Goal: Task Accomplishment & Management: Manage account settings

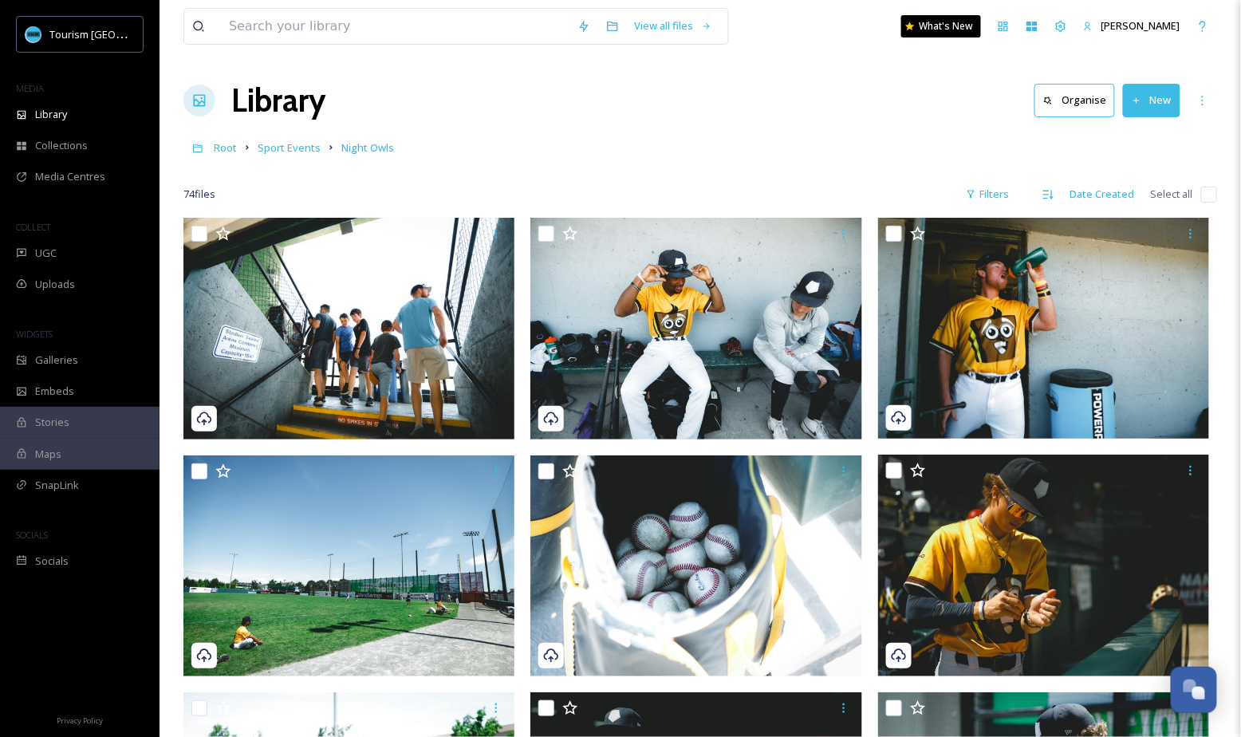
click at [278, 164] on div at bounding box center [699, 171] width 1033 height 16
click at [283, 153] on span "Sport Events" at bounding box center [289, 147] width 63 height 14
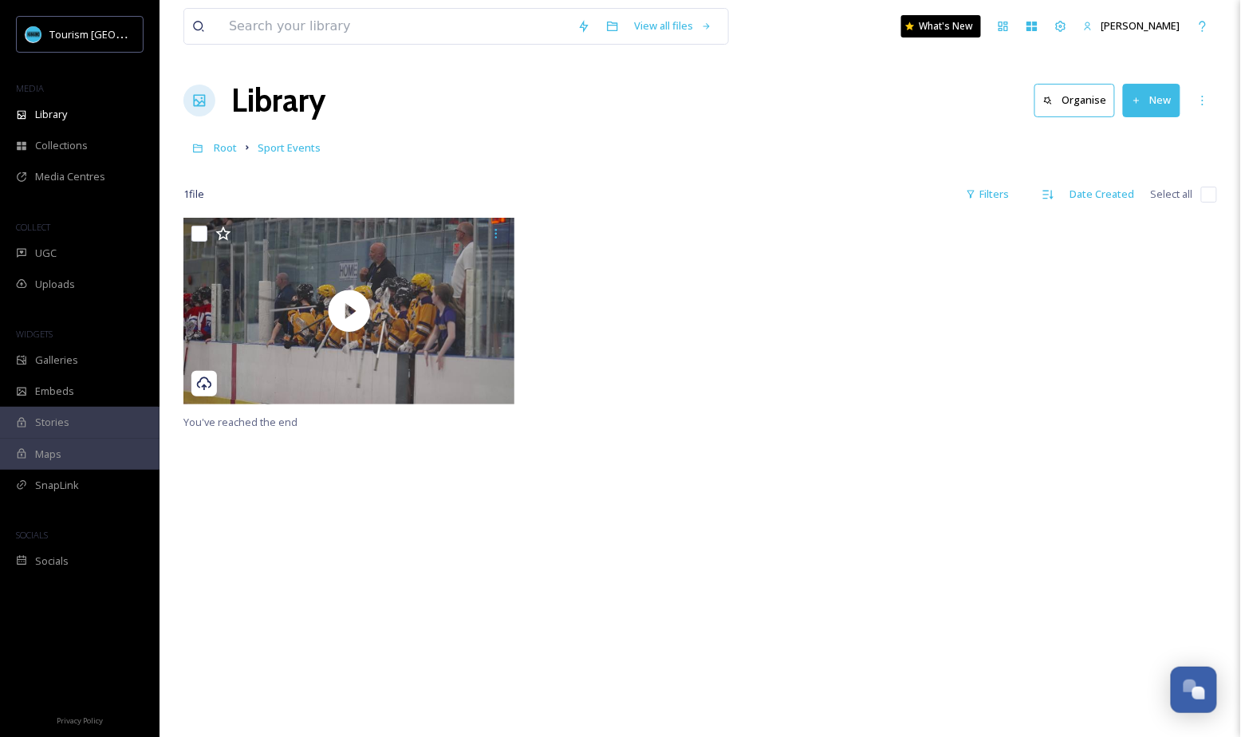
click at [224, 158] on div "Root Sport Events" at bounding box center [699, 147] width 1033 height 30
click at [293, 153] on span "Sport Events" at bounding box center [289, 147] width 63 height 14
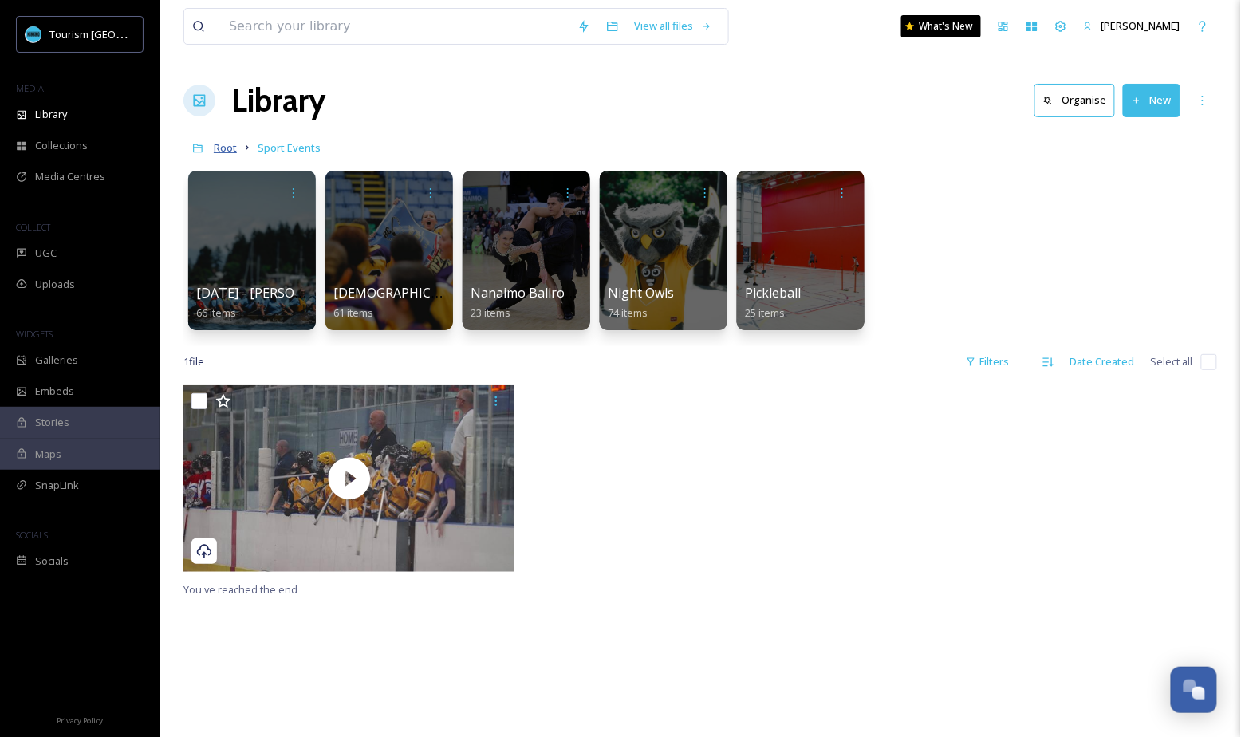
click at [225, 149] on span "Root" at bounding box center [225, 147] width 23 height 14
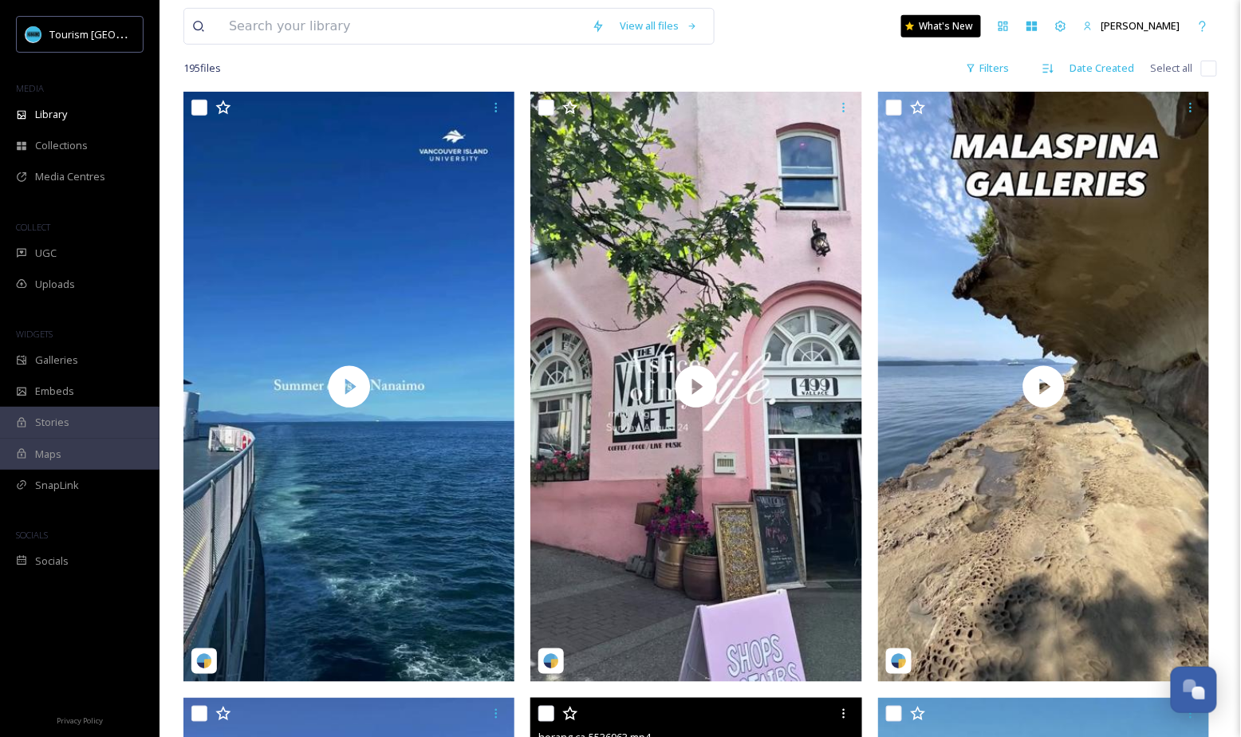
scroll to position [255, 0]
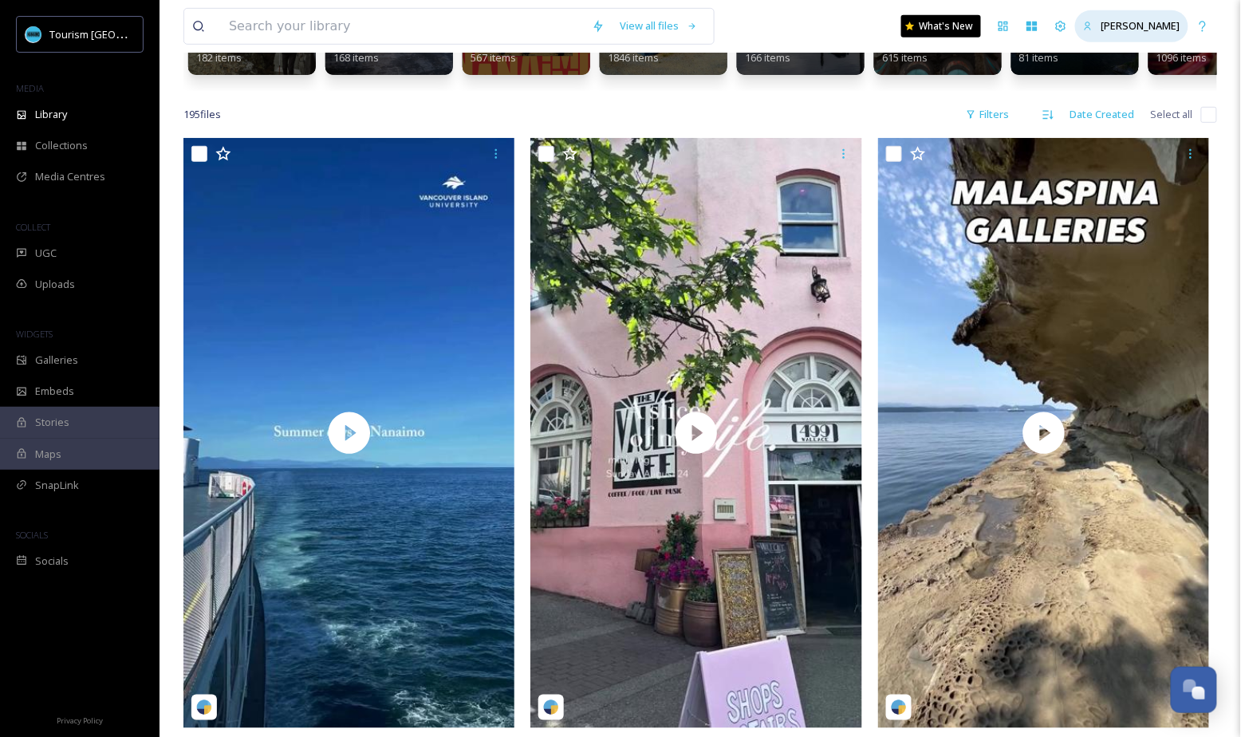
click at [1122, 19] on span "[PERSON_NAME]" at bounding box center [1140, 25] width 79 height 14
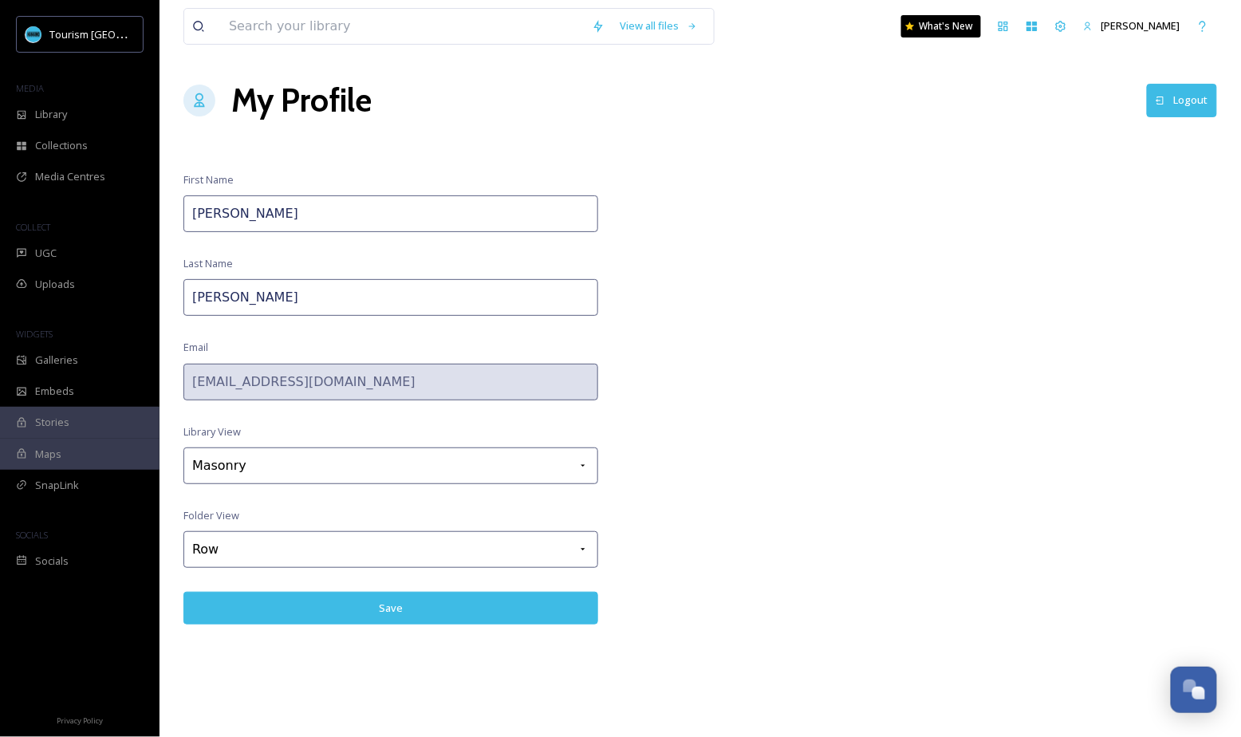
click at [1180, 103] on button "Logout" at bounding box center [1182, 100] width 70 height 33
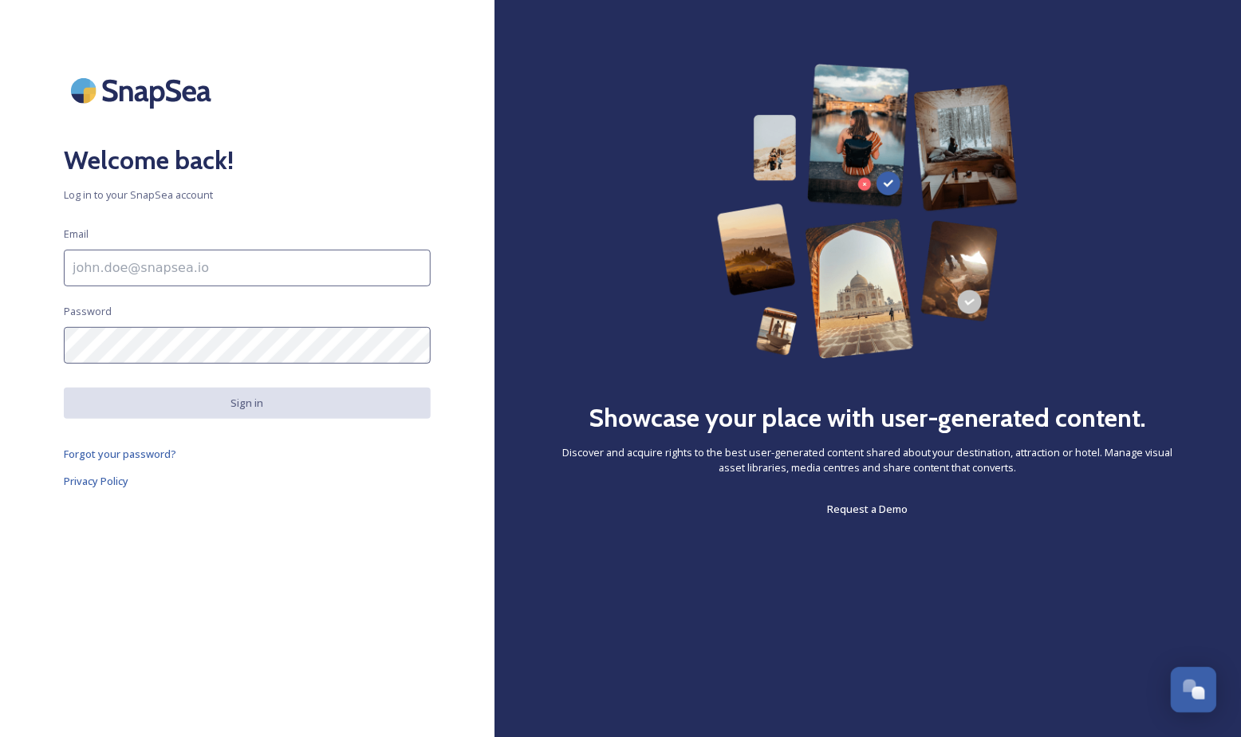
click at [225, 276] on input at bounding box center [247, 268] width 367 height 37
click at [114, 492] on div "Welcome back! Log in to your SnapSea account Email Password Sign in Forgot your…" at bounding box center [247, 368] width 494 height 609
click at [176, 261] on input at bounding box center [247, 268] width 367 height 37
type input "[EMAIL_ADDRESS][DOMAIN_NAME]"
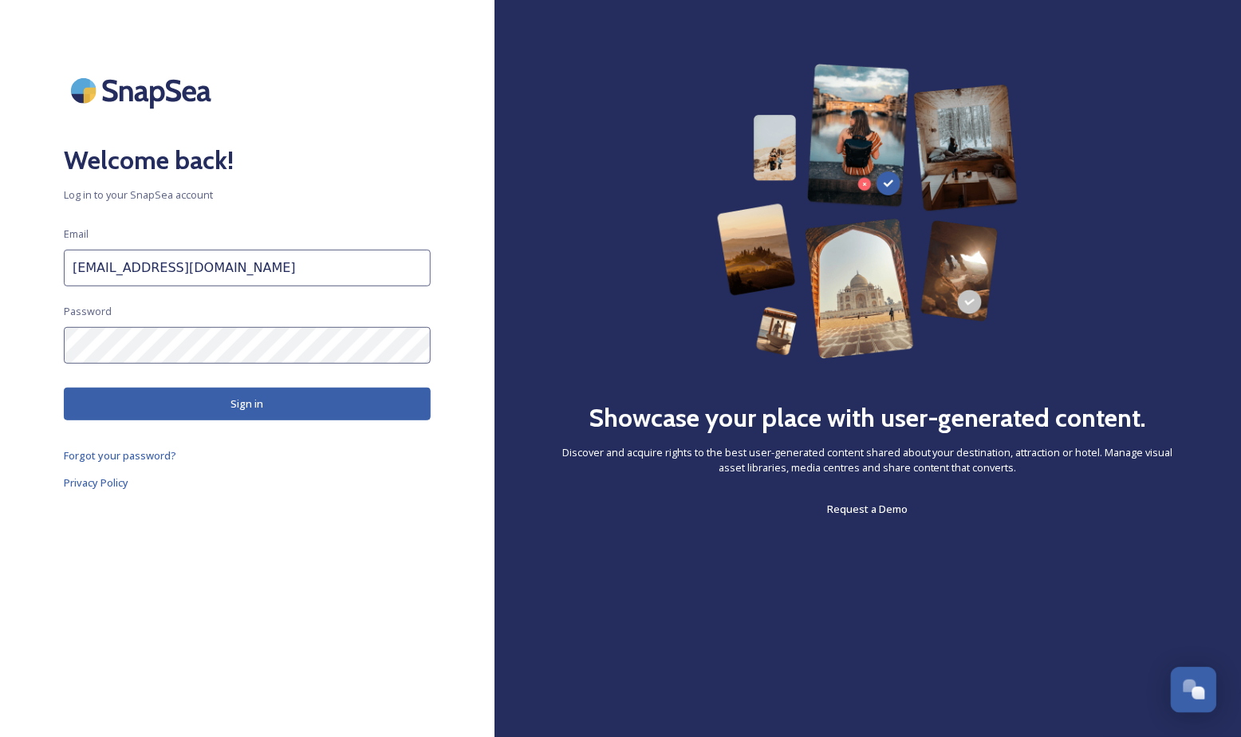
click at [199, 420] on div "Welcome back! Log in to your SnapSea account Email emma@tourismnanaimo.com Pass…" at bounding box center [247, 368] width 494 height 609
click at [201, 411] on button "Sign in" at bounding box center [247, 404] width 367 height 33
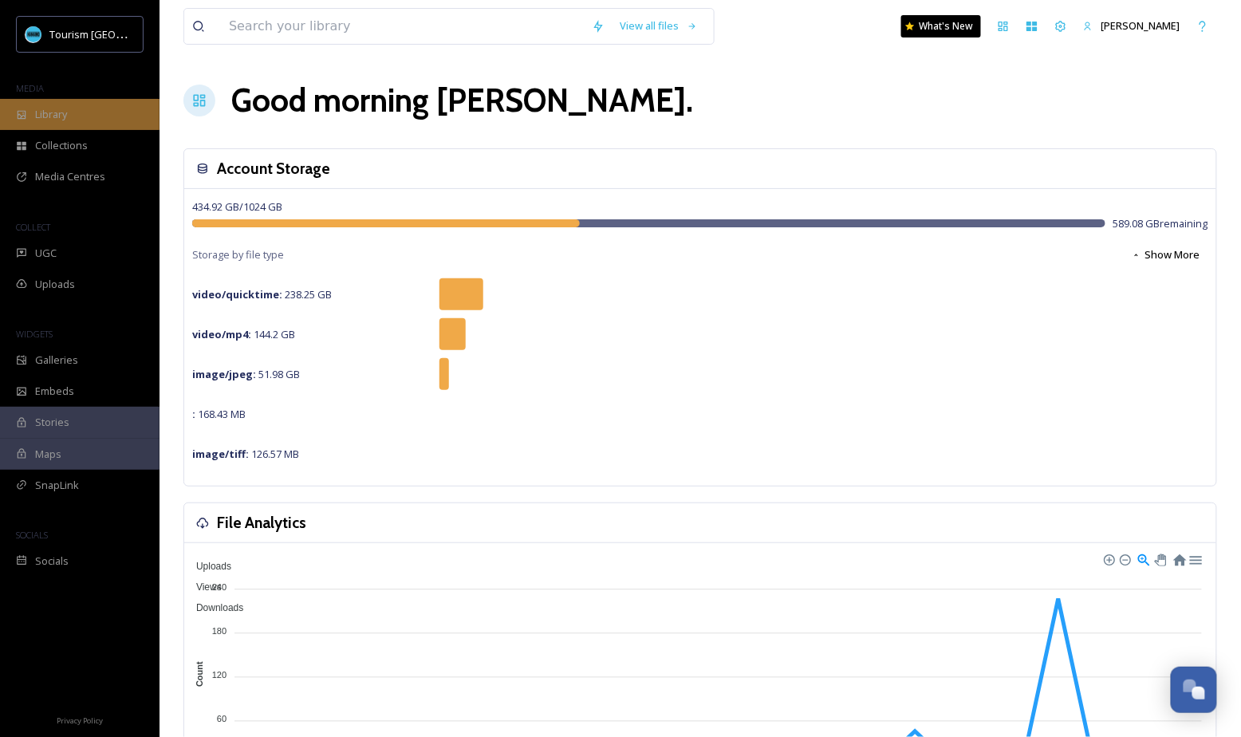
click at [49, 114] on span "Library" at bounding box center [51, 114] width 32 height 15
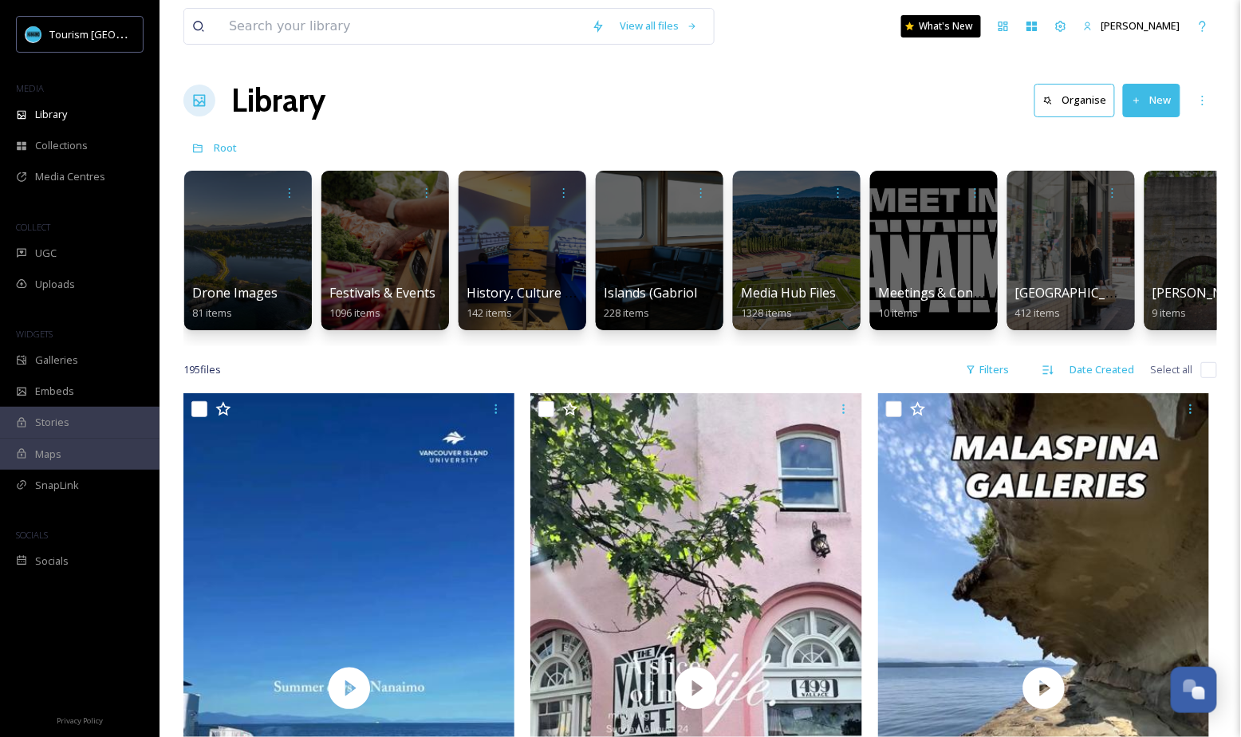
scroll to position [0, 879]
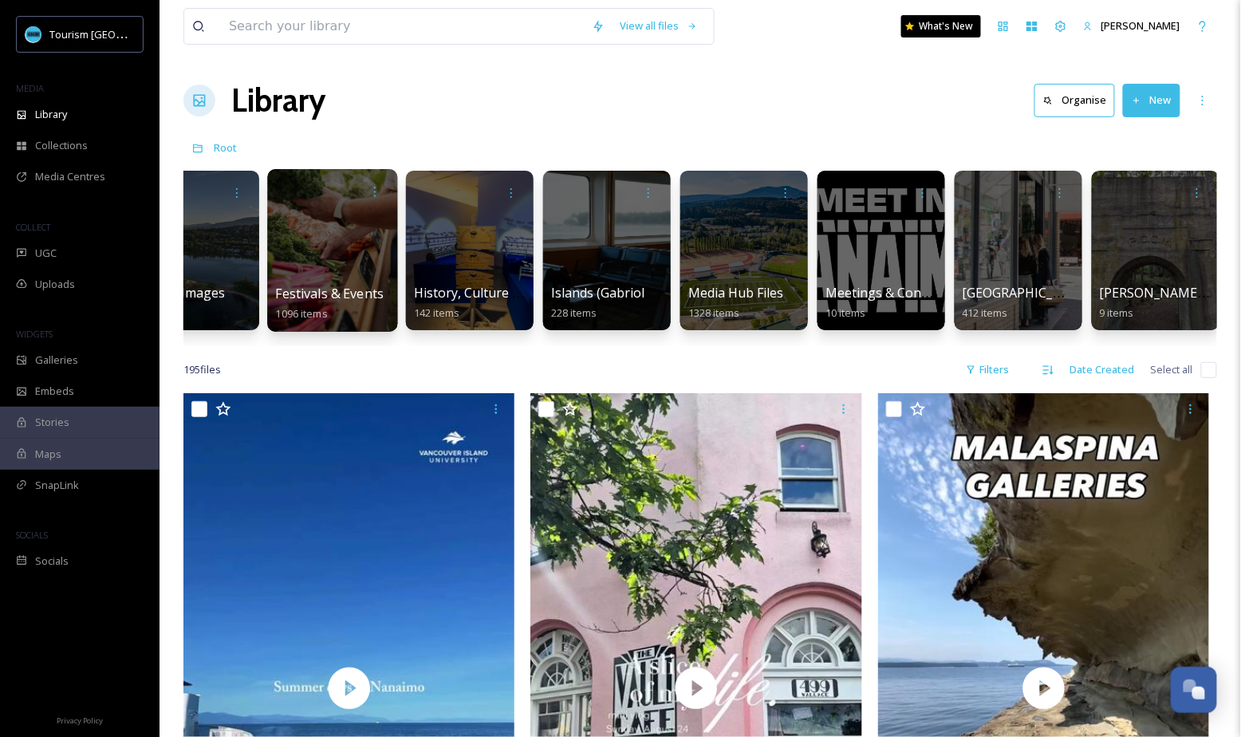
click at [352, 270] on div at bounding box center [332, 250] width 130 height 163
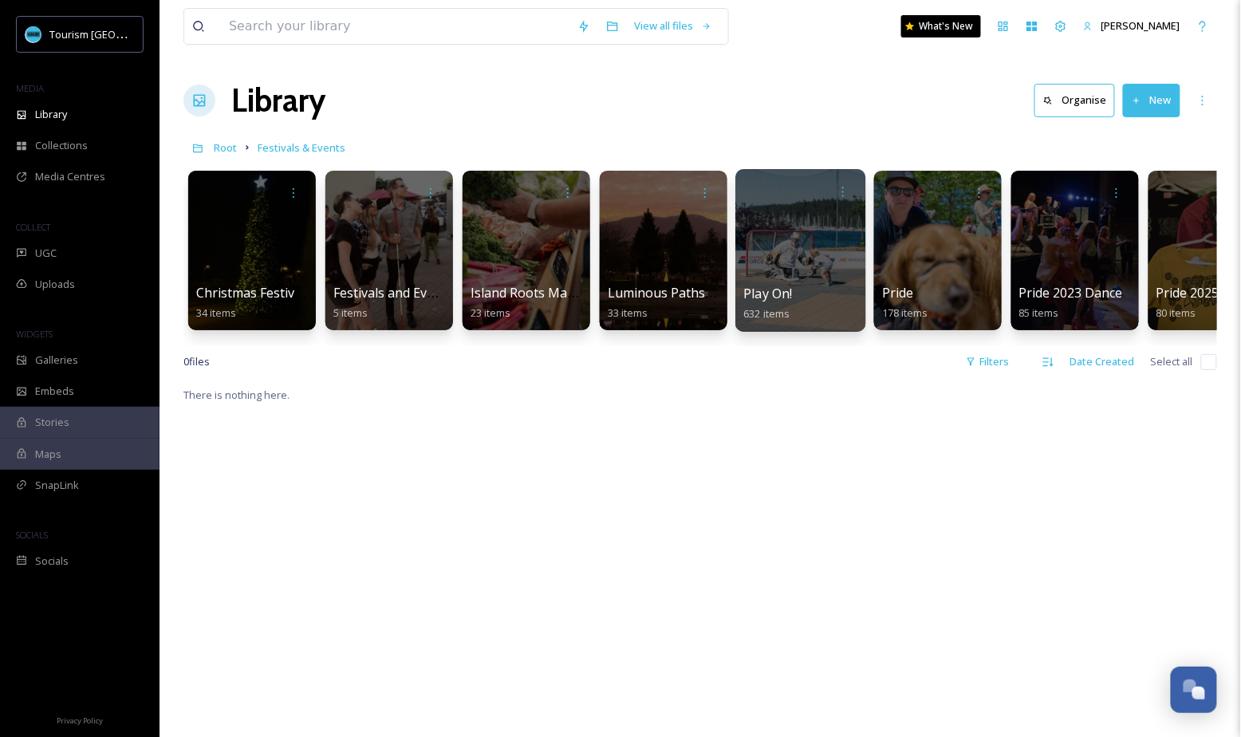
scroll to position [0, 337]
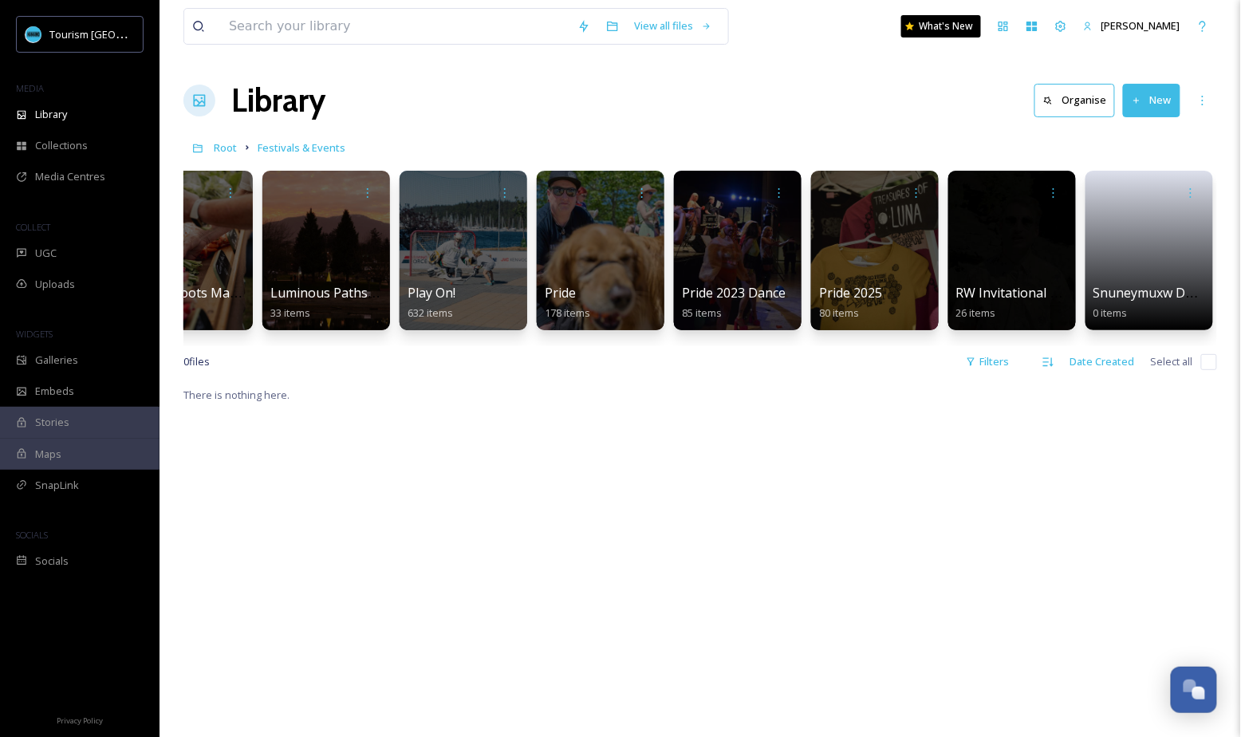
click at [1161, 96] on button "New" at bounding box center [1151, 100] width 57 height 33
click at [1106, 207] on div "Folder" at bounding box center [1134, 199] width 90 height 31
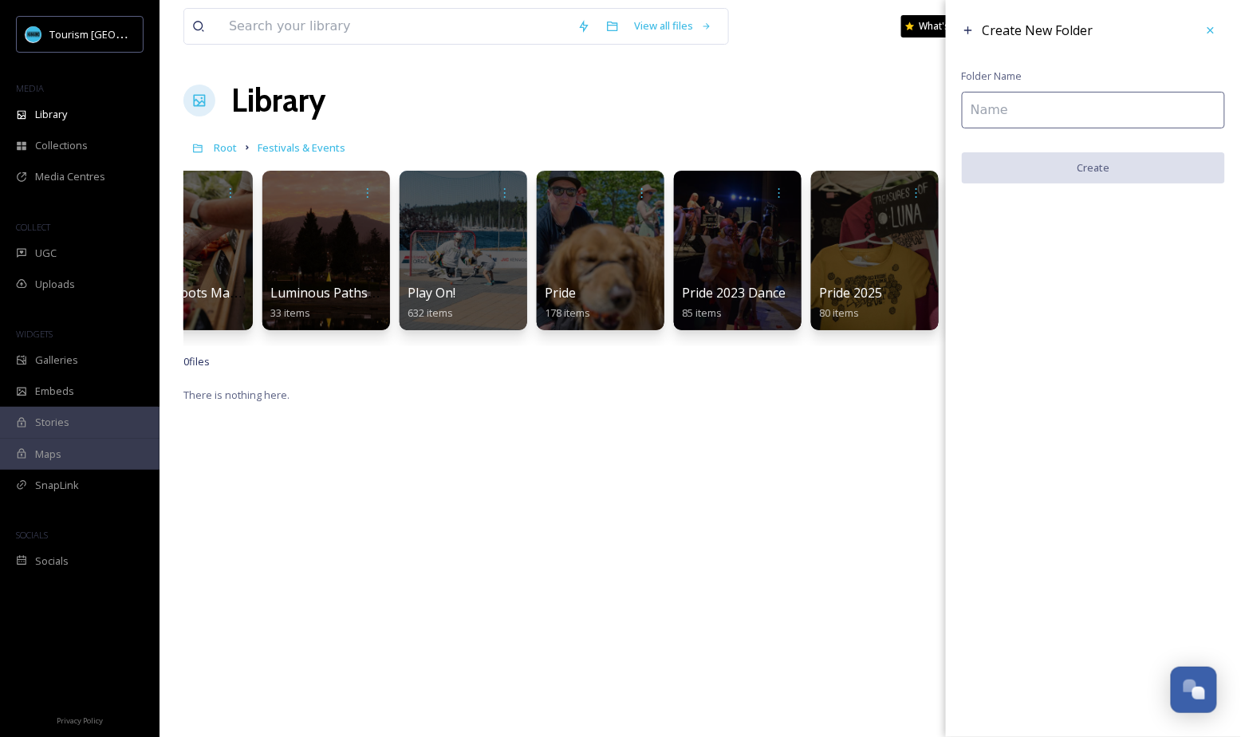
click at [1037, 101] on input at bounding box center [1093, 110] width 263 height 37
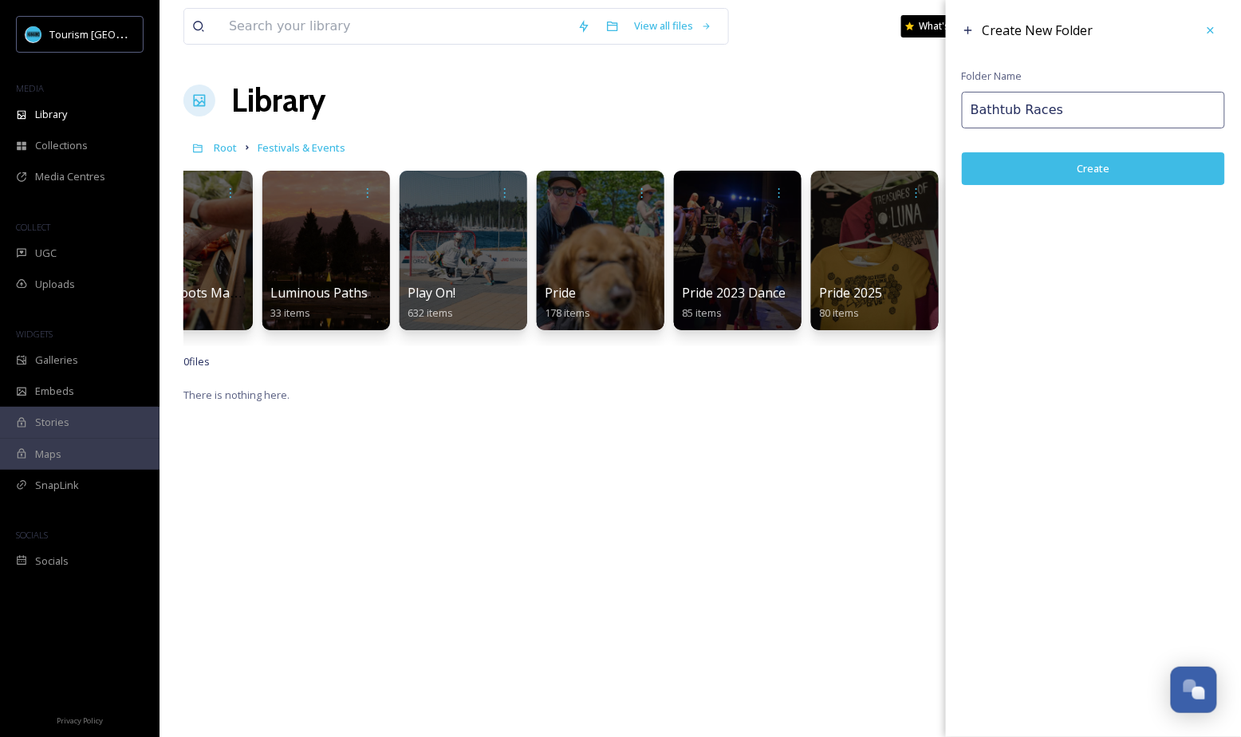
type input "Bathtub Races"
click at [1090, 163] on button "Create" at bounding box center [1093, 168] width 263 height 33
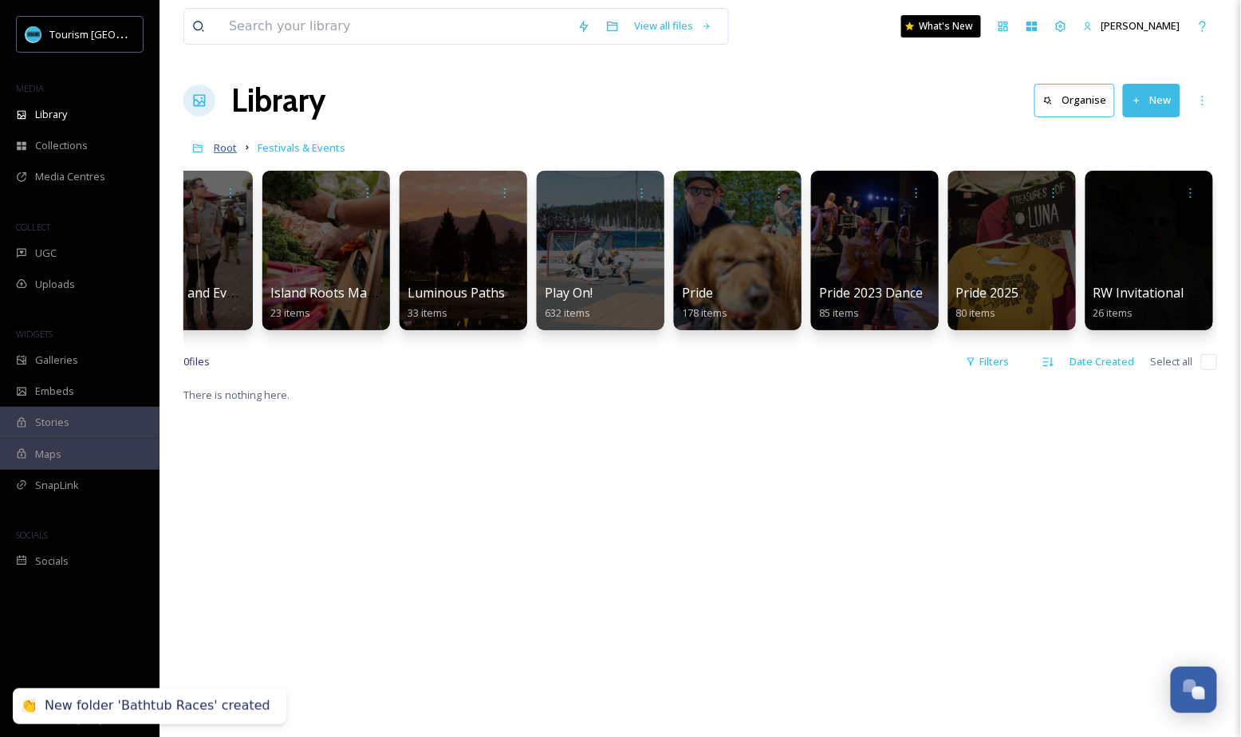
click at [229, 144] on span "Root" at bounding box center [225, 147] width 23 height 14
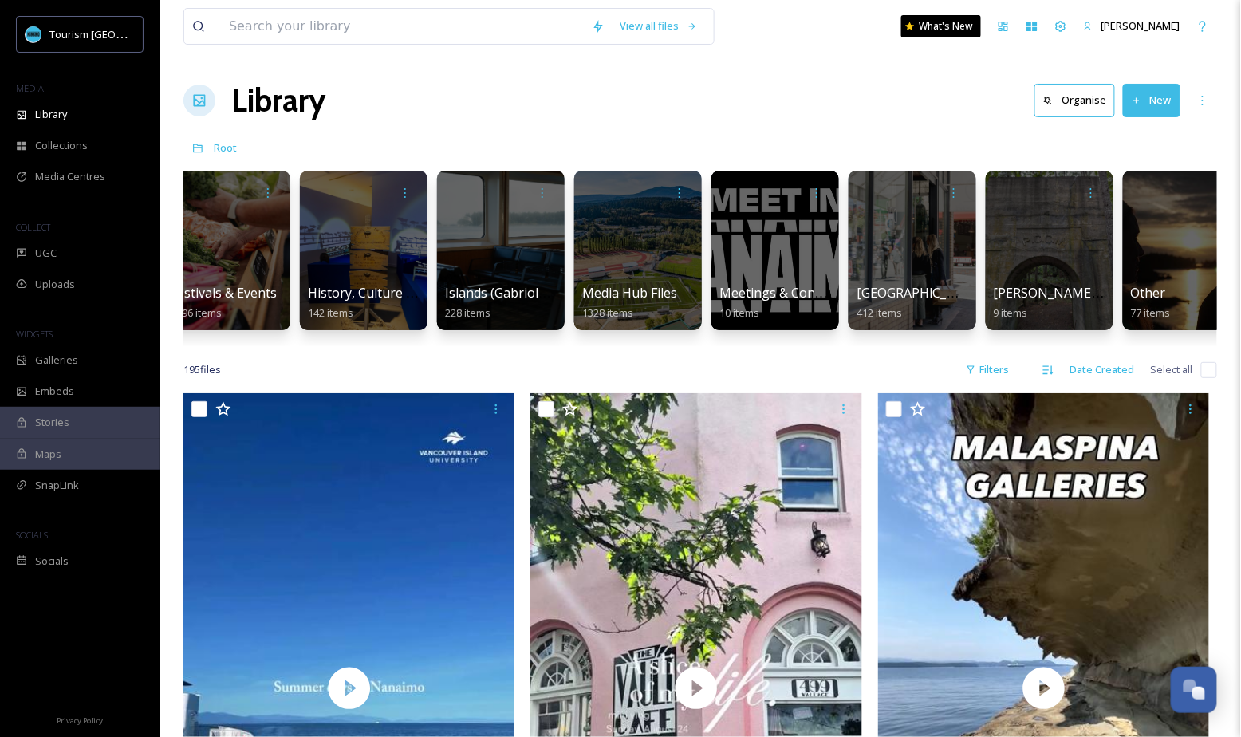
scroll to position [0, 898]
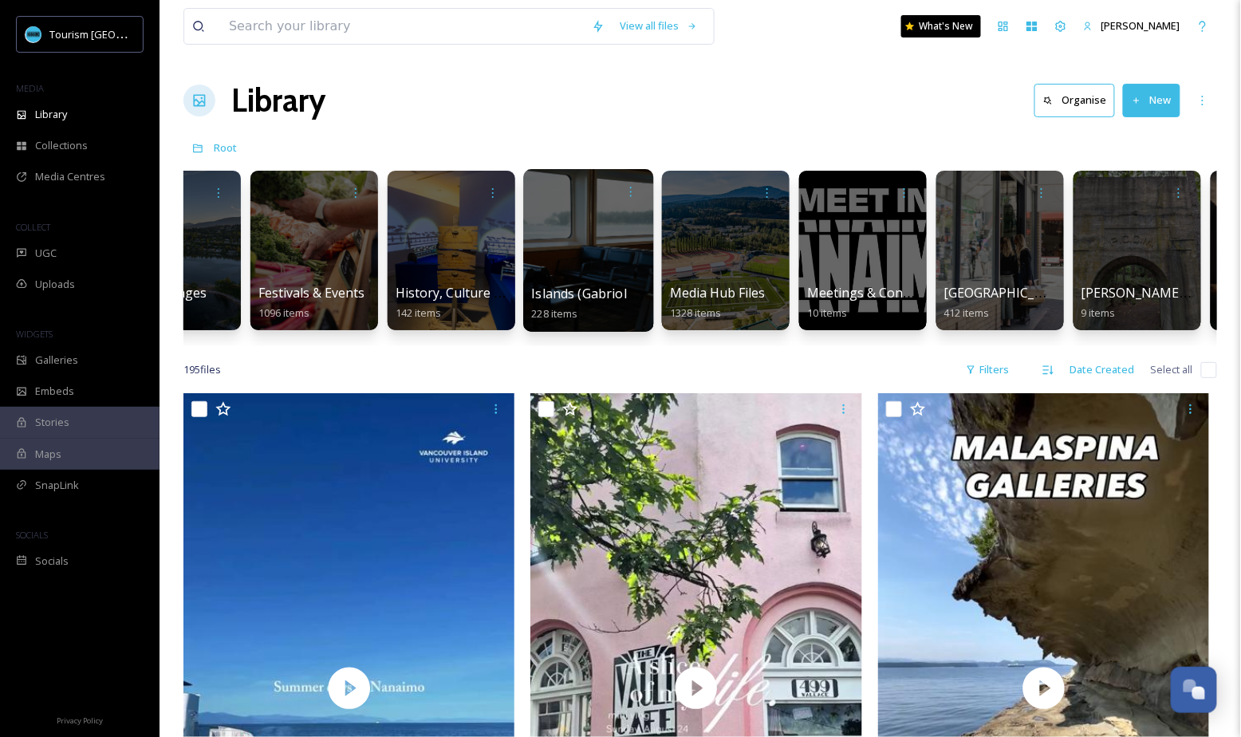
click at [598, 269] on div at bounding box center [588, 250] width 130 height 163
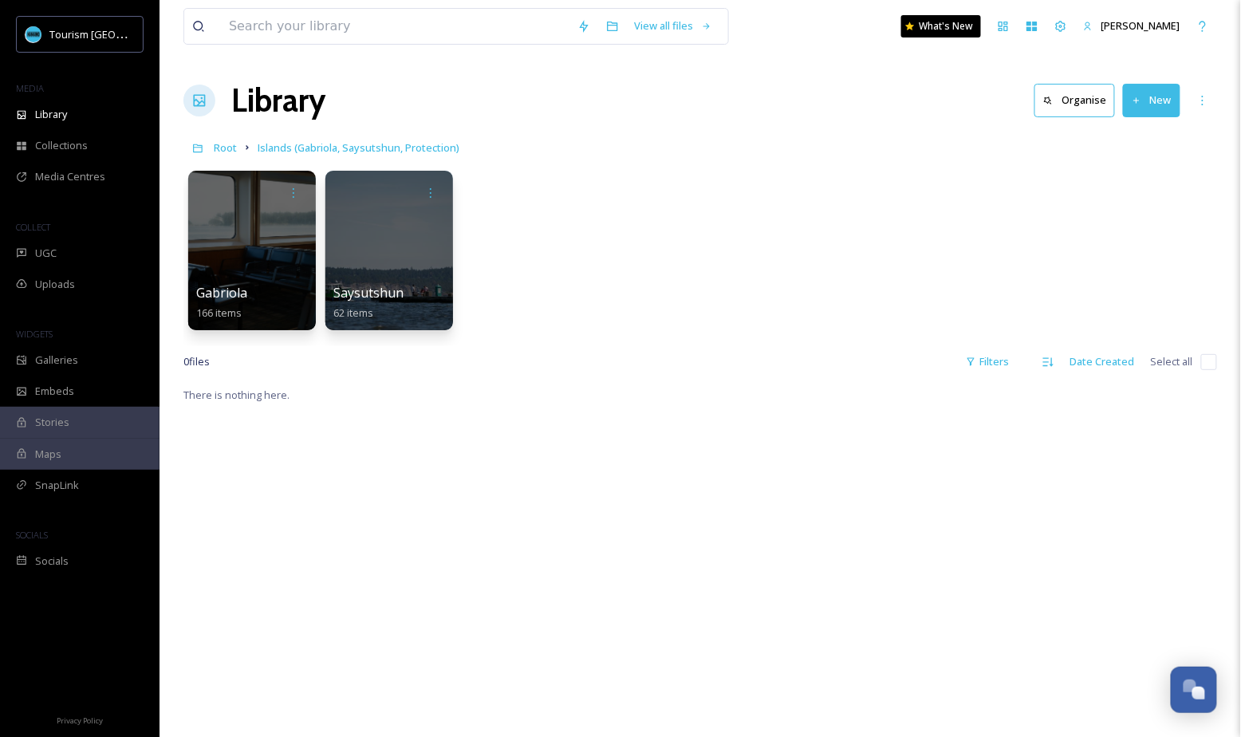
click at [1139, 104] on icon at bounding box center [1136, 101] width 10 height 10
click at [1126, 198] on span "Folder" at bounding box center [1133, 199] width 30 height 15
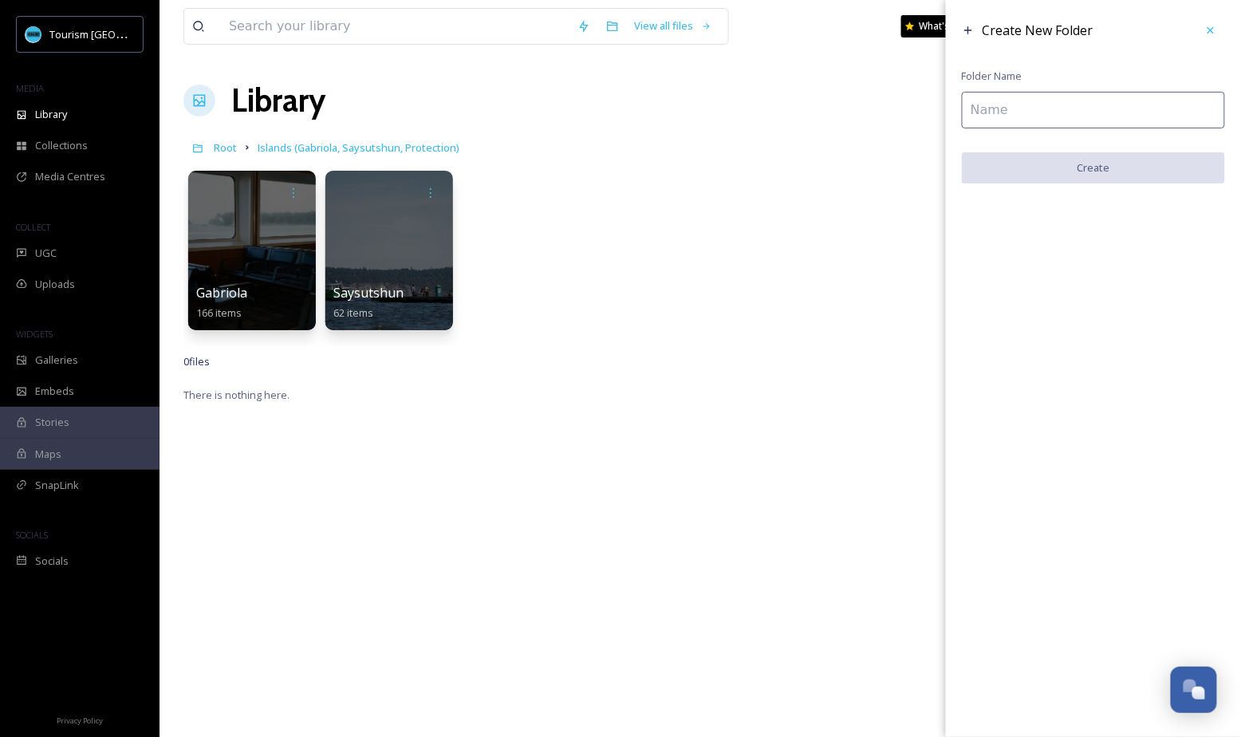
click at [1029, 113] on input at bounding box center [1093, 110] width 263 height 37
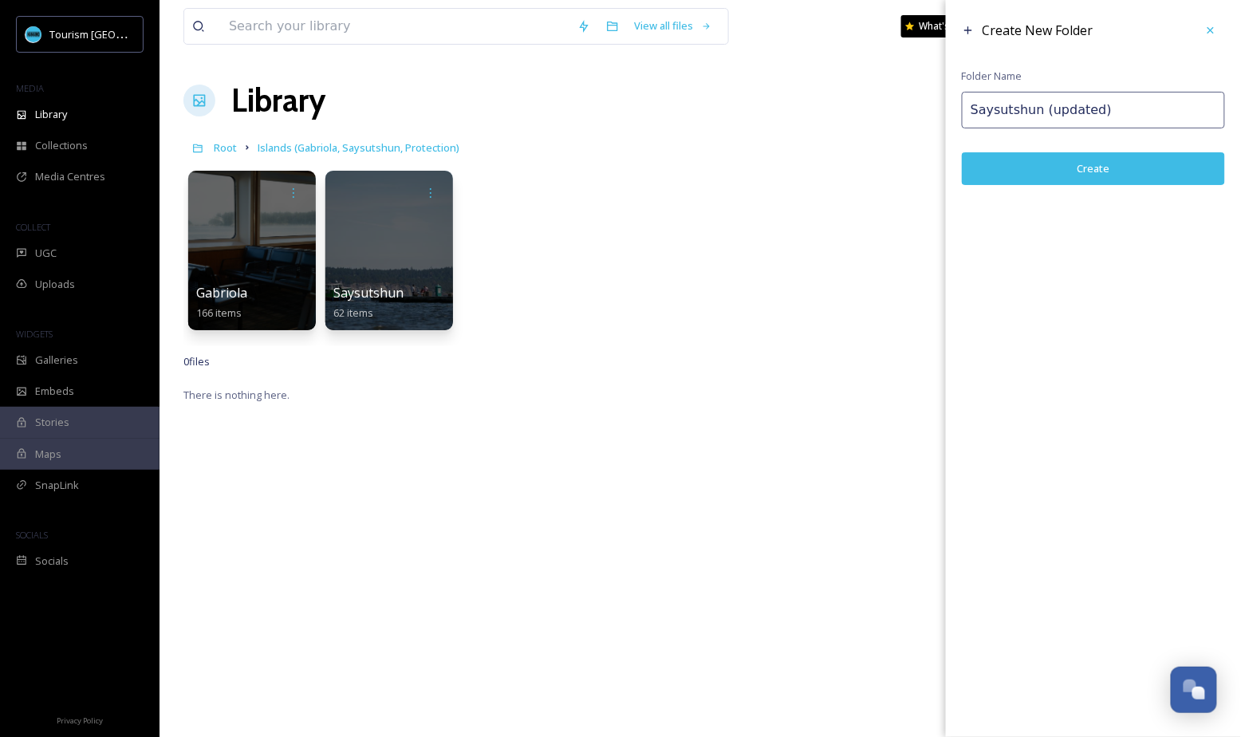
type input "Saysutshun (updated)"
click at [1056, 166] on button "Create" at bounding box center [1093, 168] width 263 height 33
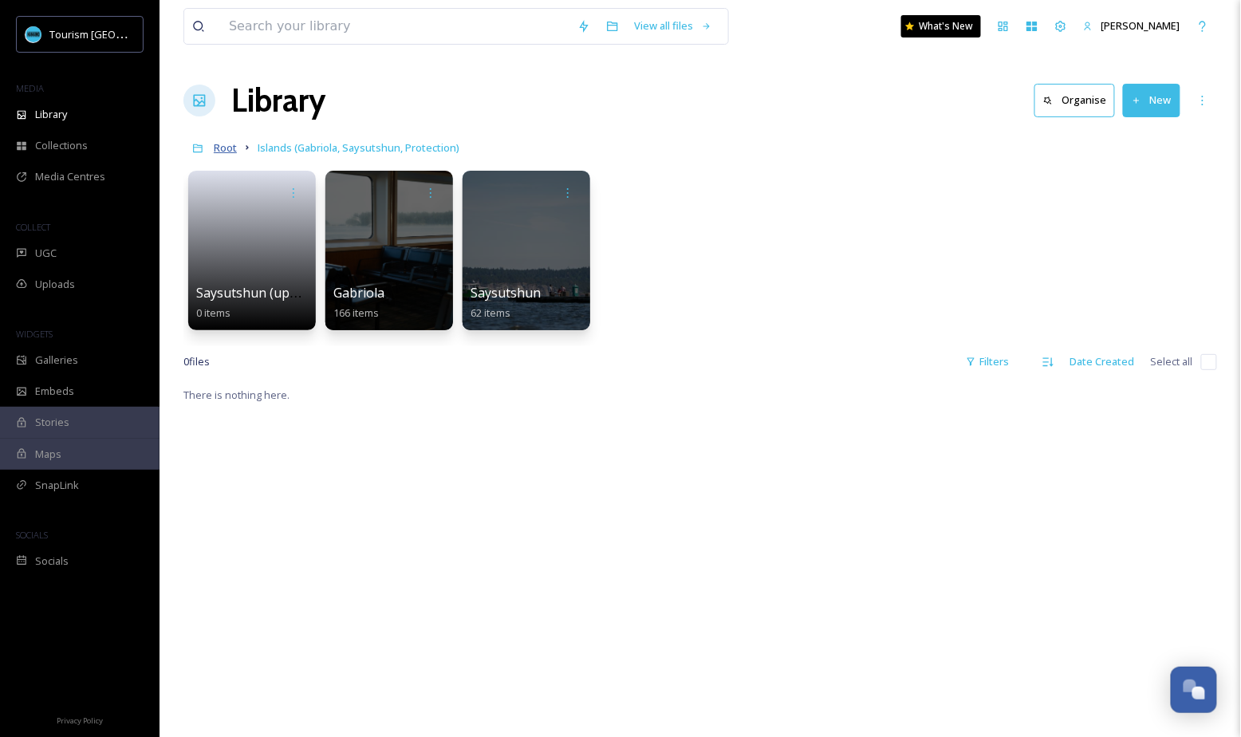
click at [219, 146] on span "Root" at bounding box center [225, 147] width 23 height 14
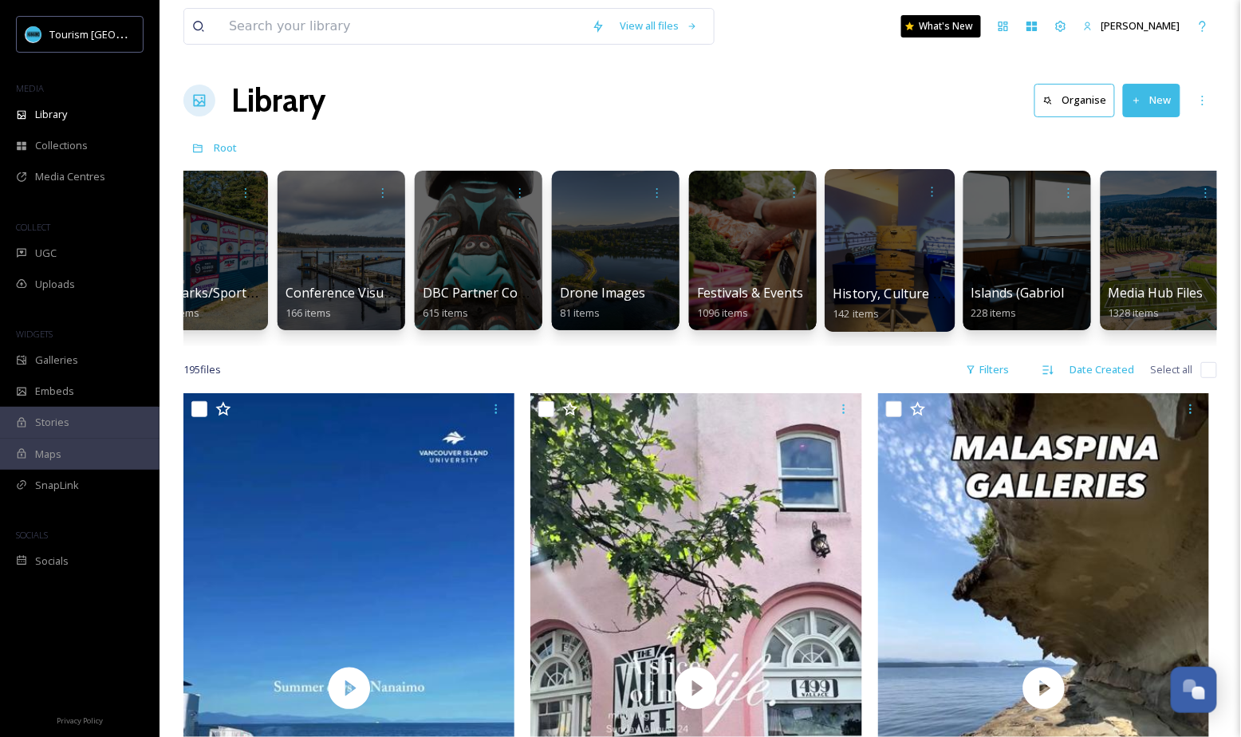
scroll to position [0, 651]
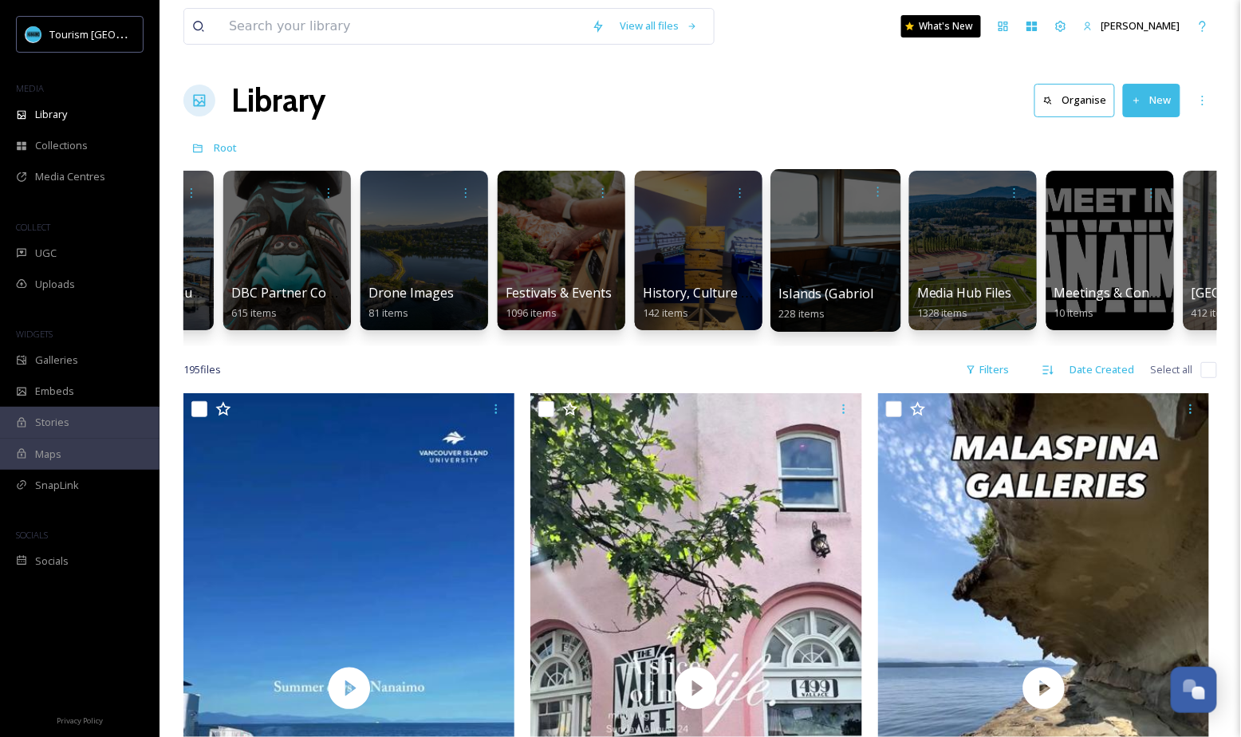
click at [858, 276] on div at bounding box center [835, 250] width 130 height 163
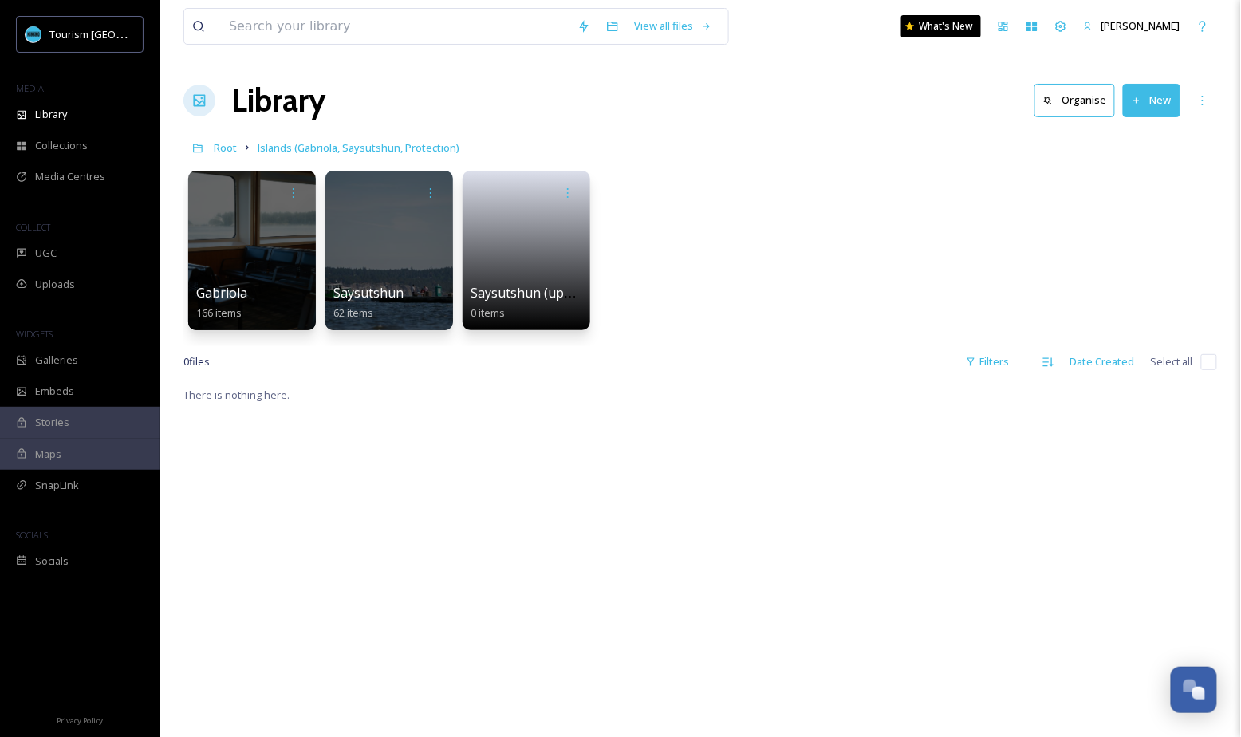
click at [1159, 100] on button "New" at bounding box center [1151, 100] width 57 height 33
click at [1123, 132] on span "File Upload" at bounding box center [1144, 137] width 53 height 15
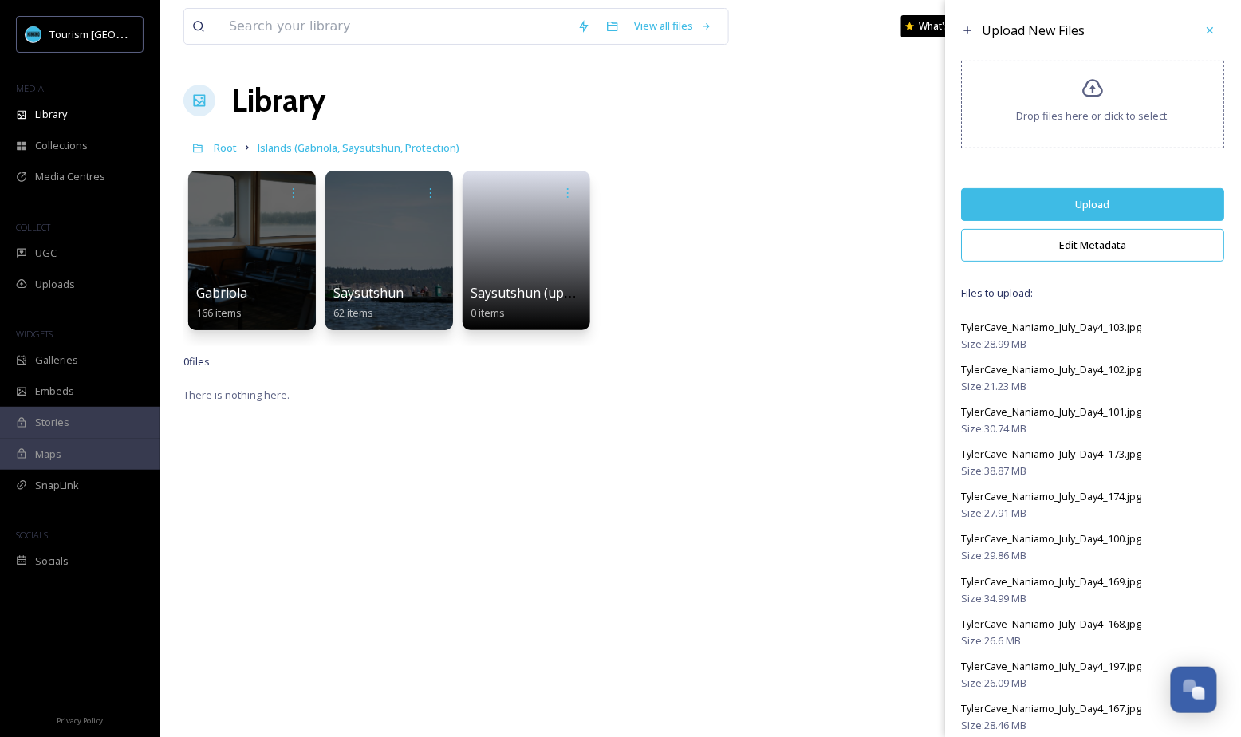
click at [1075, 238] on button "Edit Metadata" at bounding box center [1093, 245] width 263 height 33
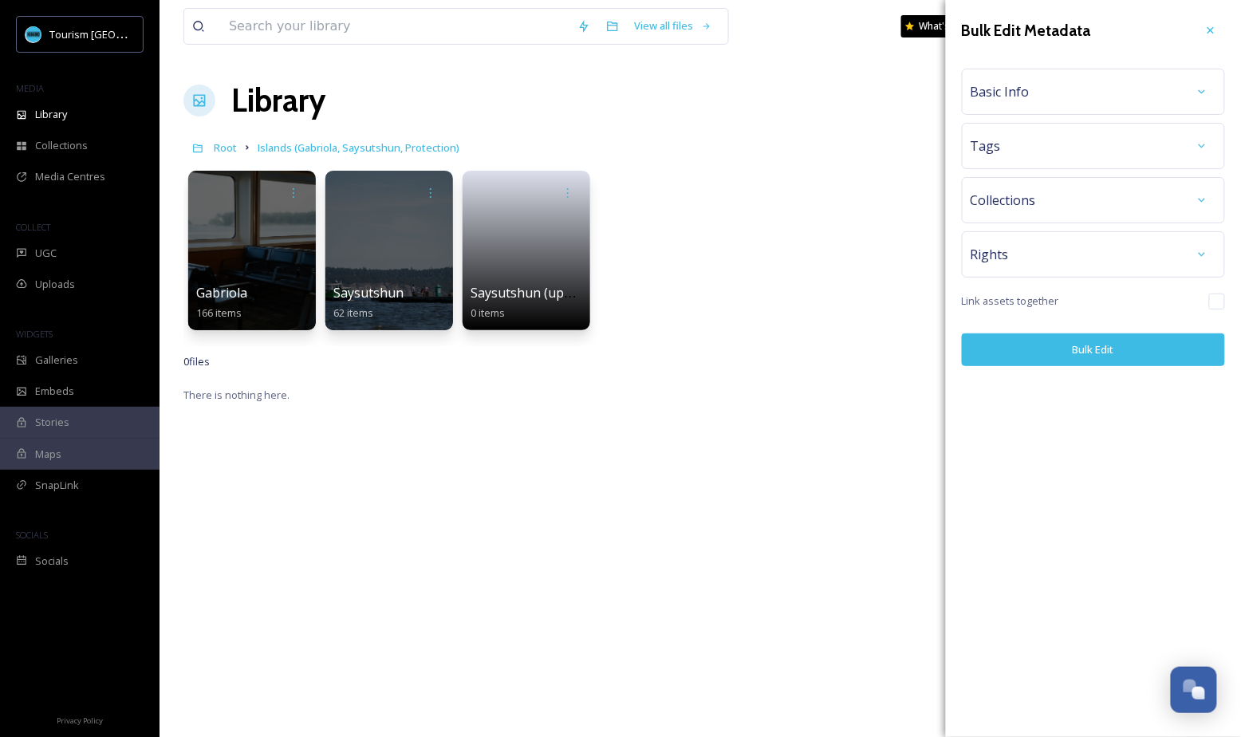
click at [1059, 87] on div "Basic Info" at bounding box center [1093, 91] width 246 height 29
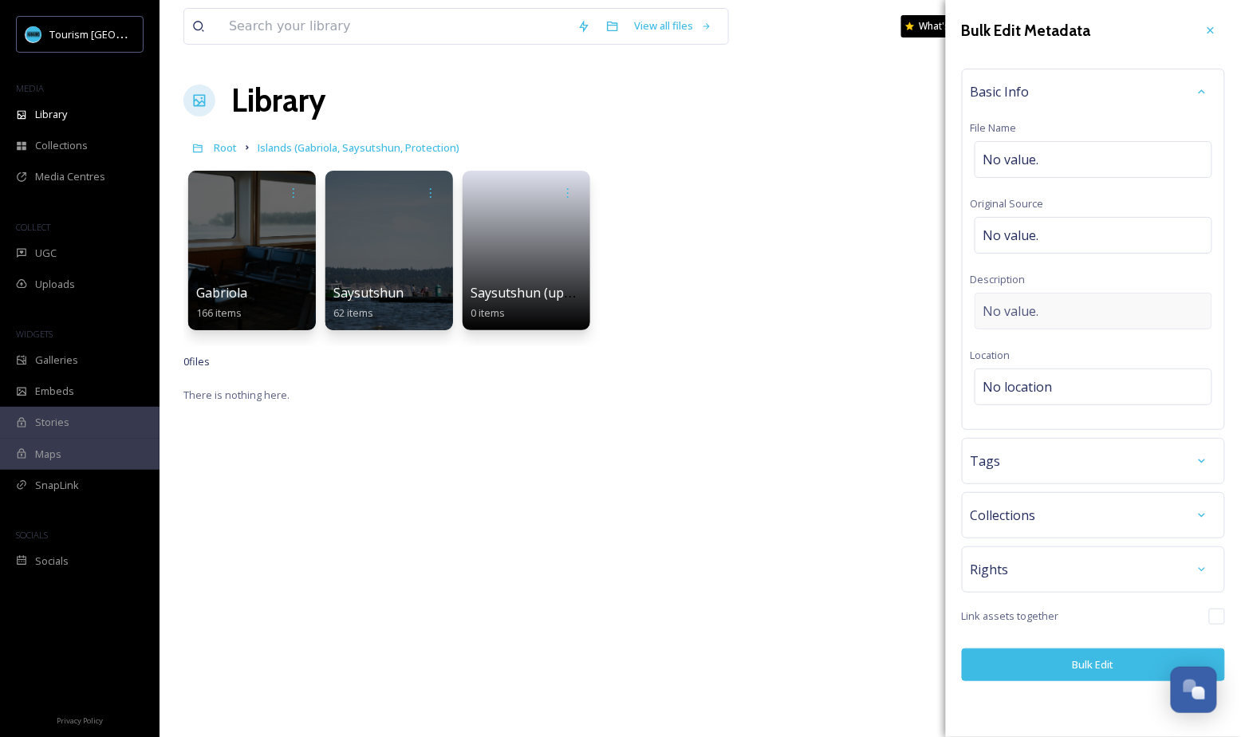
click at [1011, 305] on span "No value." at bounding box center [1011, 310] width 56 height 19
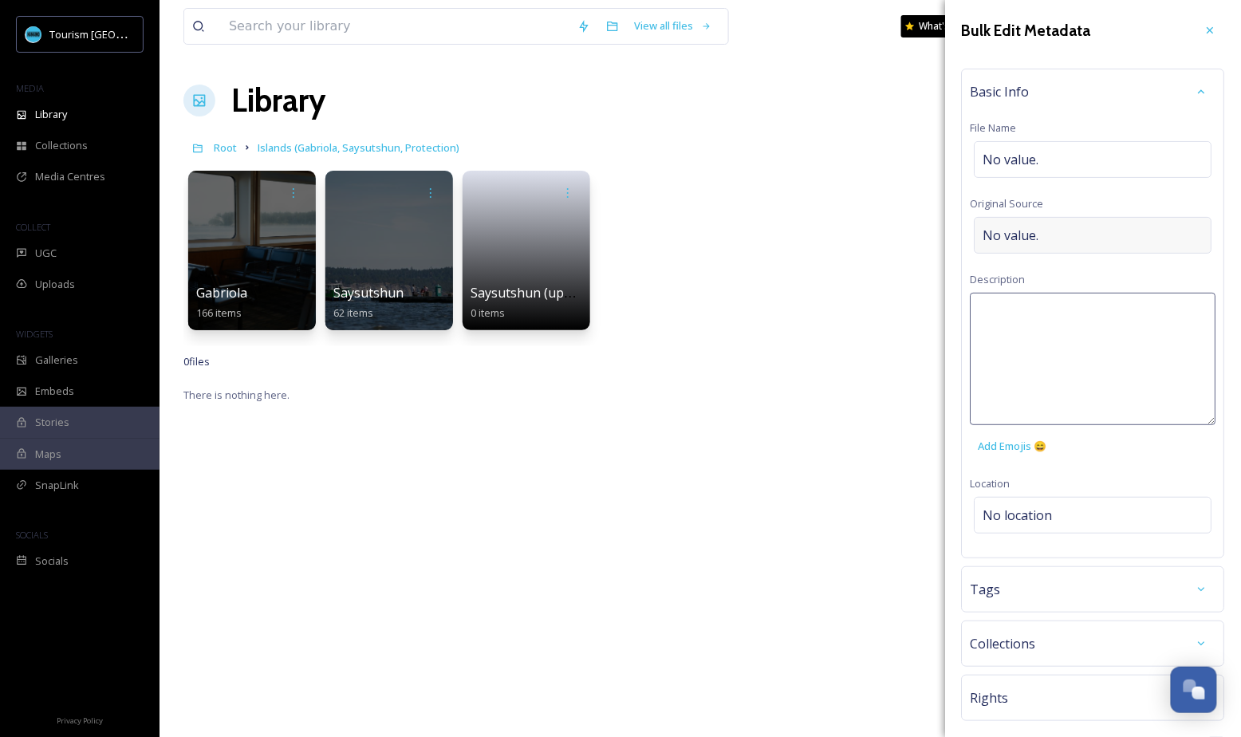
click at [1024, 239] on span "No value." at bounding box center [1011, 235] width 56 height 19
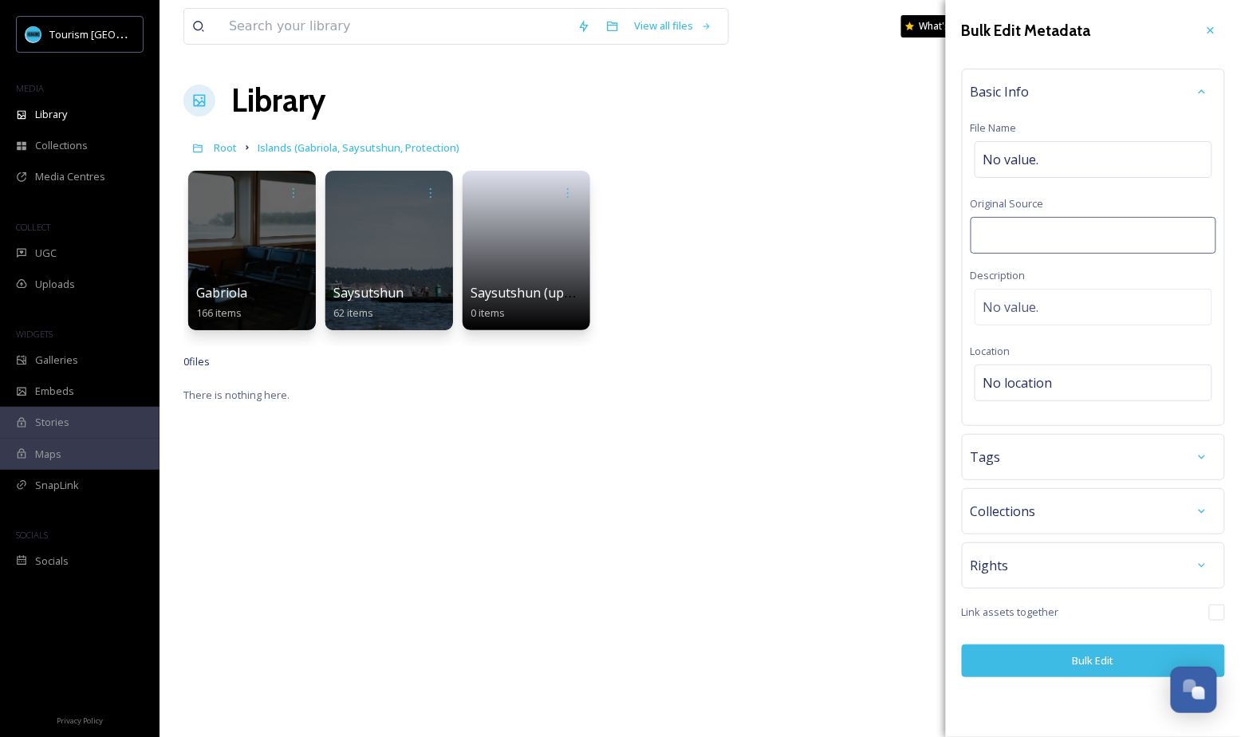
type input "[PERSON_NAME] Productions"
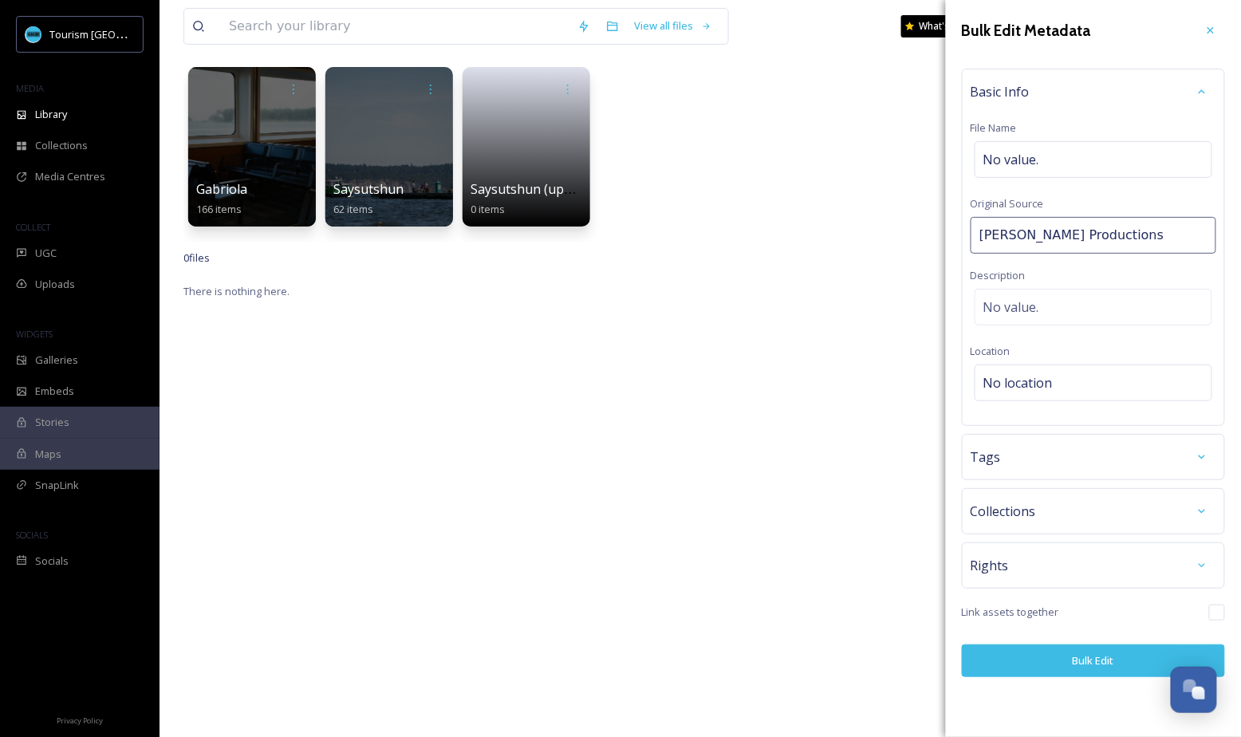
click at [1052, 659] on button "Bulk Edit" at bounding box center [1093, 660] width 263 height 33
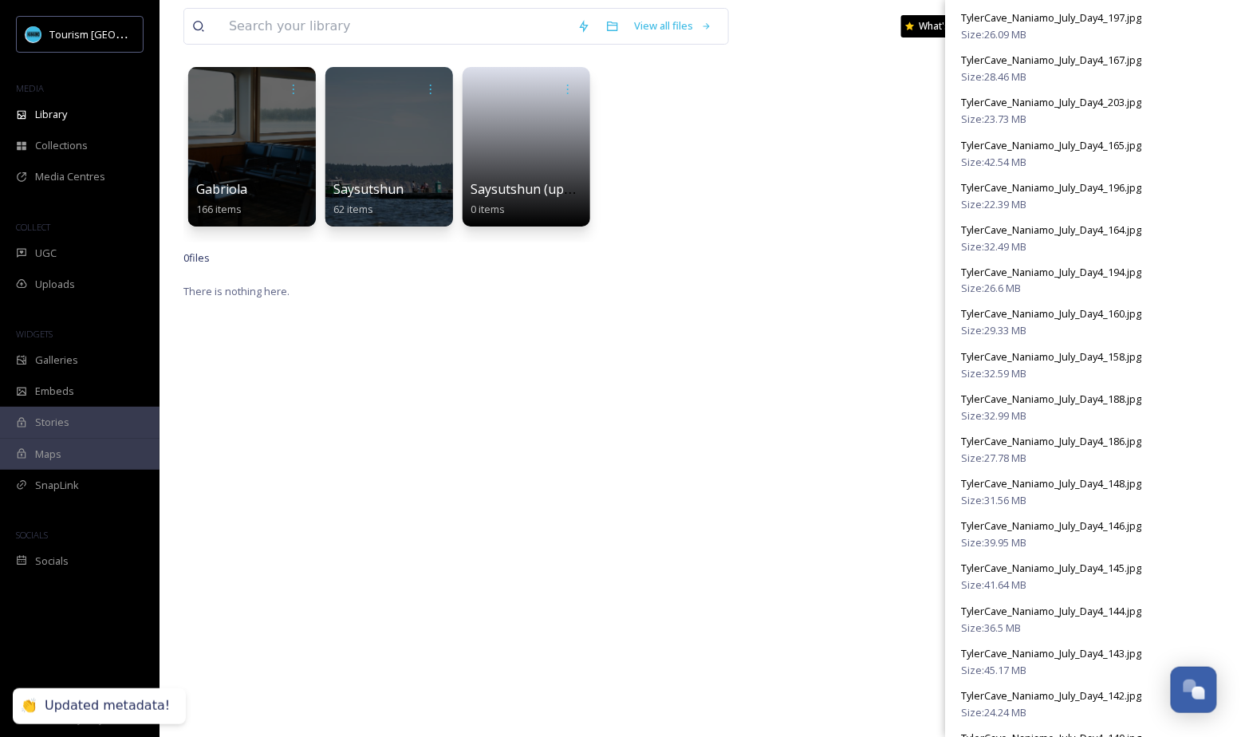
scroll to position [0, 0]
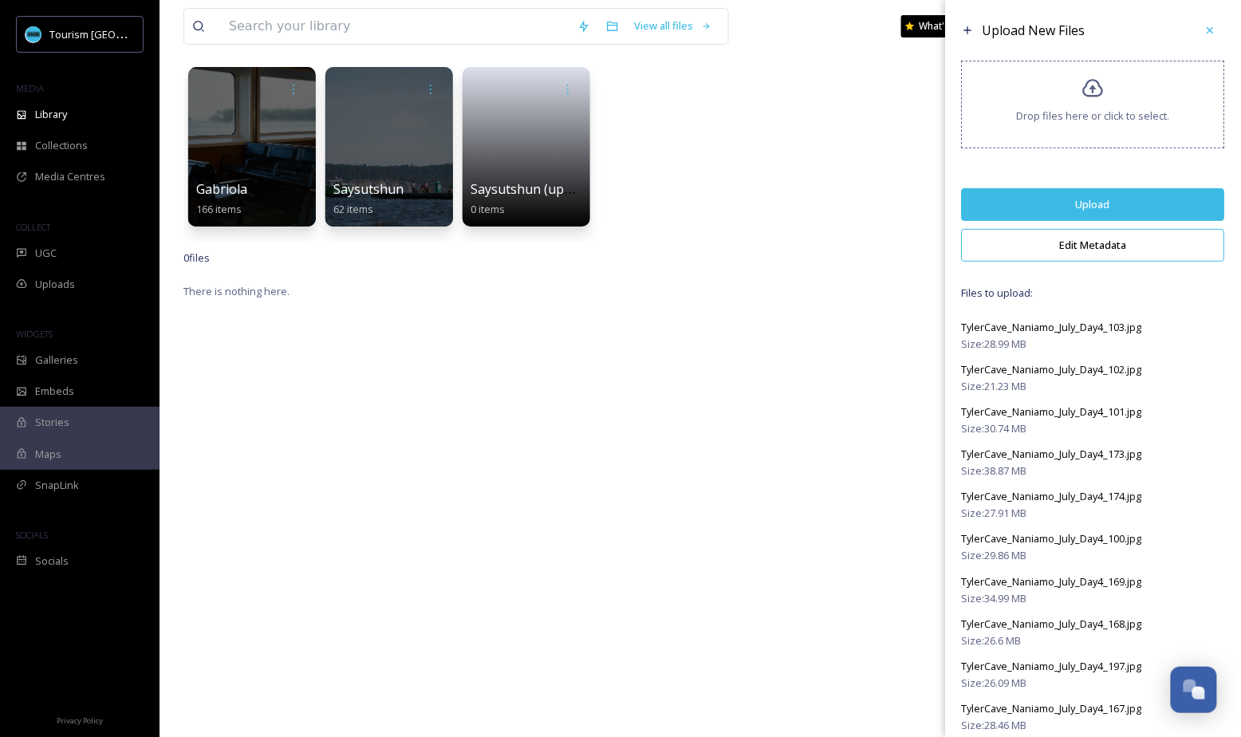
click at [1088, 198] on button "Upload" at bounding box center [1093, 204] width 263 height 33
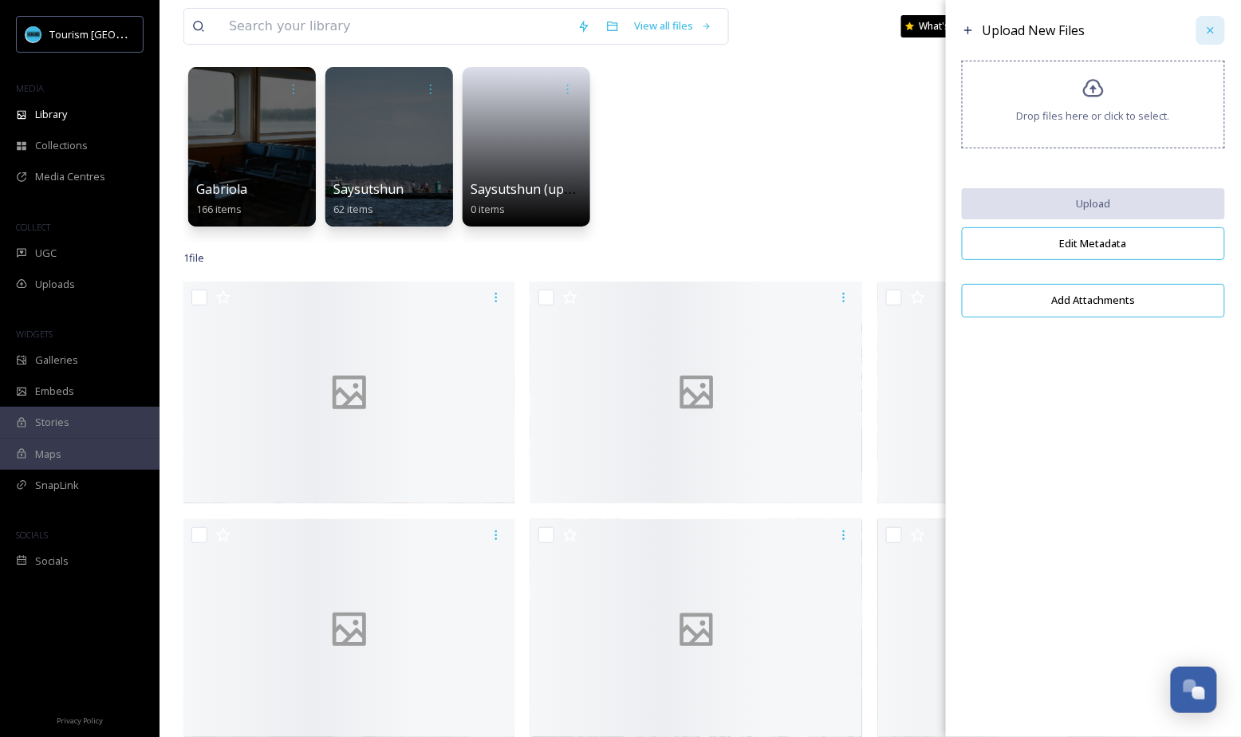
click at [1214, 36] on icon at bounding box center [1210, 30] width 13 height 13
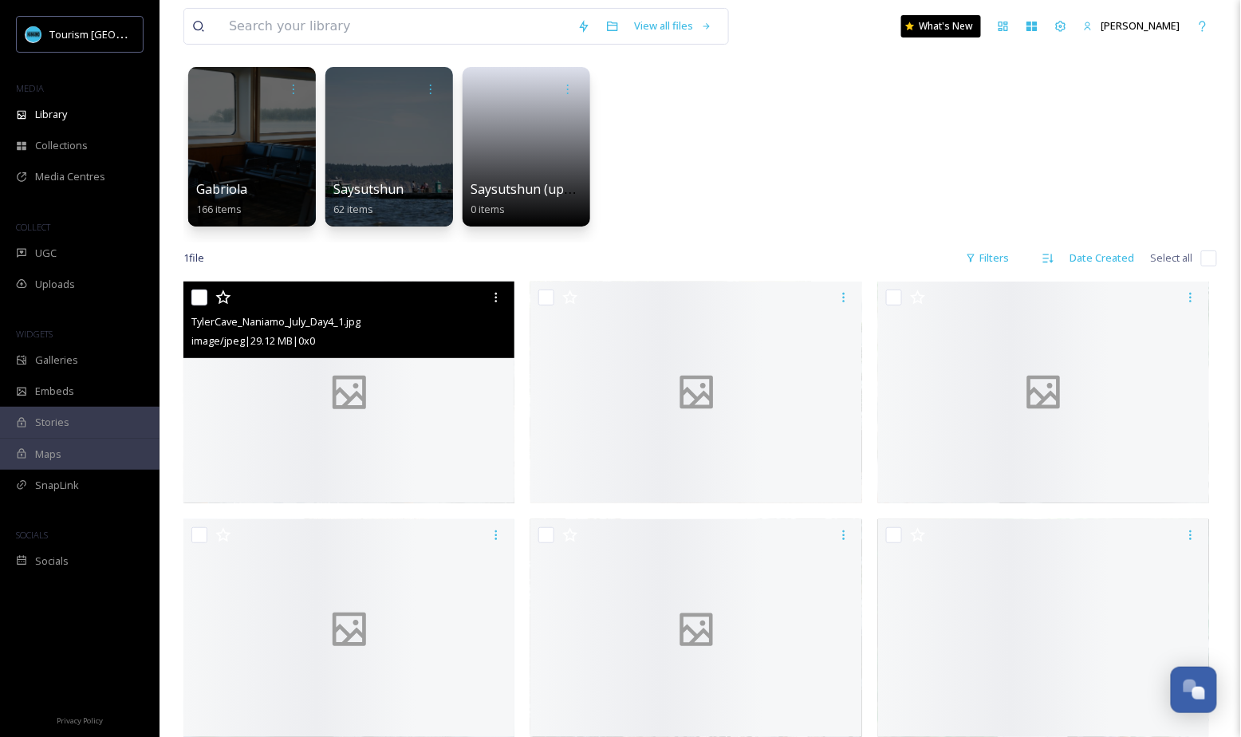
scroll to position [30, 0]
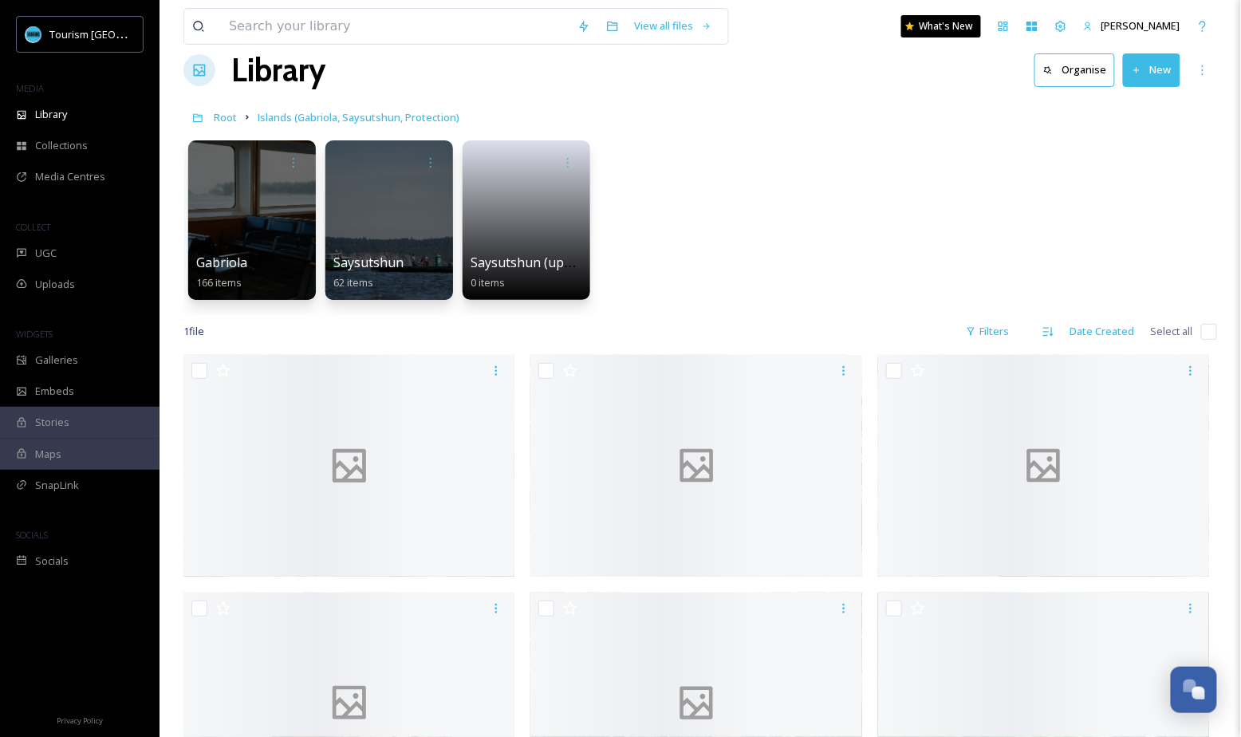
click at [1202, 334] on input "checkbox" at bounding box center [1209, 332] width 16 height 16
checkbox input "true"
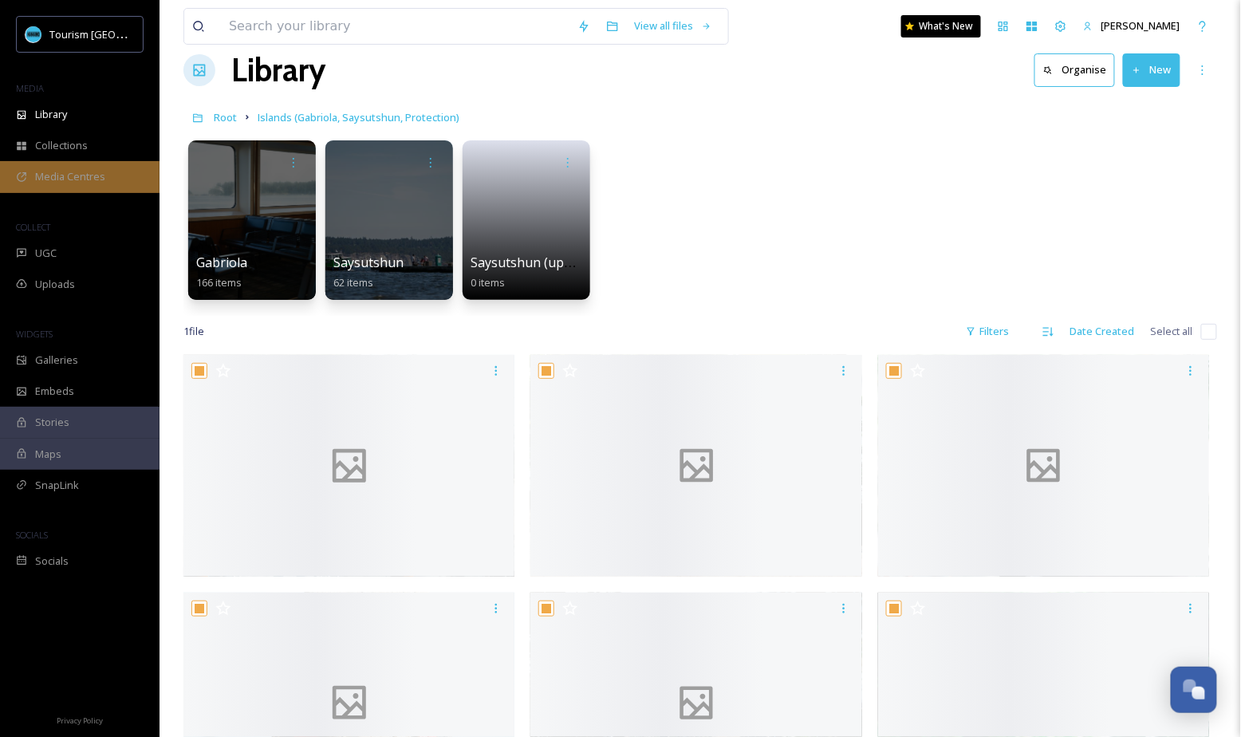
checkbox input "true"
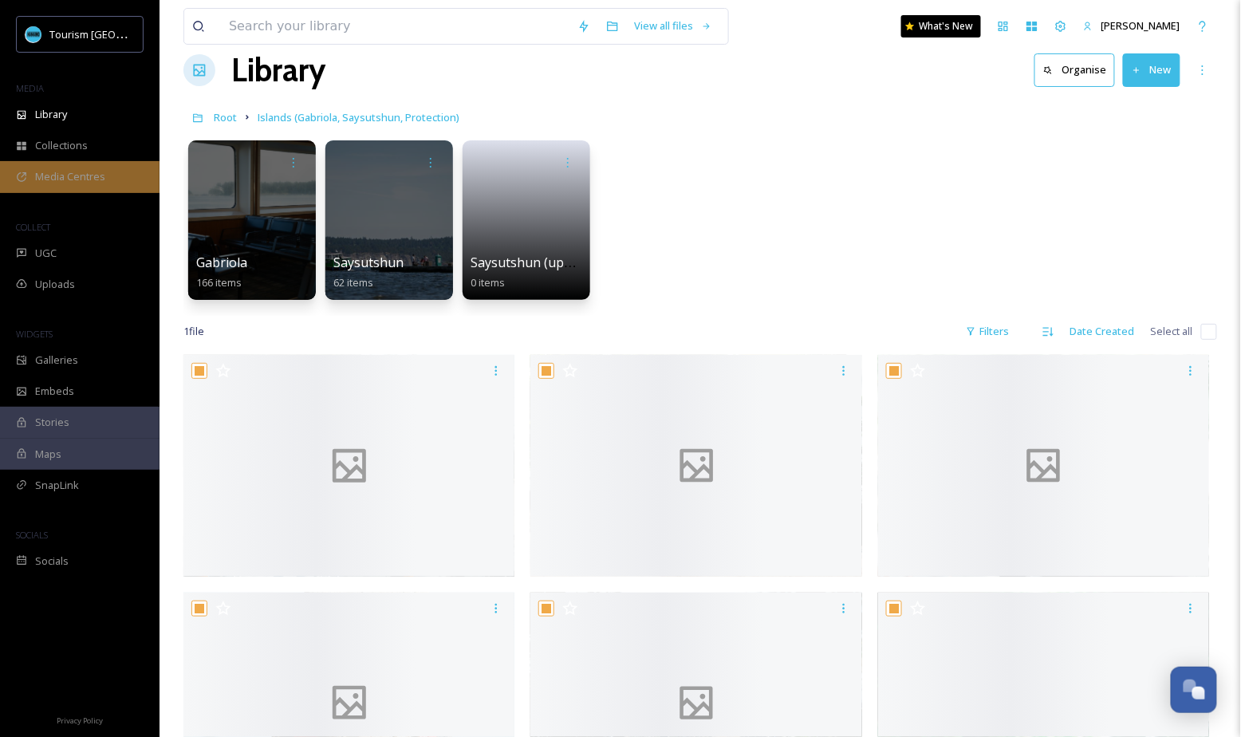
checkbox input "true"
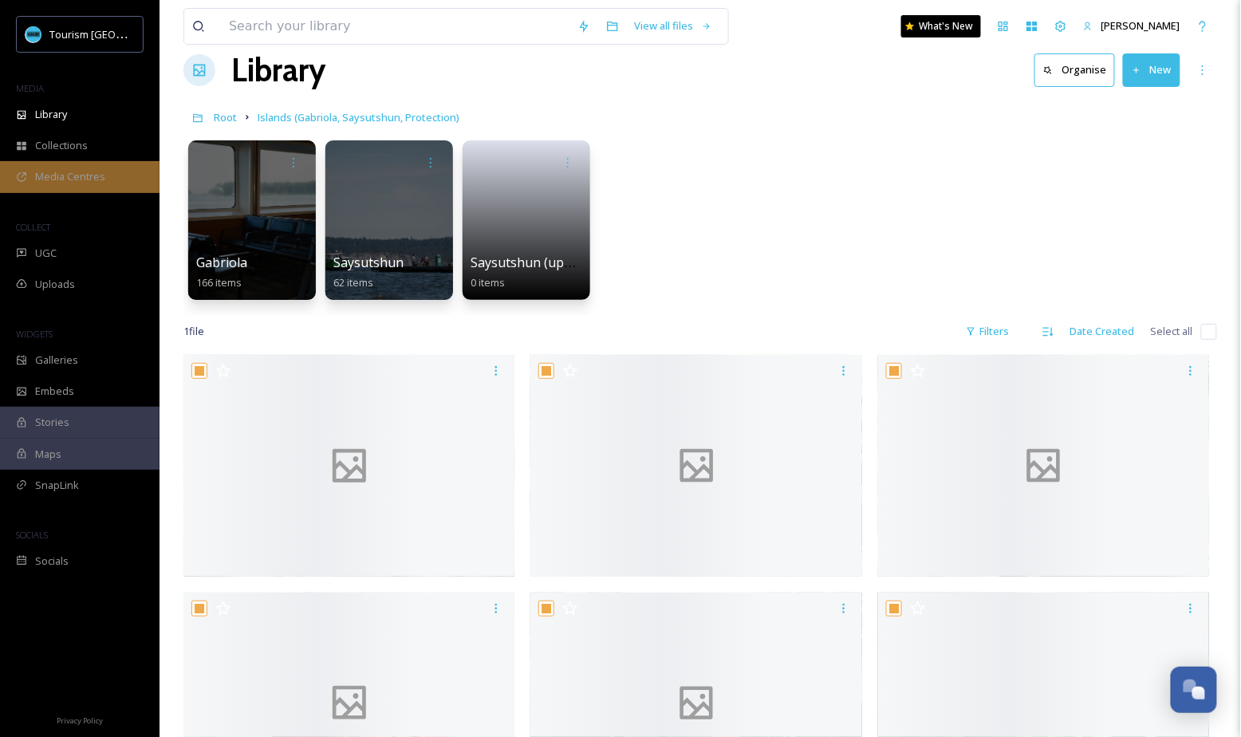
checkbox input "true"
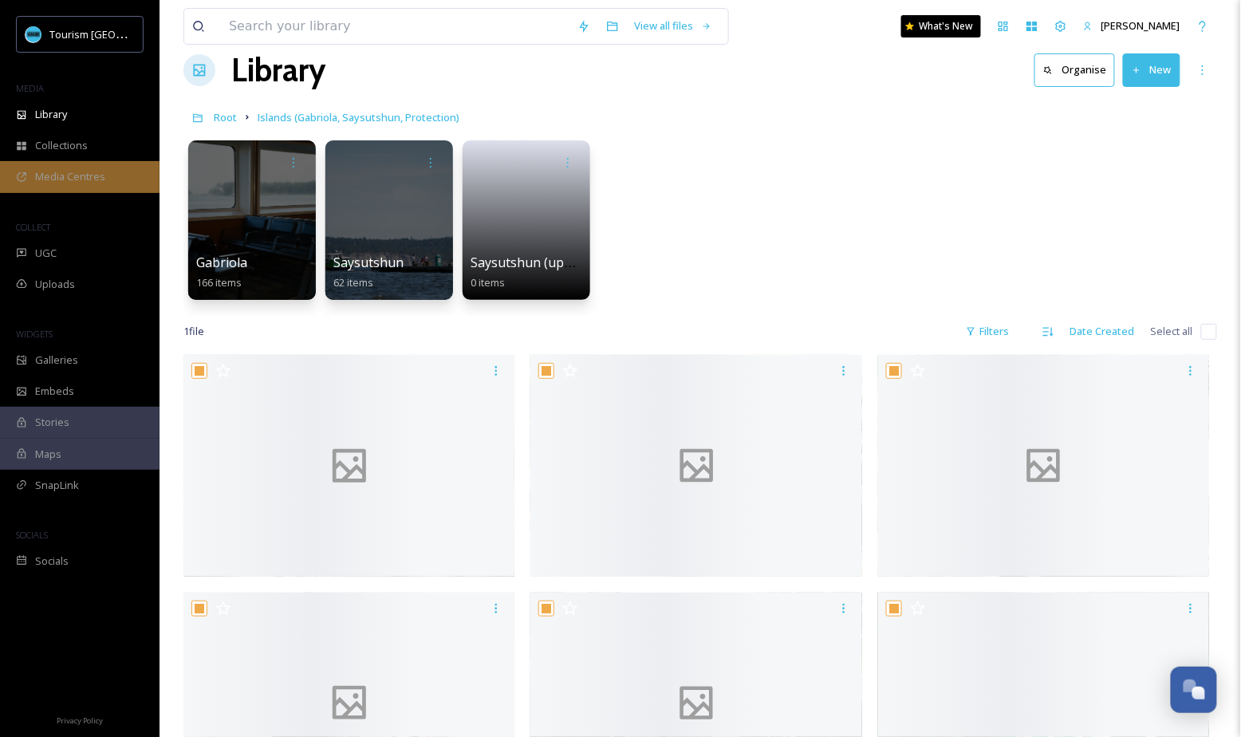
checkbox input "true"
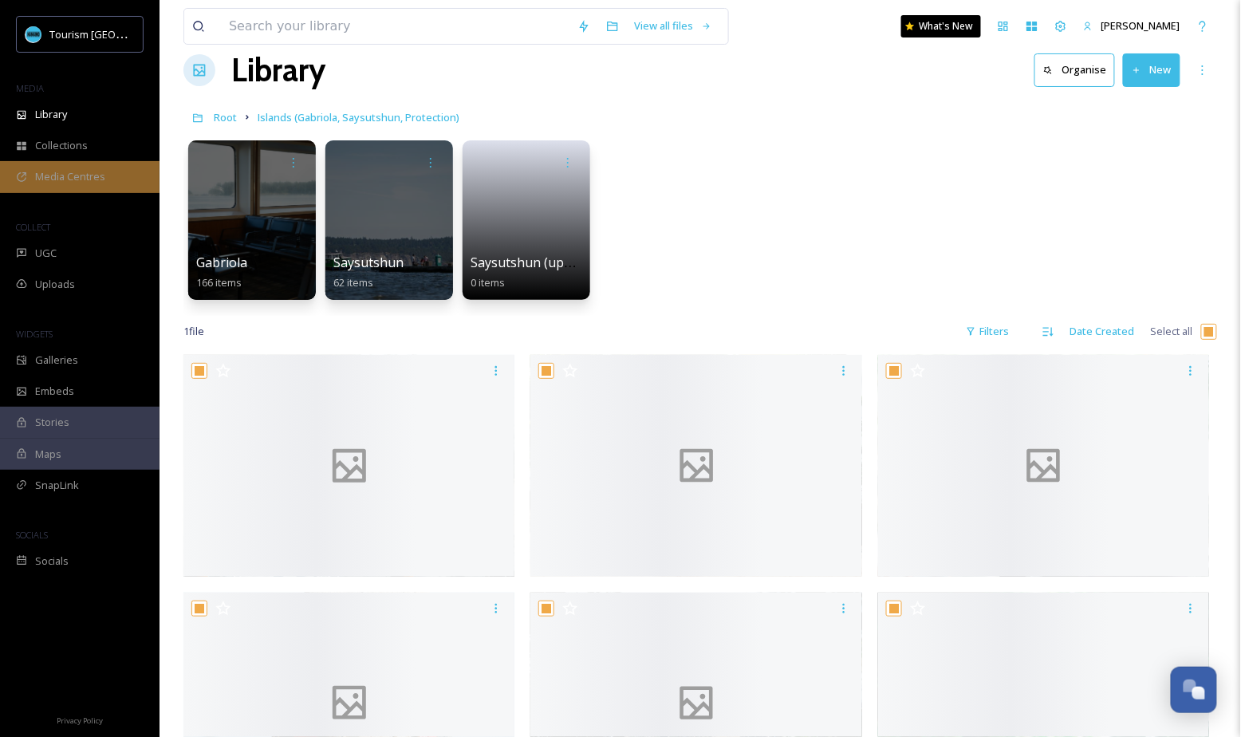
checkbox input "true"
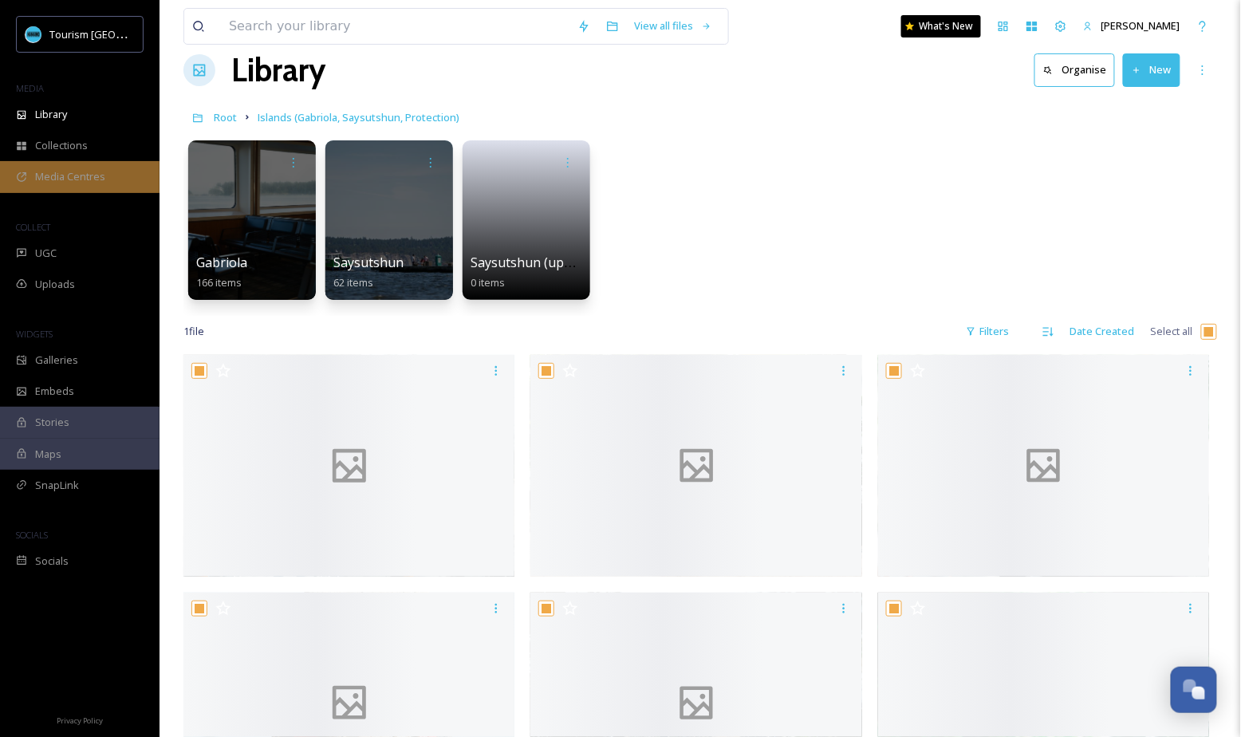
checkbox input "true"
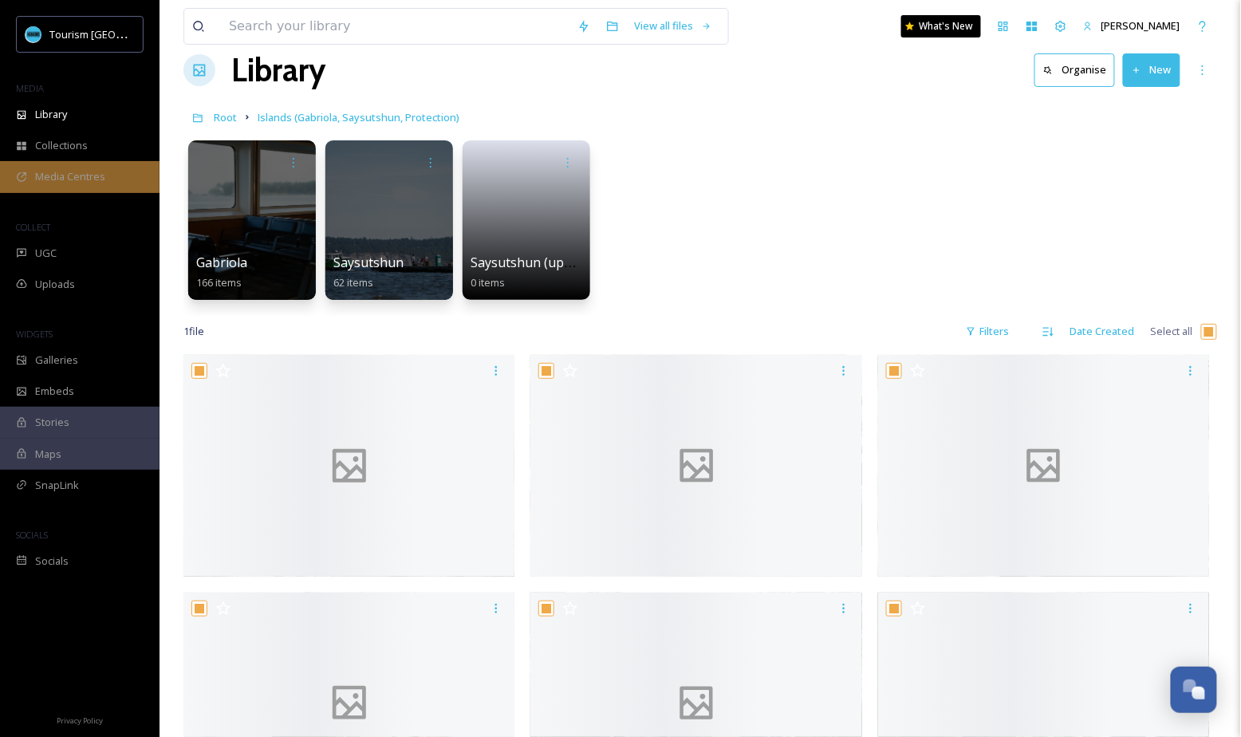
checkbox input "true"
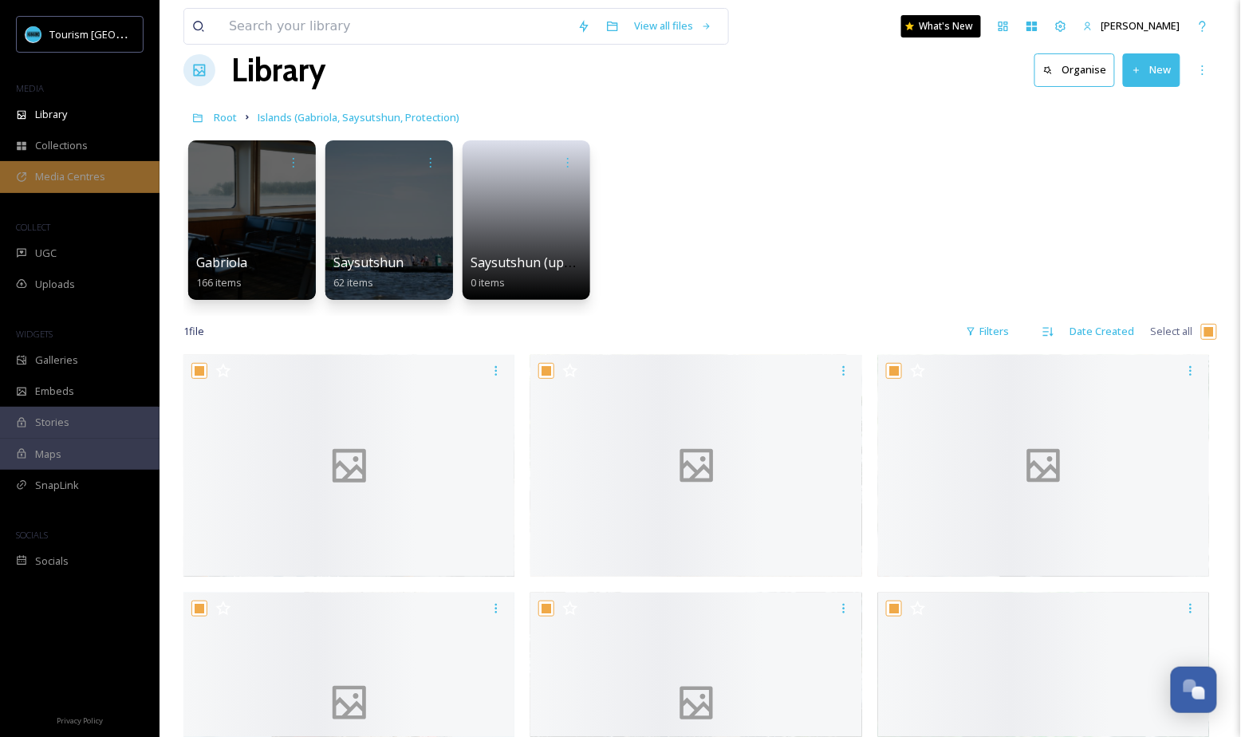
checkbox input "true"
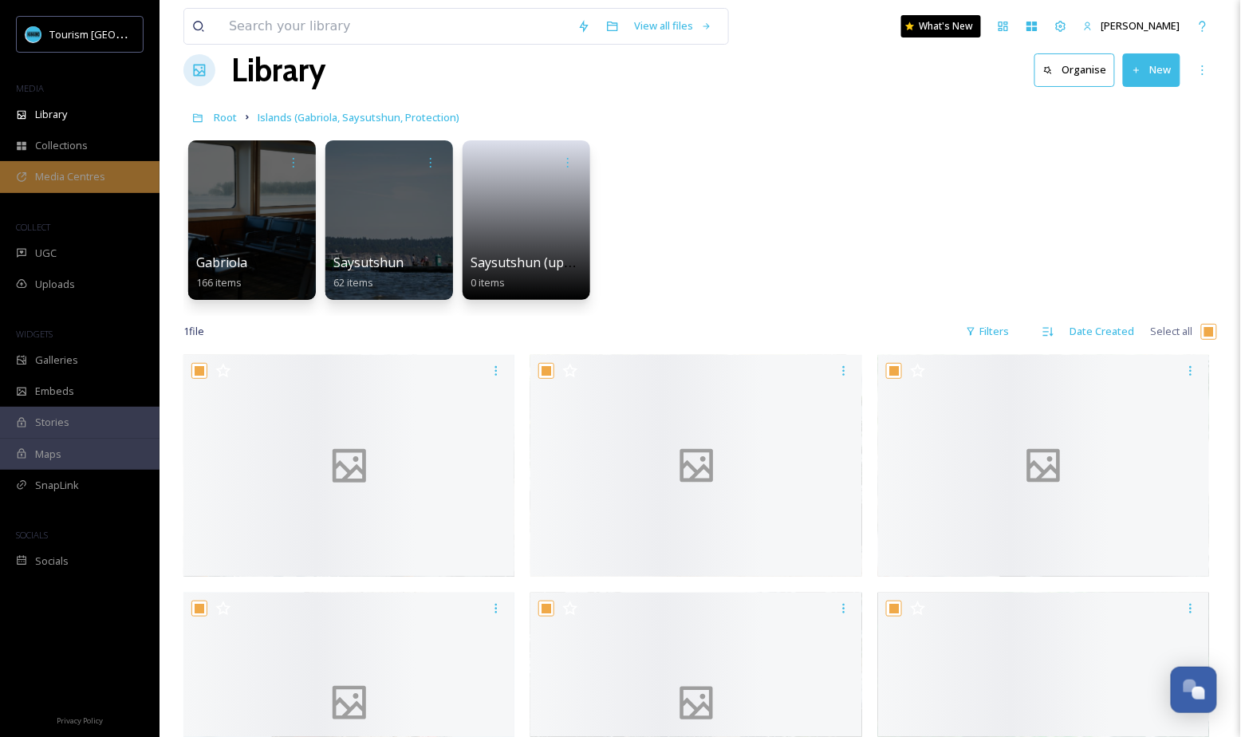
checkbox input "true"
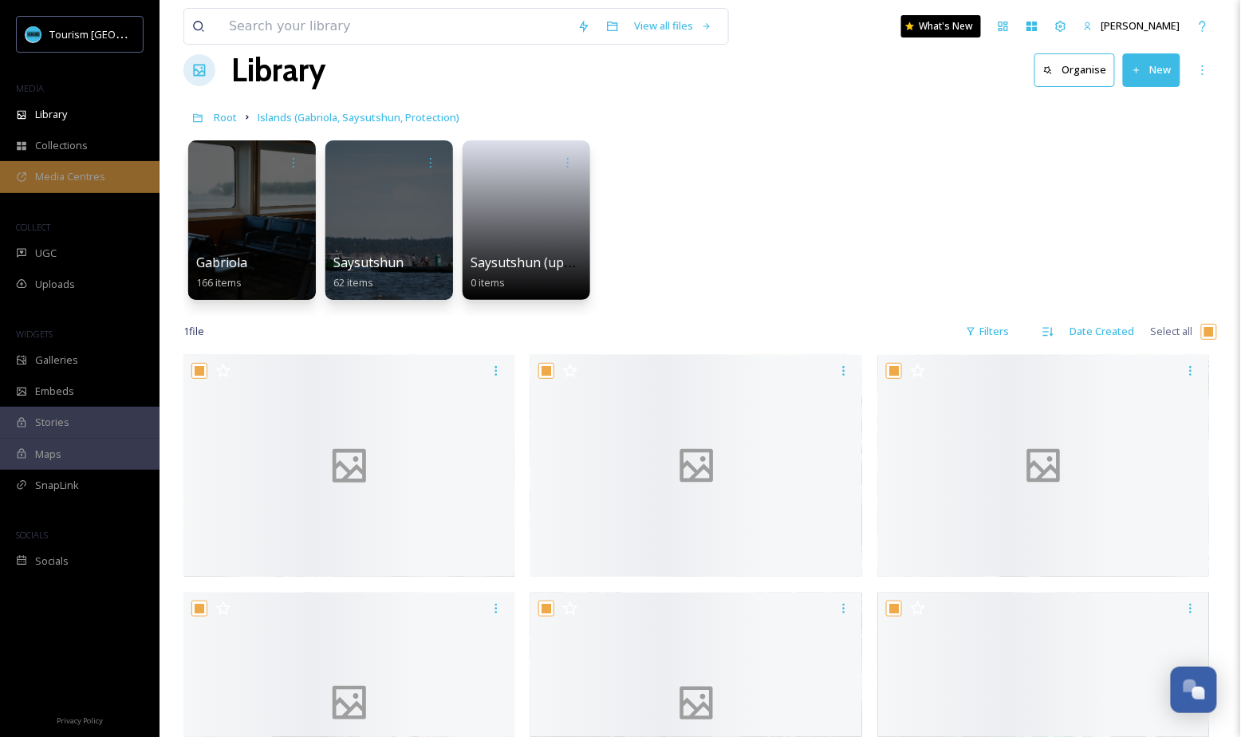
checkbox input "true"
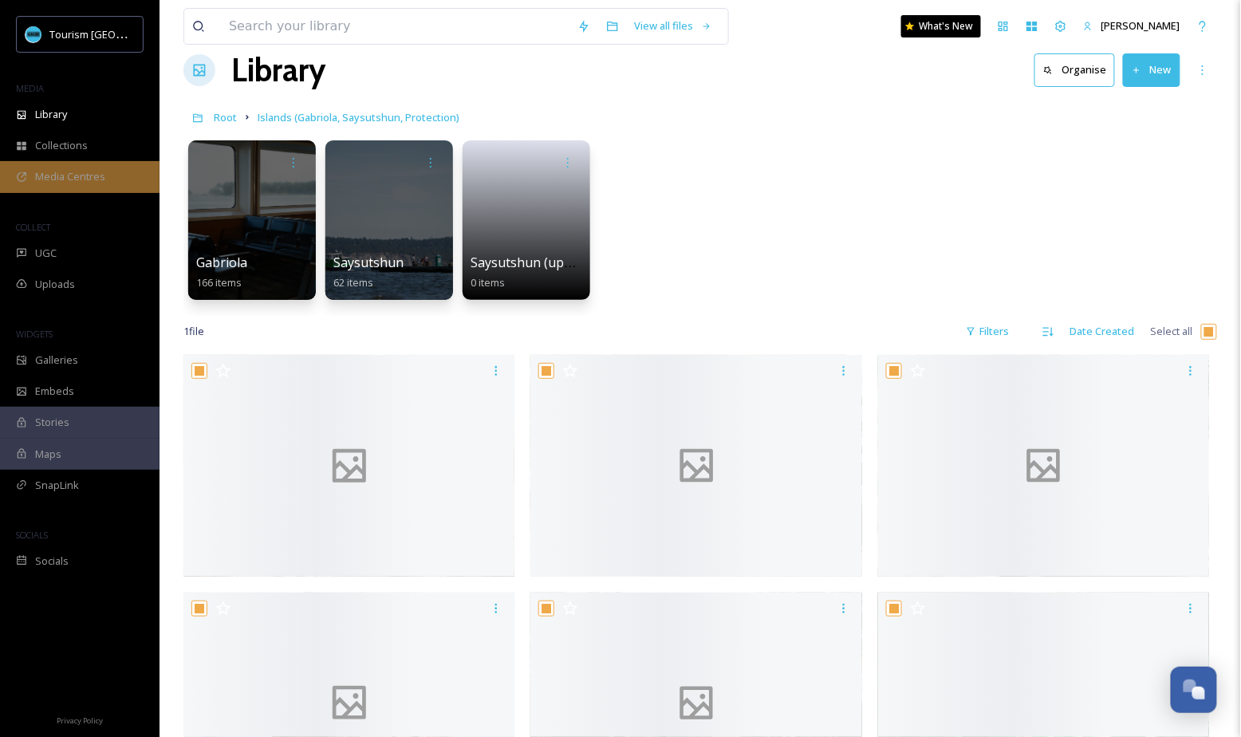
checkbox input "true"
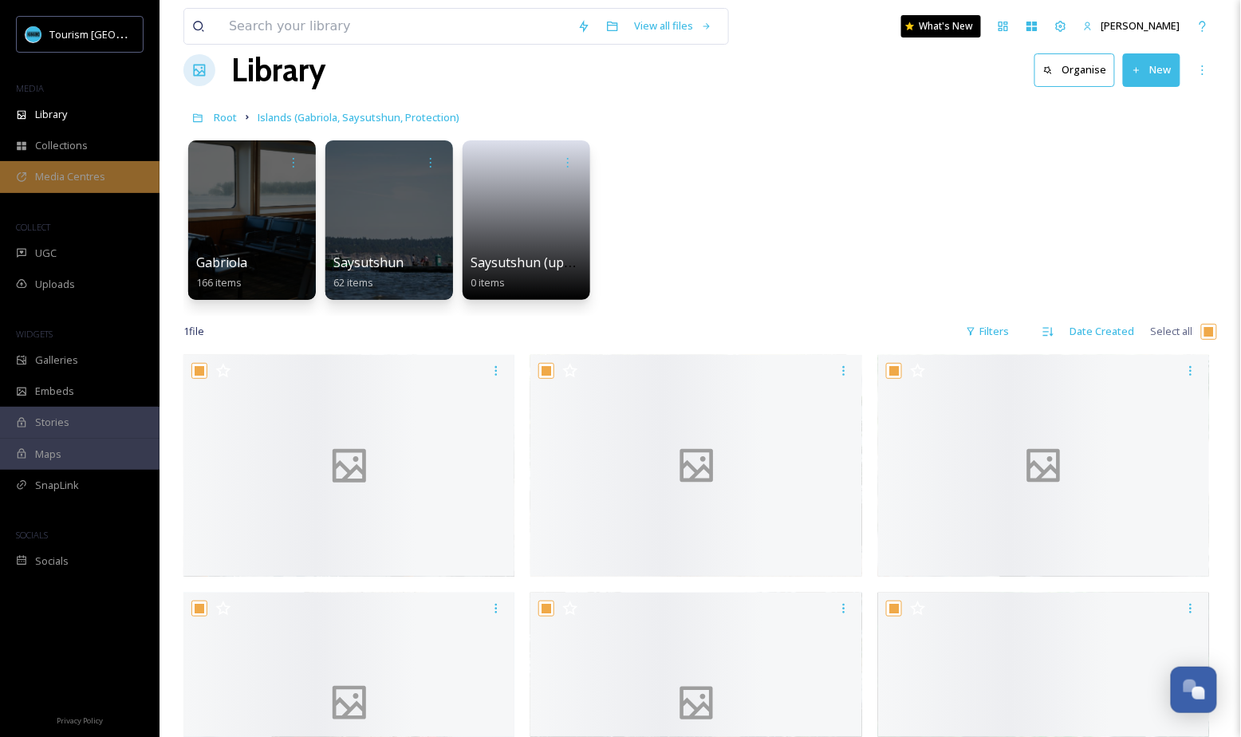
checkbox input "true"
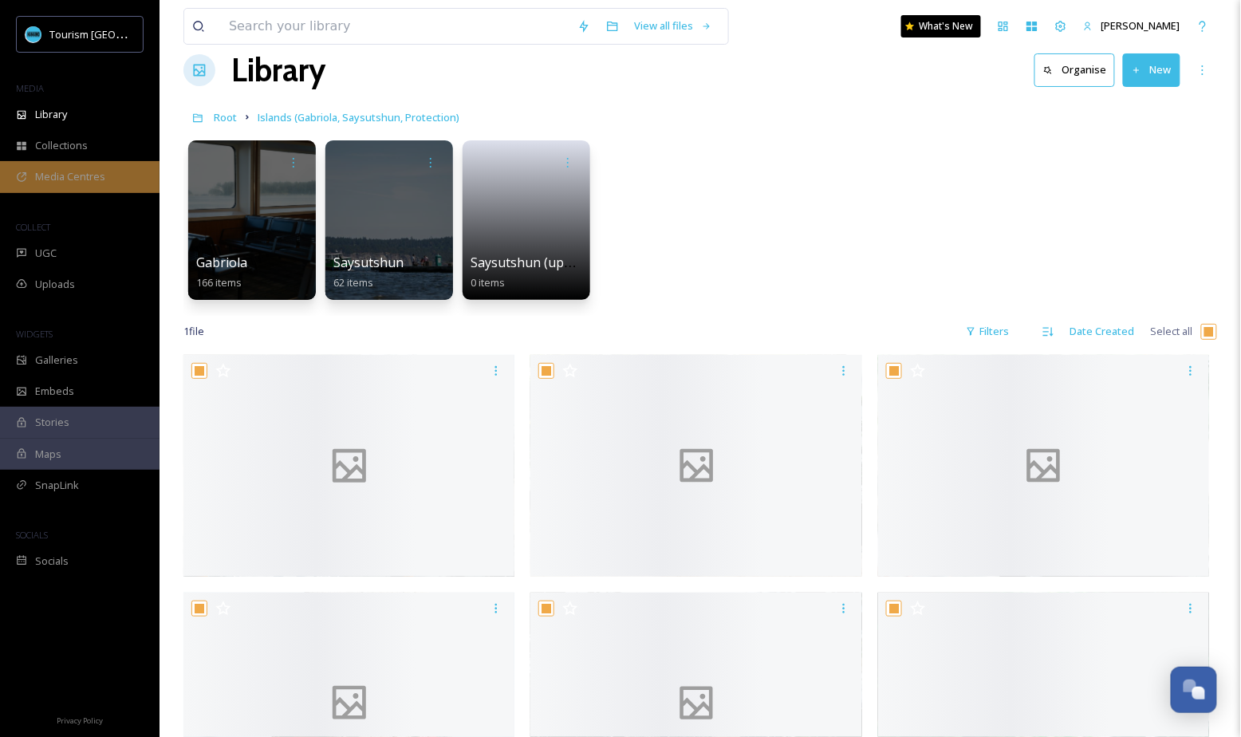
checkbox input "true"
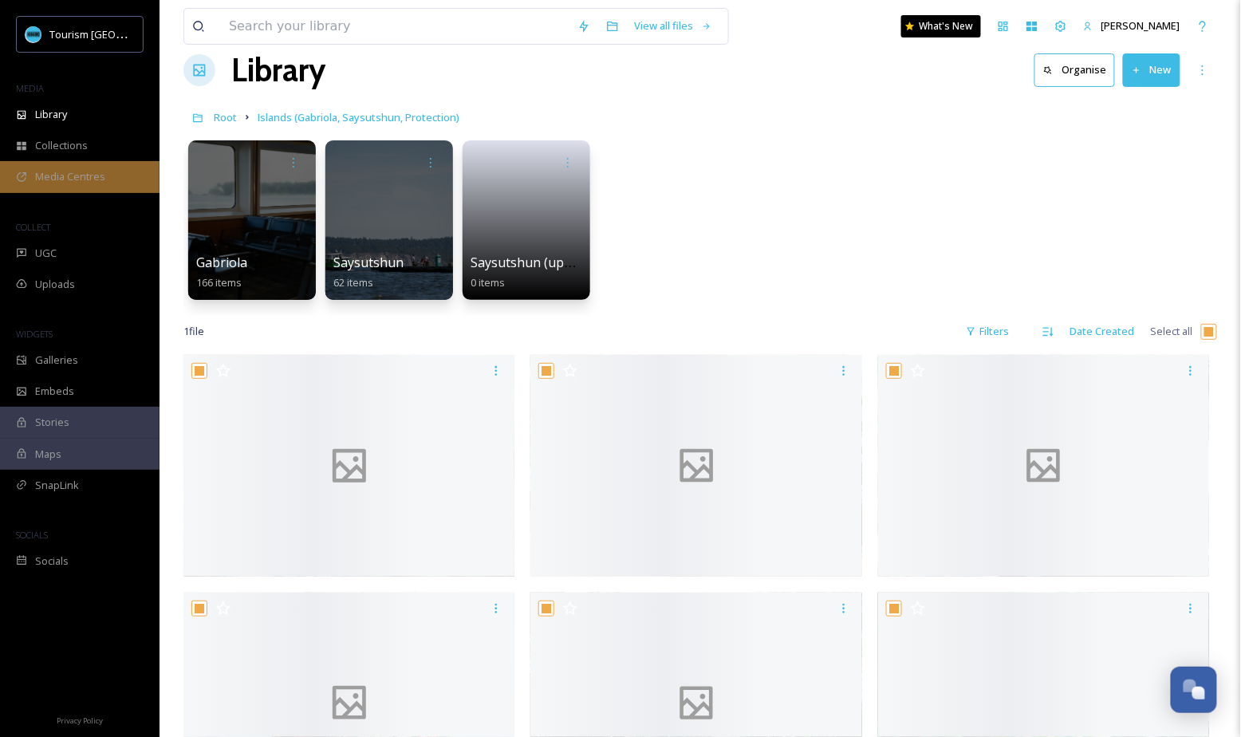
checkbox input "true"
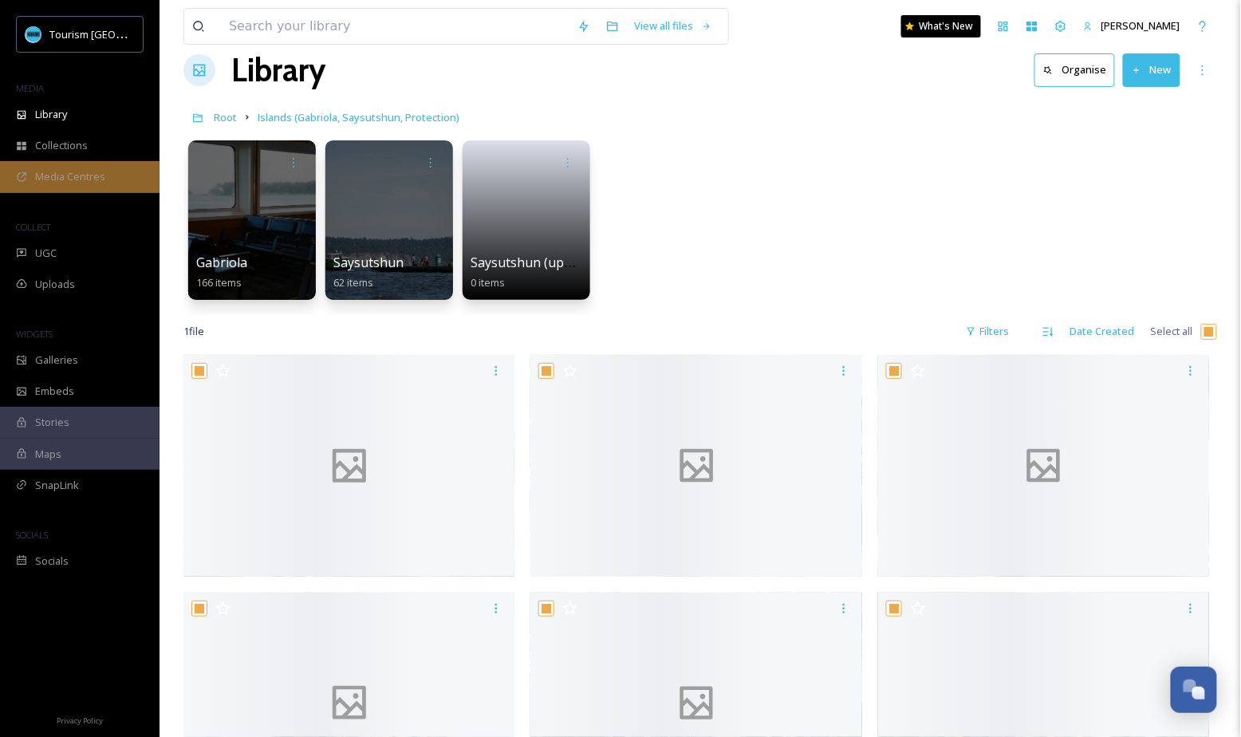
checkbox input "true"
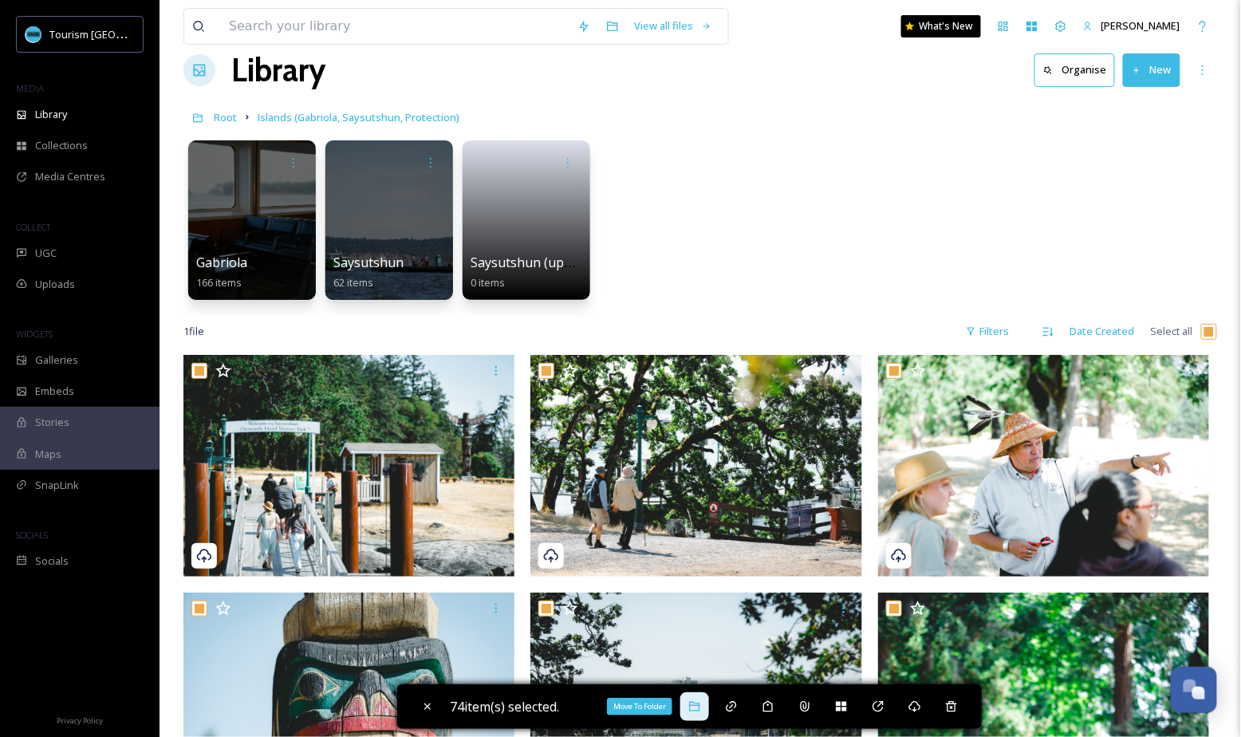
click at [701, 707] on icon at bounding box center [694, 706] width 13 height 13
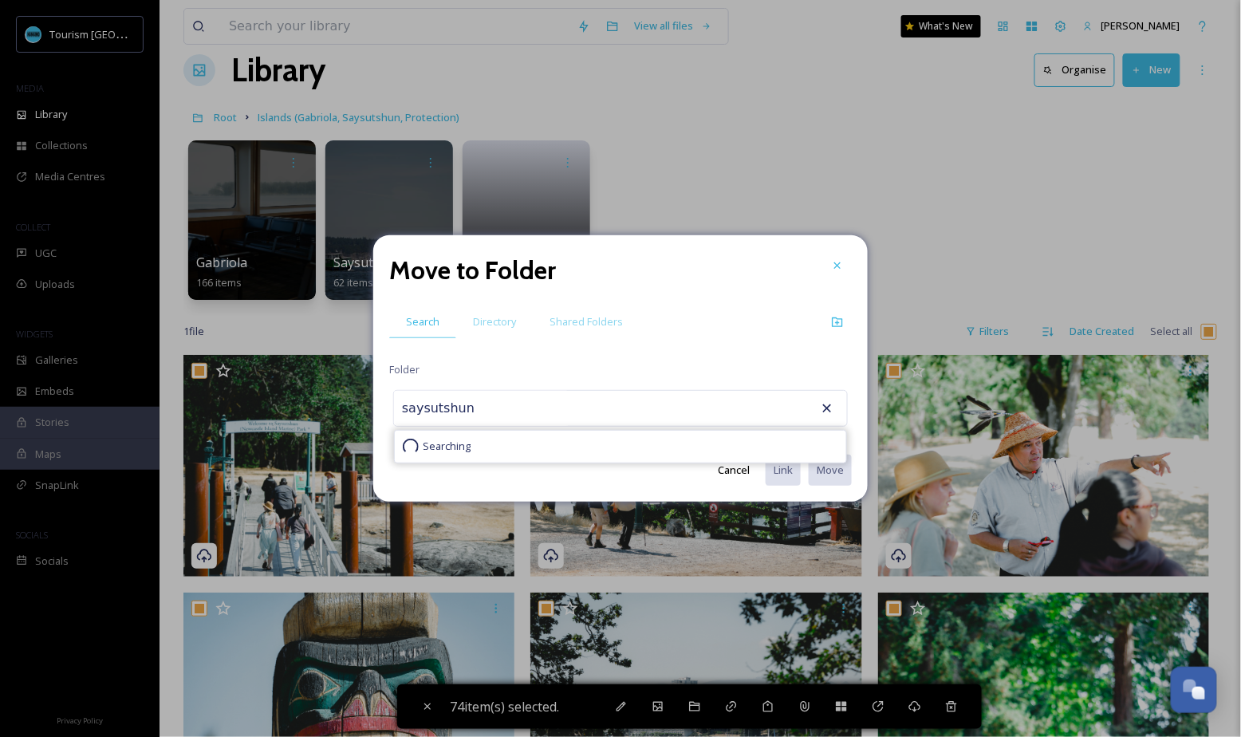
type input "saysutshun"
click at [835, 402] on div "saysutshun Searching" at bounding box center [620, 408] width 454 height 37
click at [821, 407] on icon at bounding box center [827, 408] width 16 height 16
click at [848, 265] on div at bounding box center [837, 265] width 29 height 29
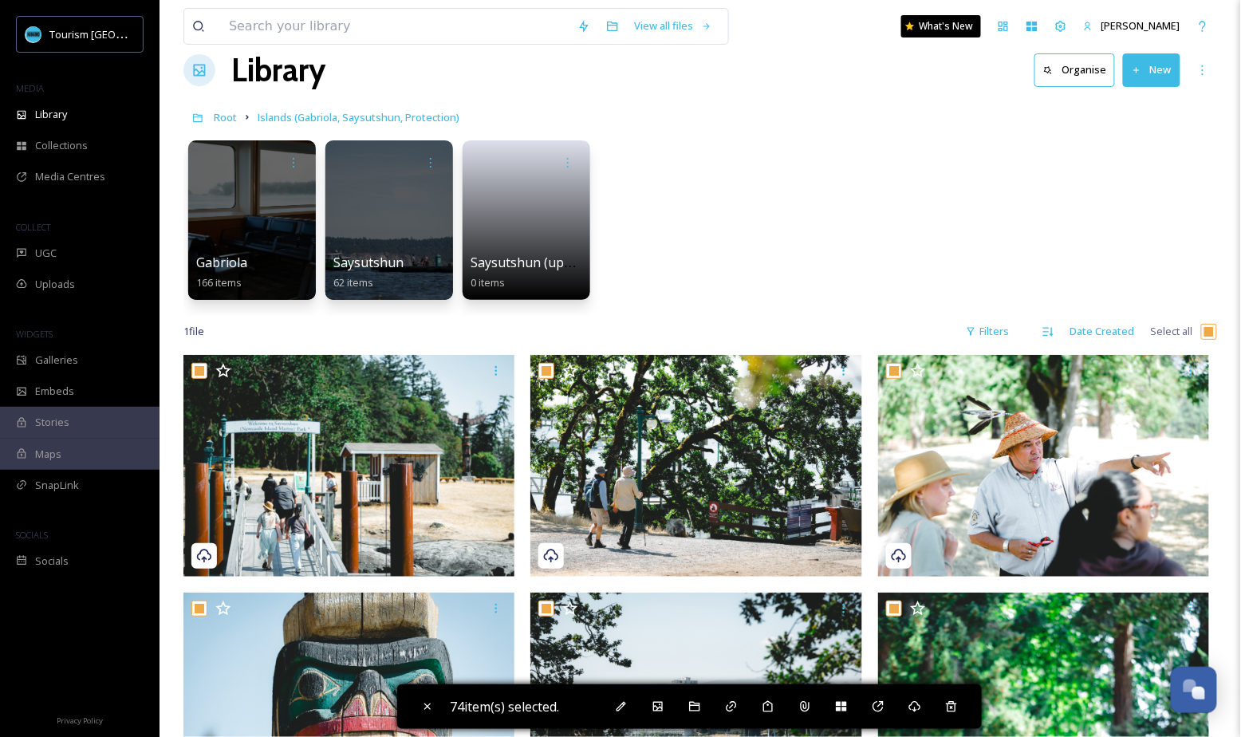
click at [743, 284] on div "Gabriola 166 items Saysutshun 62 items Saysutshun (updated) 0 items" at bounding box center [699, 223] width 1033 height 183
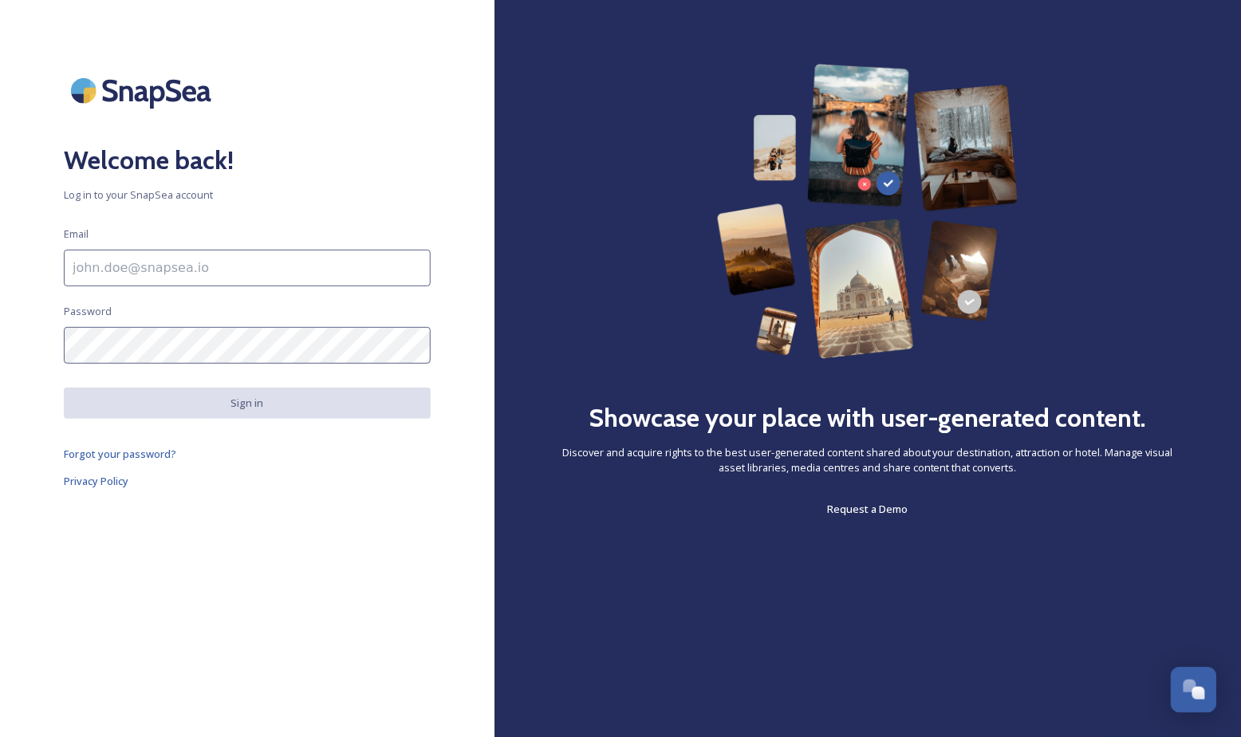
click at [178, 262] on input at bounding box center [247, 268] width 367 height 37
type input "[EMAIL_ADDRESS][DOMAIN_NAME]"
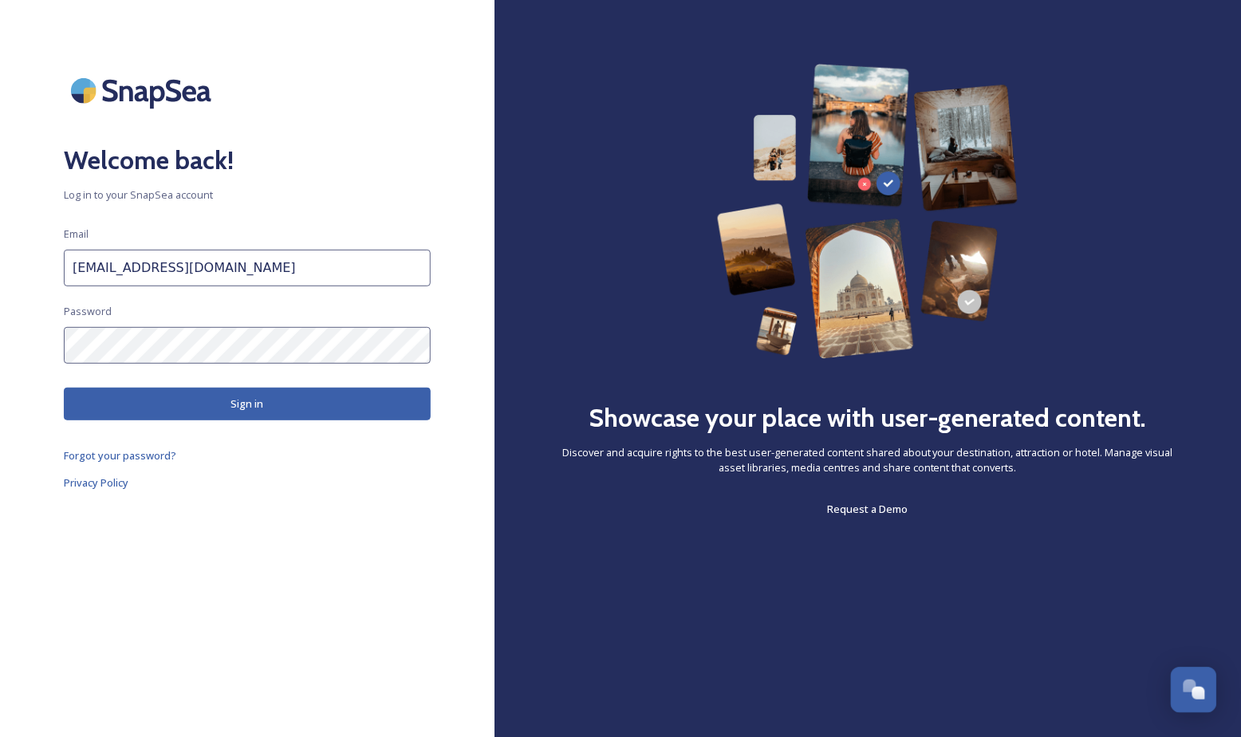
click at [211, 403] on button "Sign in" at bounding box center [247, 404] width 367 height 33
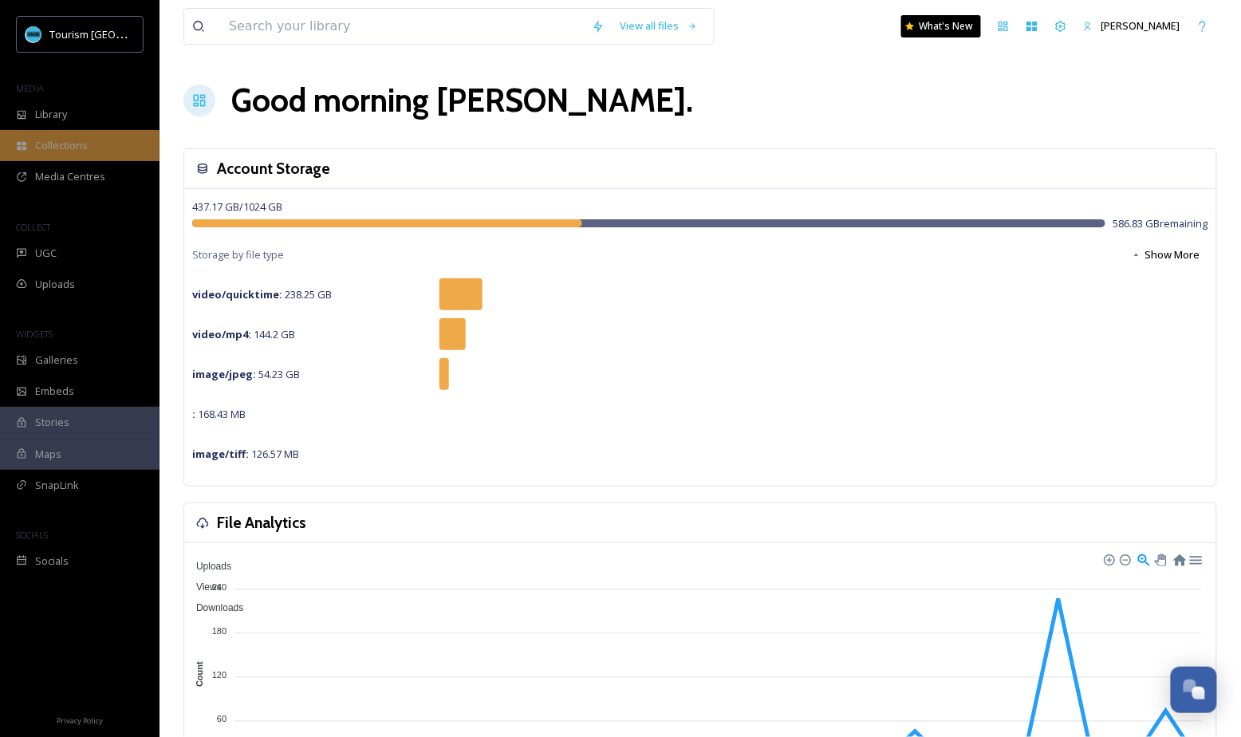
click at [97, 144] on div "Collections" at bounding box center [79, 145] width 159 height 31
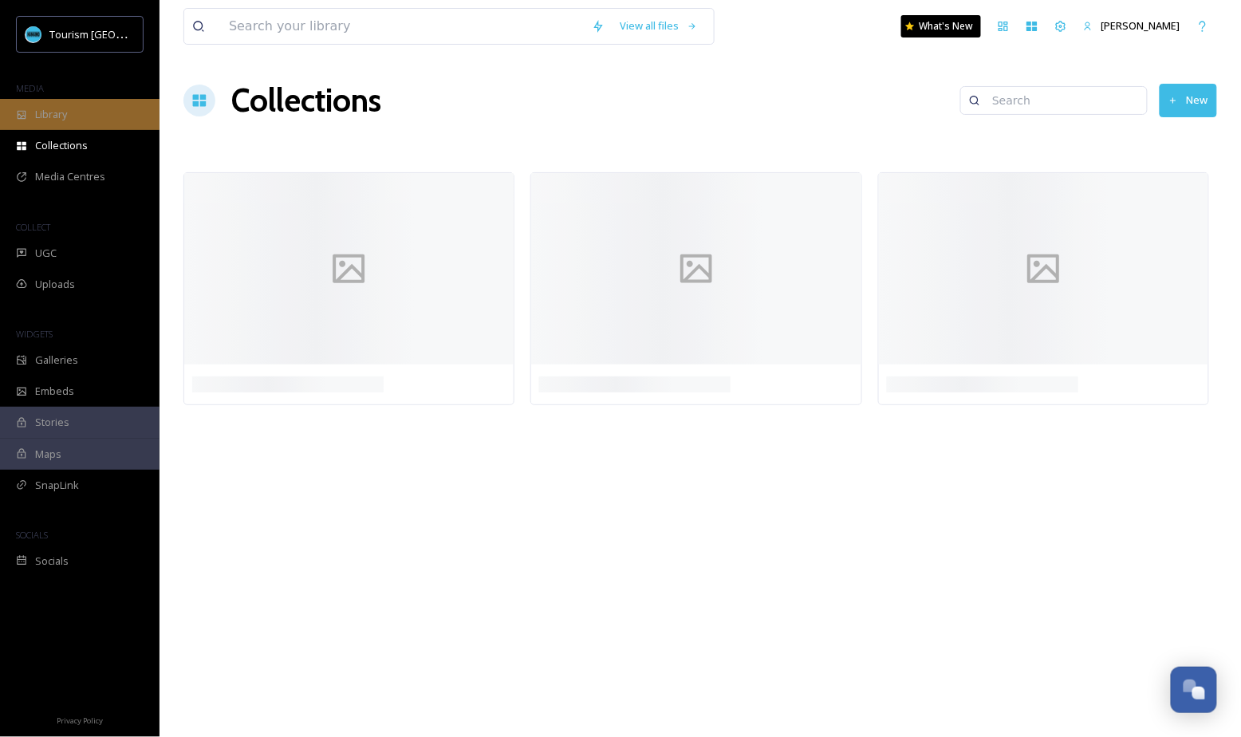
click at [98, 122] on div "Library" at bounding box center [79, 114] width 159 height 31
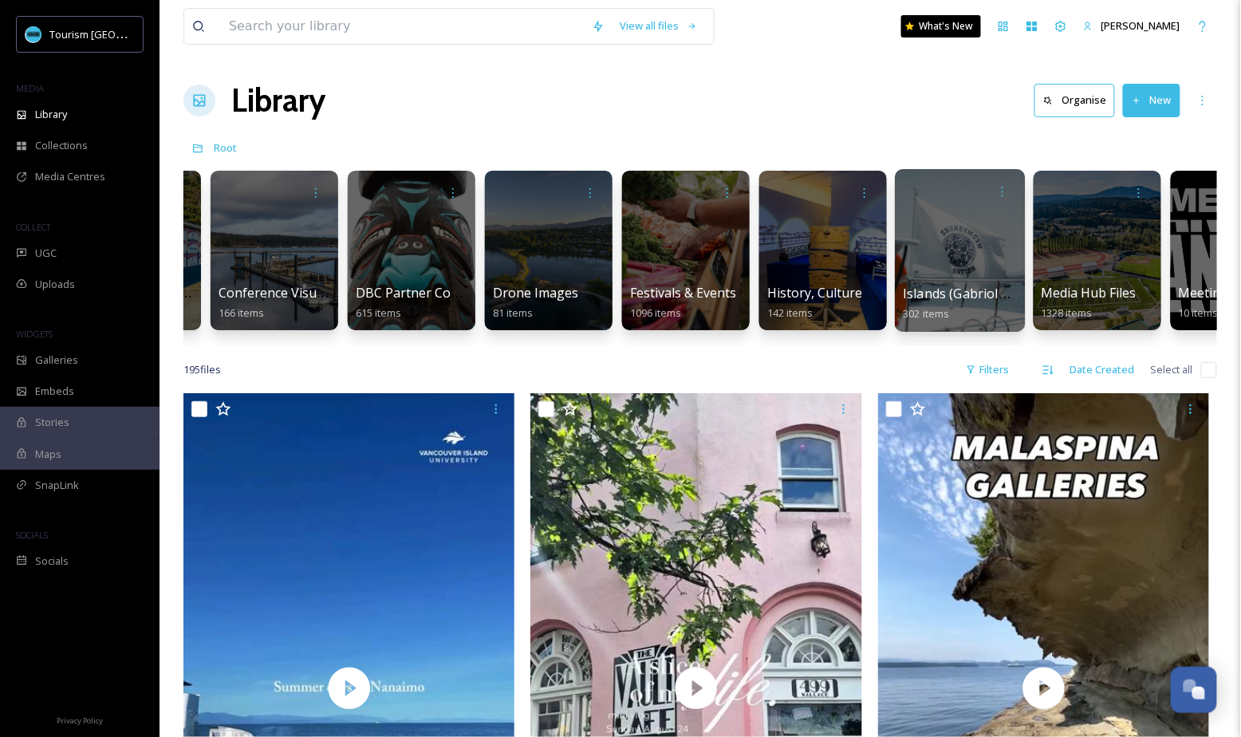
scroll to position [0, 537]
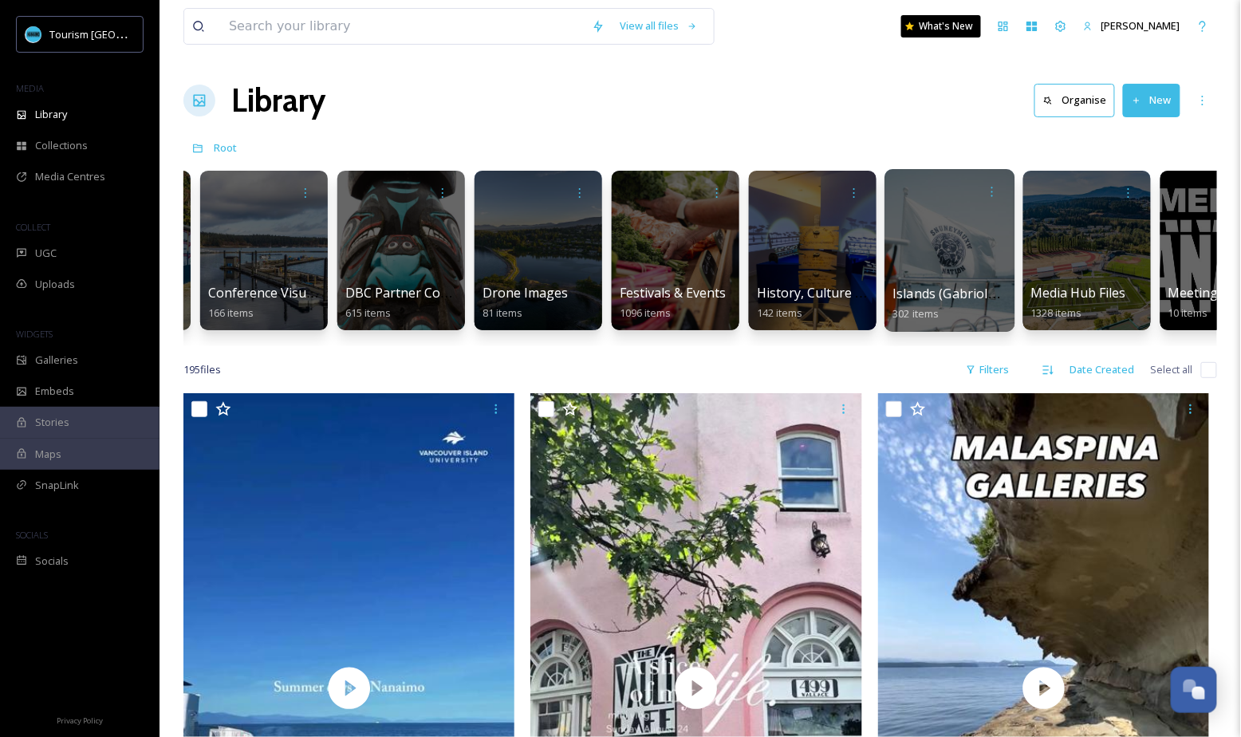
click at [964, 285] on span "Islands (Gabriola, Saysutshun, Protection)" at bounding box center [1020, 294] width 255 height 18
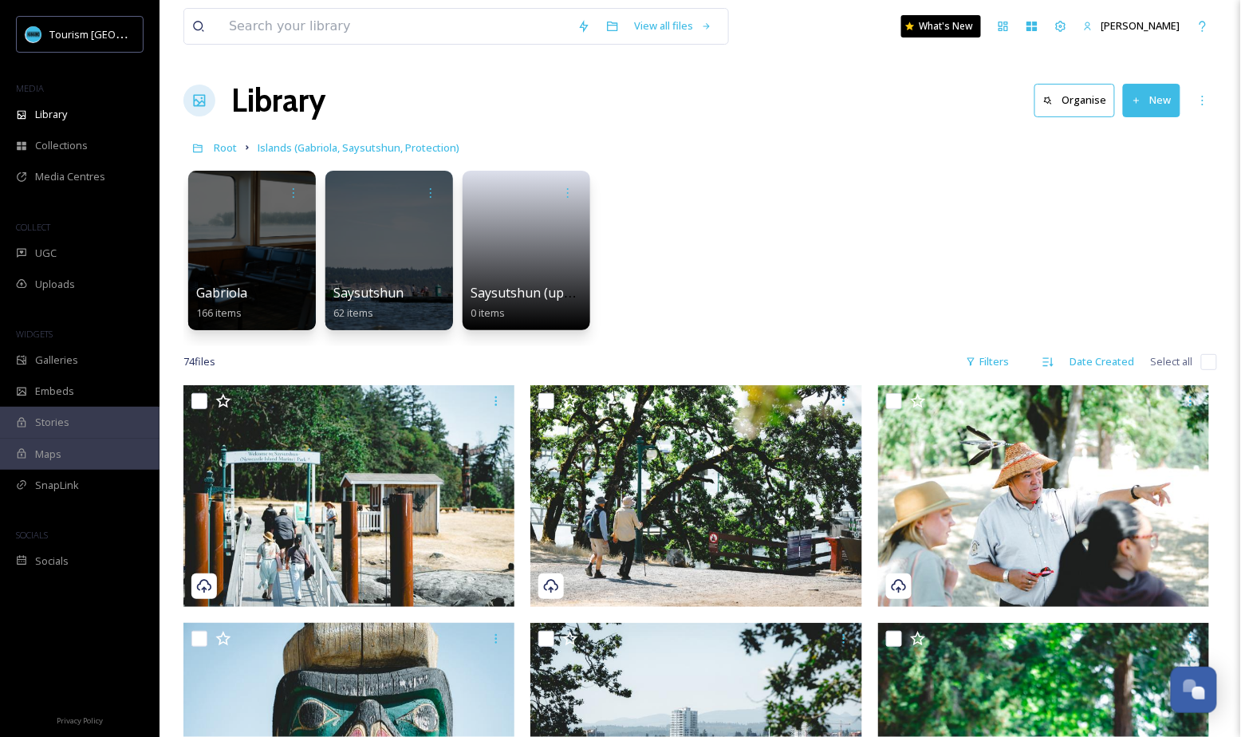
click at [1207, 363] on input "checkbox" at bounding box center [1209, 362] width 16 height 16
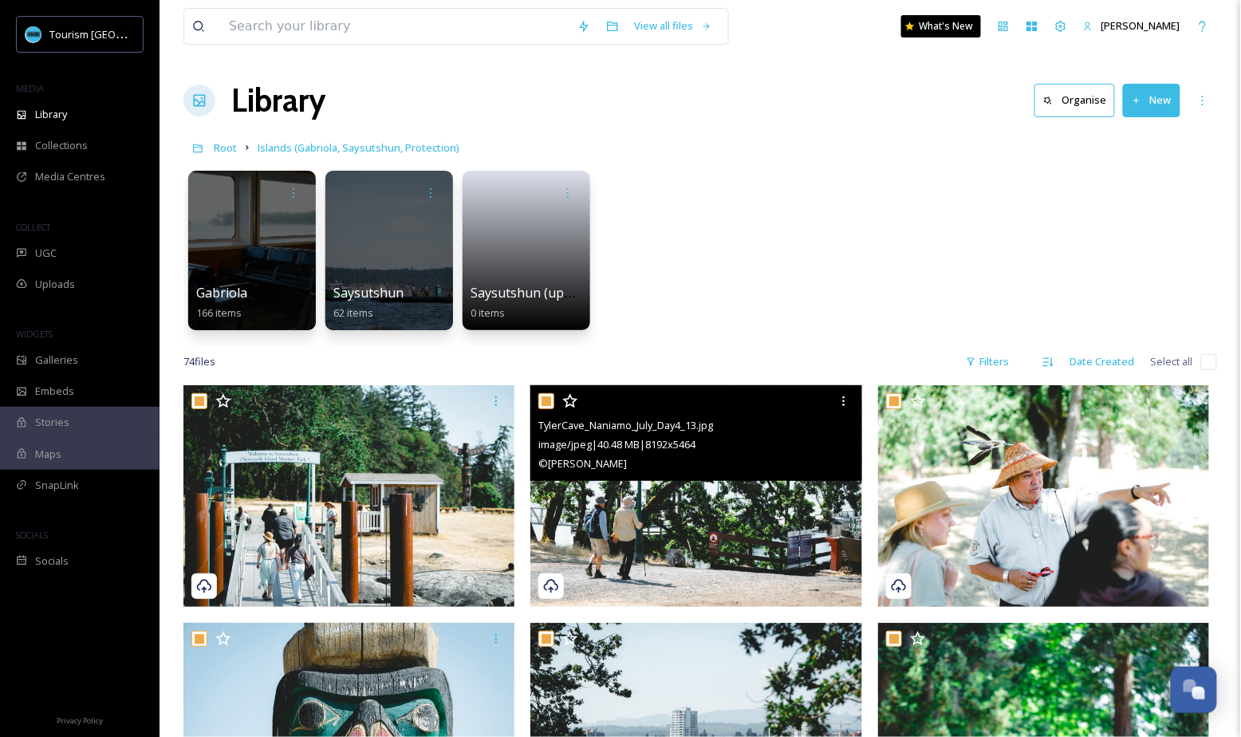
checkbox input "true"
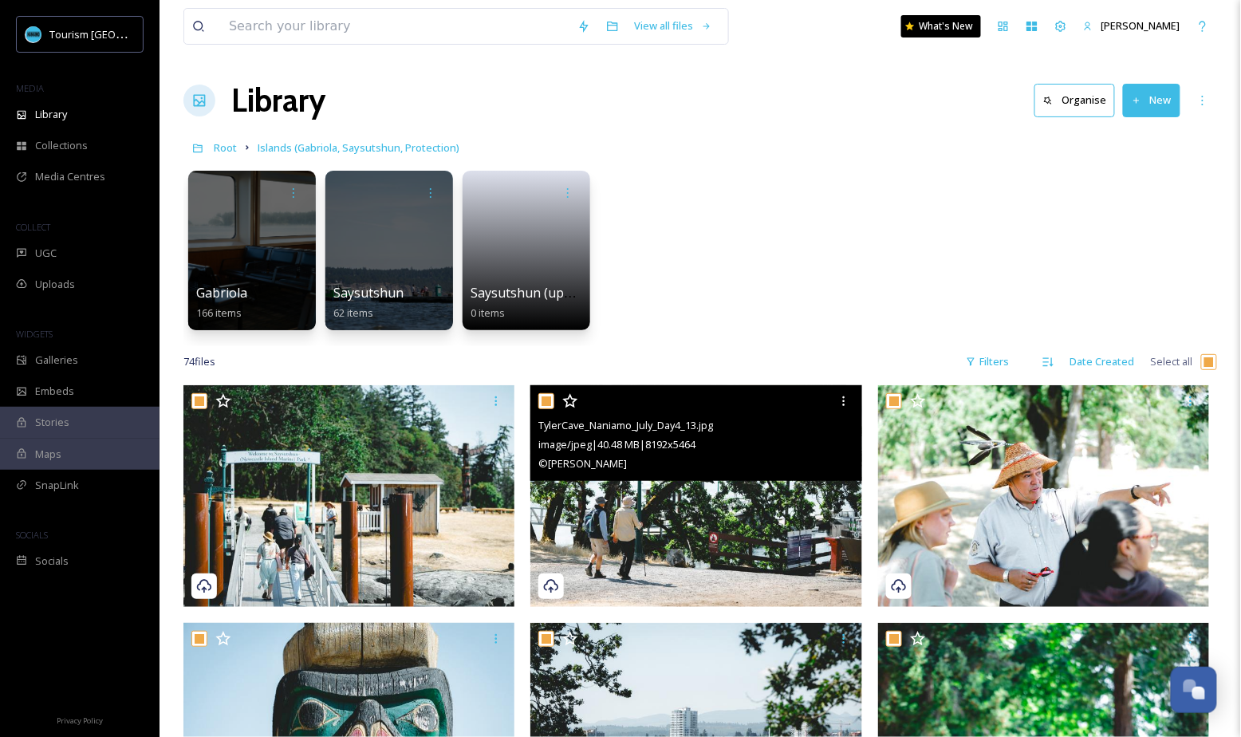
checkbox input "true"
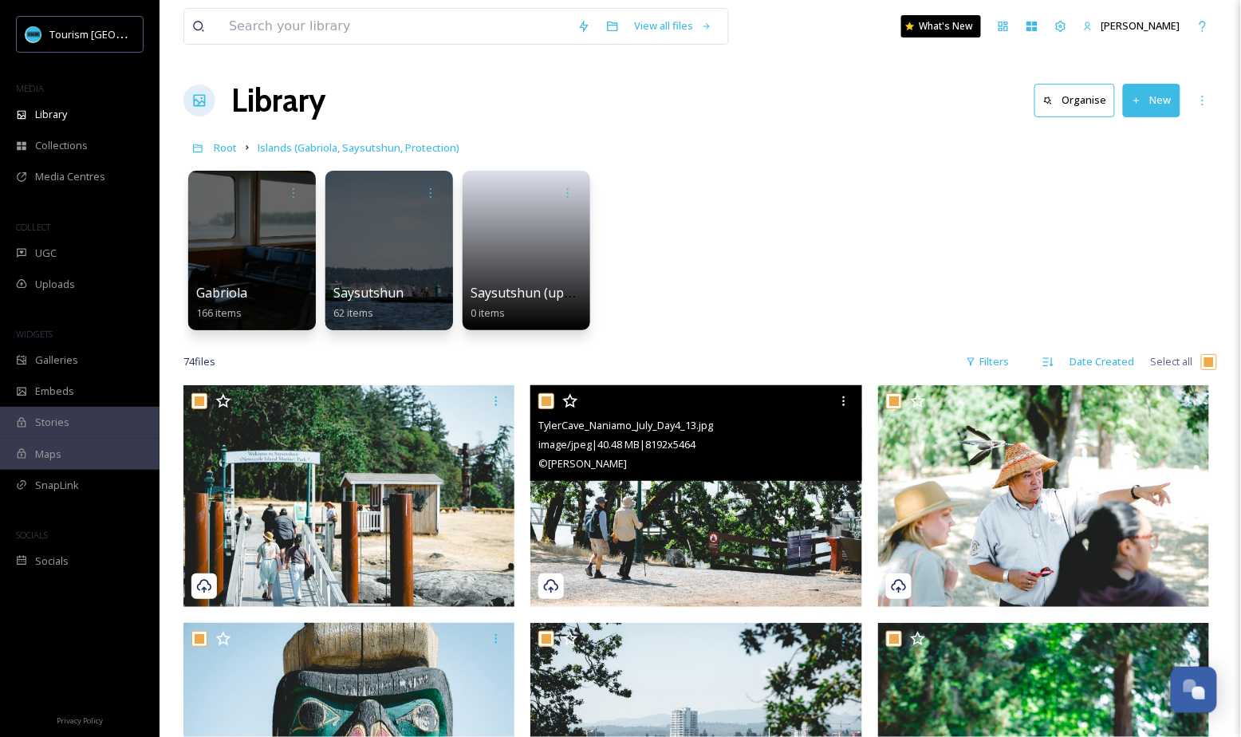
checkbox input "true"
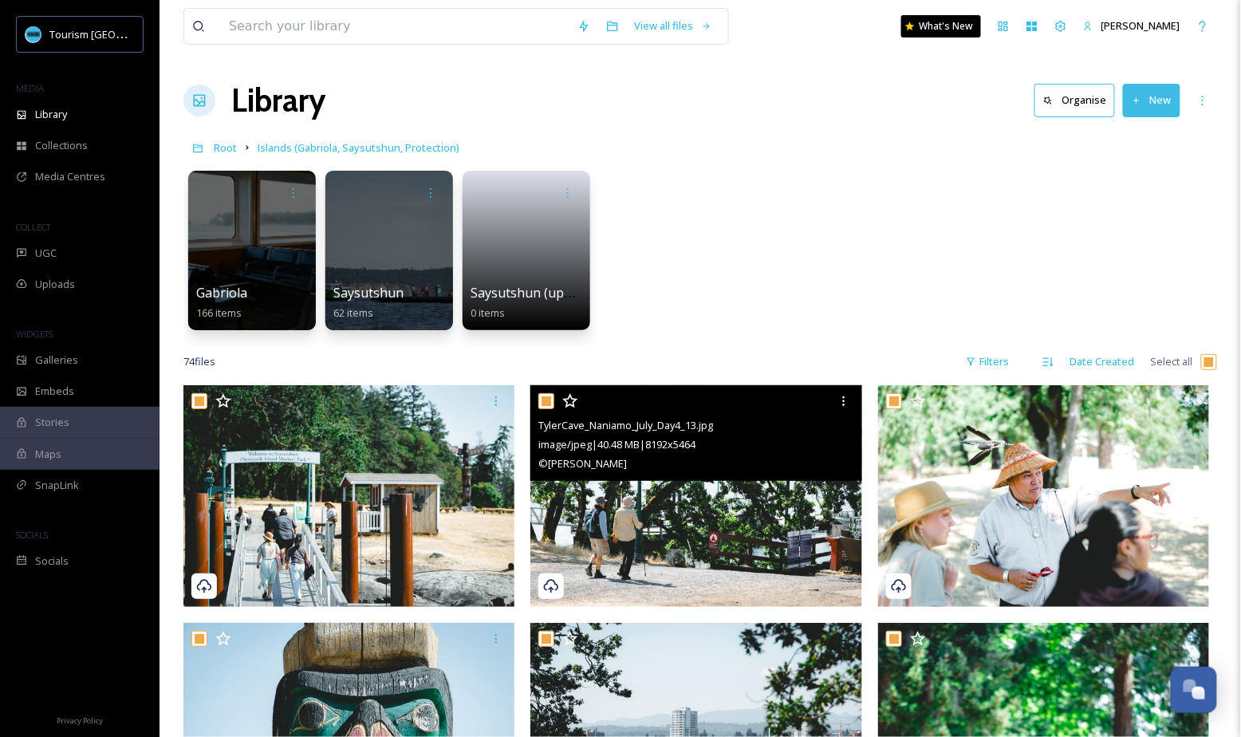
checkbox input "true"
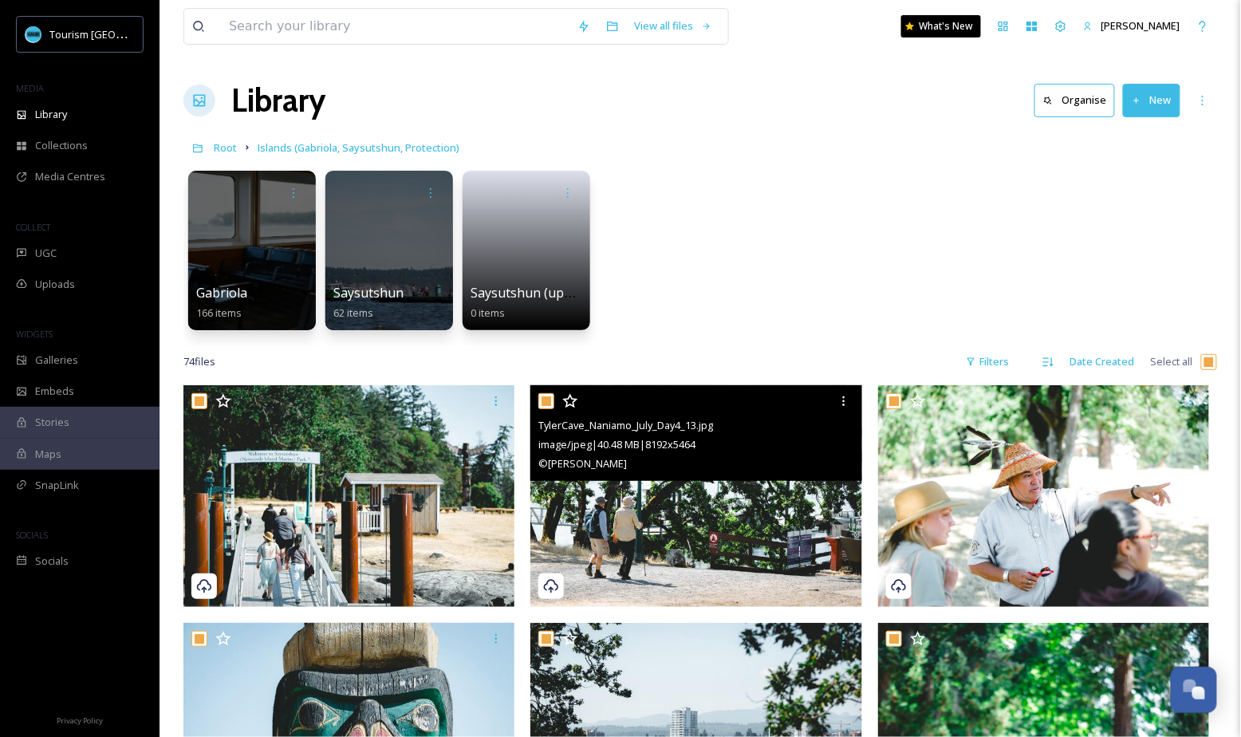
checkbox input "true"
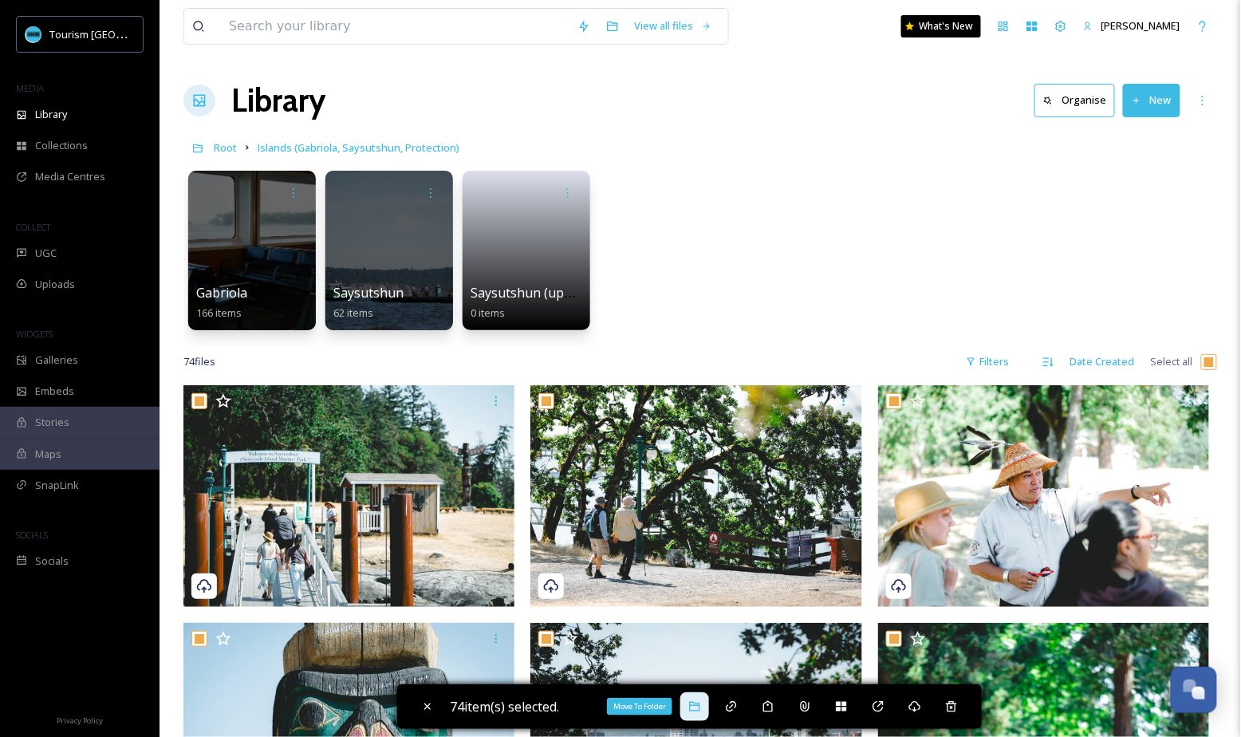
click at [694, 706] on icon at bounding box center [694, 707] width 10 height 10
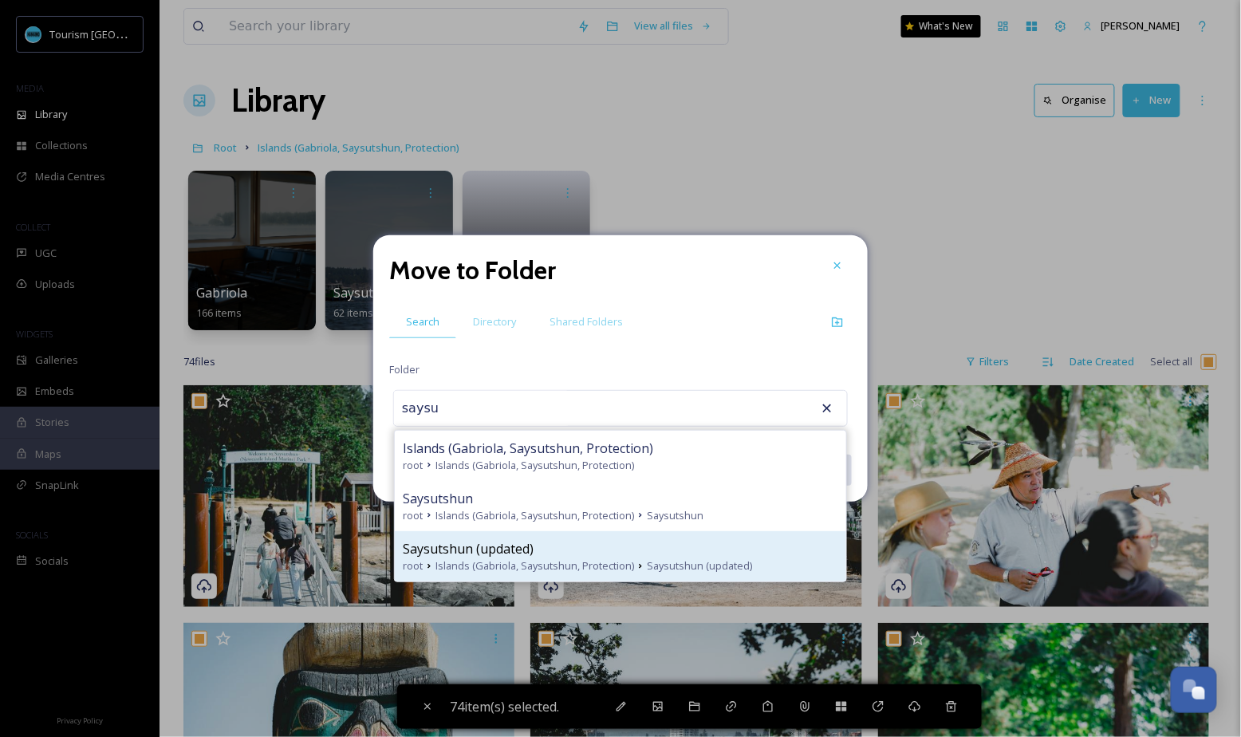
click at [592, 553] on div "Saysutshun (updated)" at bounding box center [620, 548] width 435 height 19
type input "Saysutshun (updated)"
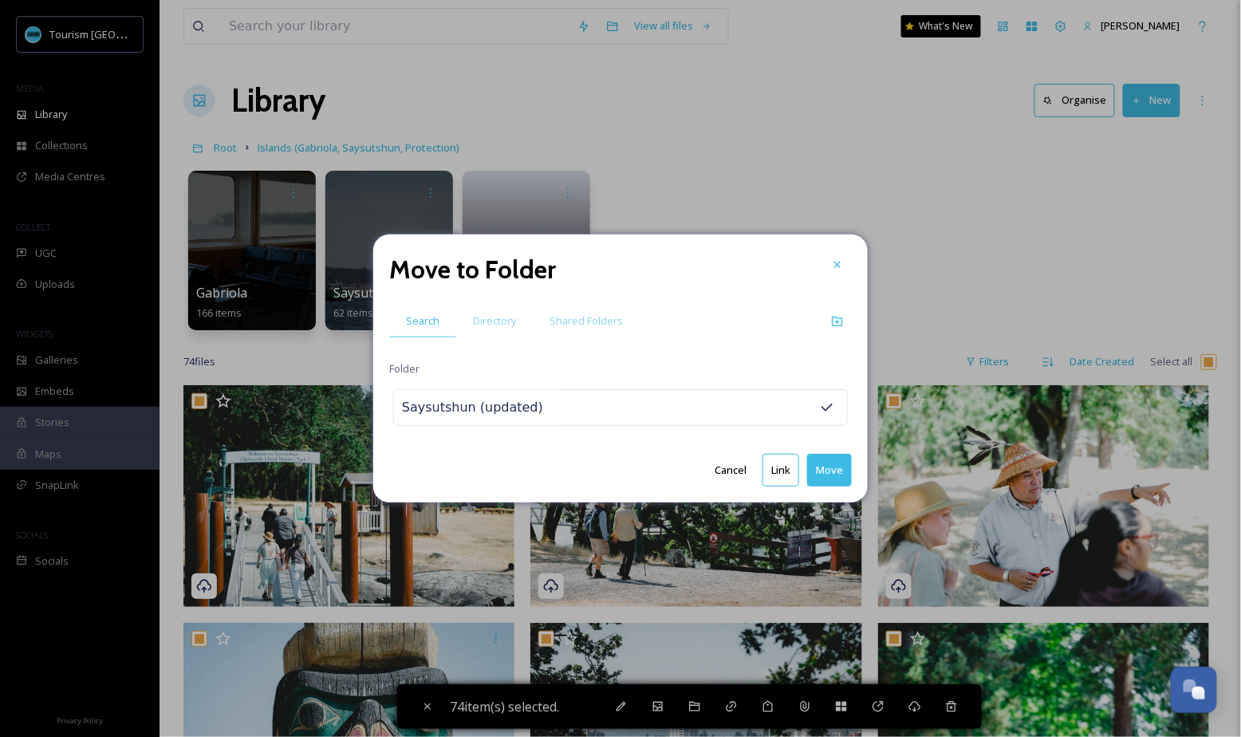
click at [824, 471] on button "Move" at bounding box center [829, 470] width 45 height 33
checkbox input "false"
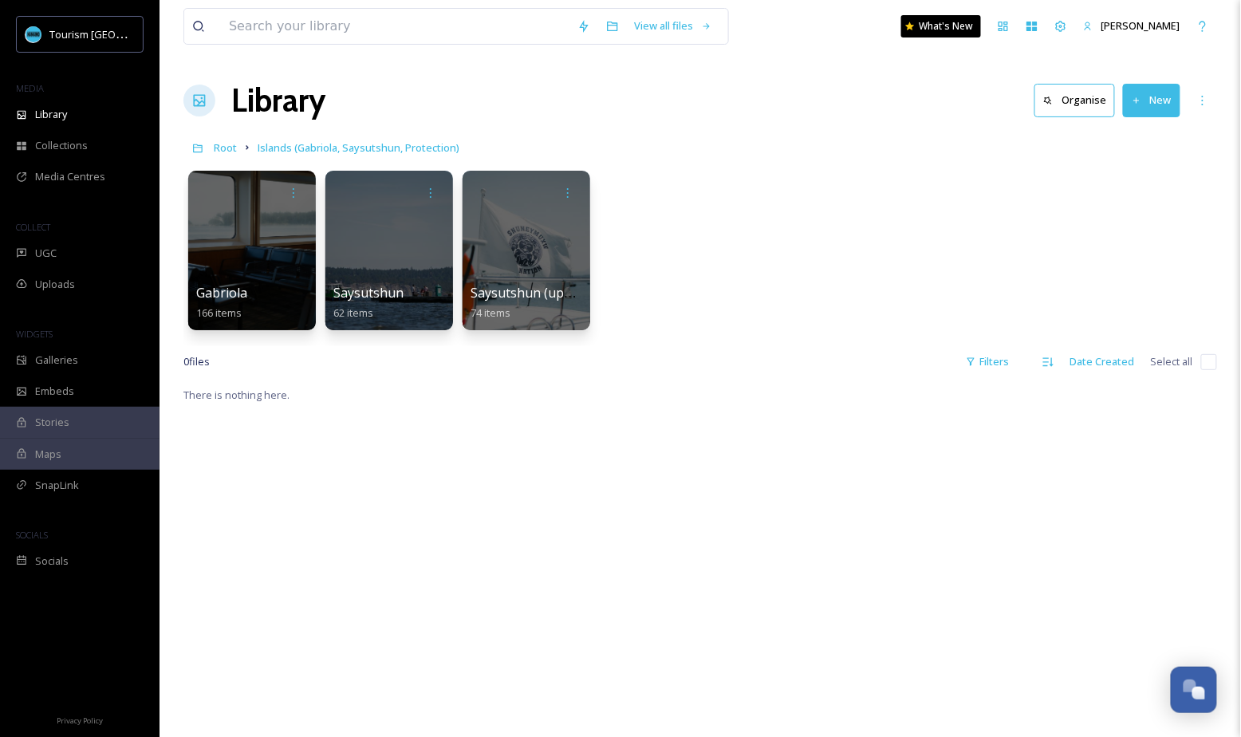
click at [381, 119] on div "Library Organise New" at bounding box center [699, 101] width 1033 height 48
click at [233, 144] on span "Root" at bounding box center [225, 147] width 23 height 14
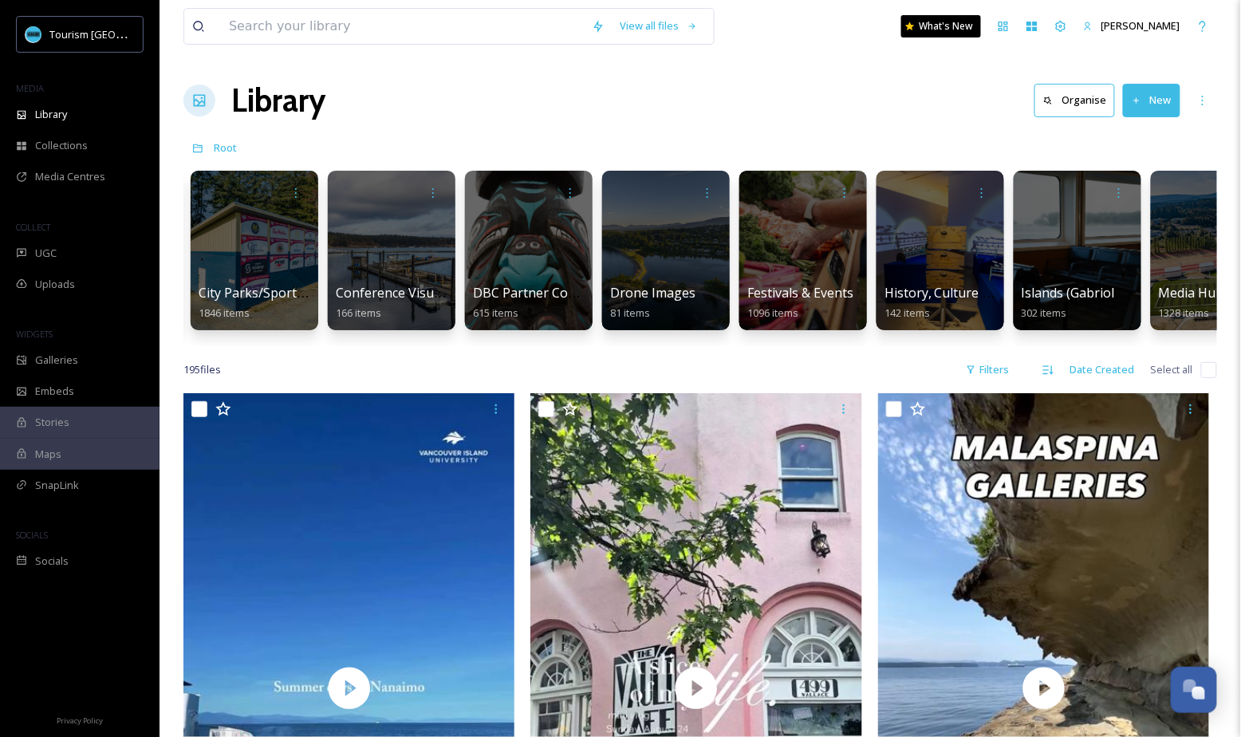
scroll to position [0, 415]
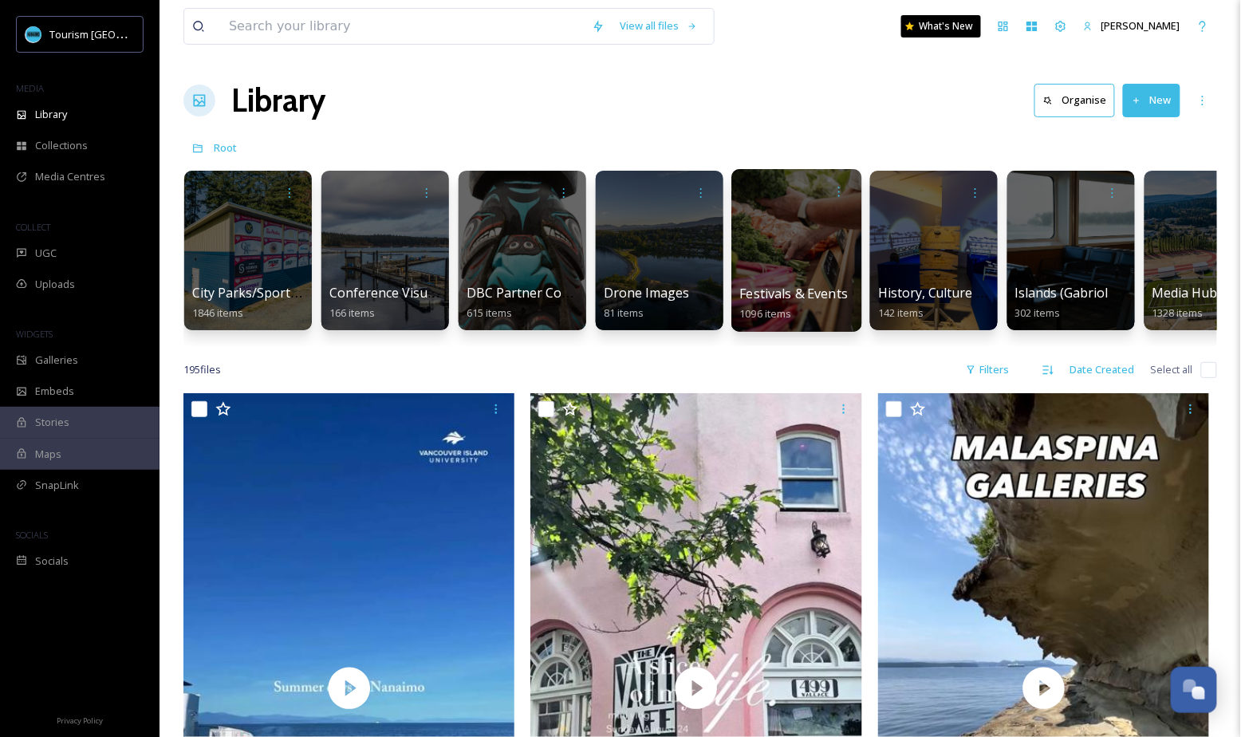
click at [801, 286] on span "Festivals & Events" at bounding box center [794, 294] width 108 height 18
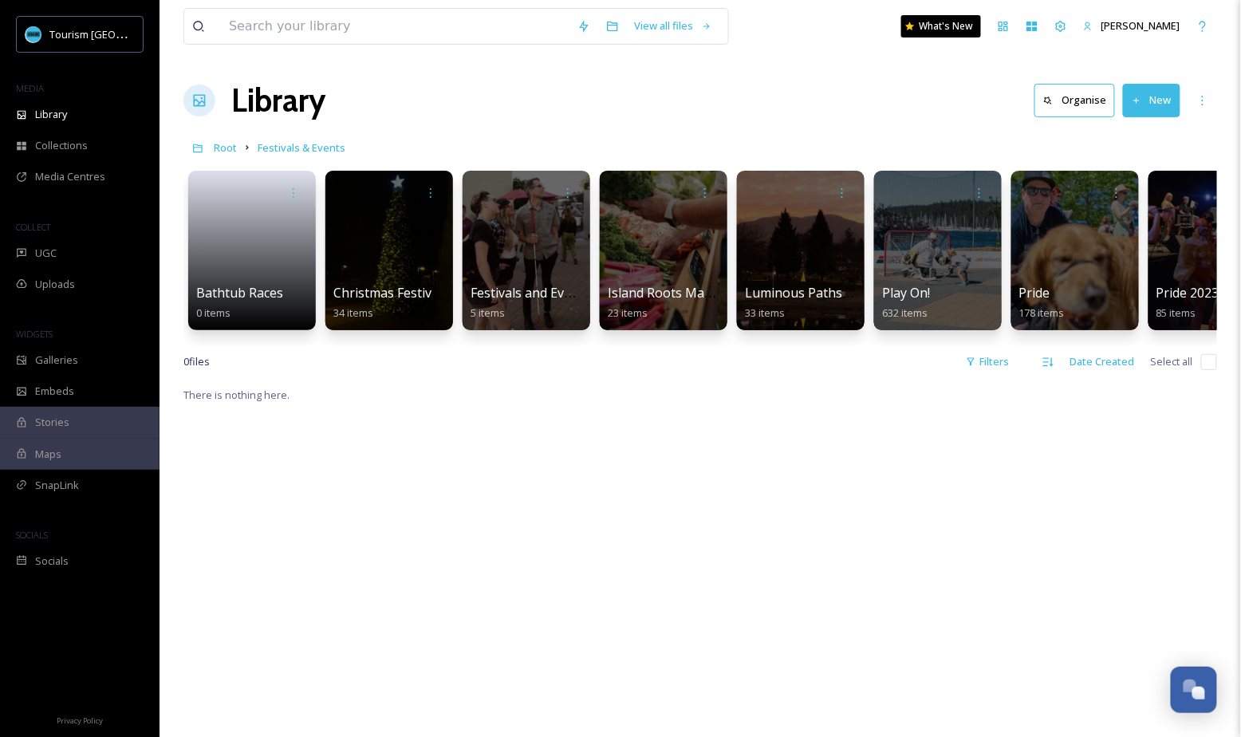
click at [1137, 104] on button "New" at bounding box center [1151, 100] width 57 height 33
click at [1139, 135] on span "File Upload" at bounding box center [1144, 137] width 53 height 15
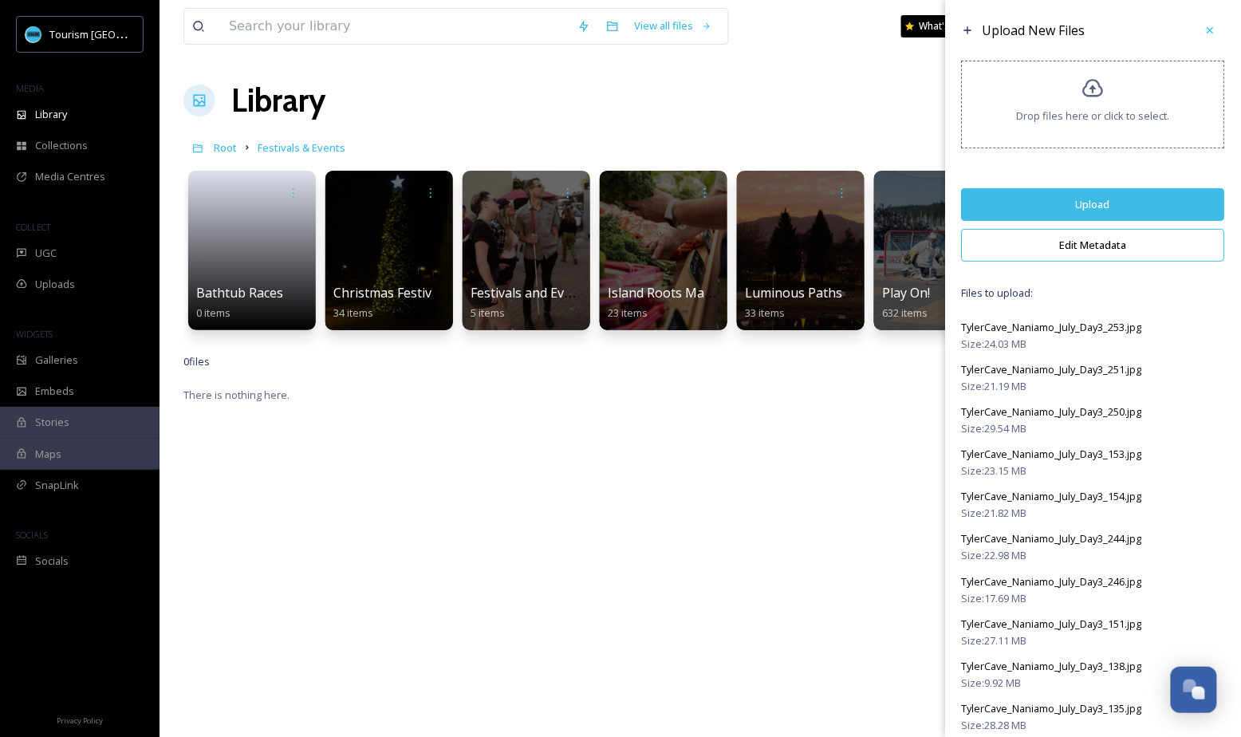
click at [1072, 254] on button "Edit Metadata" at bounding box center [1093, 245] width 263 height 33
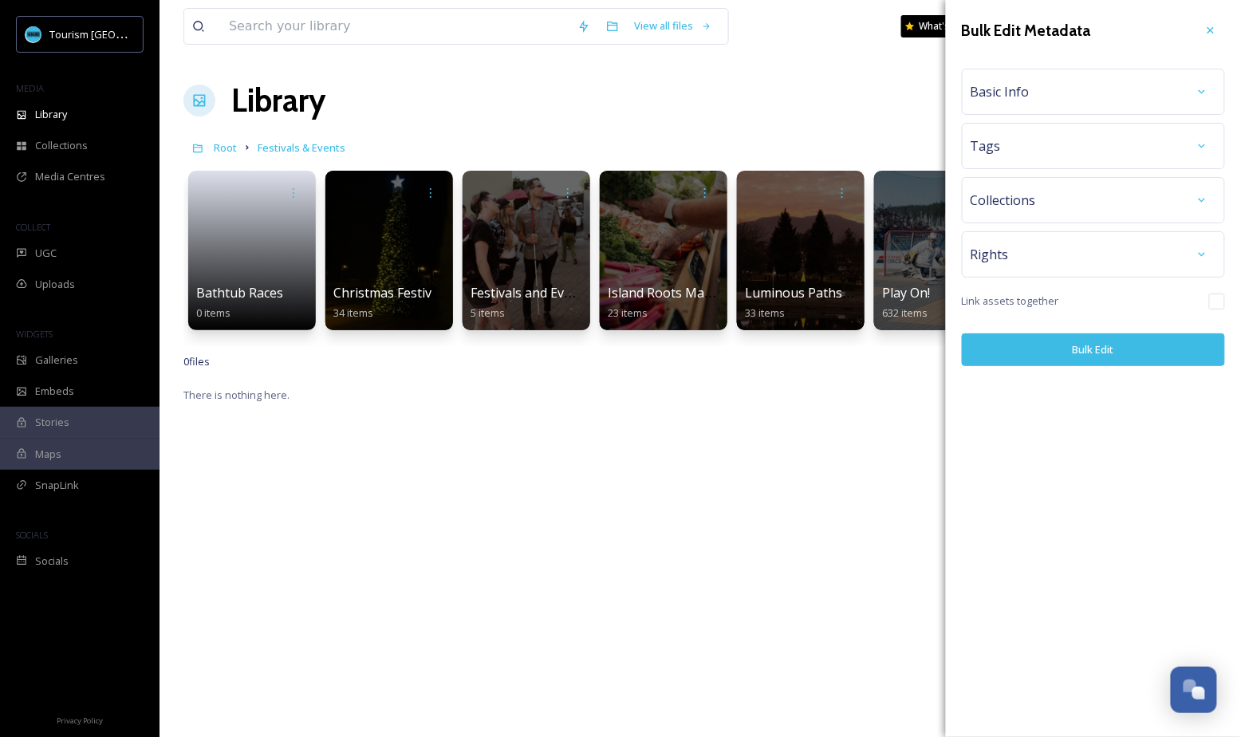
click at [1059, 100] on div "Basic Info" at bounding box center [1093, 91] width 246 height 29
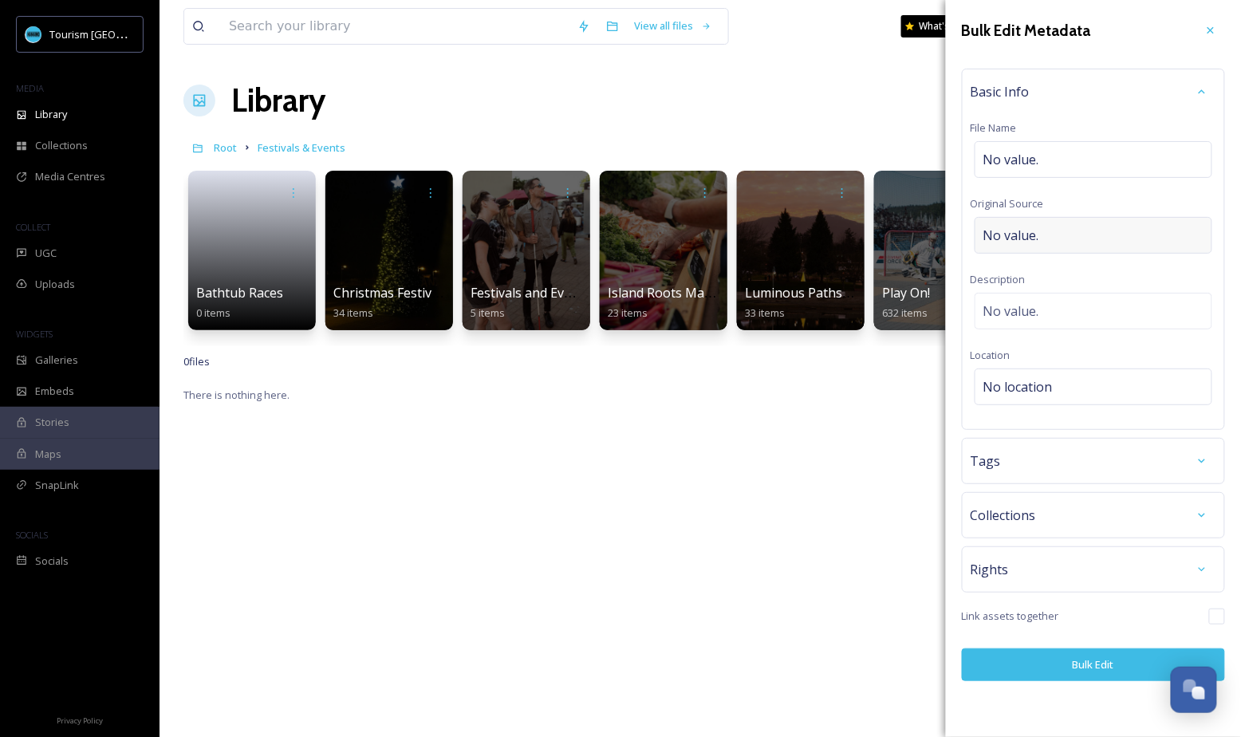
click at [1056, 232] on div "No value." at bounding box center [1093, 235] width 238 height 37
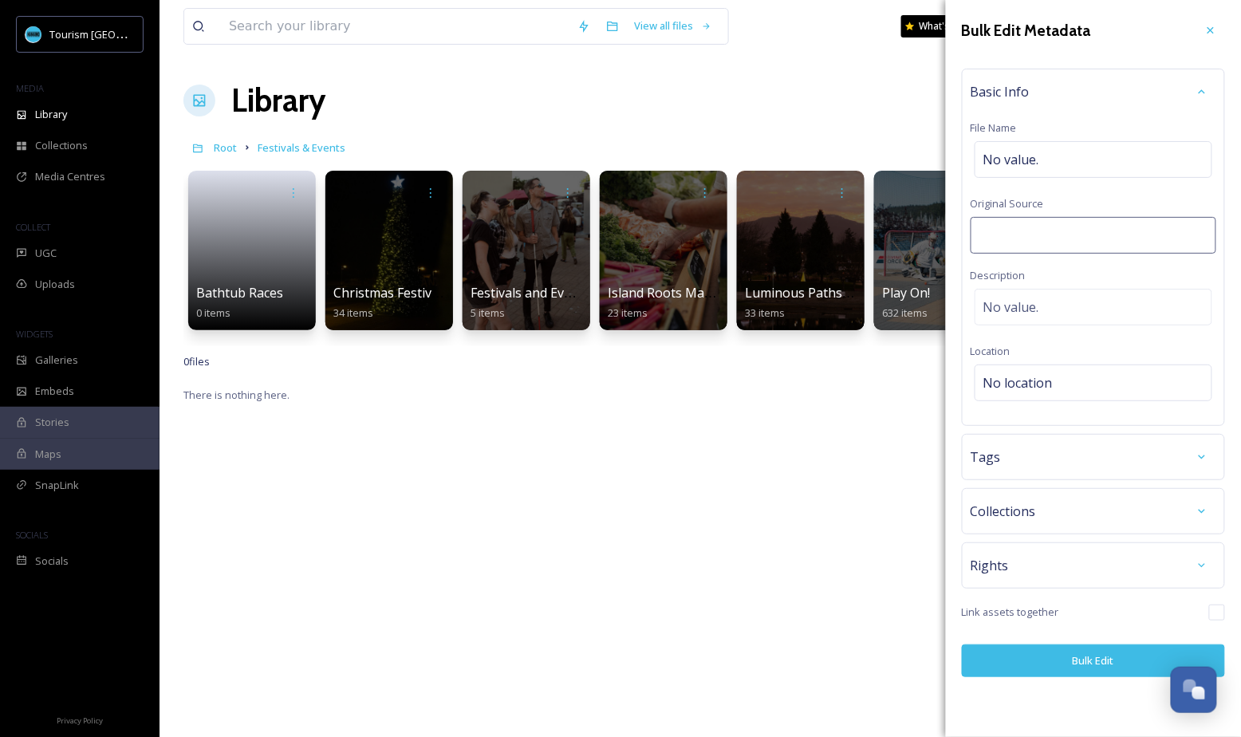
type input "[PERSON_NAME] Productions"
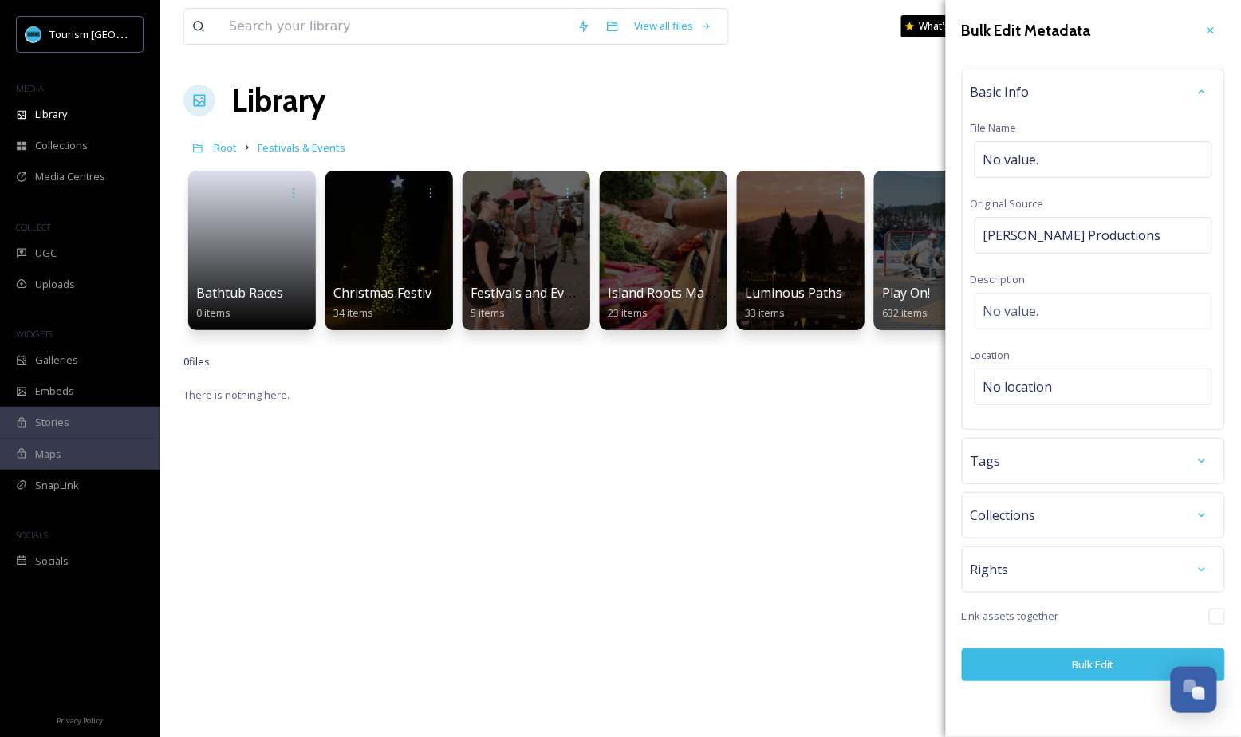
click at [1036, 660] on button "Bulk Edit" at bounding box center [1093, 664] width 263 height 33
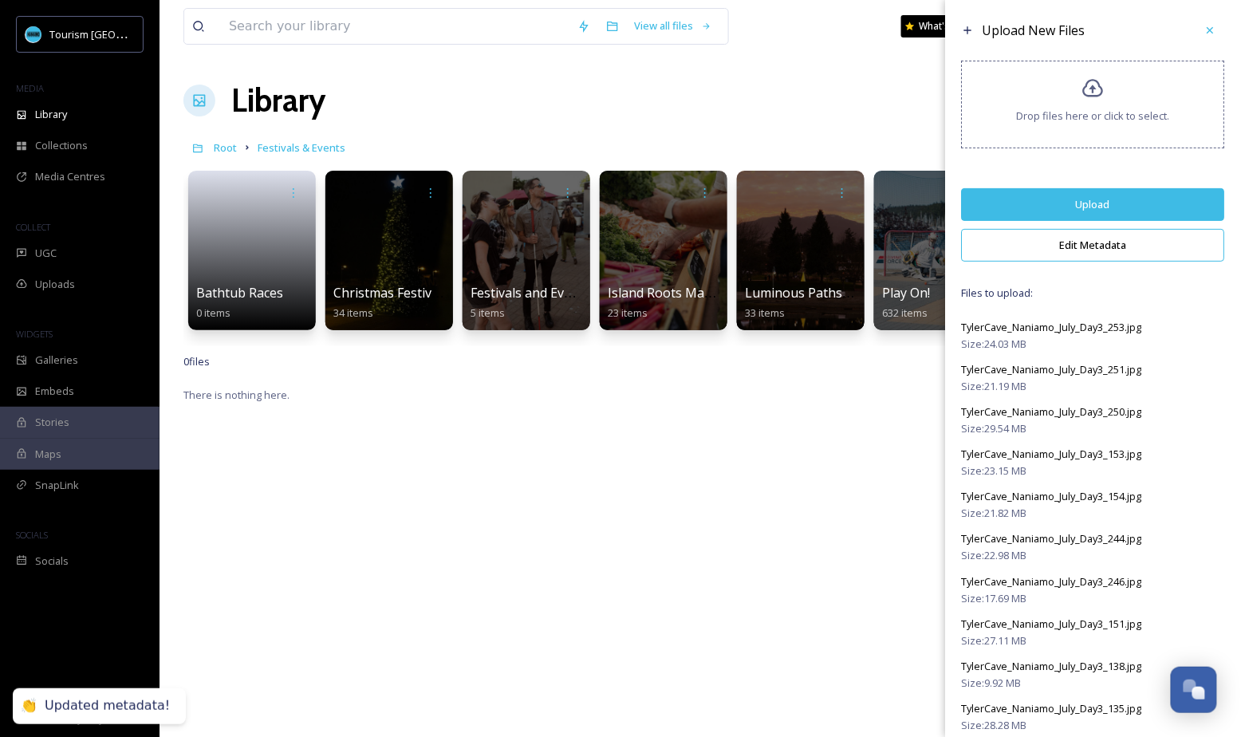
click at [1178, 207] on button "Upload" at bounding box center [1093, 204] width 263 height 33
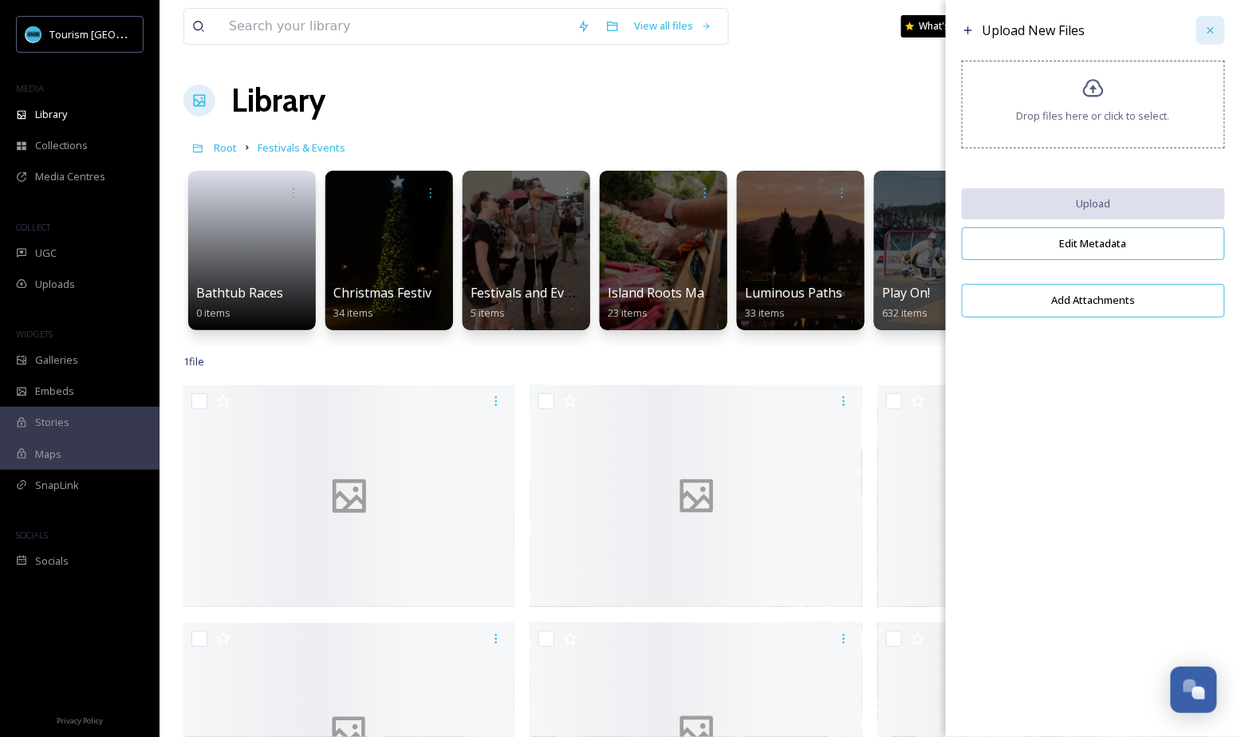
click at [1220, 27] on div at bounding box center [1210, 30] width 29 height 29
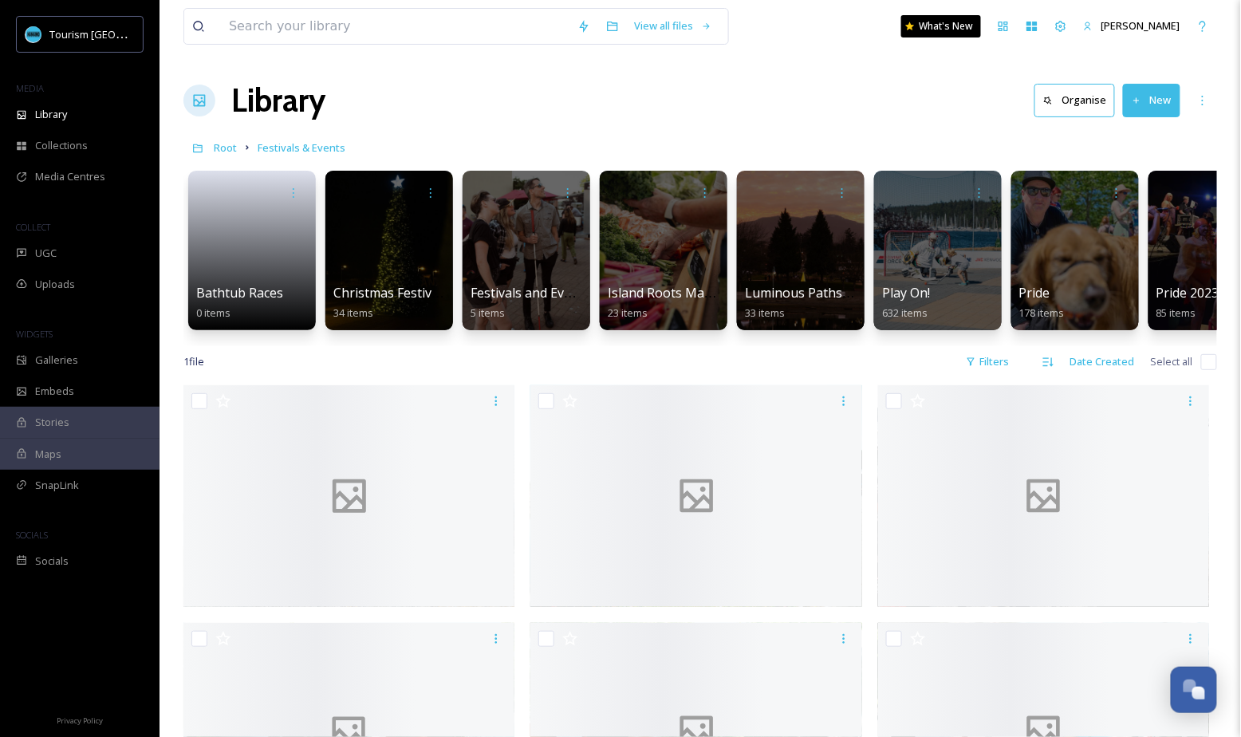
click at [1205, 362] on input "checkbox" at bounding box center [1209, 362] width 16 height 16
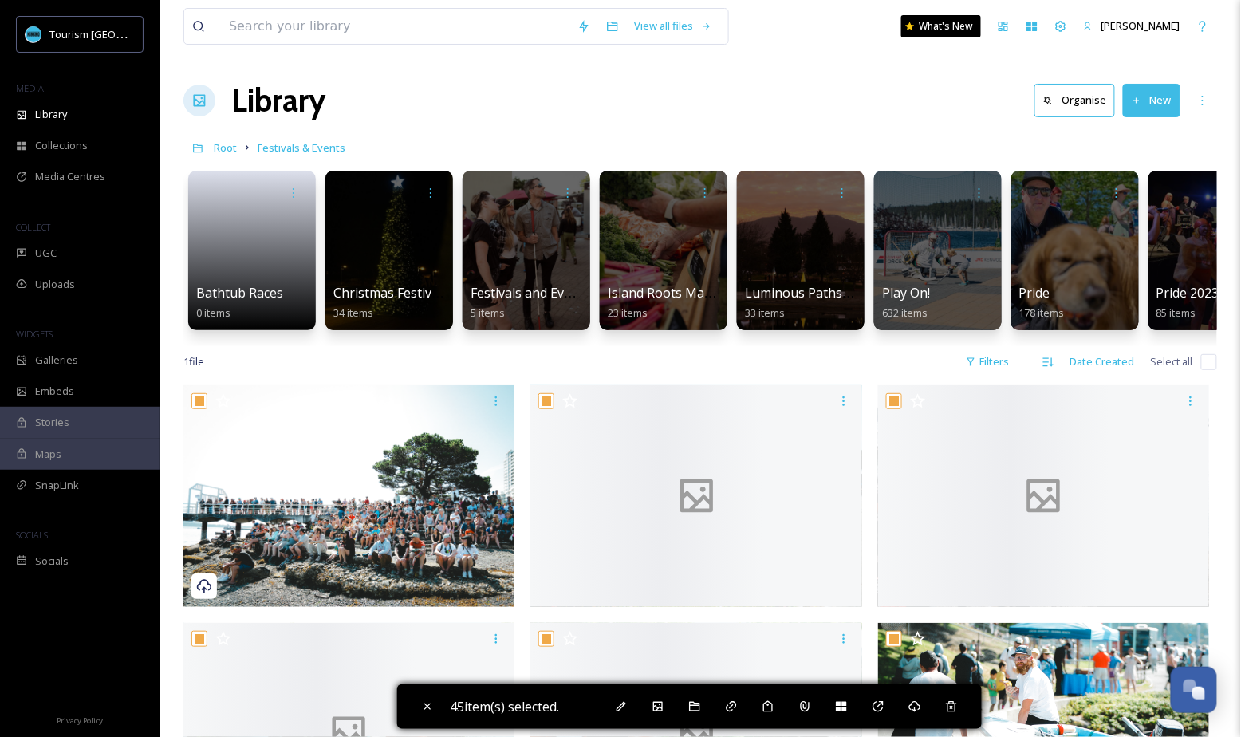
checkbox input "true"
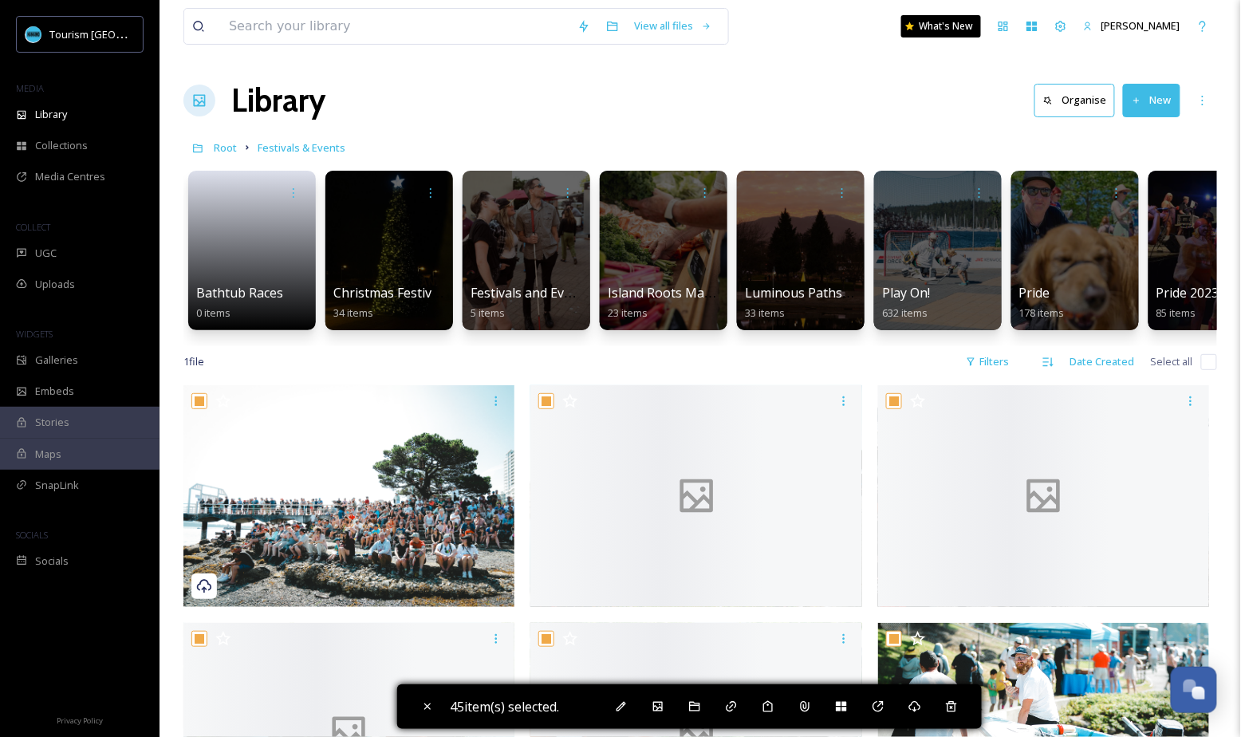
checkbox input "true"
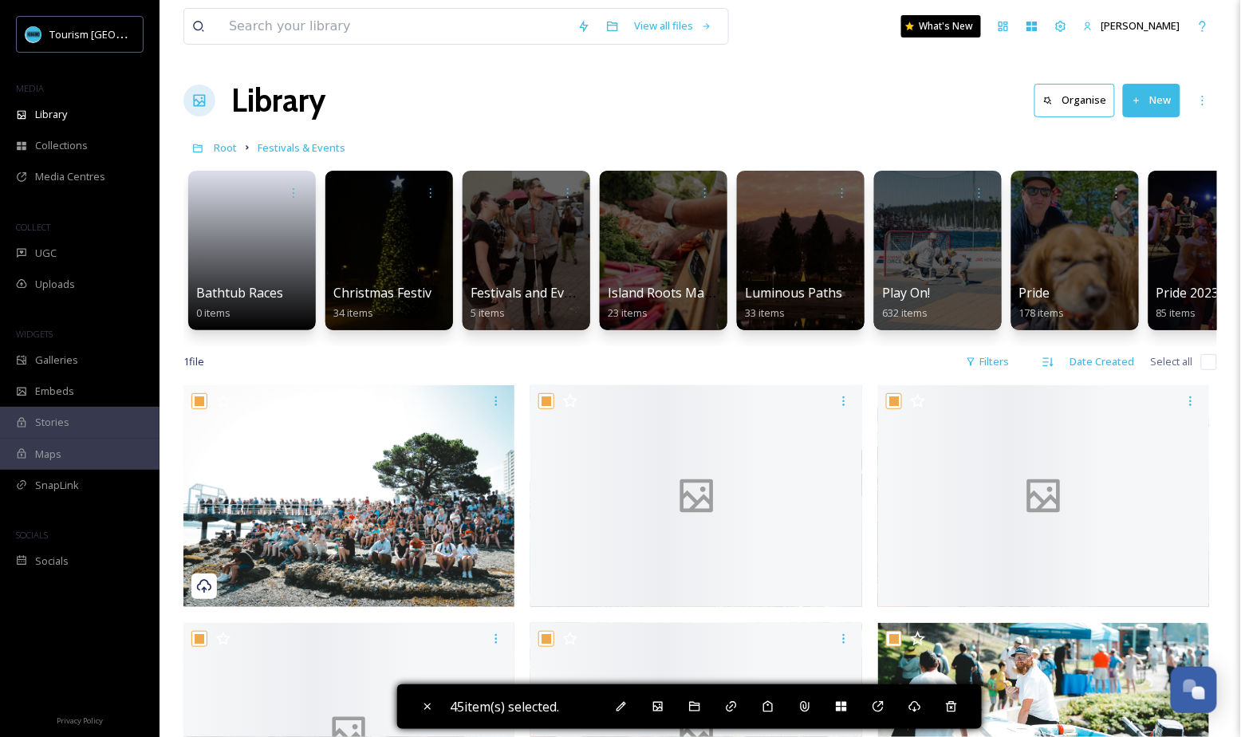
checkbox input "true"
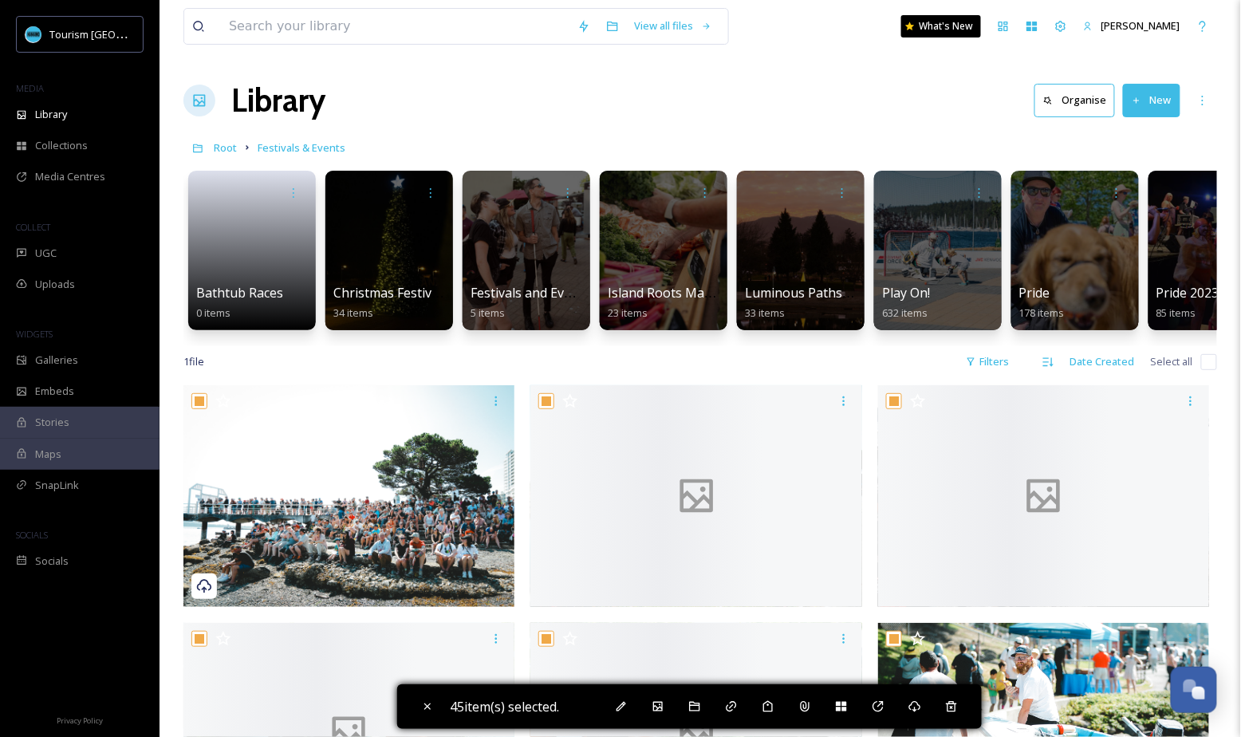
checkbox input "true"
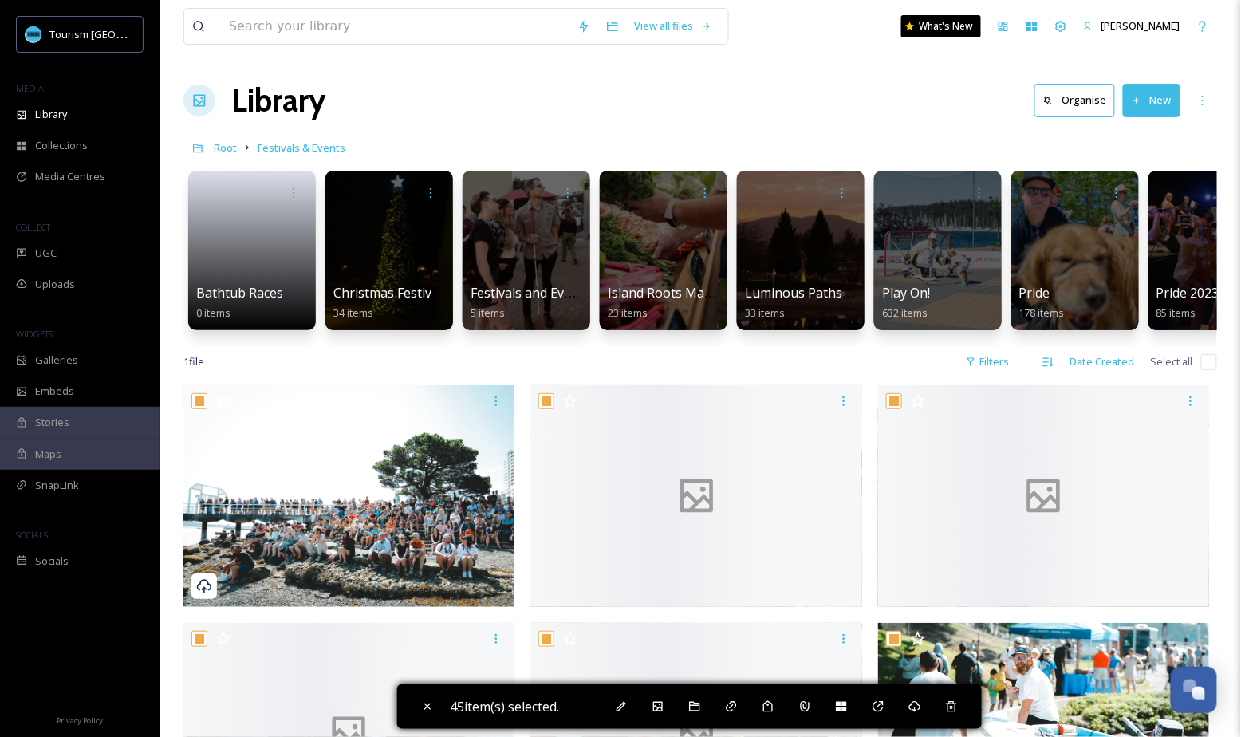
checkbox input "true"
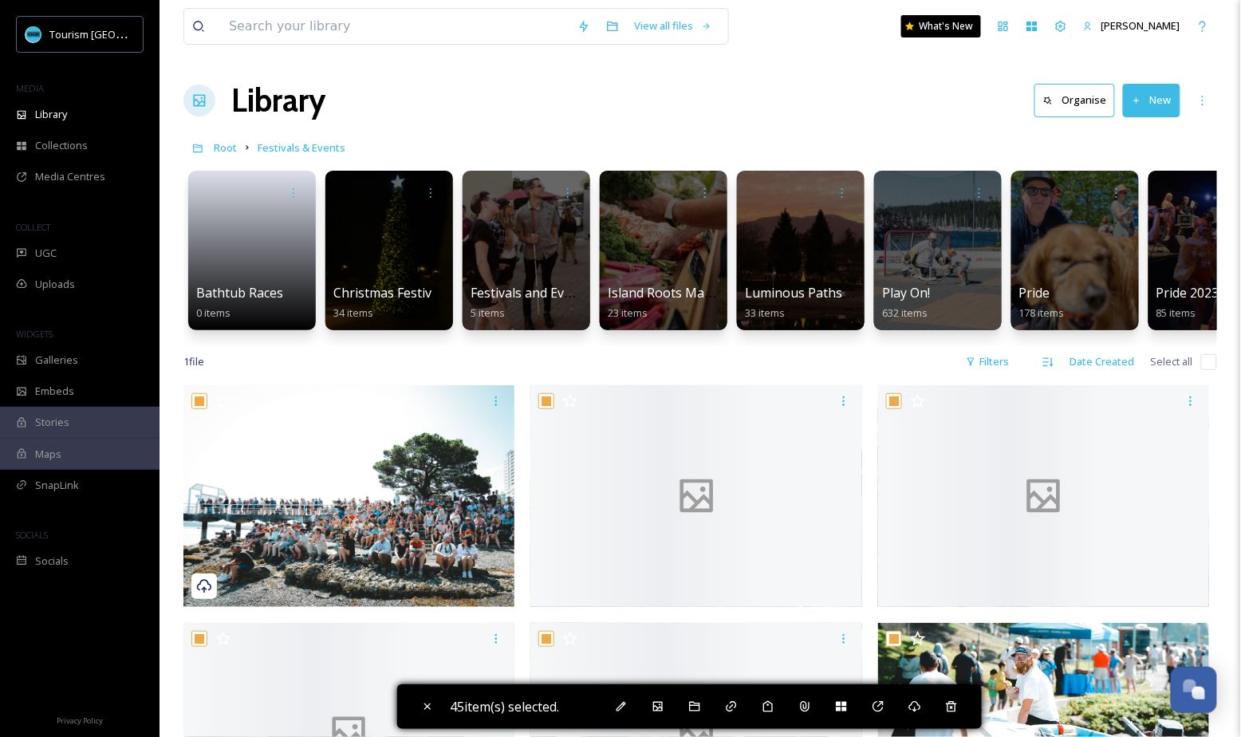
checkbox input "true"
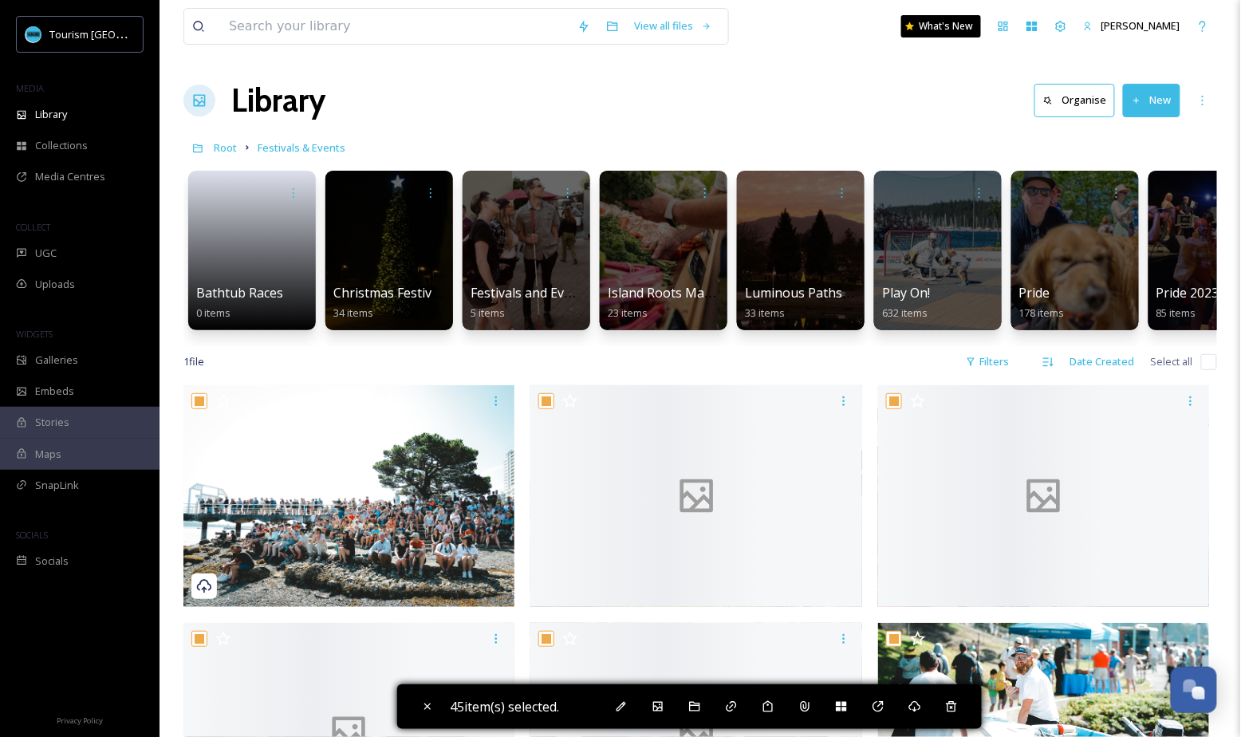
checkbox input "true"
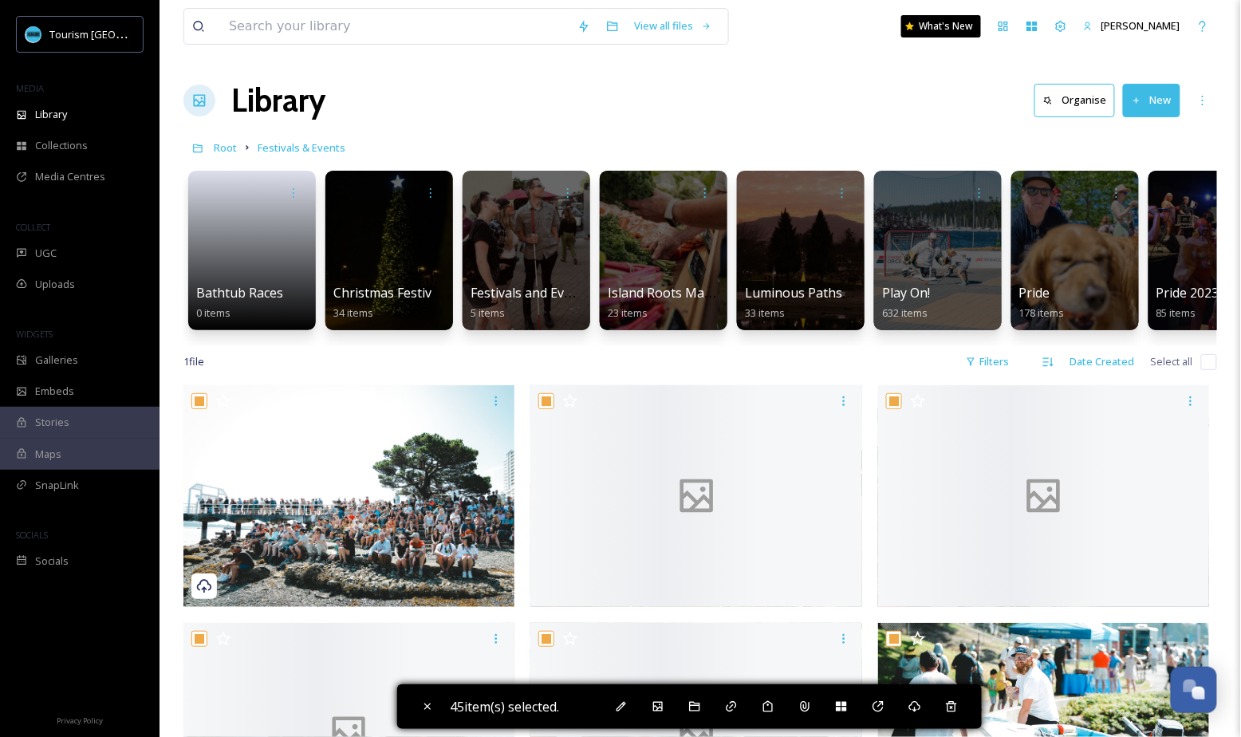
checkbox input "true"
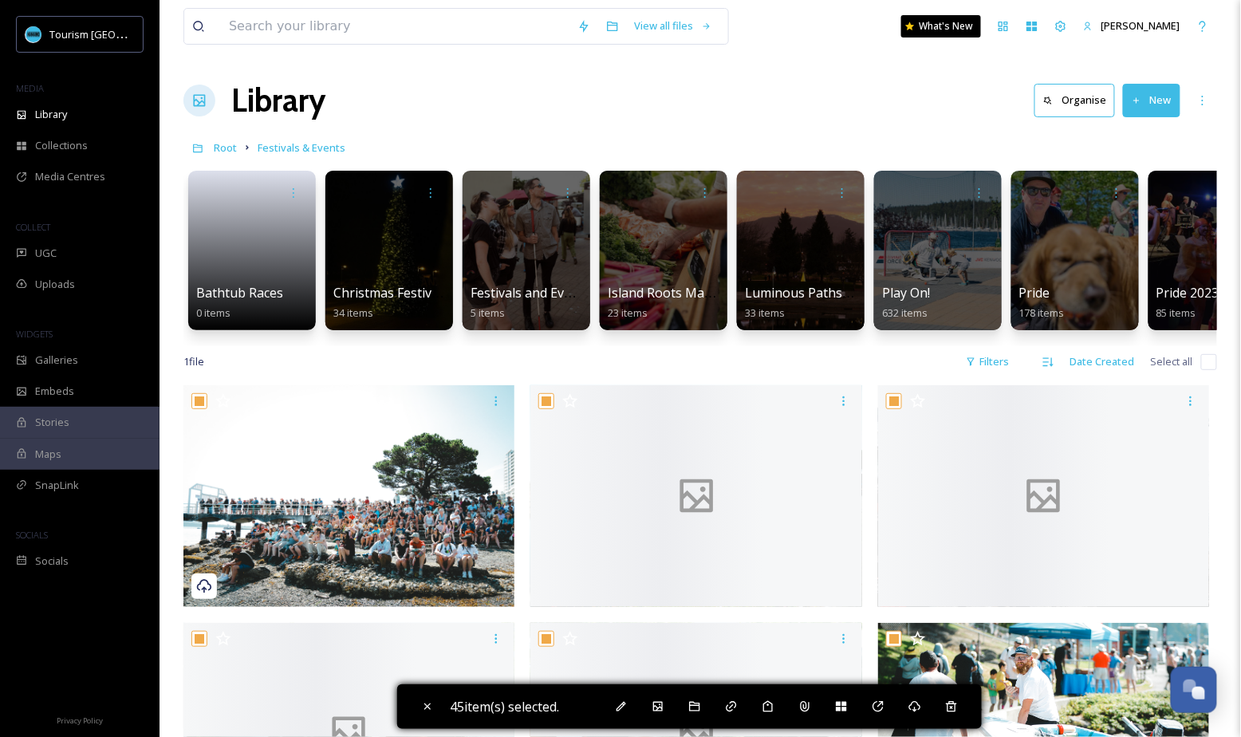
checkbox input "true"
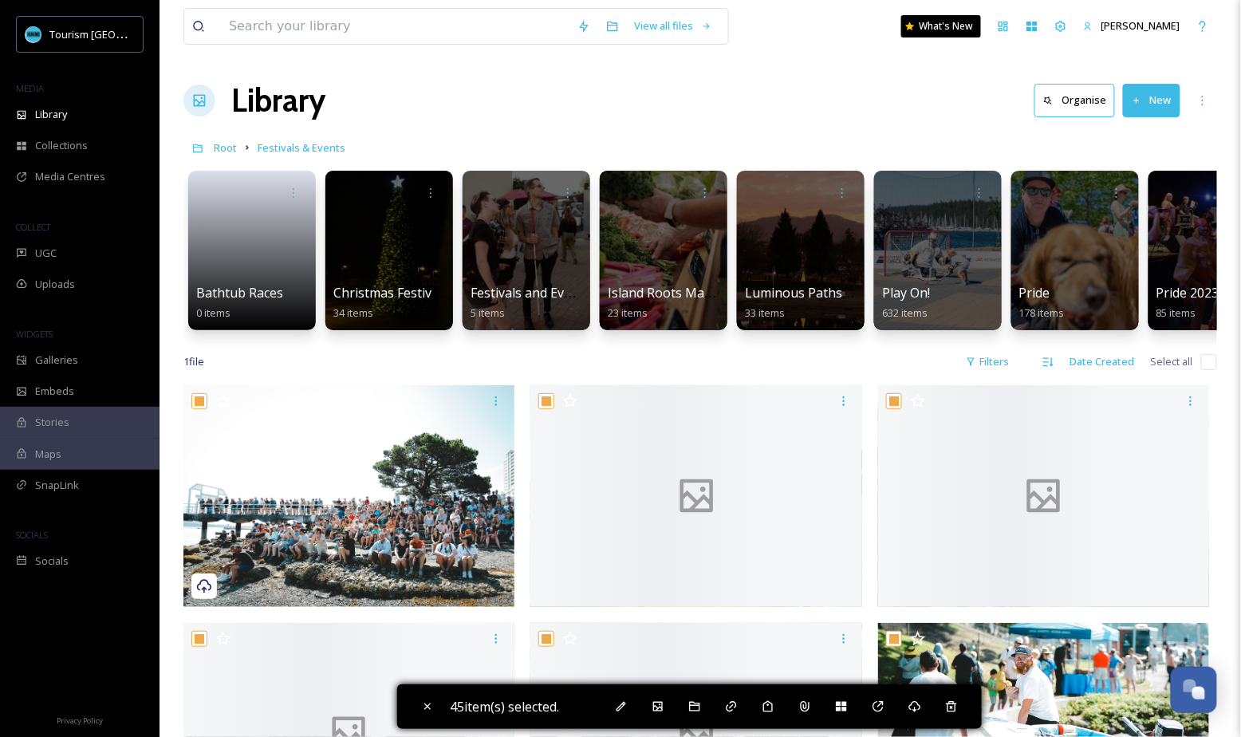
checkbox input "true"
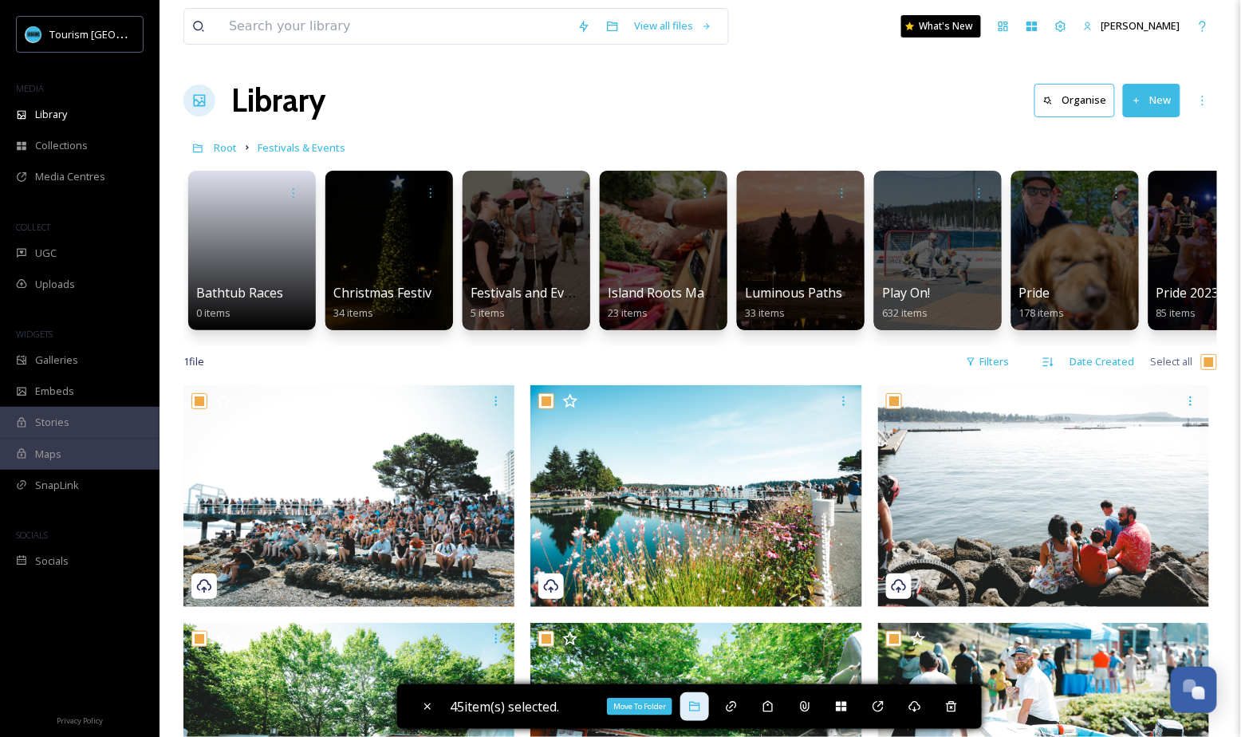
click at [700, 704] on icon at bounding box center [694, 706] width 13 height 13
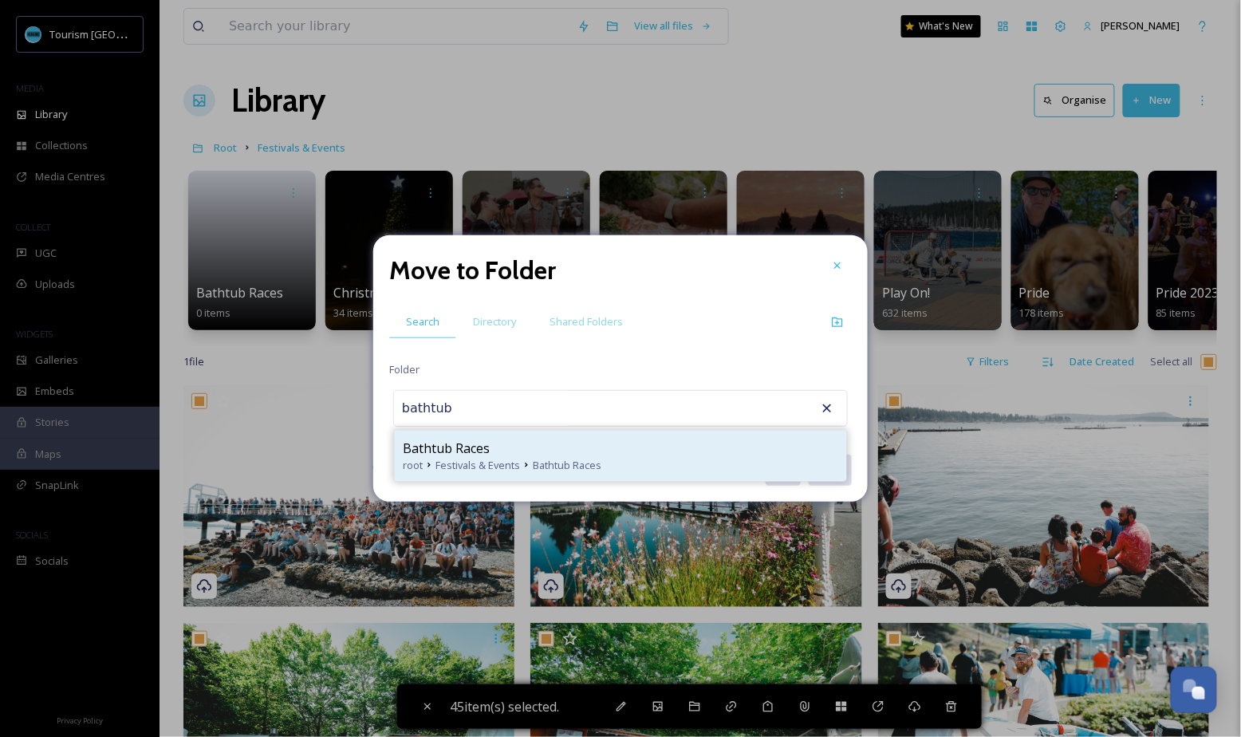
click at [542, 453] on div "Bathtub Races" at bounding box center [620, 448] width 435 height 19
type input "Bathtub Races"
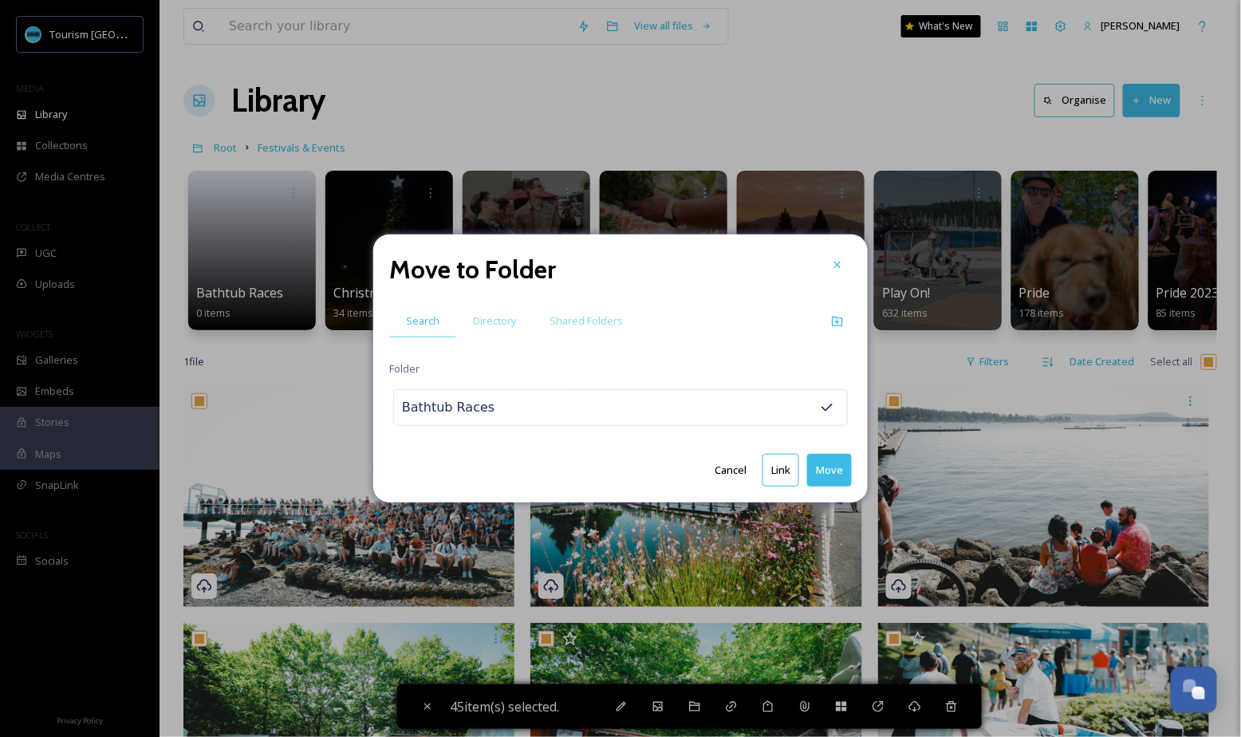
click at [840, 462] on button "Move" at bounding box center [829, 470] width 45 height 33
checkbox input "false"
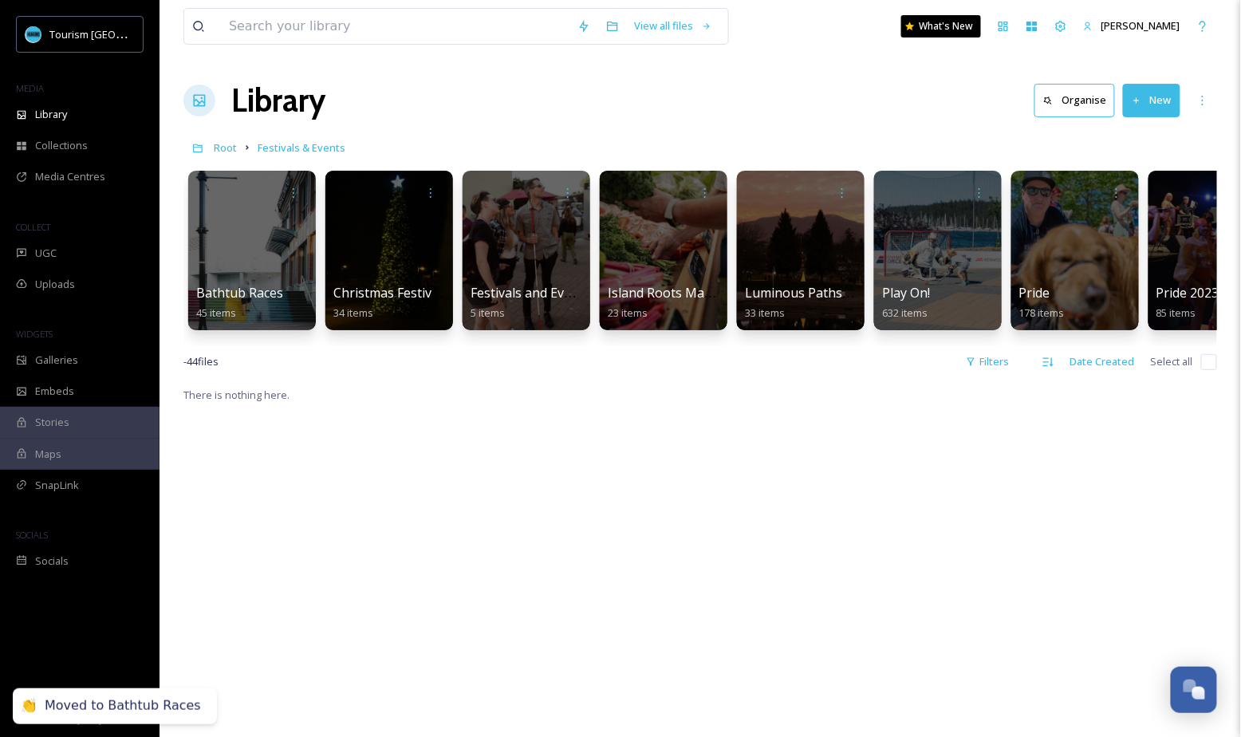
click at [1131, 124] on div "View all files What's New [PERSON_NAME] Library Organise New Root Festivals & E…" at bounding box center [699, 561] width 1081 height 1122
click at [1145, 102] on button "New" at bounding box center [1151, 100] width 57 height 33
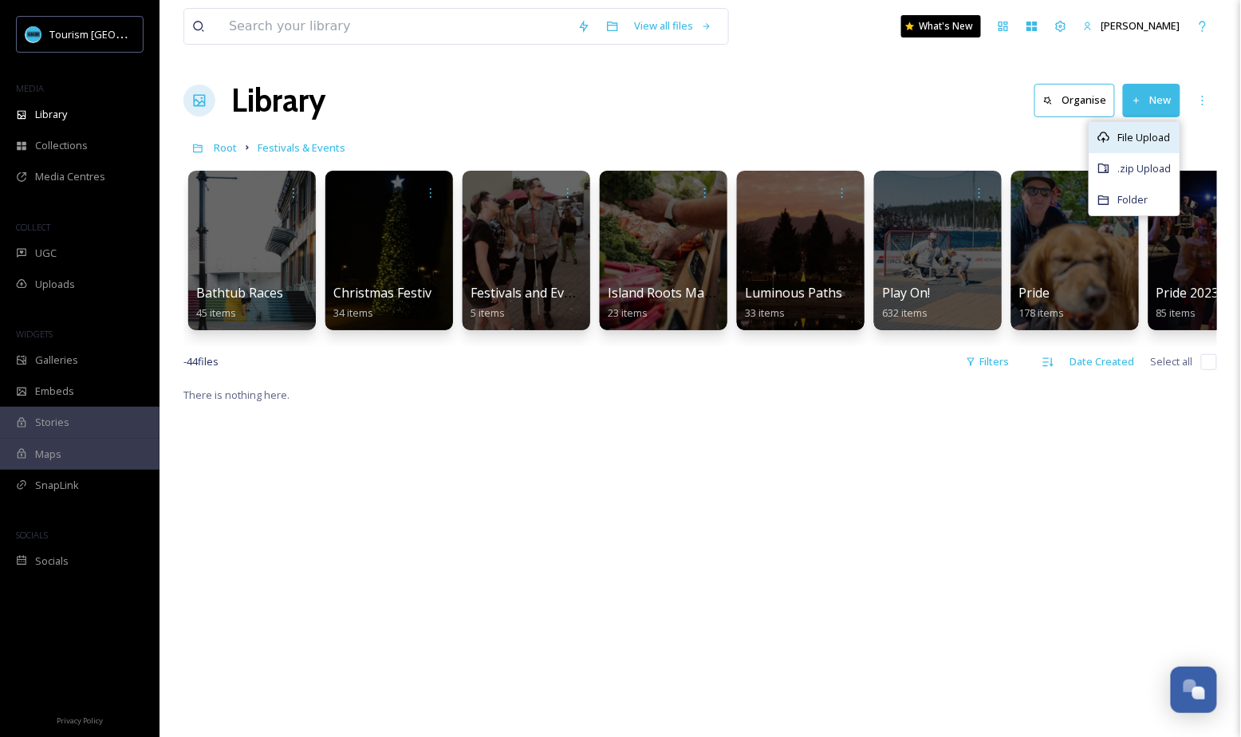
click at [1112, 136] on div "File Upload" at bounding box center [1134, 137] width 90 height 31
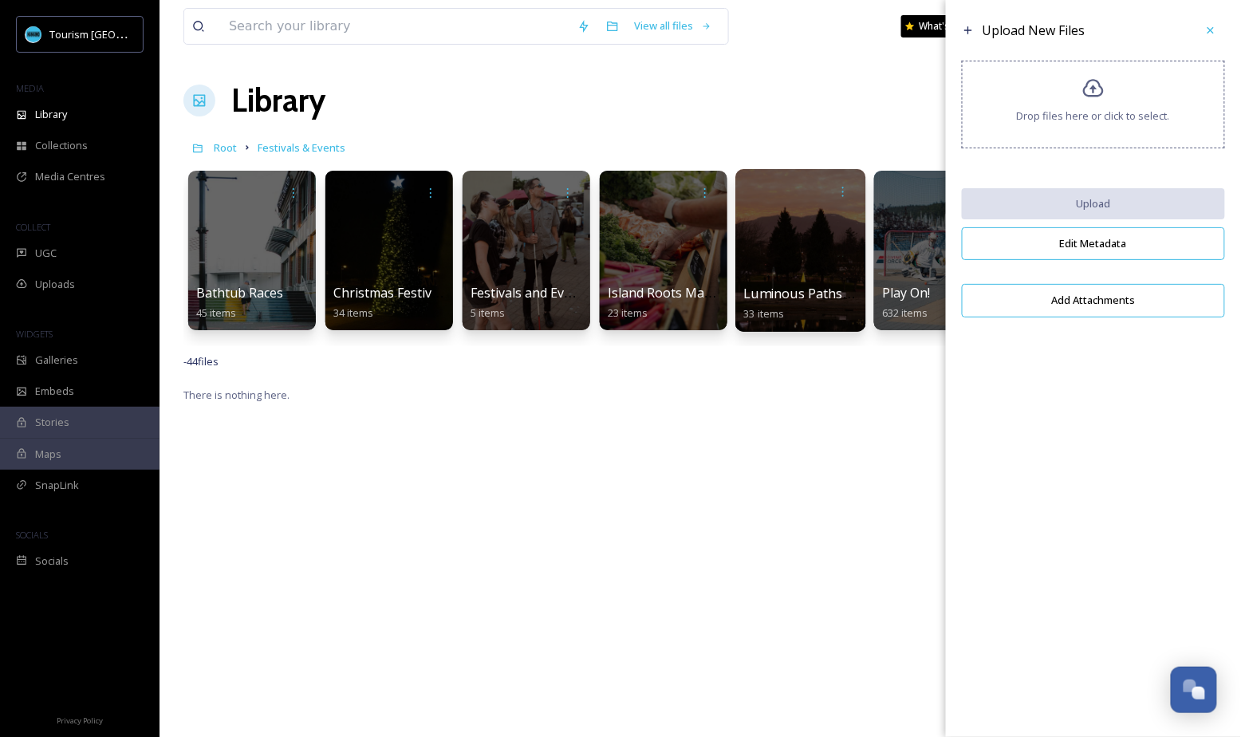
scroll to position [0, 474]
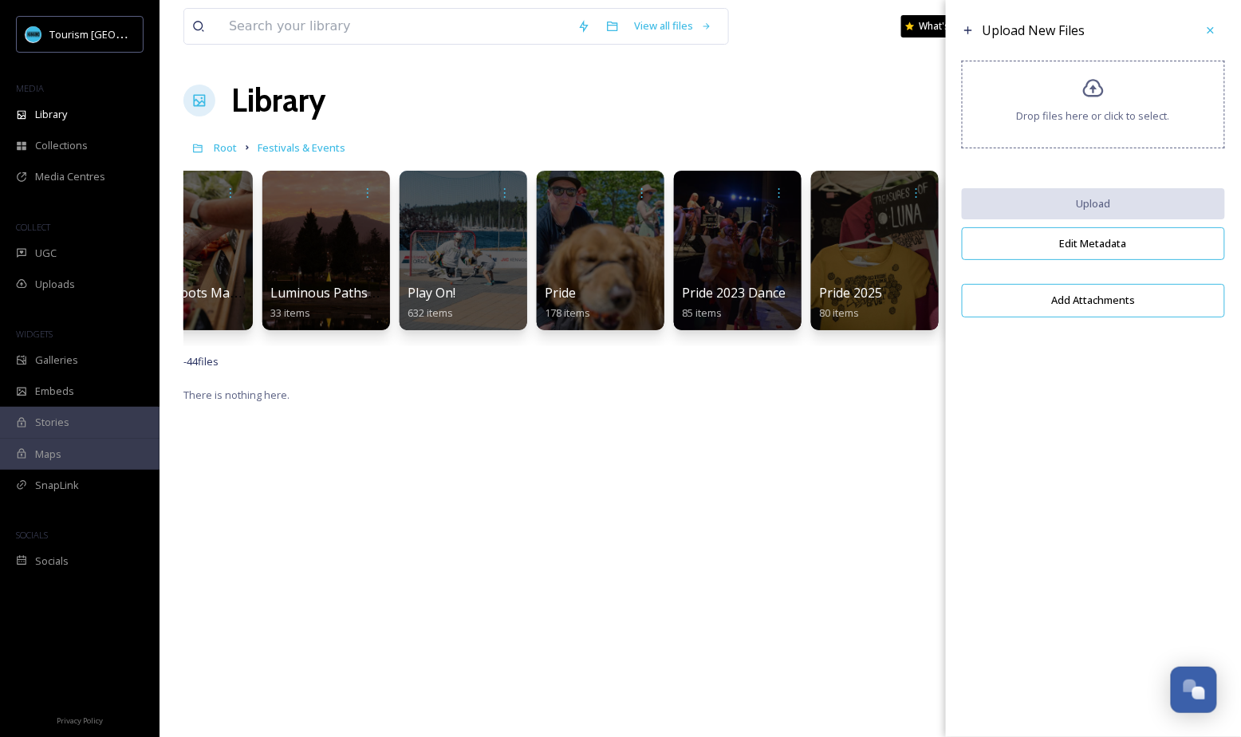
click at [1111, 103] on div "Drop files here or click to select." at bounding box center [1093, 105] width 263 height 88
click at [1209, 25] on icon at bounding box center [1210, 30] width 13 height 13
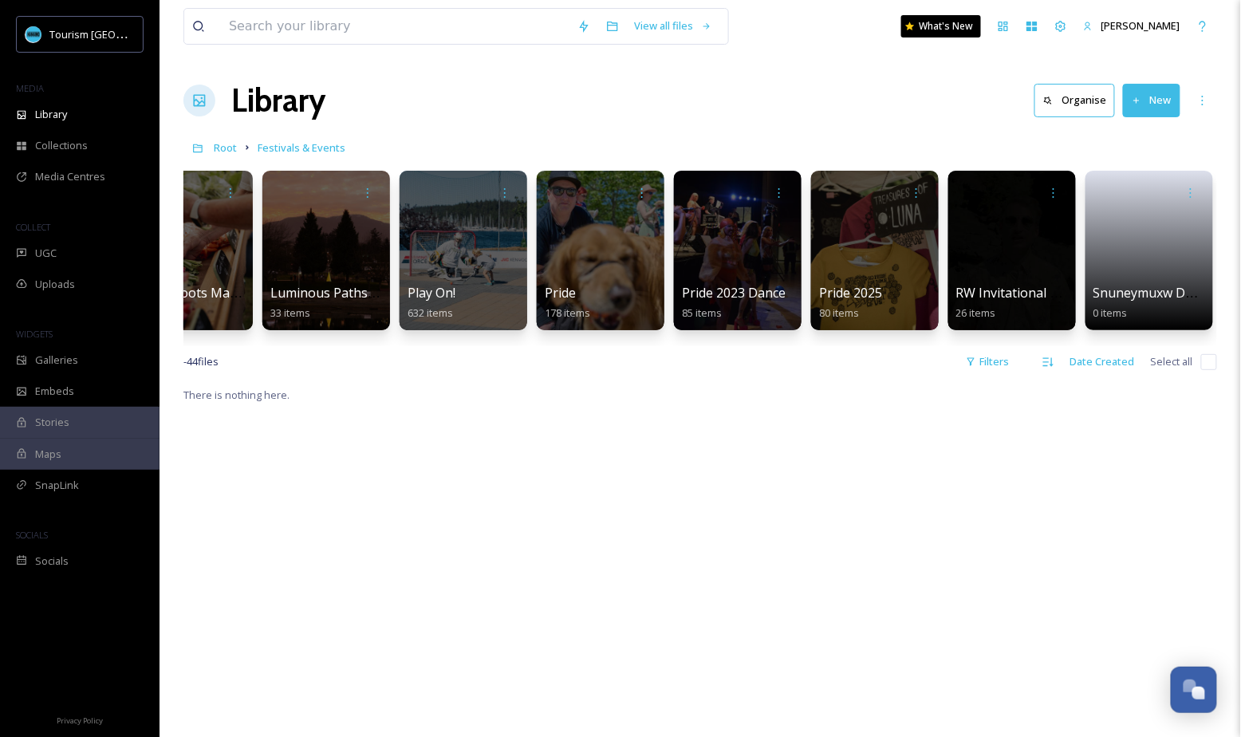
click at [1155, 100] on button "New" at bounding box center [1151, 100] width 57 height 33
click at [1107, 141] on icon at bounding box center [1103, 137] width 13 height 13
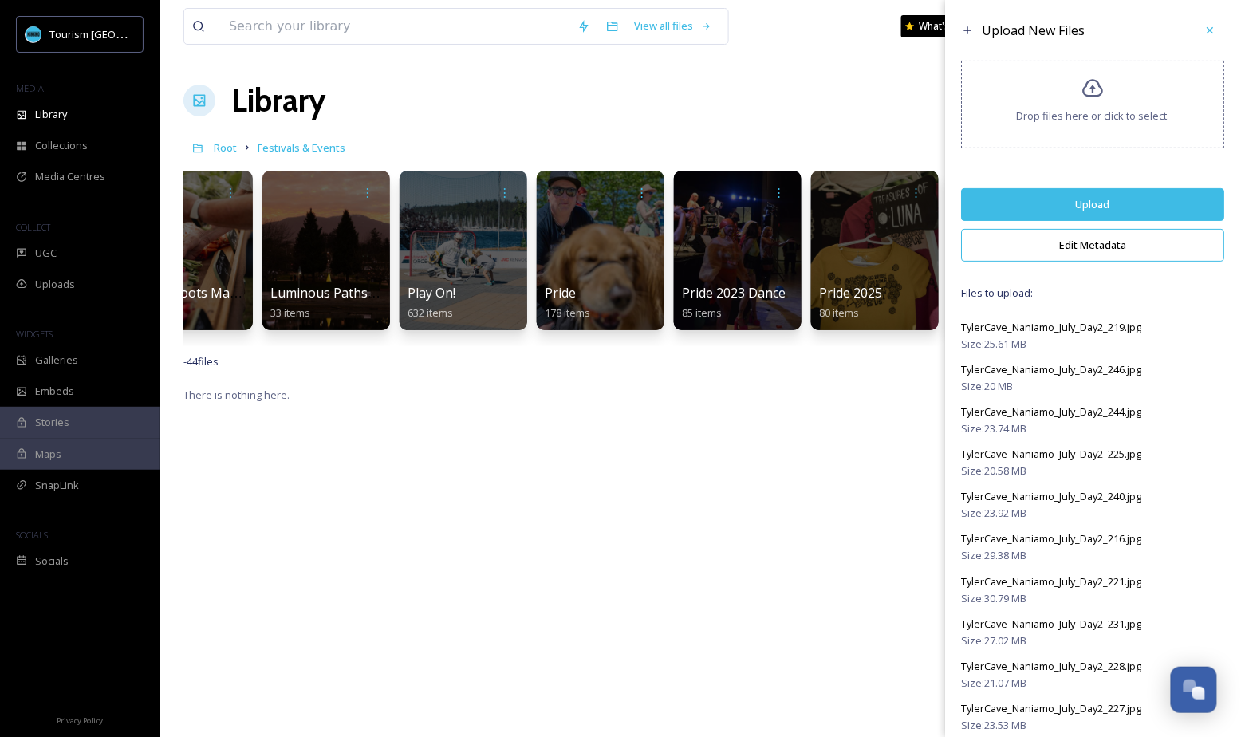
click at [1046, 246] on button "Edit Metadata" at bounding box center [1093, 245] width 263 height 33
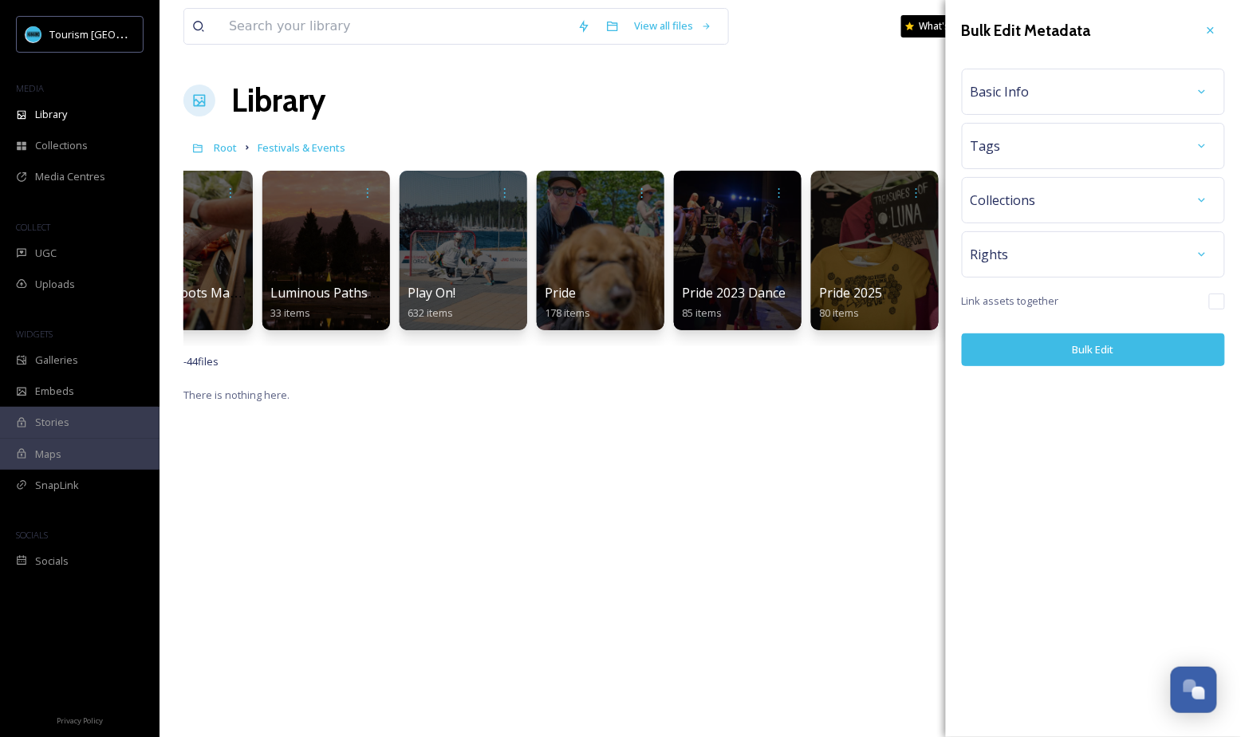
click at [1066, 94] on div "Basic Info" at bounding box center [1093, 91] width 246 height 29
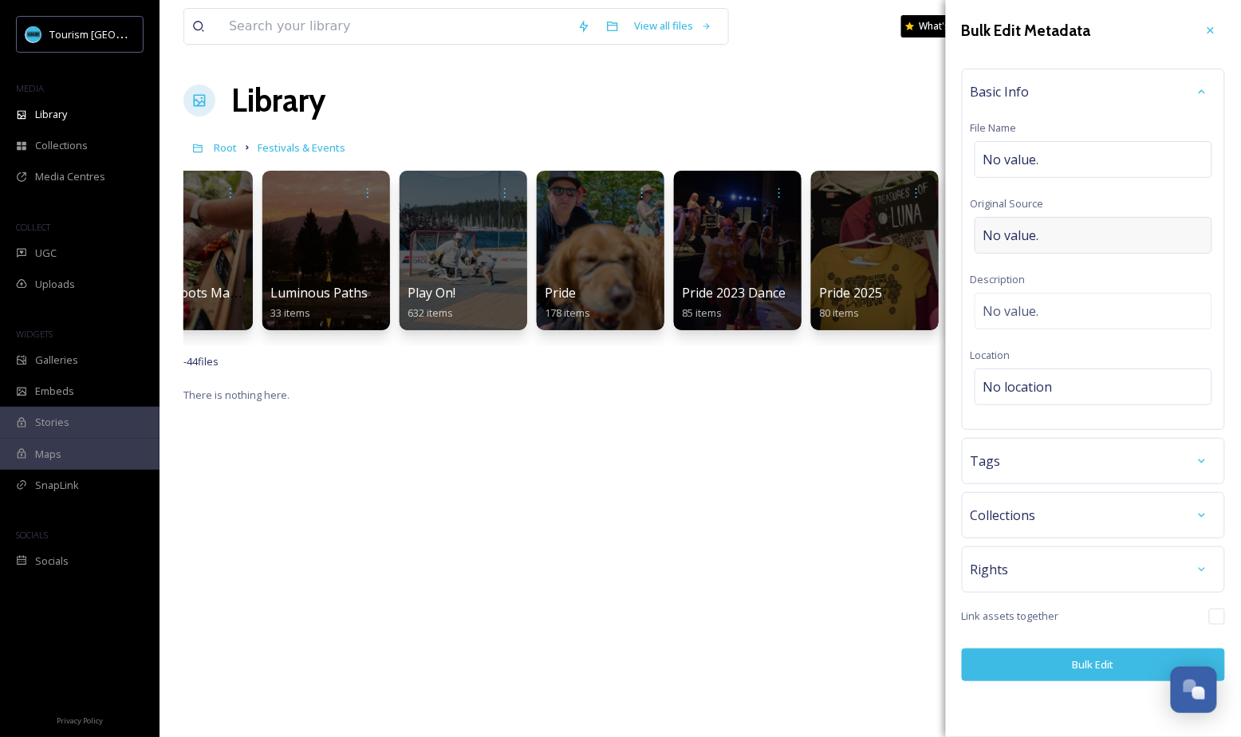
click at [1040, 242] on div "No value." at bounding box center [1093, 235] width 238 height 37
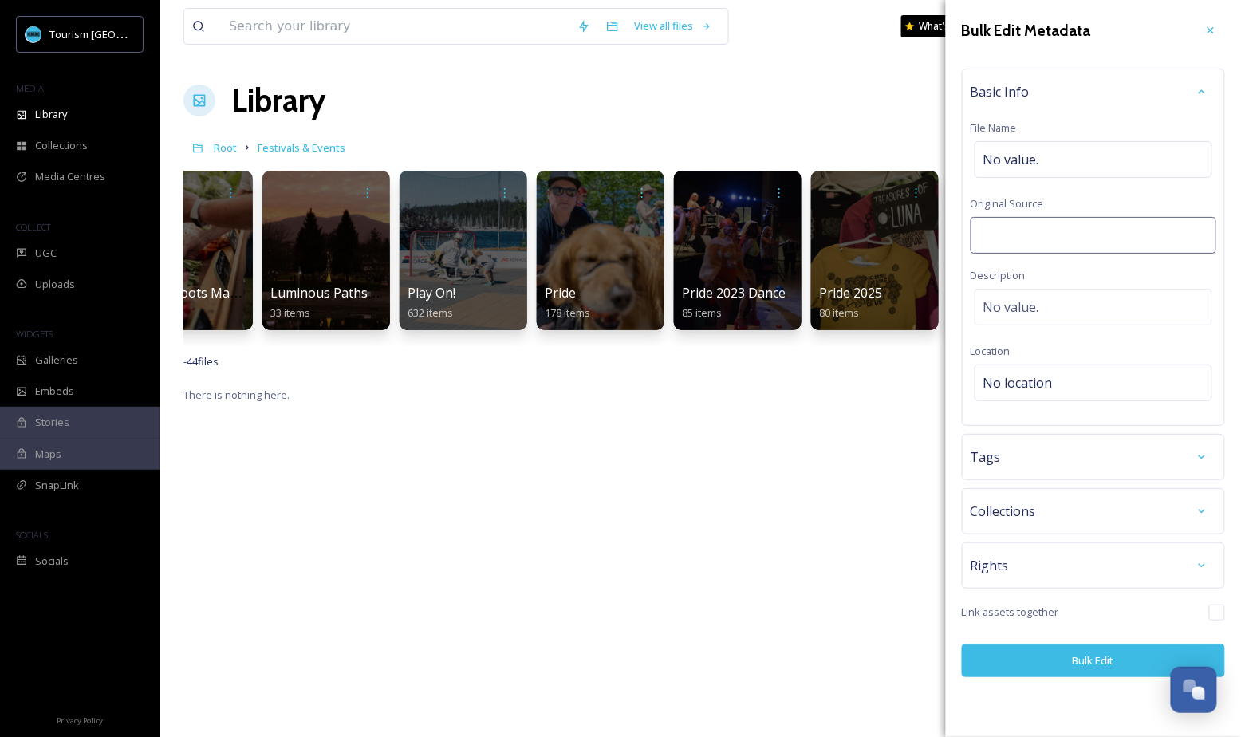
type input "[PERSON_NAME] Productions"
click at [991, 648] on button "Bulk Edit" at bounding box center [1093, 660] width 263 height 33
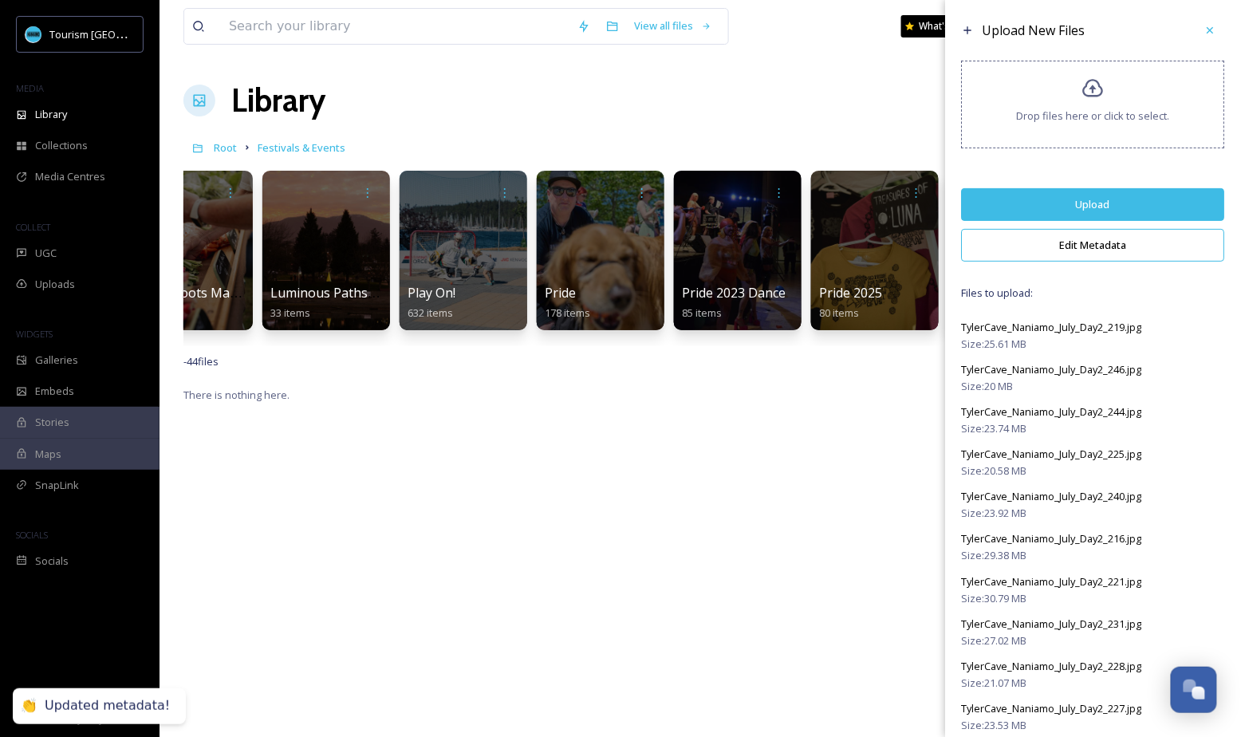
click at [1126, 210] on button "Upload" at bounding box center [1093, 204] width 263 height 33
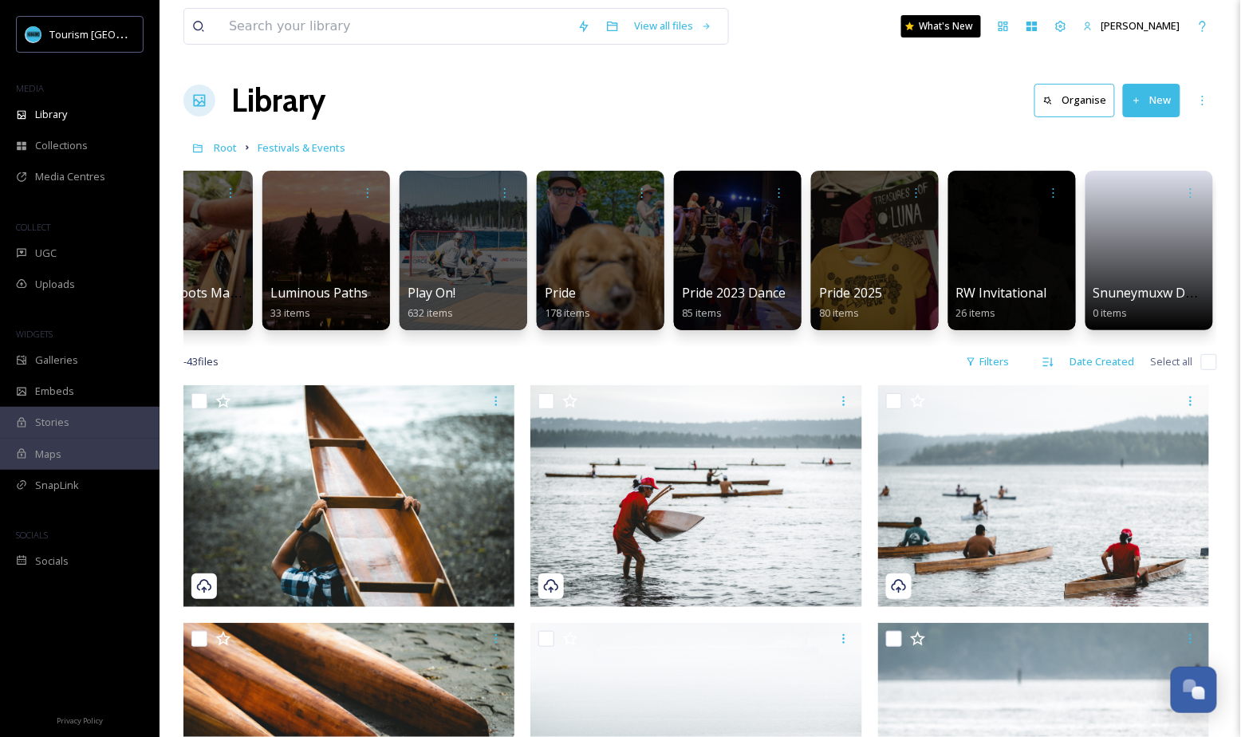
click at [525, 89] on div "Library Organise New" at bounding box center [699, 101] width 1033 height 48
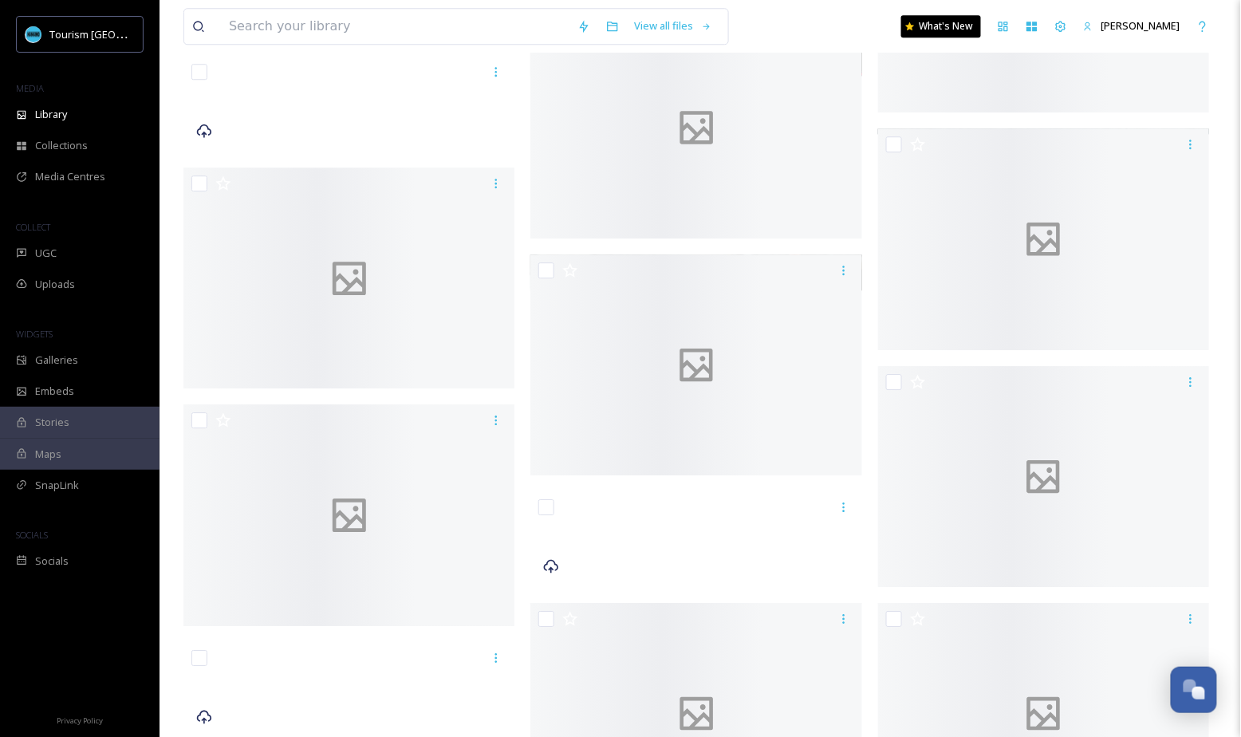
scroll to position [0, 0]
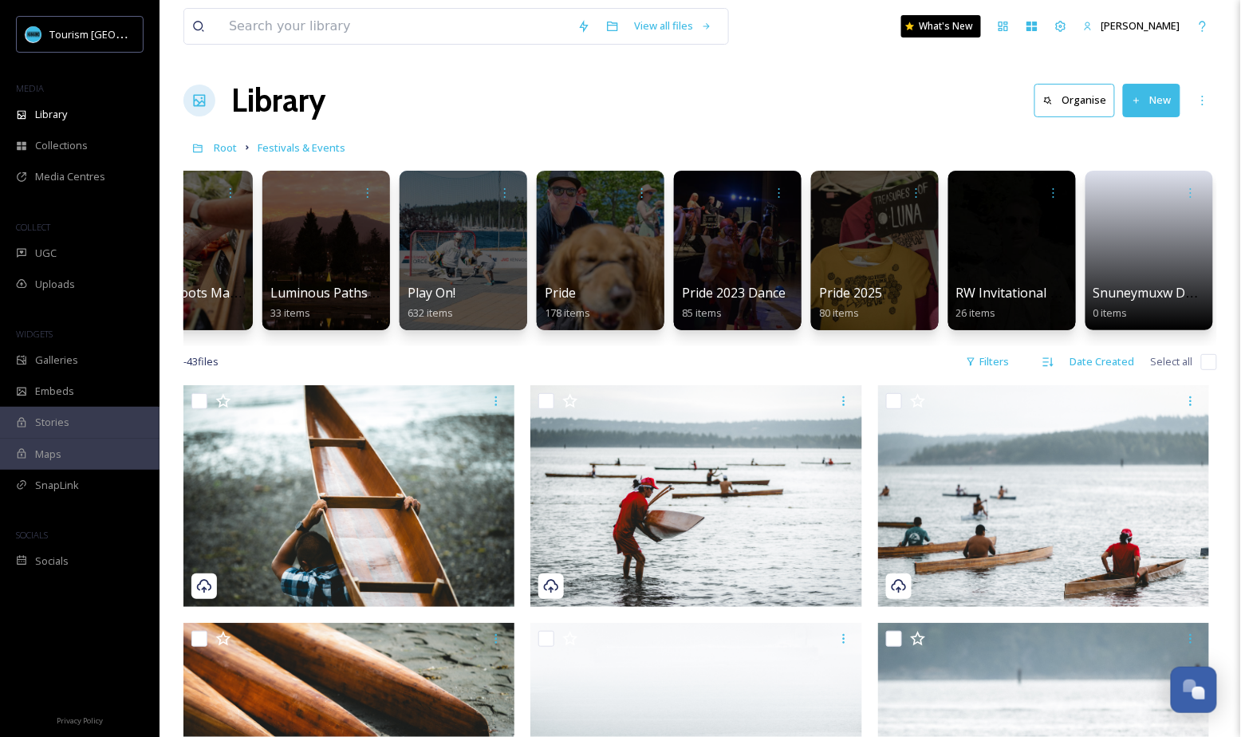
click at [1210, 361] on input "checkbox" at bounding box center [1209, 362] width 16 height 16
checkbox input "true"
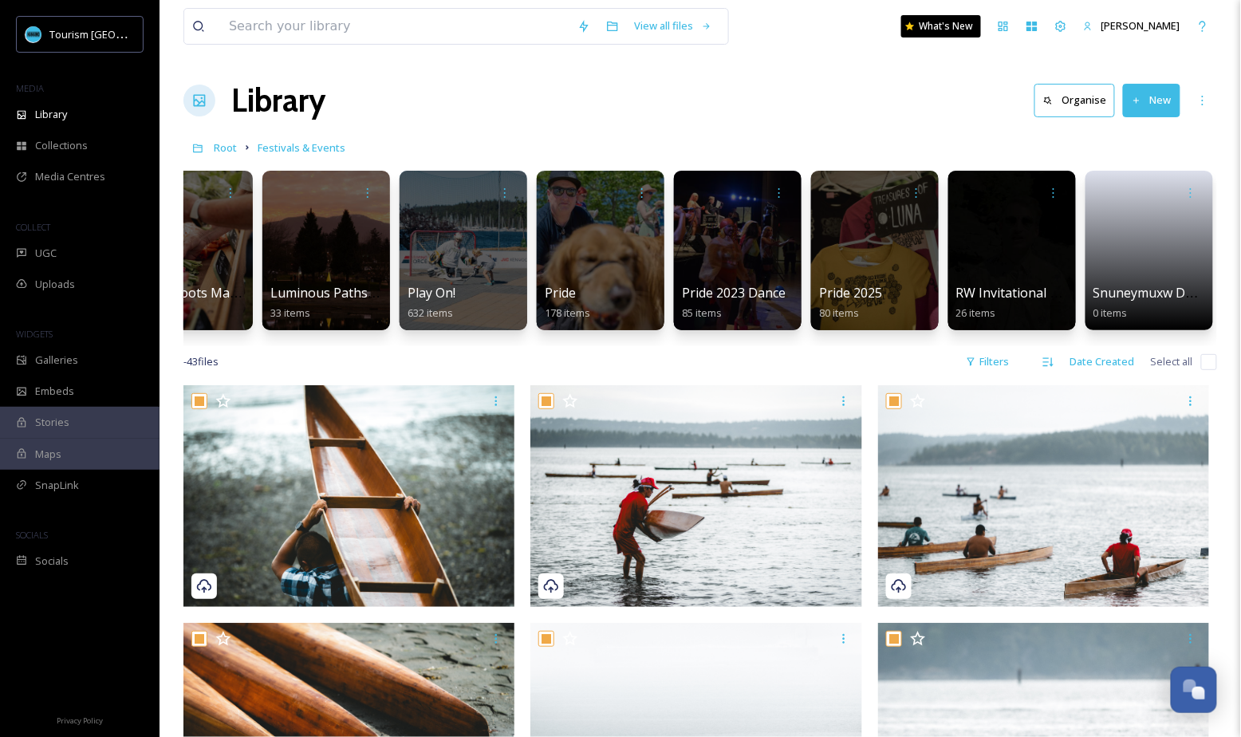
checkbox input "true"
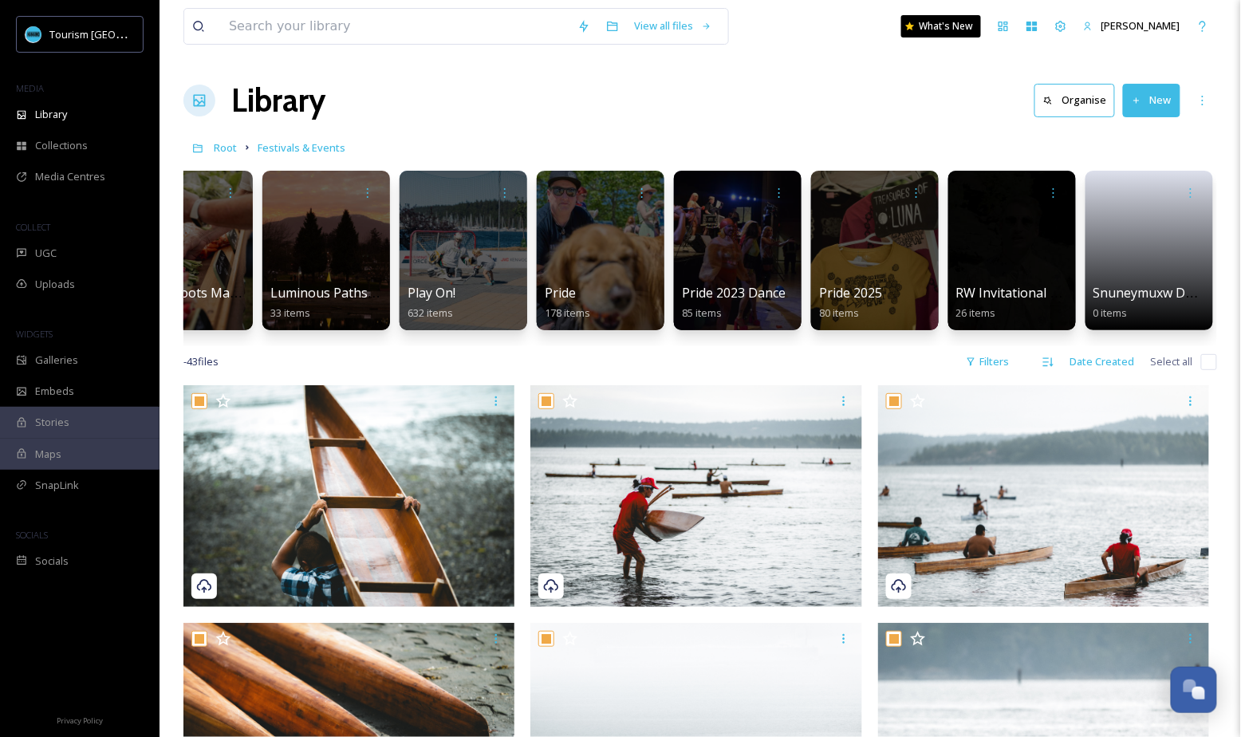
checkbox input "true"
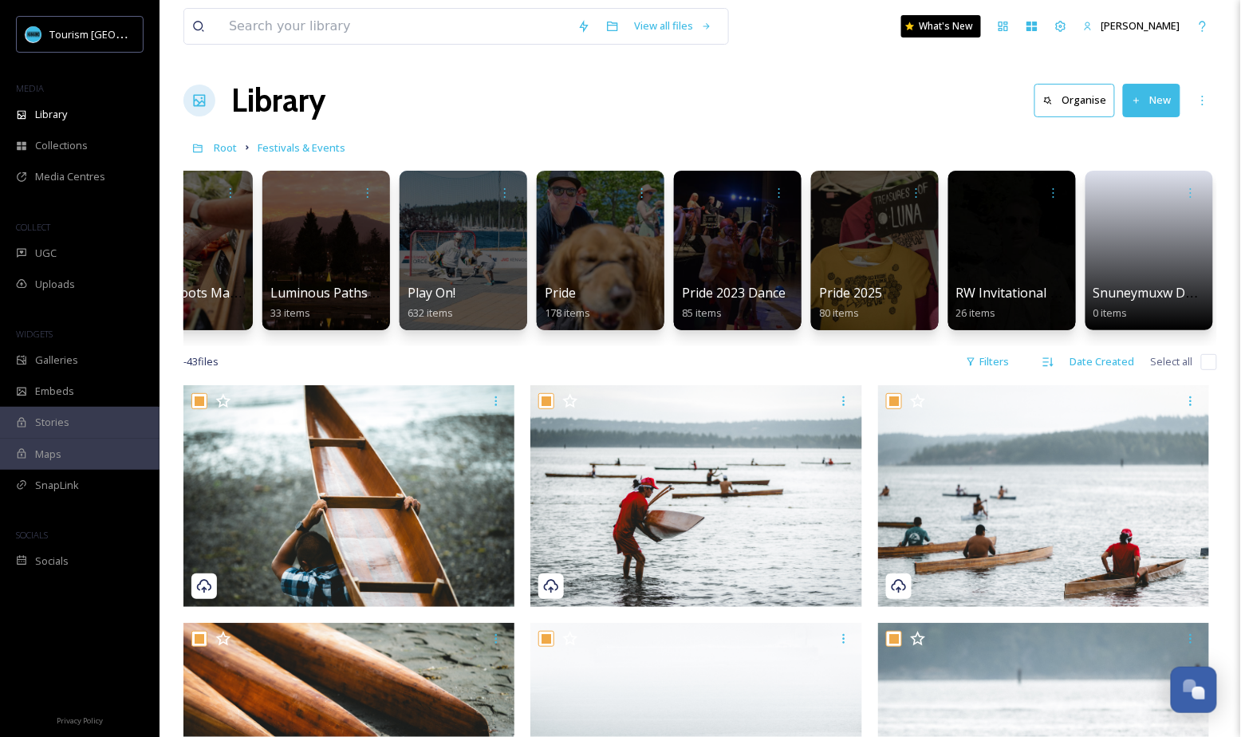
checkbox input "true"
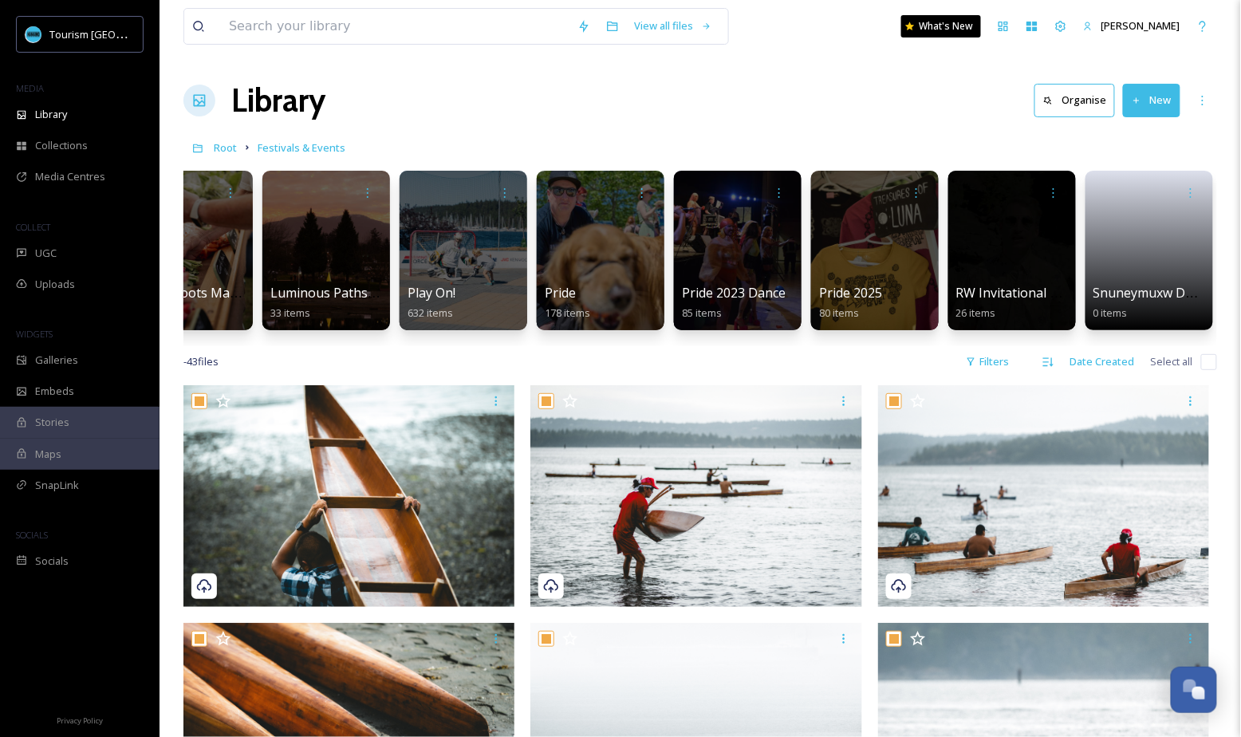
checkbox input "true"
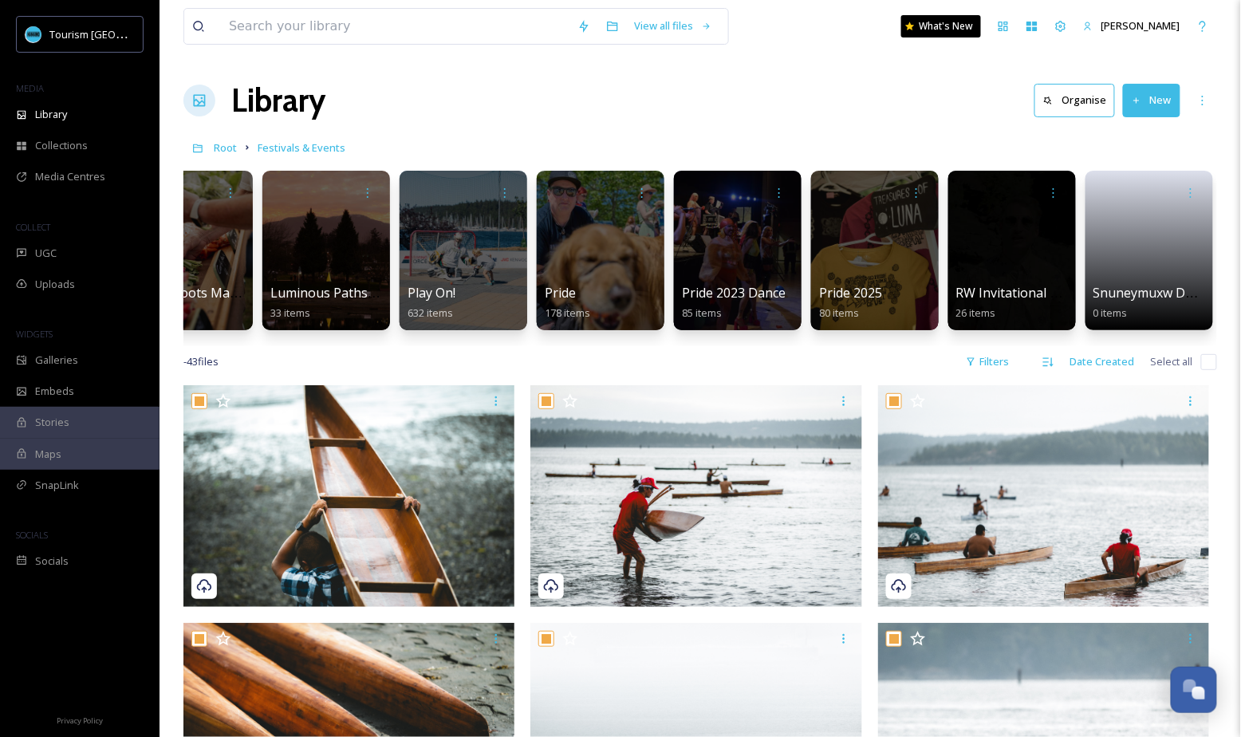
checkbox input "true"
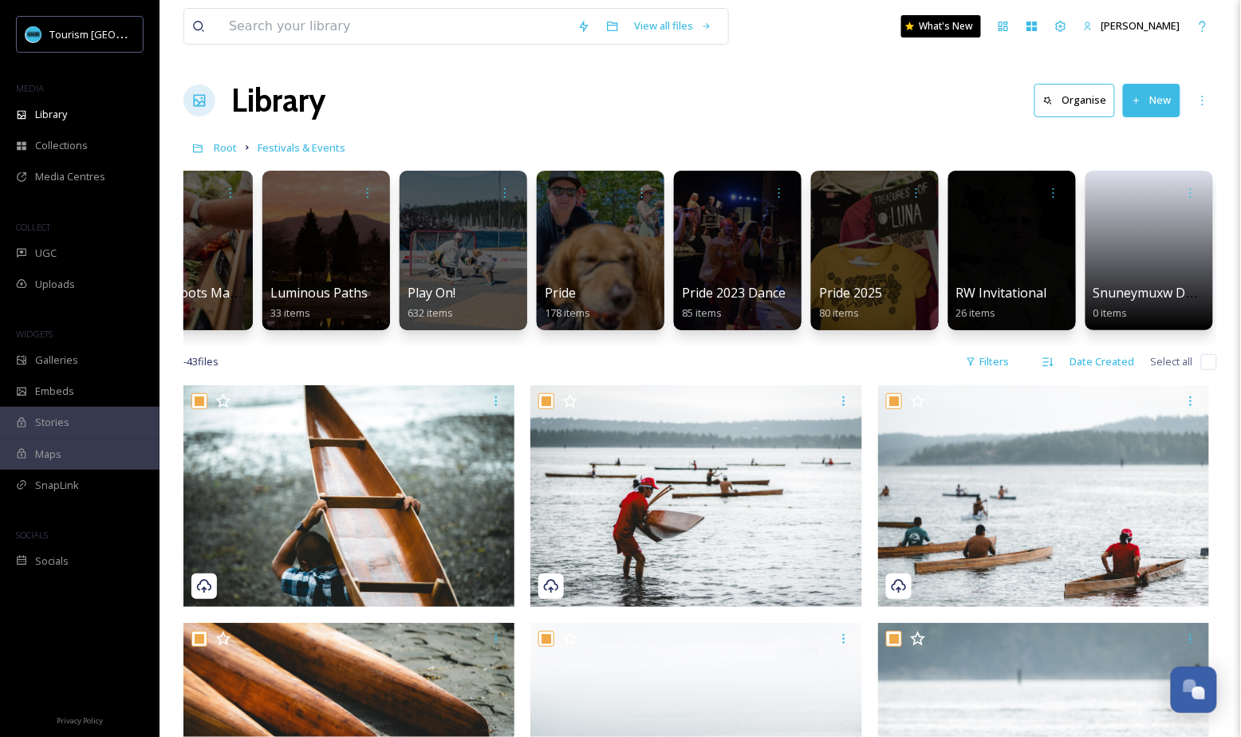
checkbox input "true"
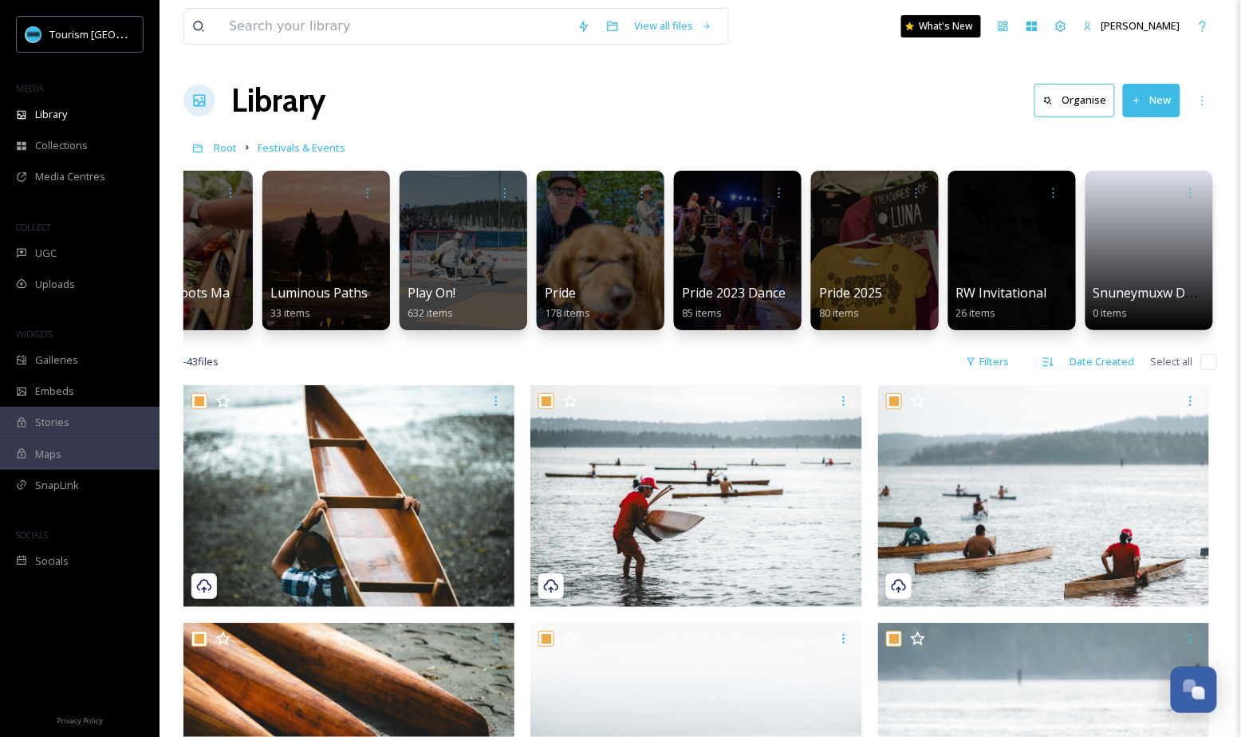
checkbox input "true"
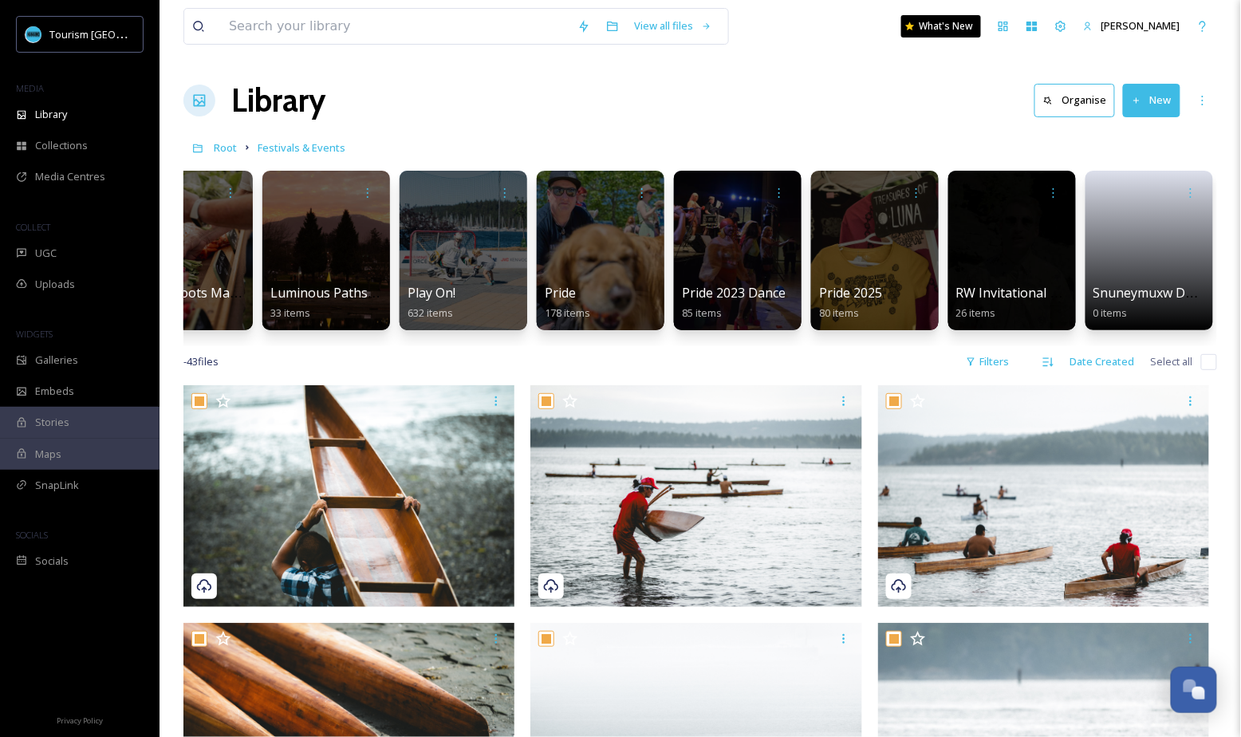
checkbox input "true"
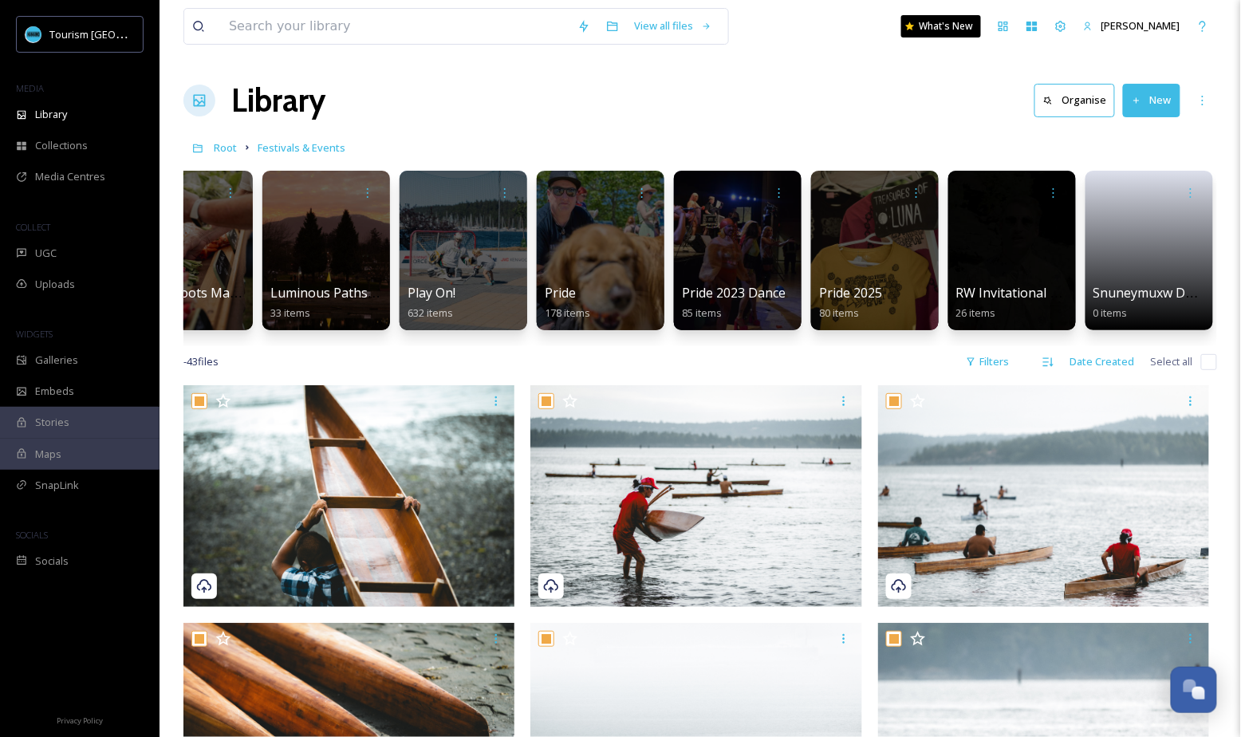
checkbox input "true"
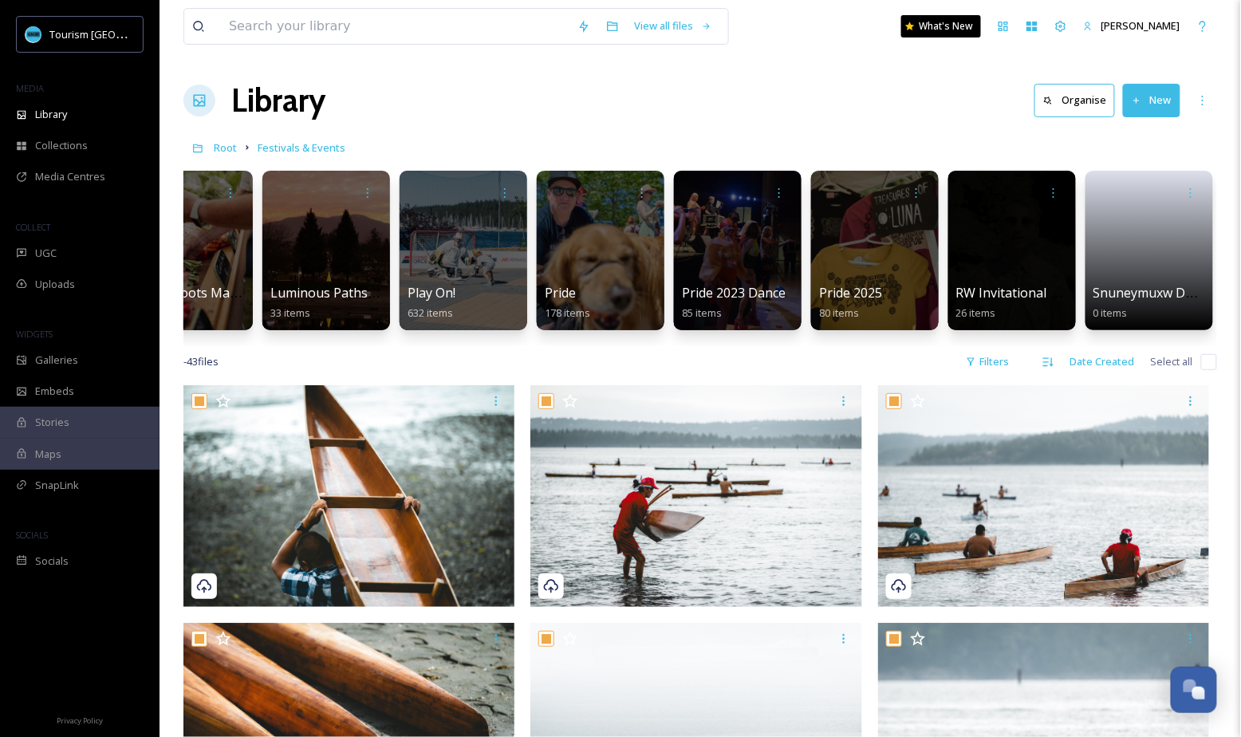
checkbox input "true"
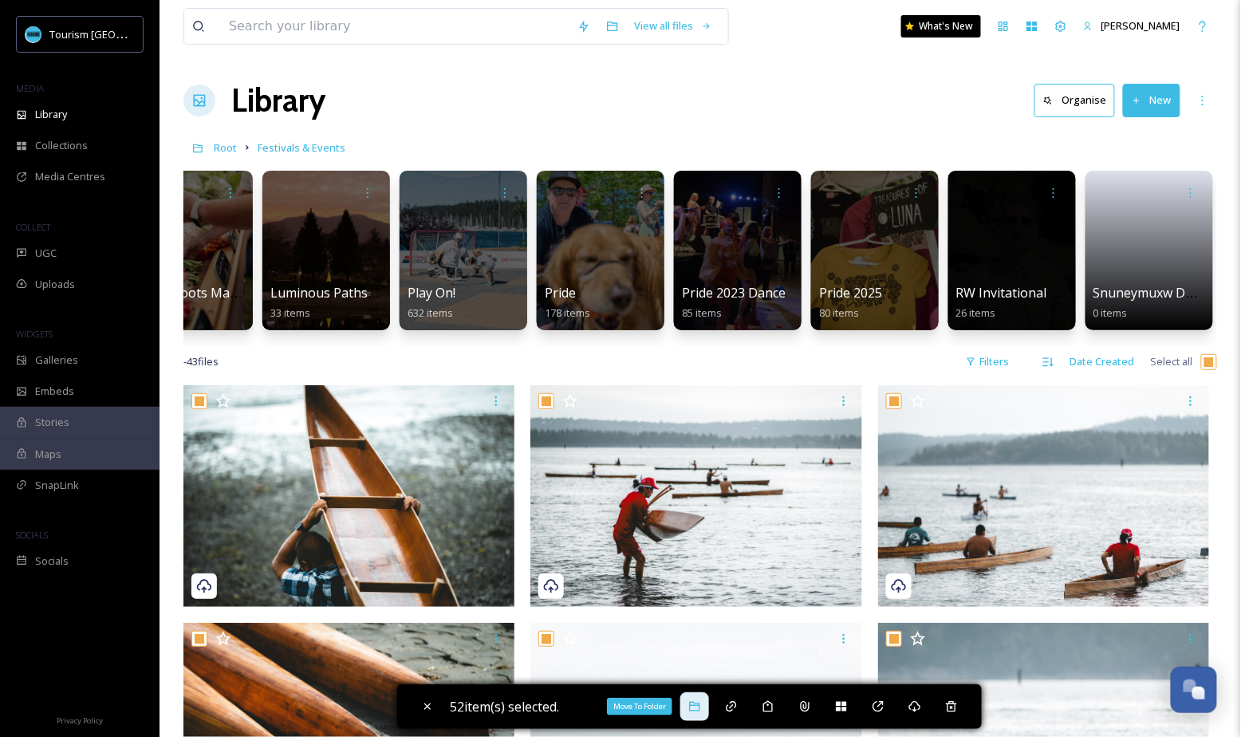
click at [706, 709] on div "Move To Folder" at bounding box center [694, 706] width 29 height 29
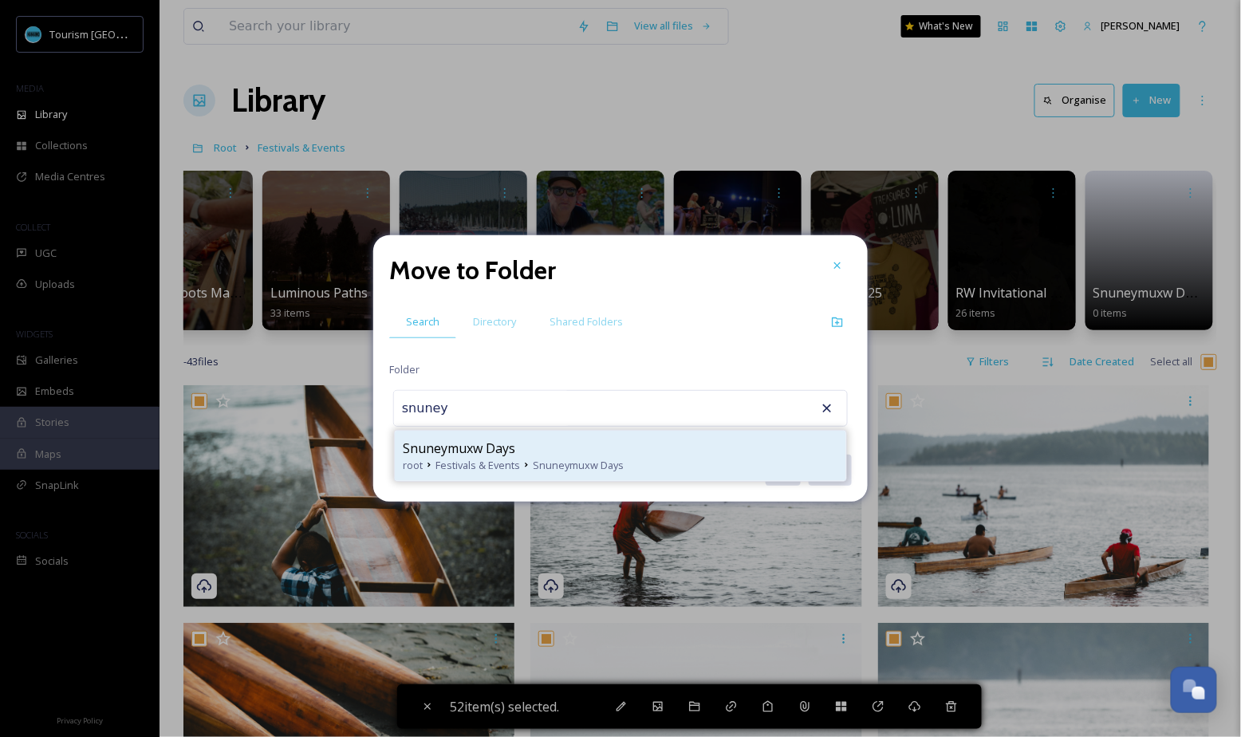
click at [580, 451] on div "Snuneymuxw Days" at bounding box center [620, 448] width 435 height 19
type input "Snuneymuxw Days"
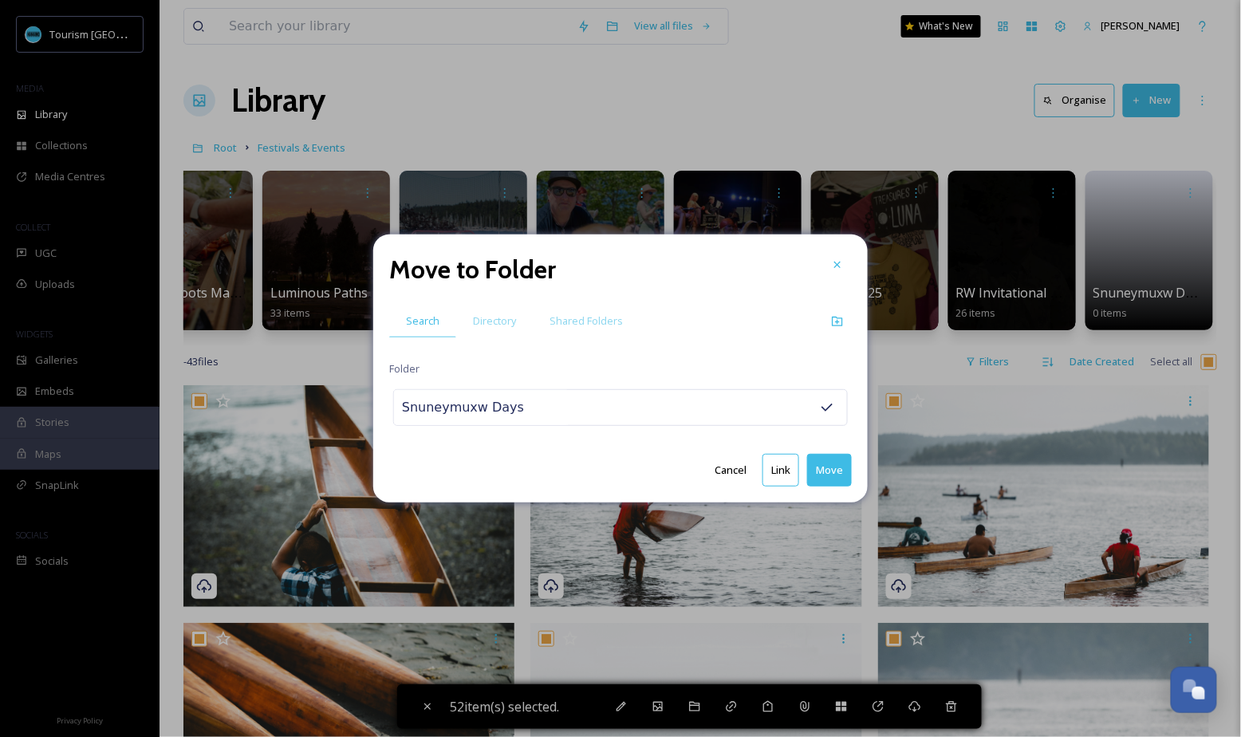
click at [828, 467] on button "Move" at bounding box center [829, 470] width 45 height 33
checkbox input "false"
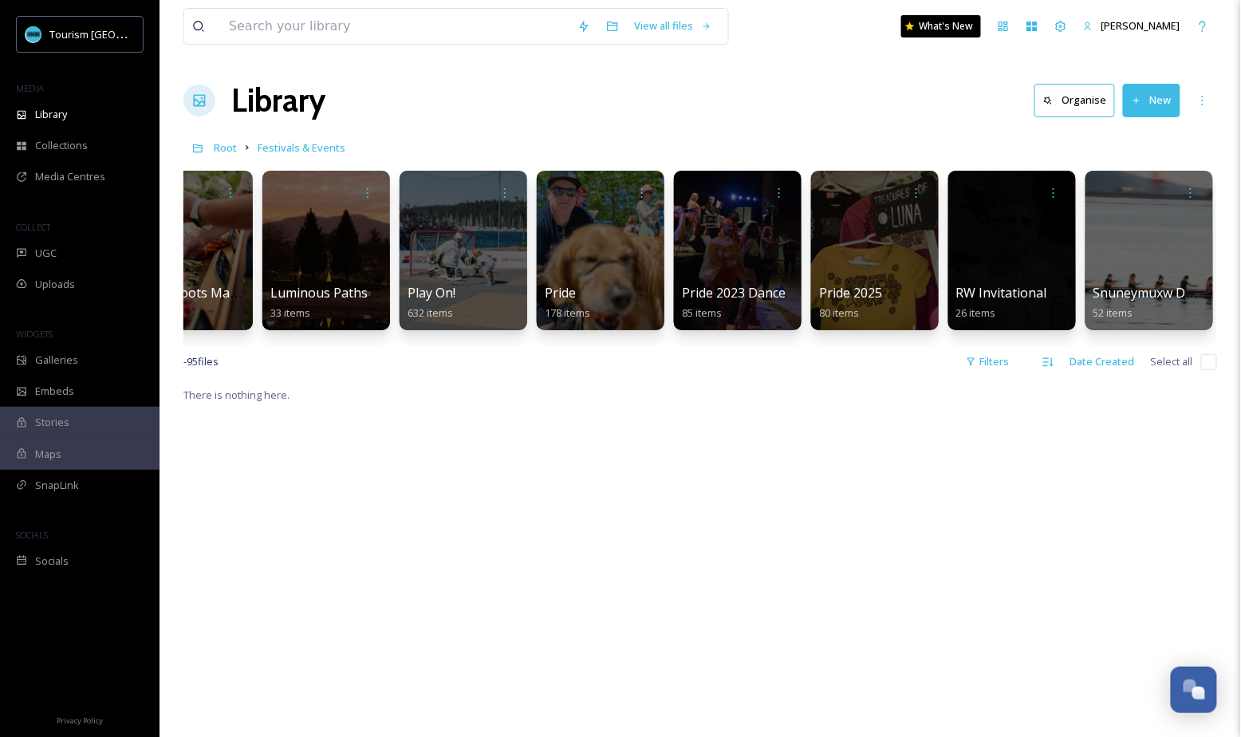
click at [1148, 96] on button "New" at bounding box center [1151, 100] width 57 height 33
click at [1133, 136] on span "File Upload" at bounding box center [1144, 137] width 53 height 15
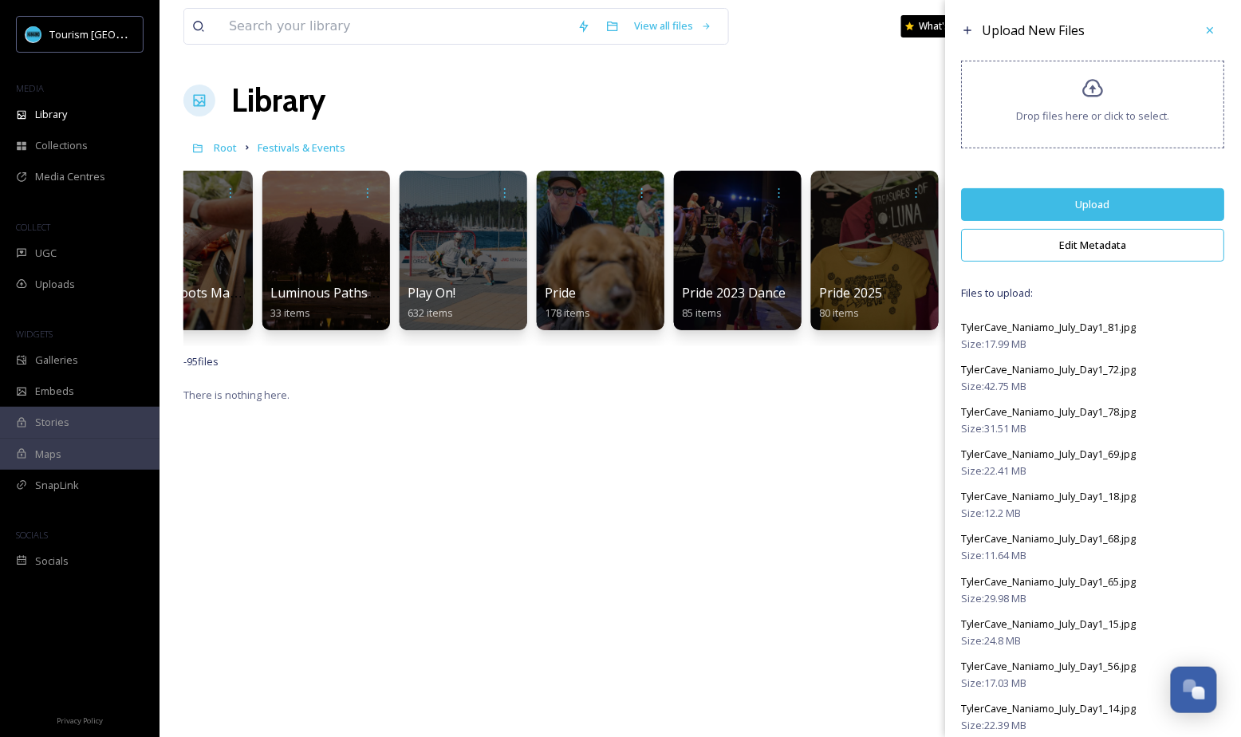
click at [1127, 245] on button "Edit Metadata" at bounding box center [1093, 245] width 263 height 33
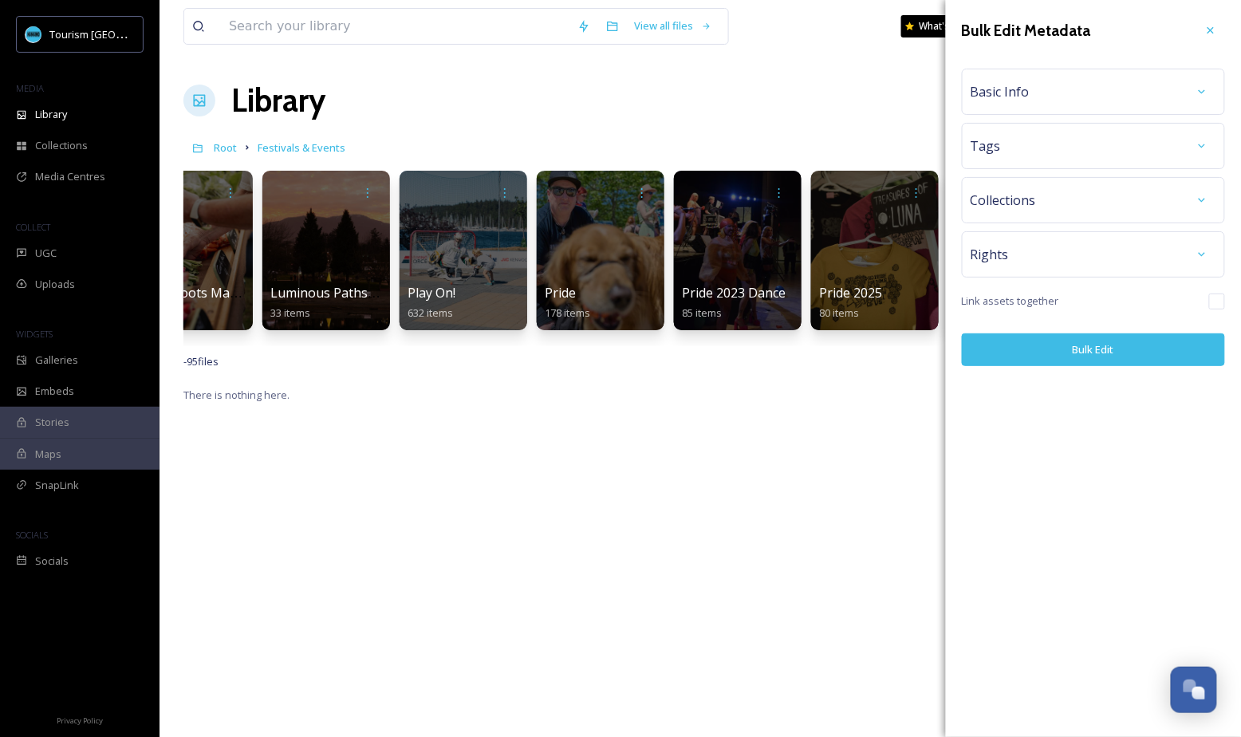
click at [1094, 85] on div "Basic Info" at bounding box center [1093, 91] width 246 height 29
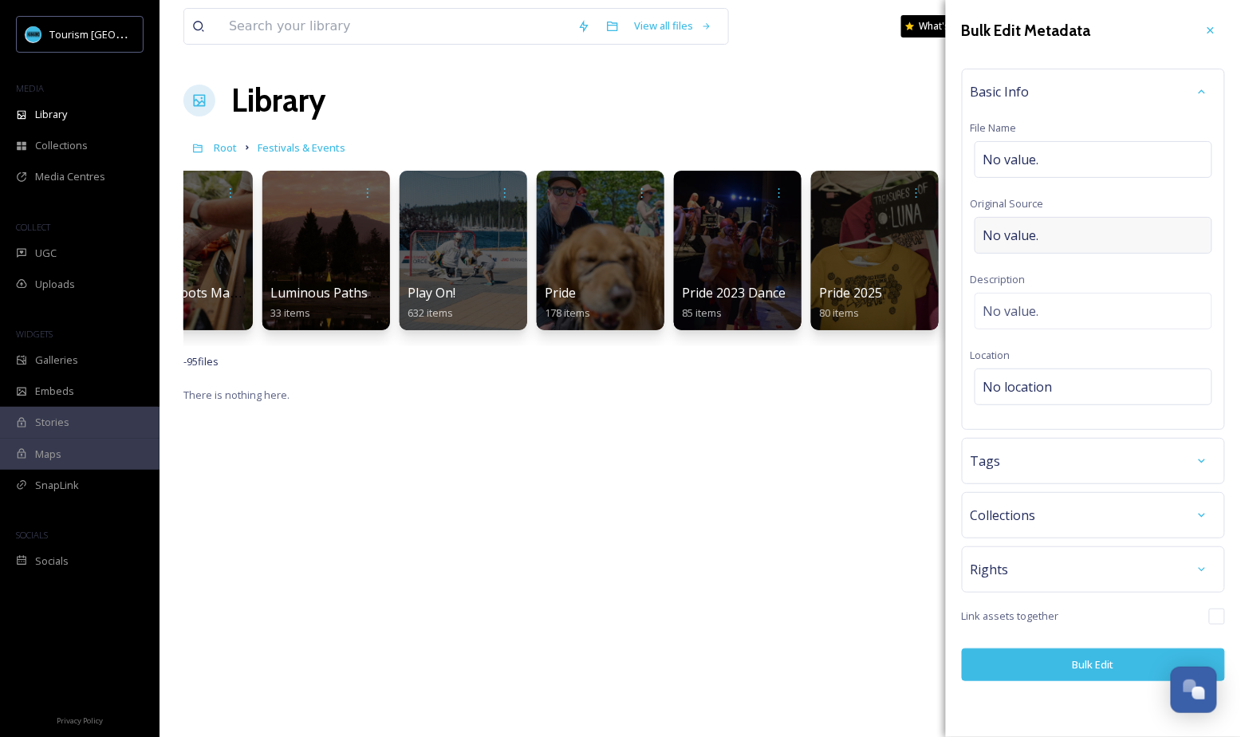
click at [1034, 240] on span "No value." at bounding box center [1011, 235] width 56 height 19
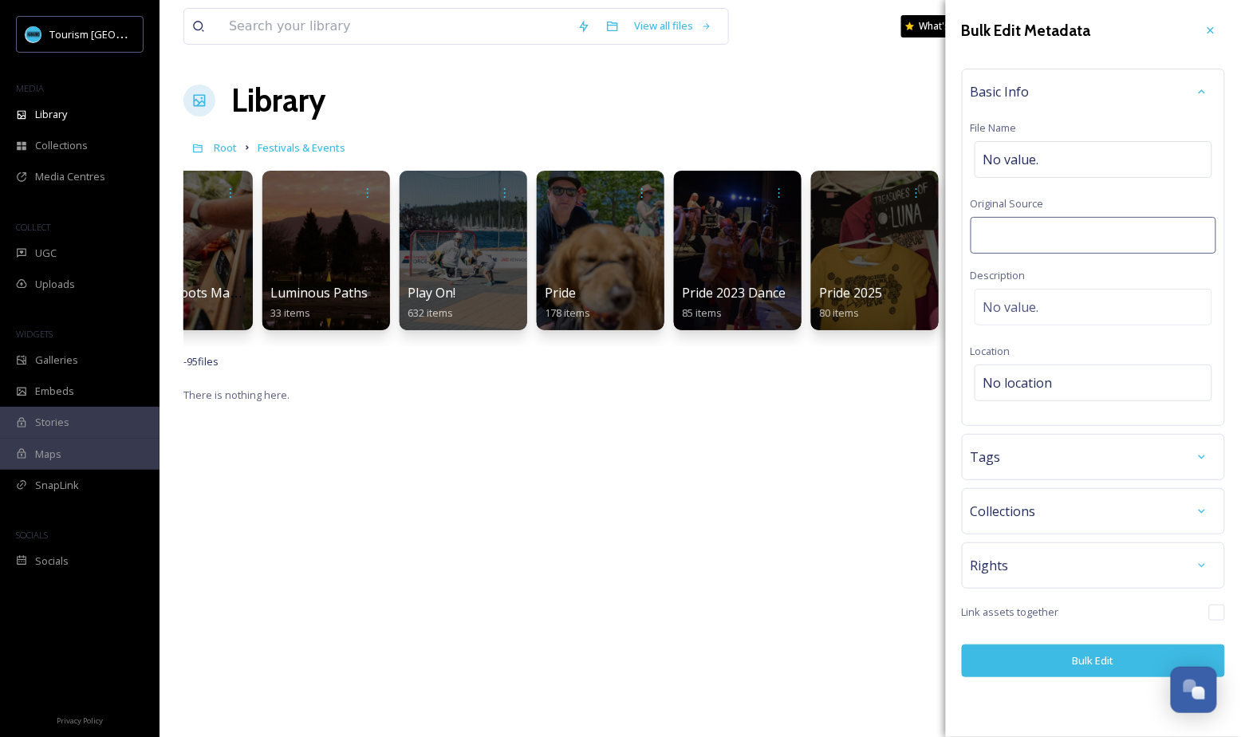
type input "[PERSON_NAME] Productions"
click at [1066, 654] on button "Bulk Edit" at bounding box center [1093, 660] width 263 height 33
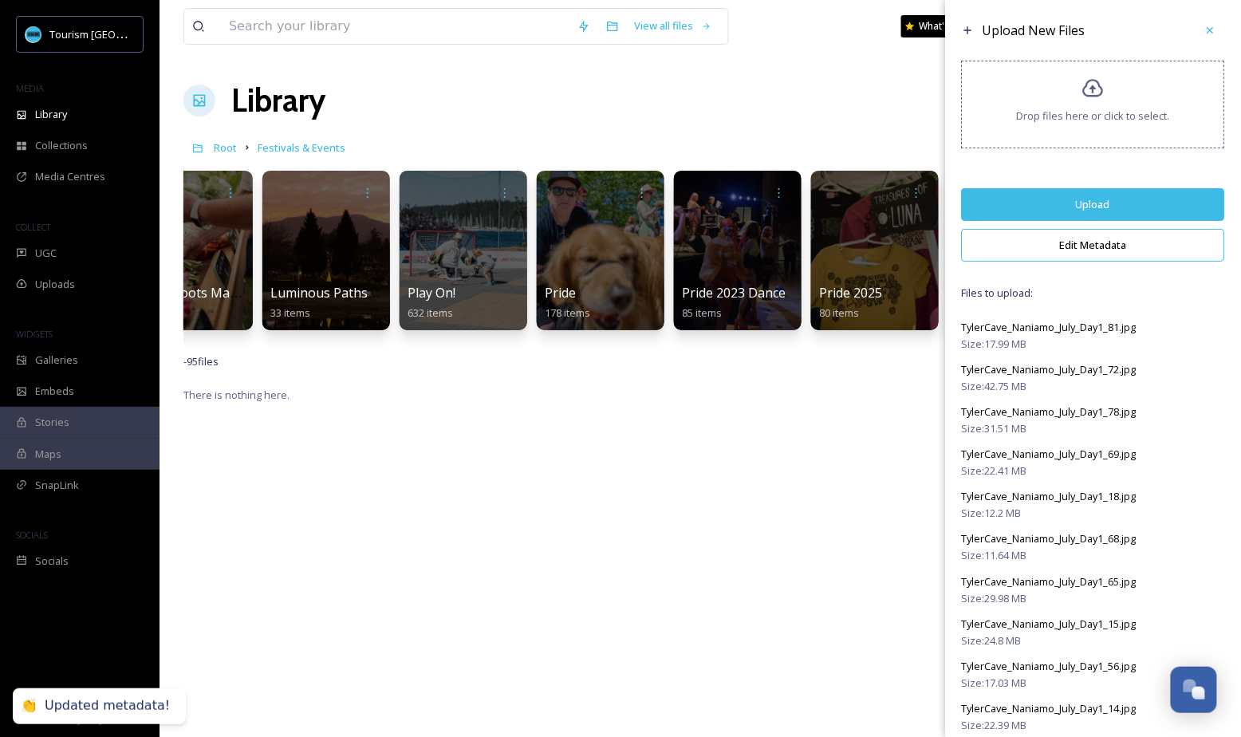
click at [1092, 199] on button "Upload" at bounding box center [1093, 204] width 263 height 33
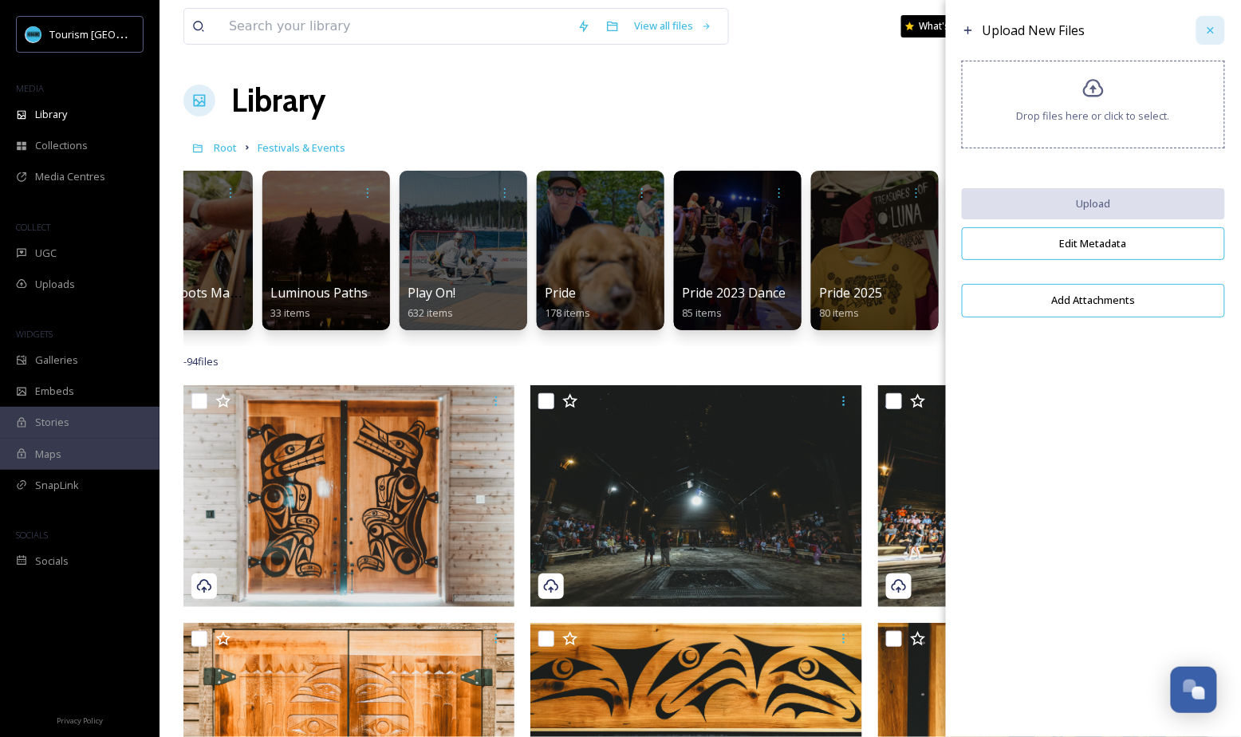
click at [1204, 24] on icon at bounding box center [1210, 30] width 13 height 13
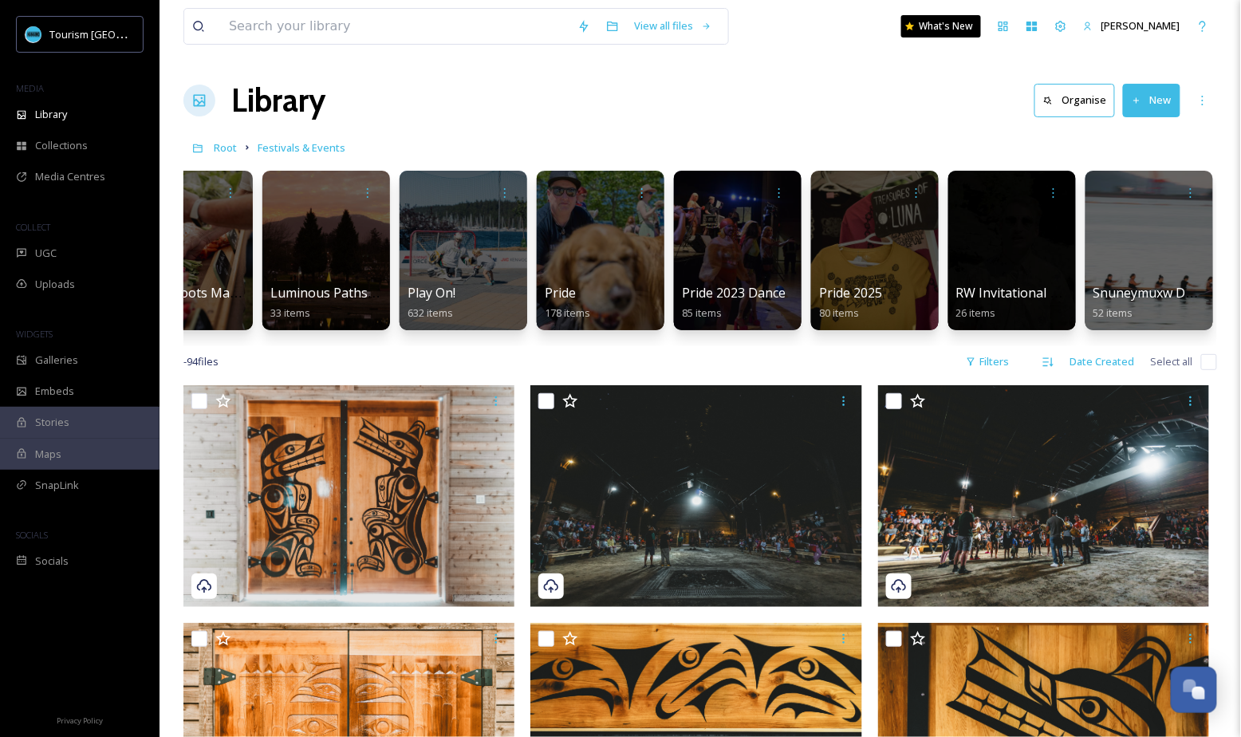
click at [1210, 362] on input "checkbox" at bounding box center [1209, 362] width 16 height 16
checkbox input "true"
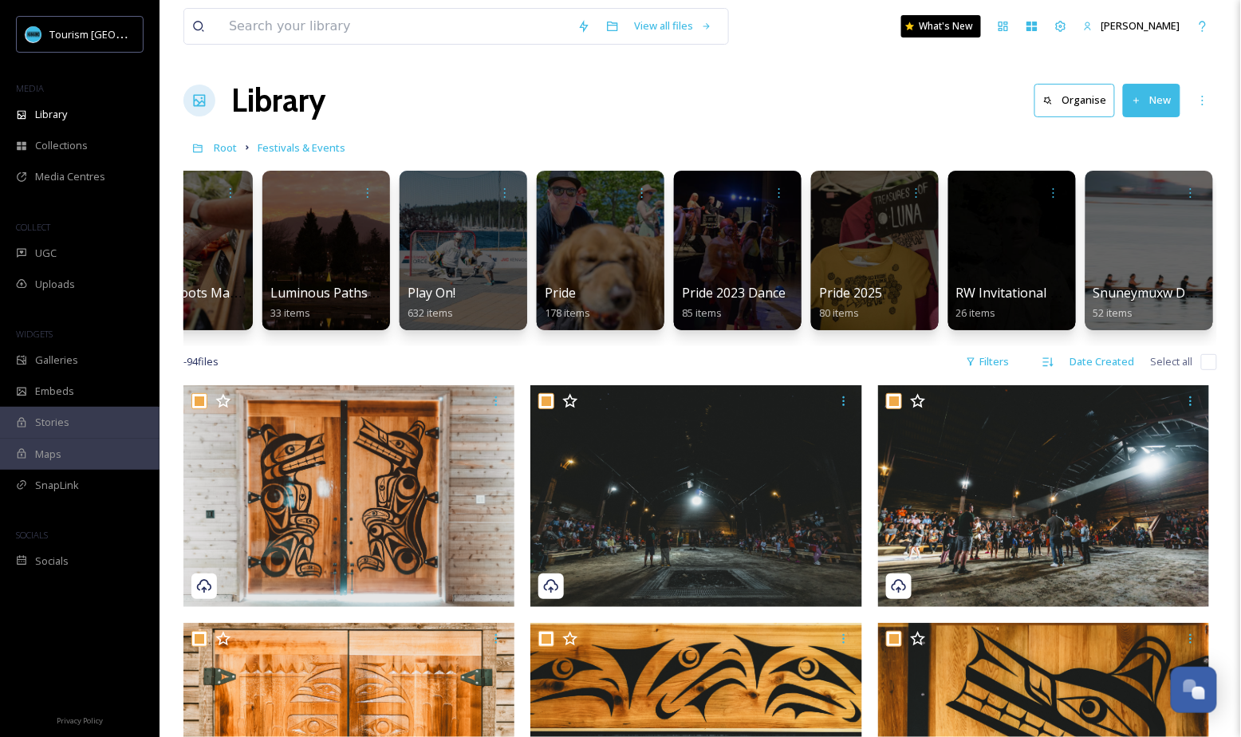
checkbox input "true"
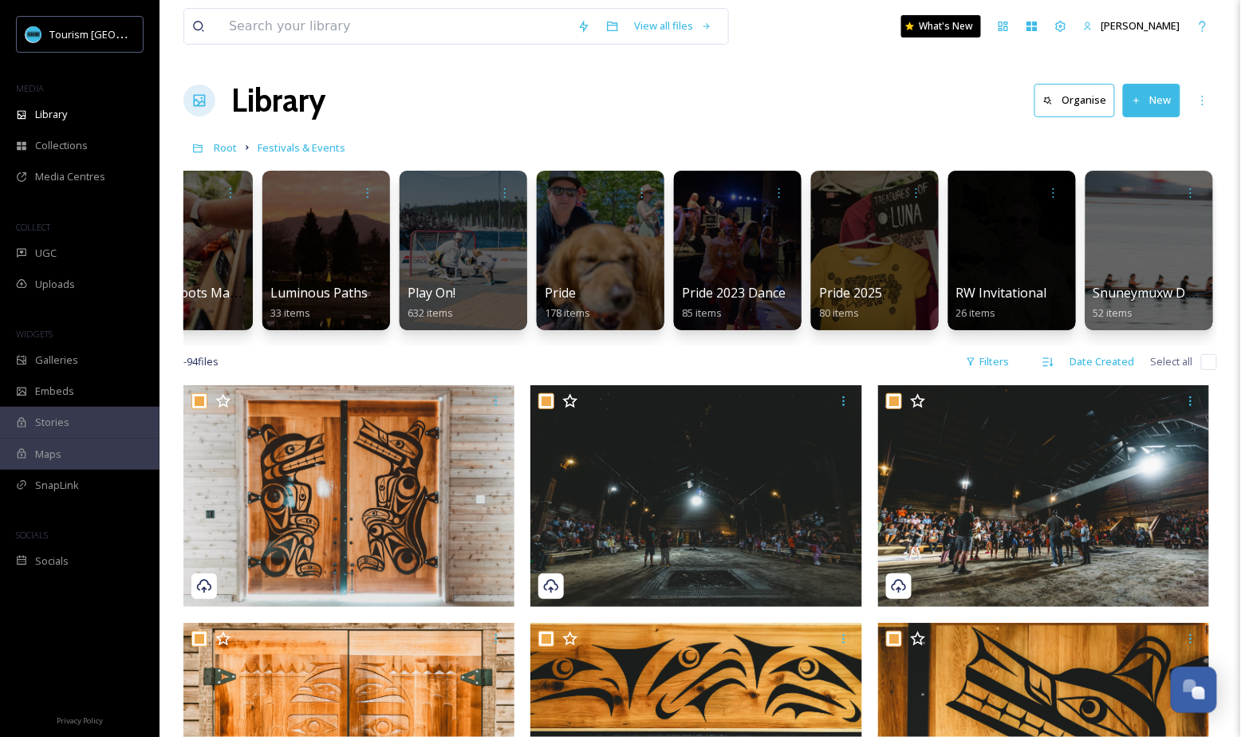
checkbox input "true"
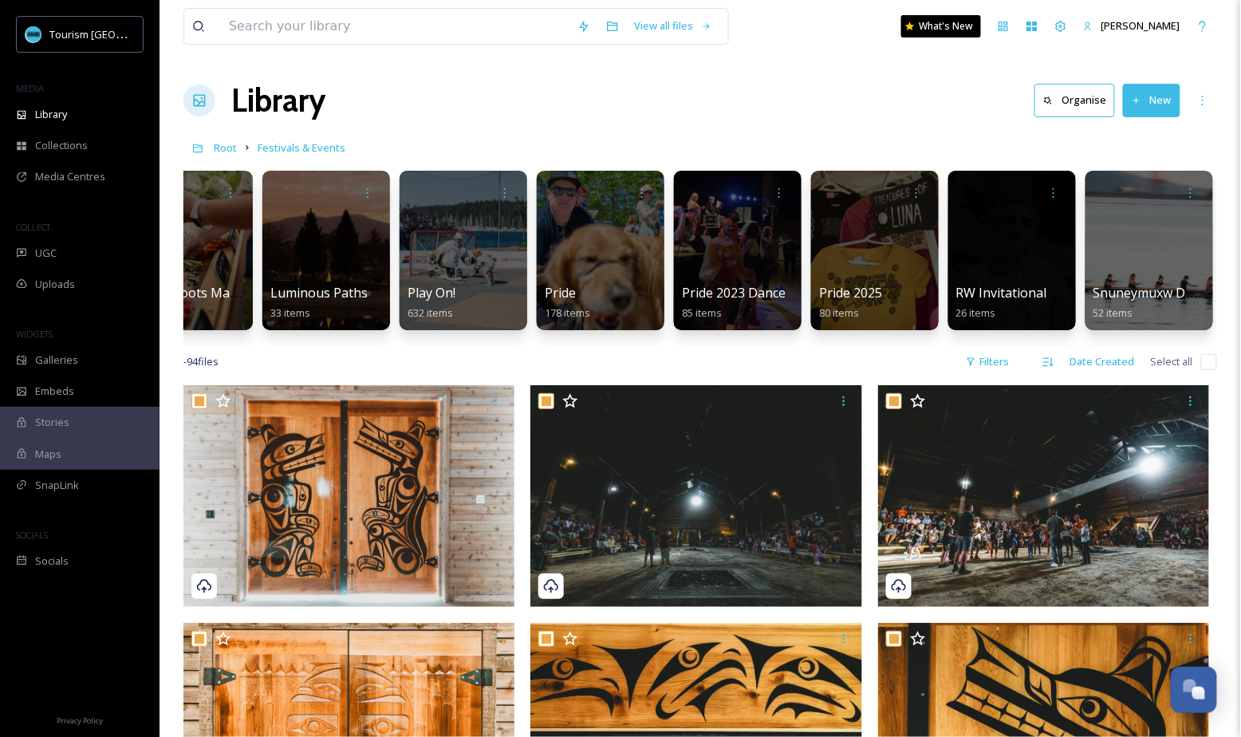
checkbox input "true"
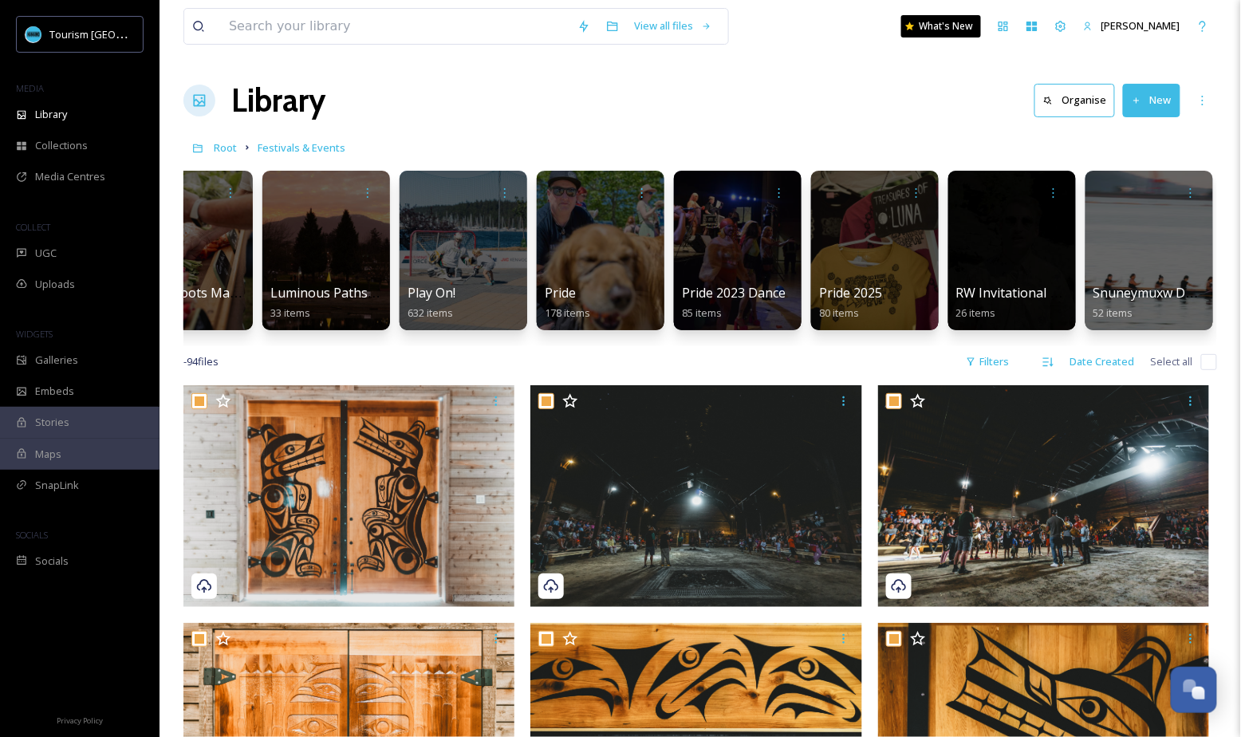
checkbox input "true"
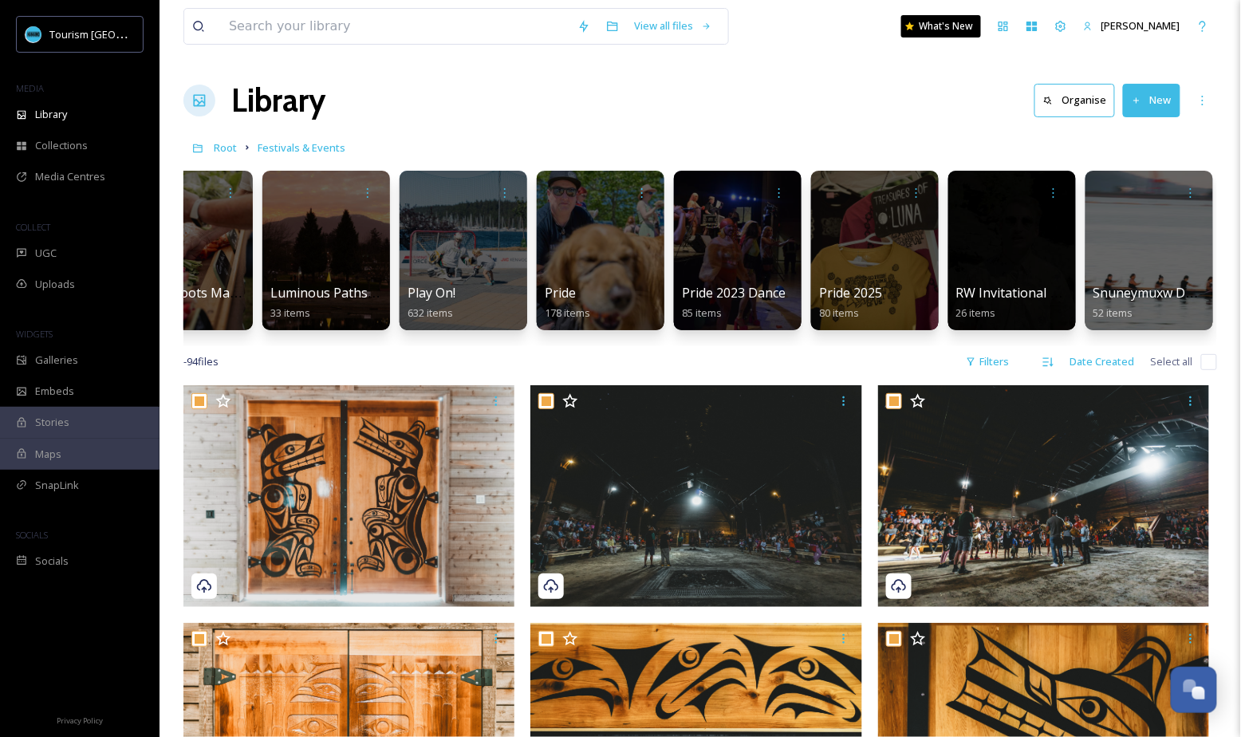
checkbox input "true"
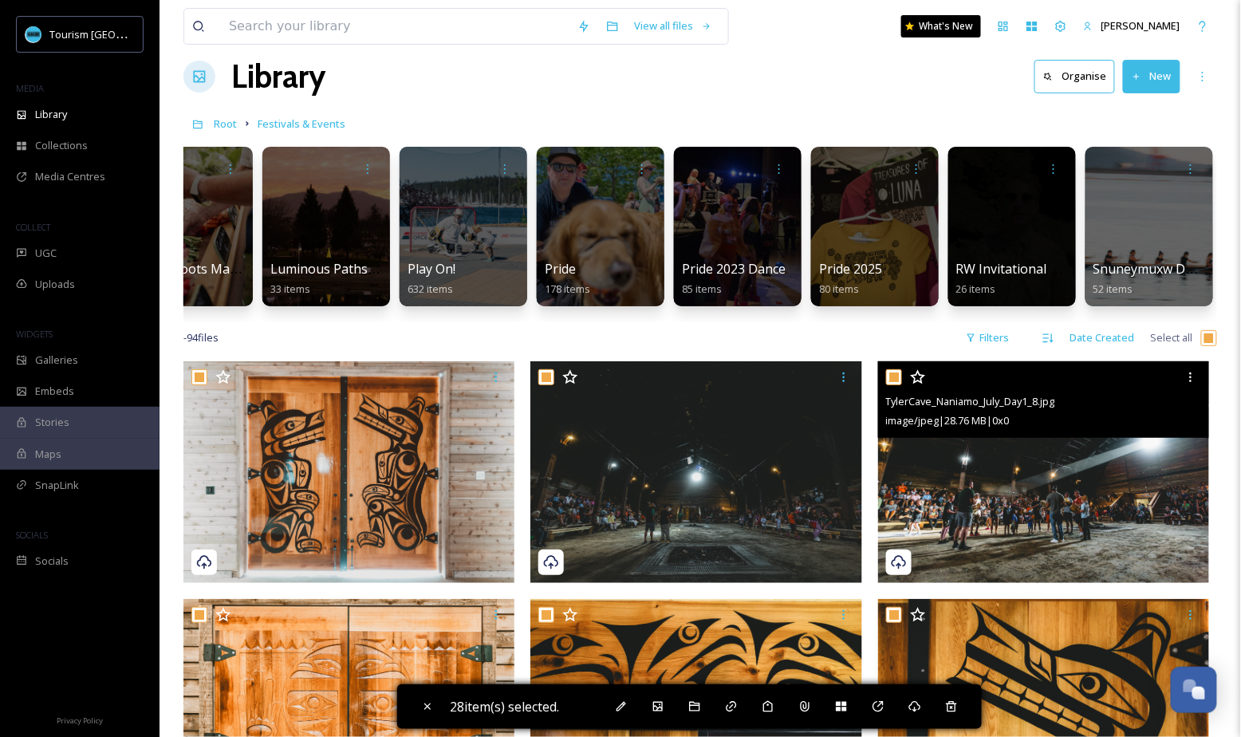
scroll to position [26, 0]
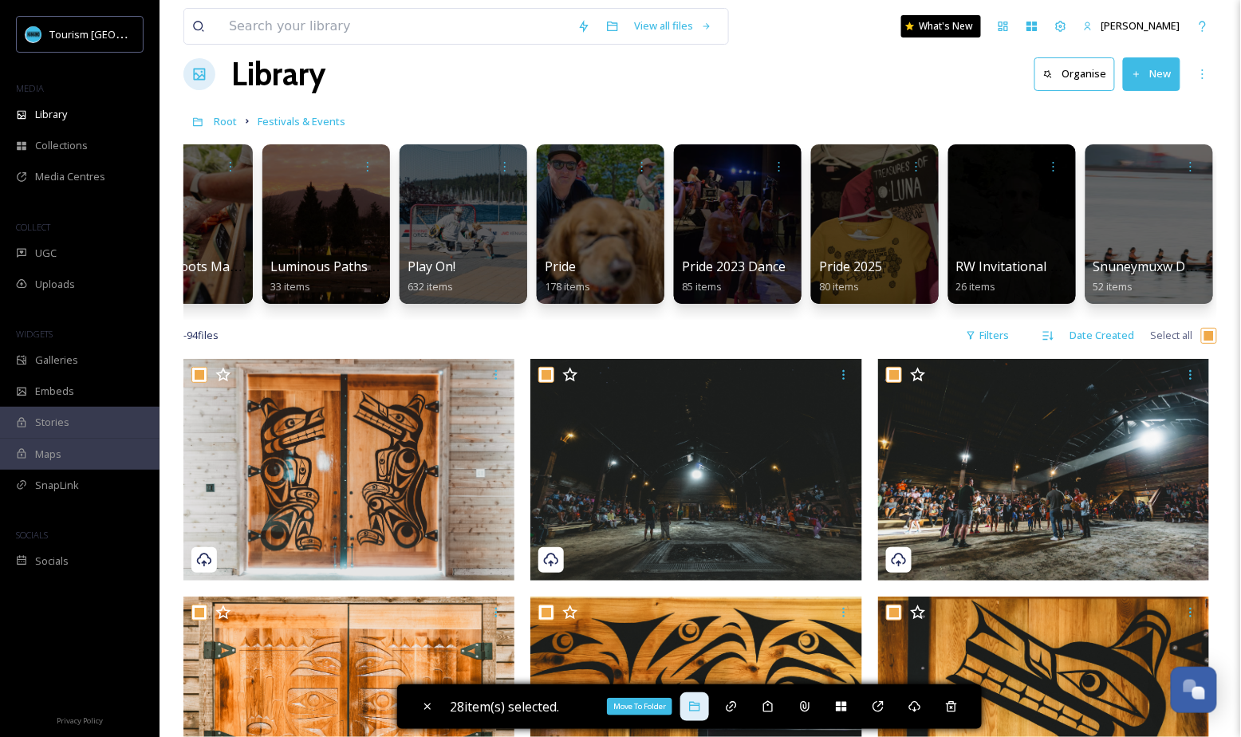
click at [696, 710] on icon at bounding box center [694, 706] width 13 height 13
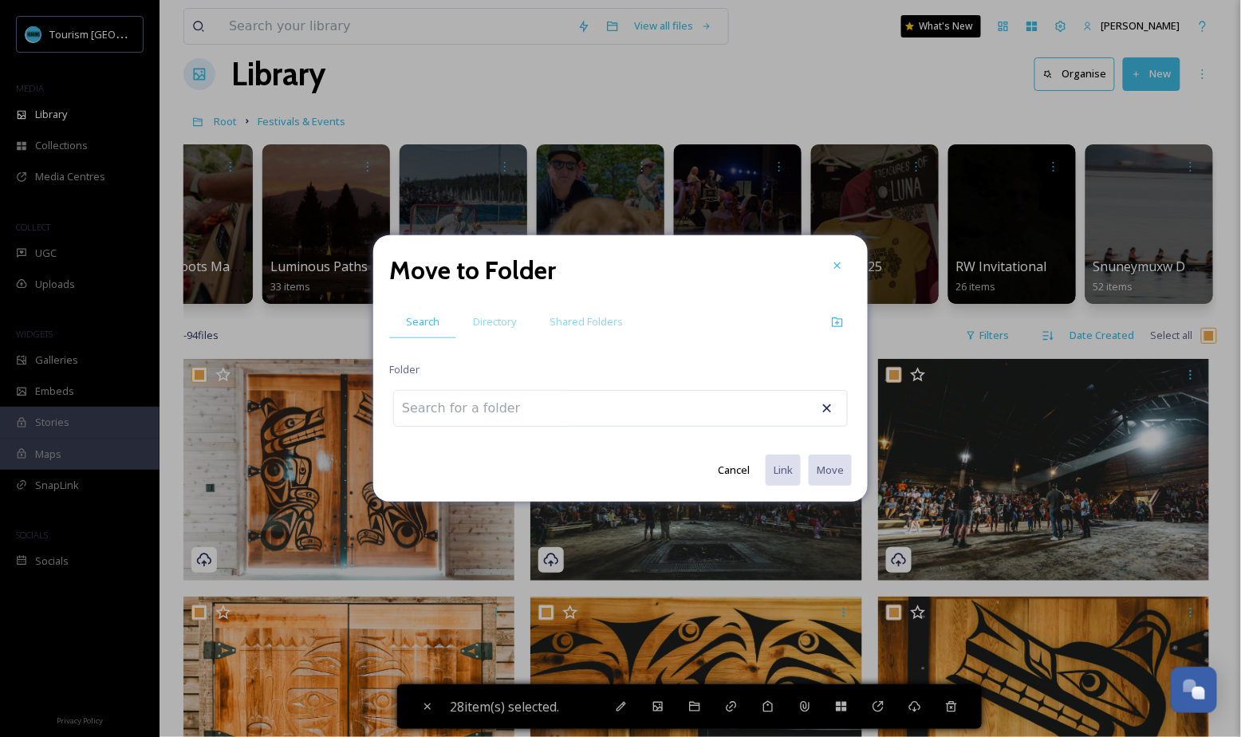
click at [573, 415] on div at bounding box center [620, 408] width 454 height 37
click at [506, 405] on input at bounding box center [481, 408] width 175 height 35
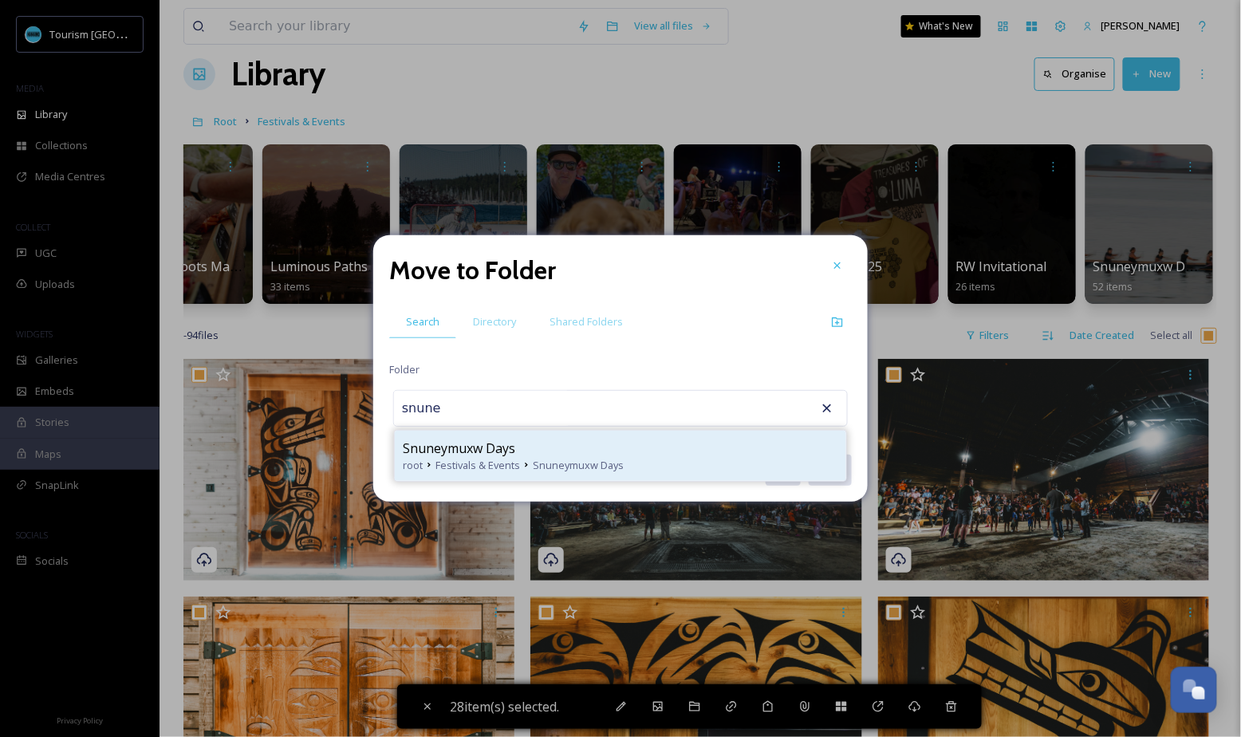
click at [472, 451] on span "Snuneymuxw Days" at bounding box center [459, 448] width 112 height 19
type input "Snuneymuxw Days"
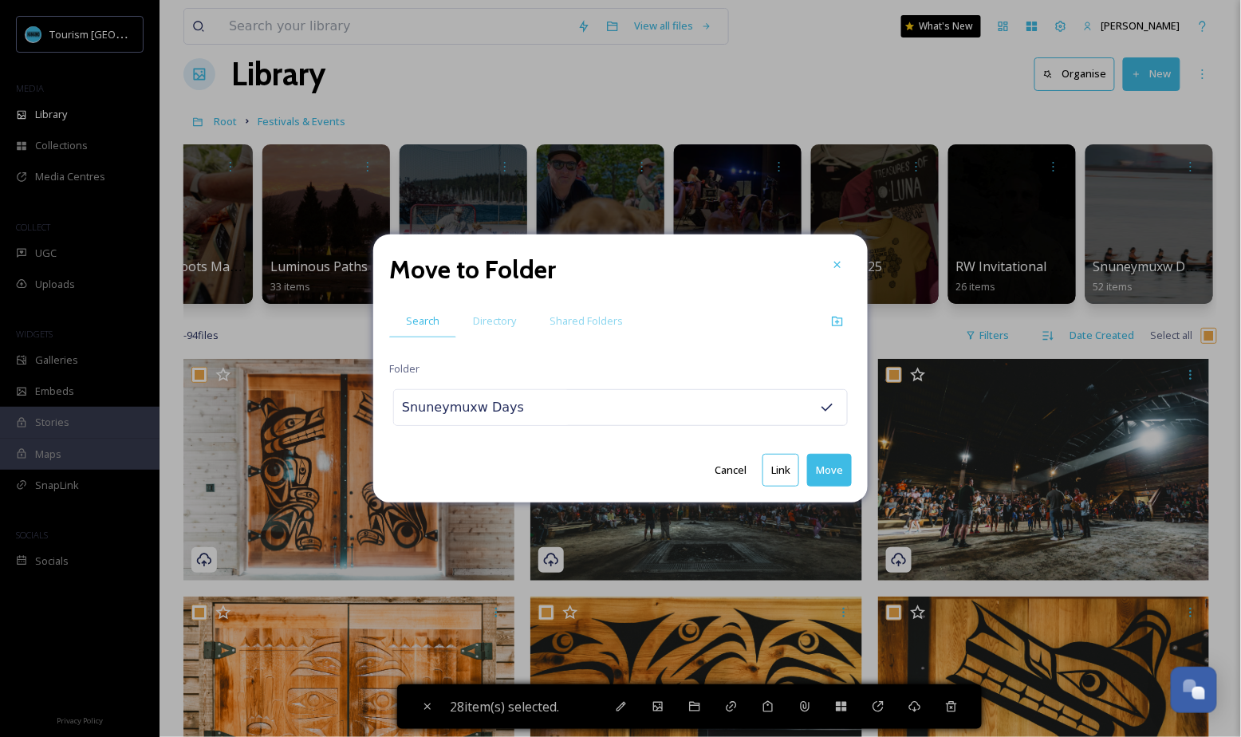
click at [829, 474] on button "Move" at bounding box center [829, 470] width 45 height 33
checkbox input "false"
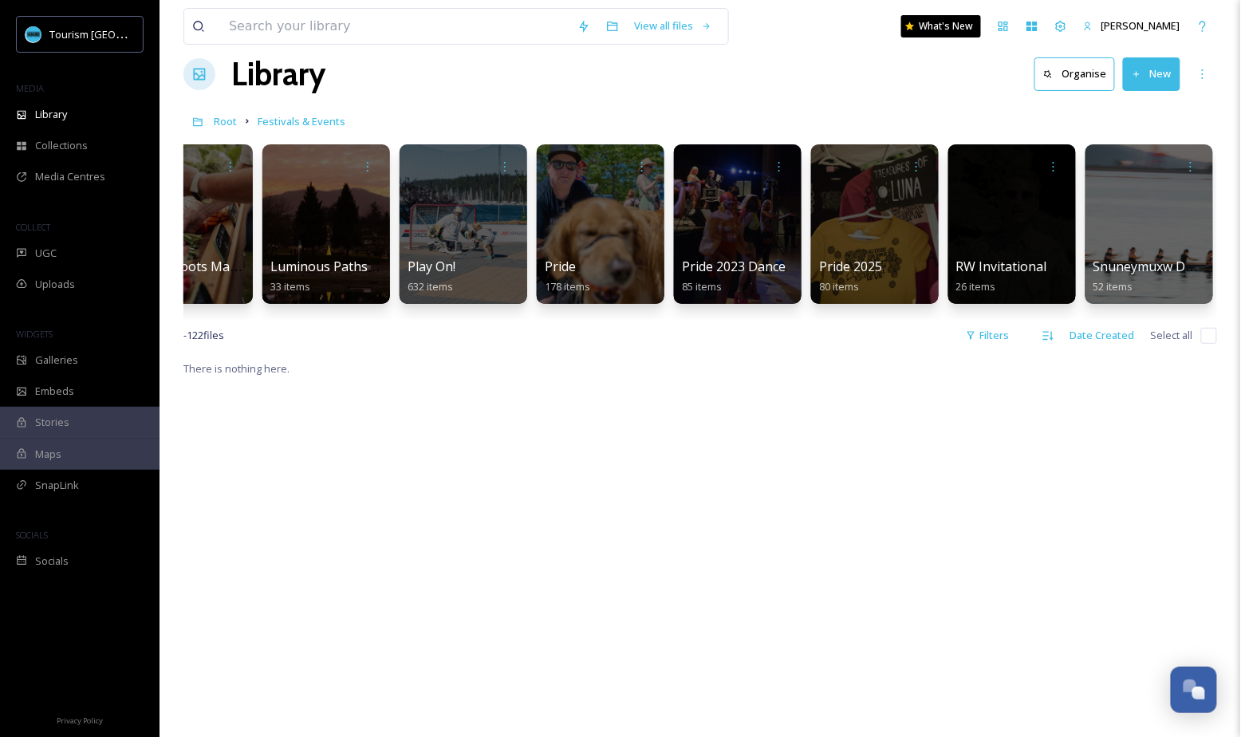
click at [1135, 78] on button "New" at bounding box center [1151, 73] width 57 height 33
click at [1121, 100] on div "File Upload" at bounding box center [1134, 111] width 90 height 31
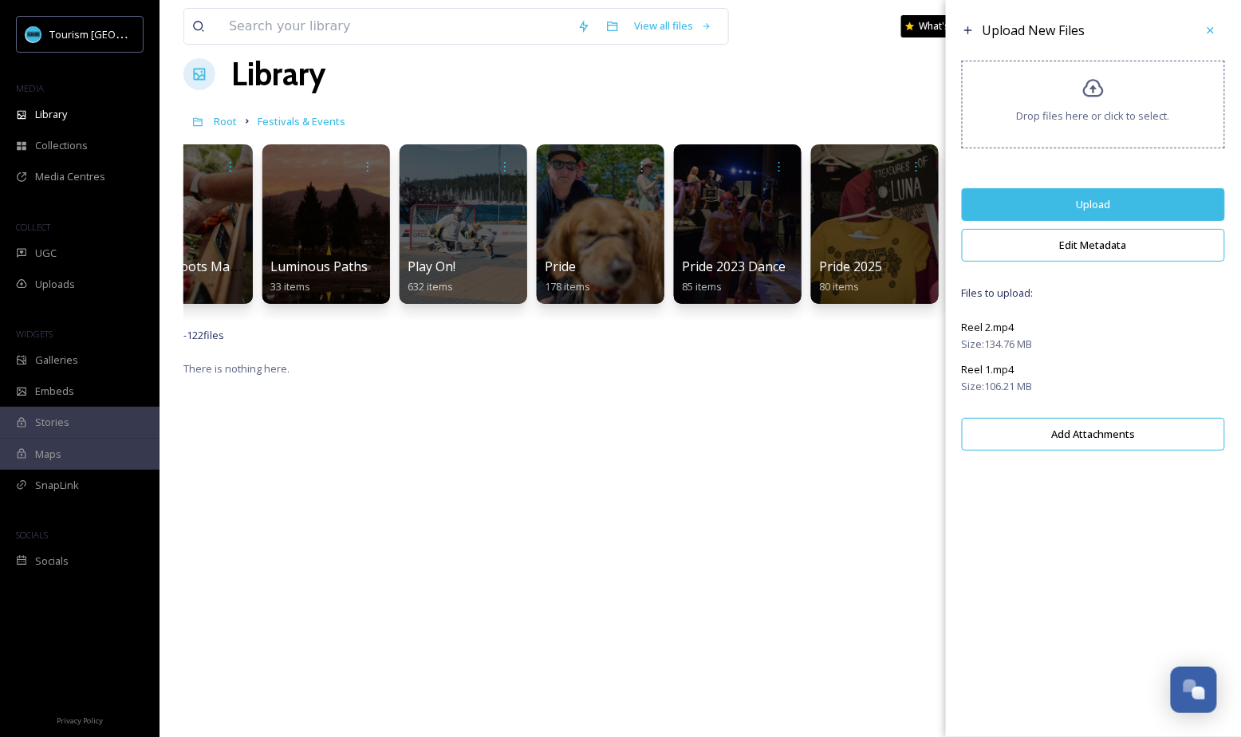
click at [1086, 246] on button "Edit Metadata" at bounding box center [1093, 245] width 263 height 33
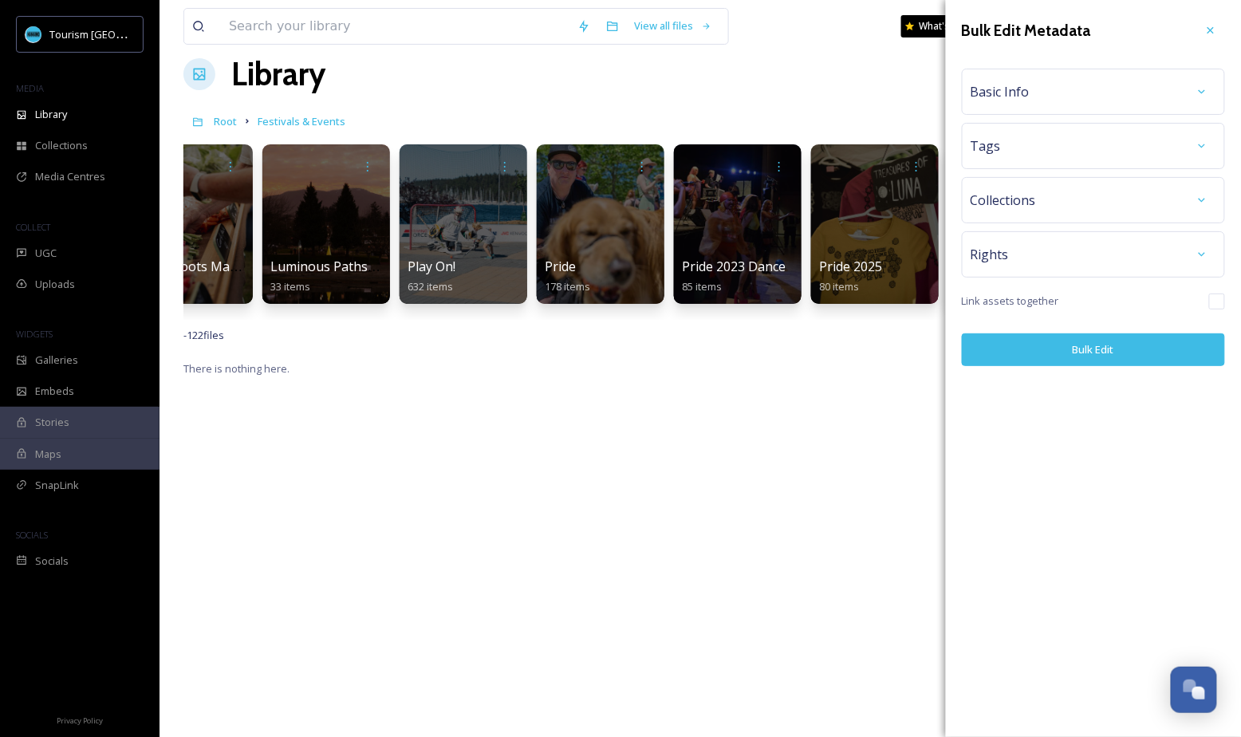
click at [1075, 94] on div "Basic Info" at bounding box center [1093, 91] width 246 height 29
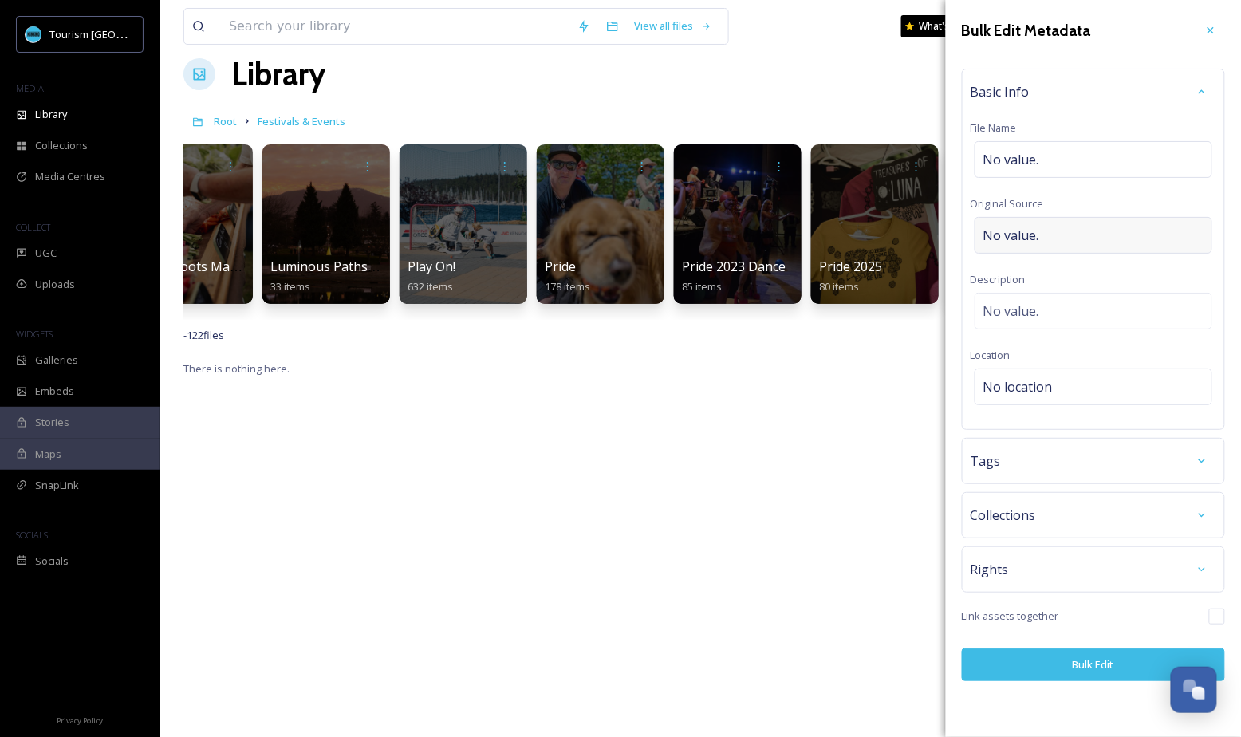
click at [1050, 238] on div "No value." at bounding box center [1093, 235] width 238 height 37
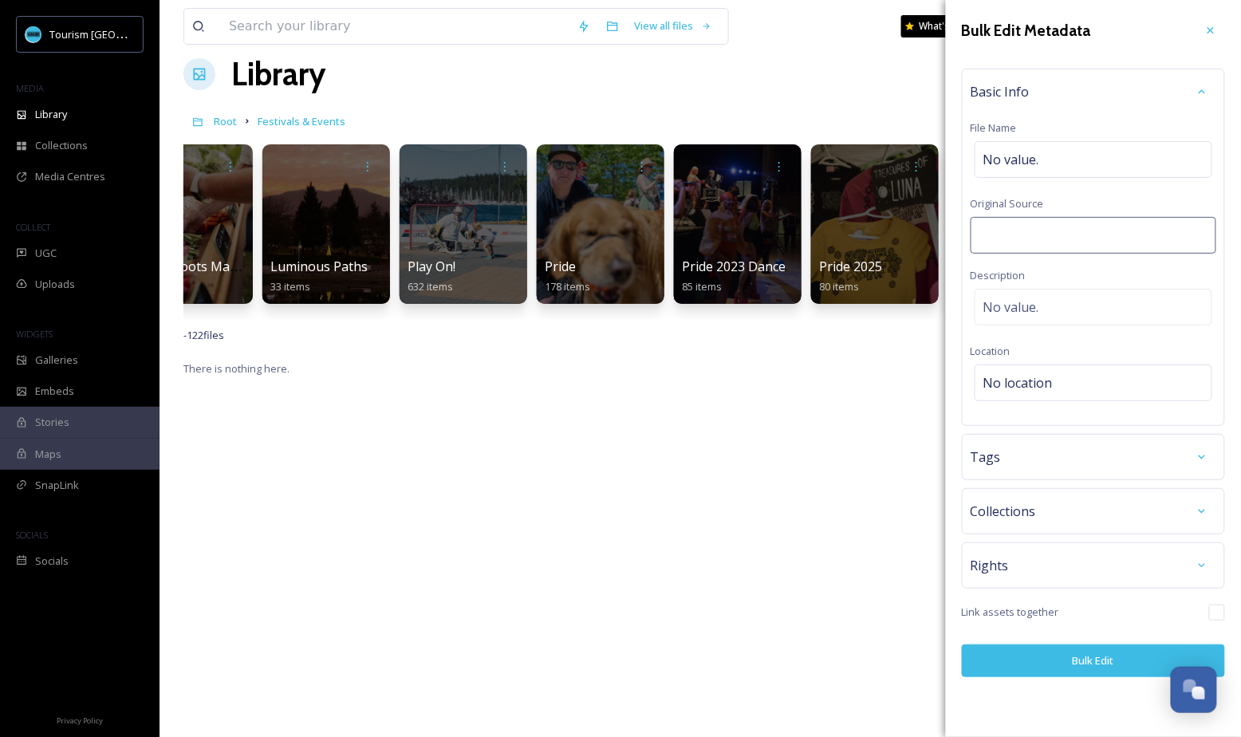
type input "[PERSON_NAME] Productions"
click at [1043, 655] on button "Bulk Edit" at bounding box center [1093, 660] width 263 height 33
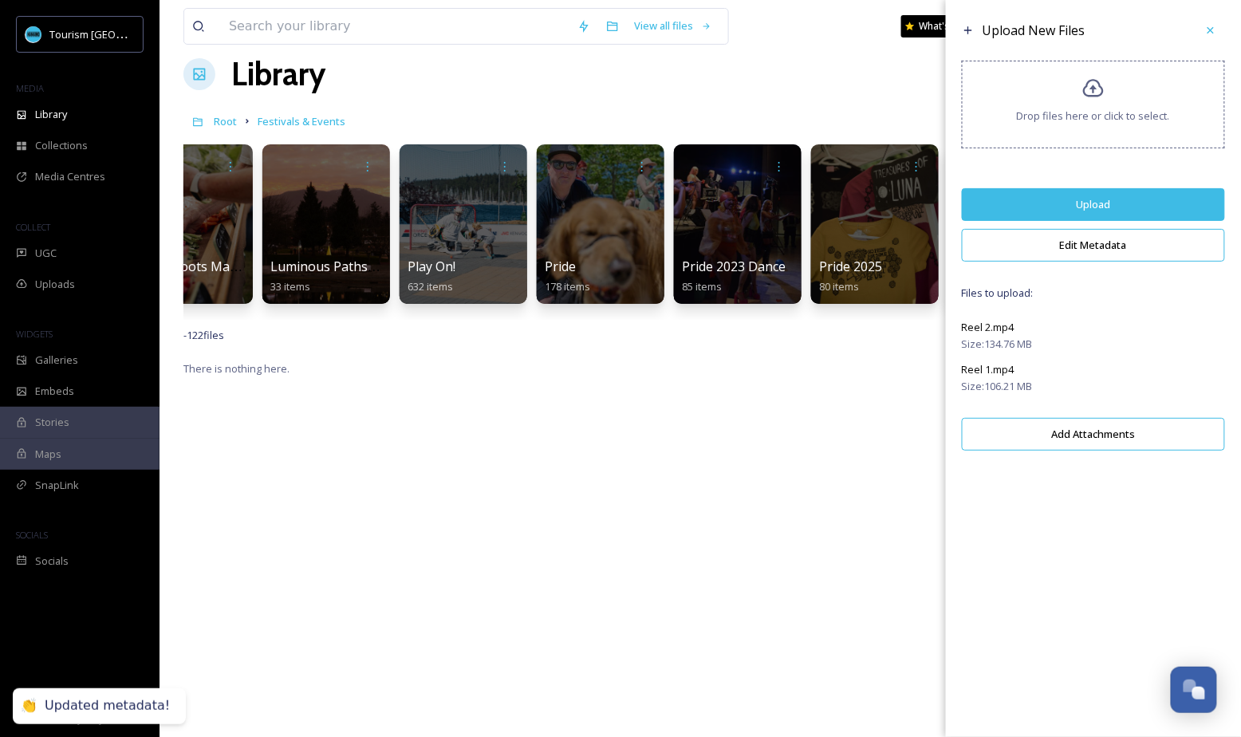
click at [1147, 197] on button "Upload" at bounding box center [1093, 204] width 263 height 33
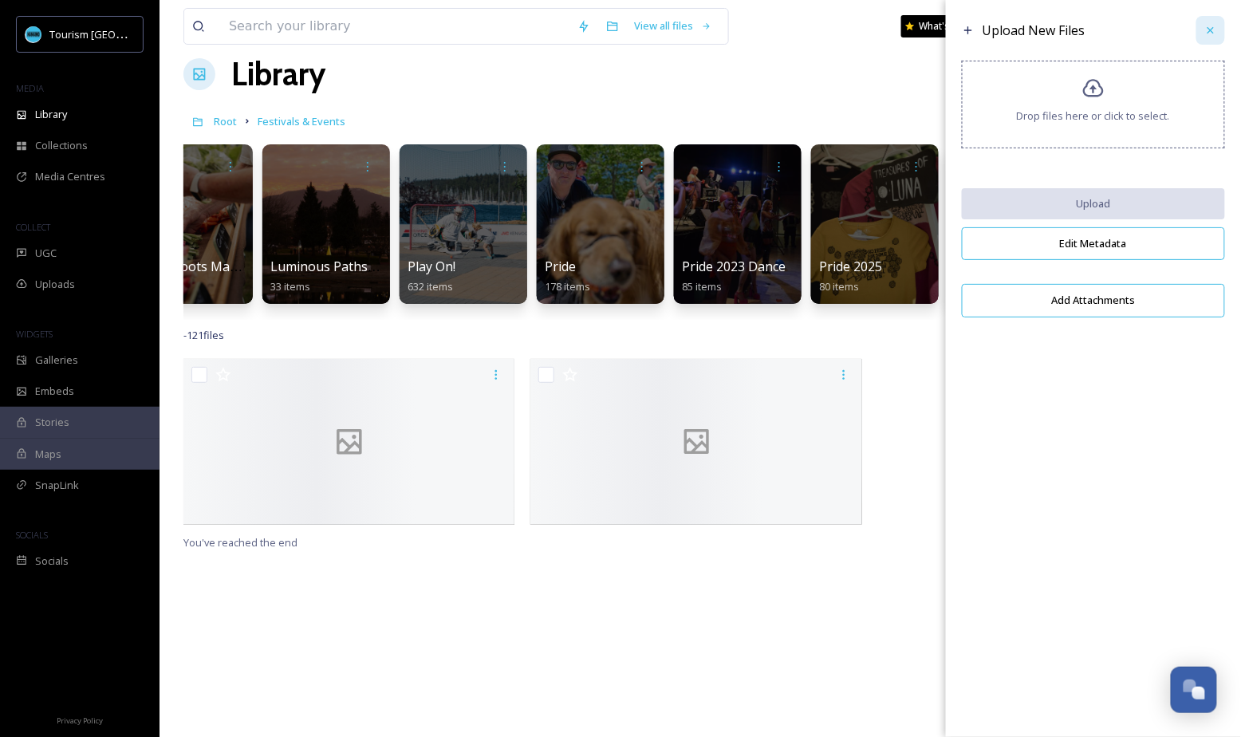
click at [1210, 30] on icon at bounding box center [1210, 30] width 13 height 13
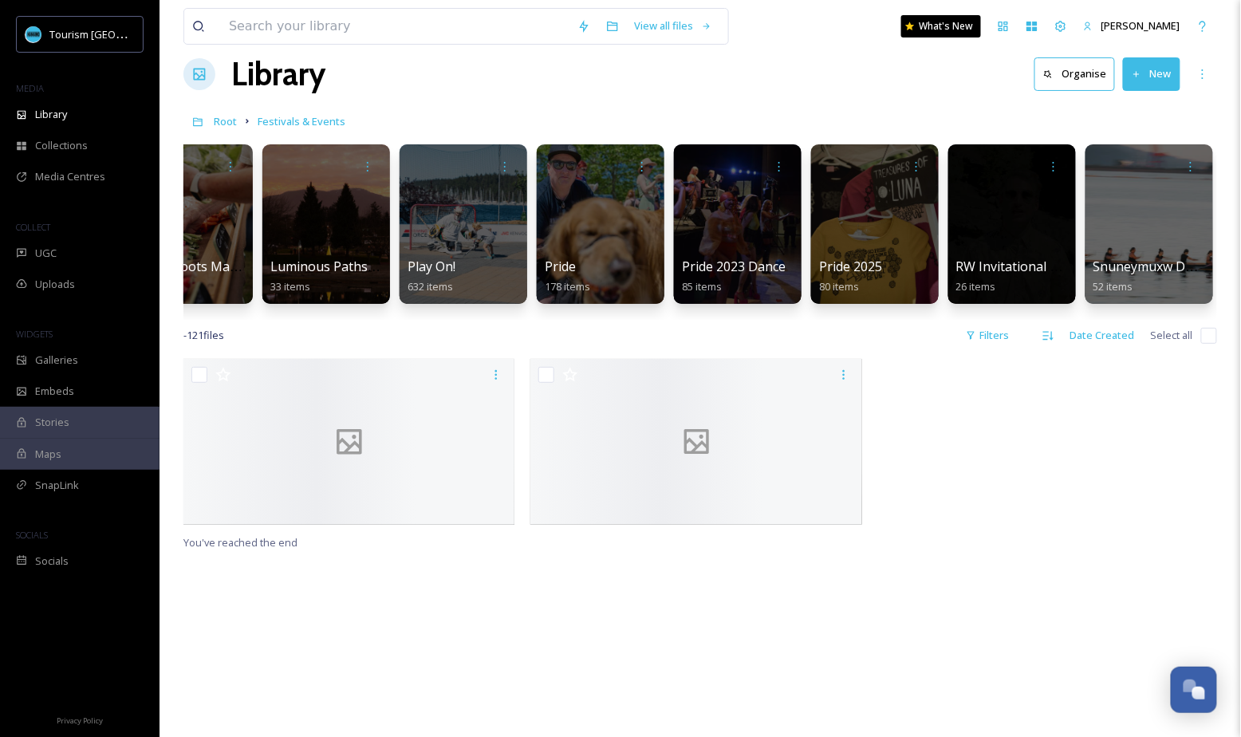
click at [588, 632] on div "You've reached the end" at bounding box center [699, 727] width 1033 height 737
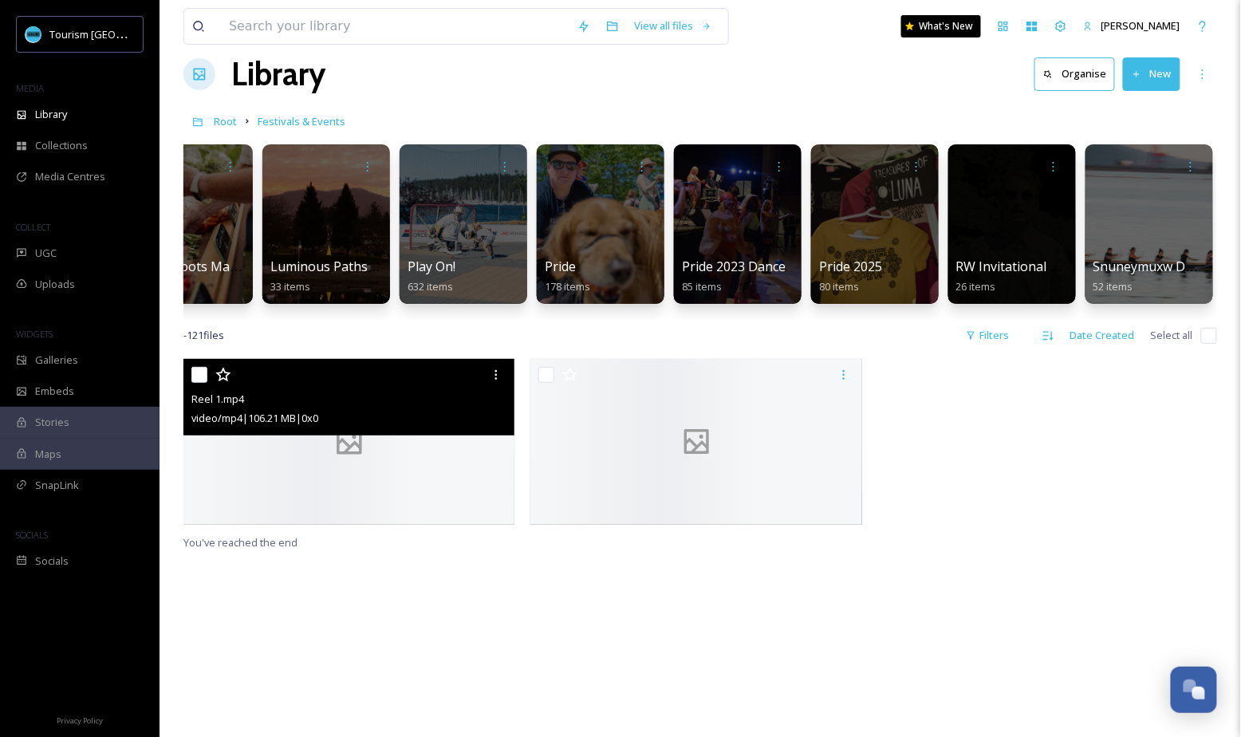
click at [443, 484] on div at bounding box center [349, 442] width 332 height 166
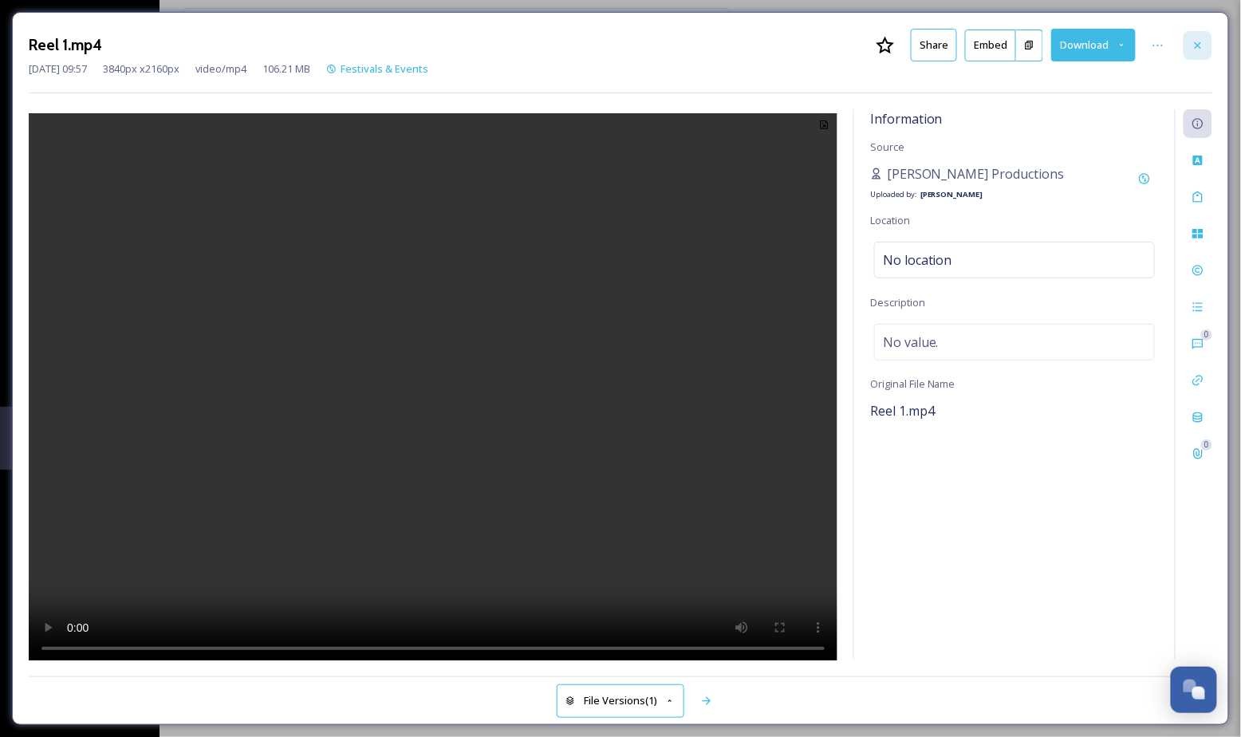
click at [1197, 45] on icon at bounding box center [1197, 44] width 6 height 6
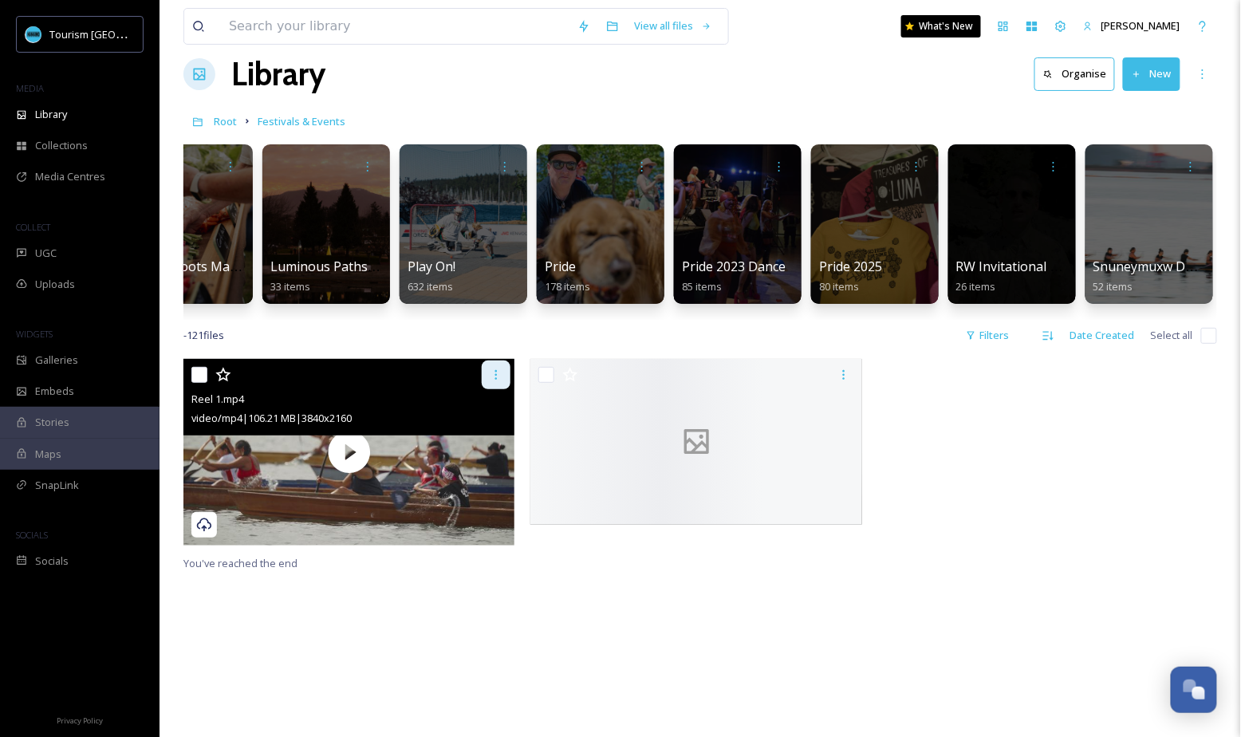
click at [495, 372] on icon at bounding box center [496, 374] width 13 height 13
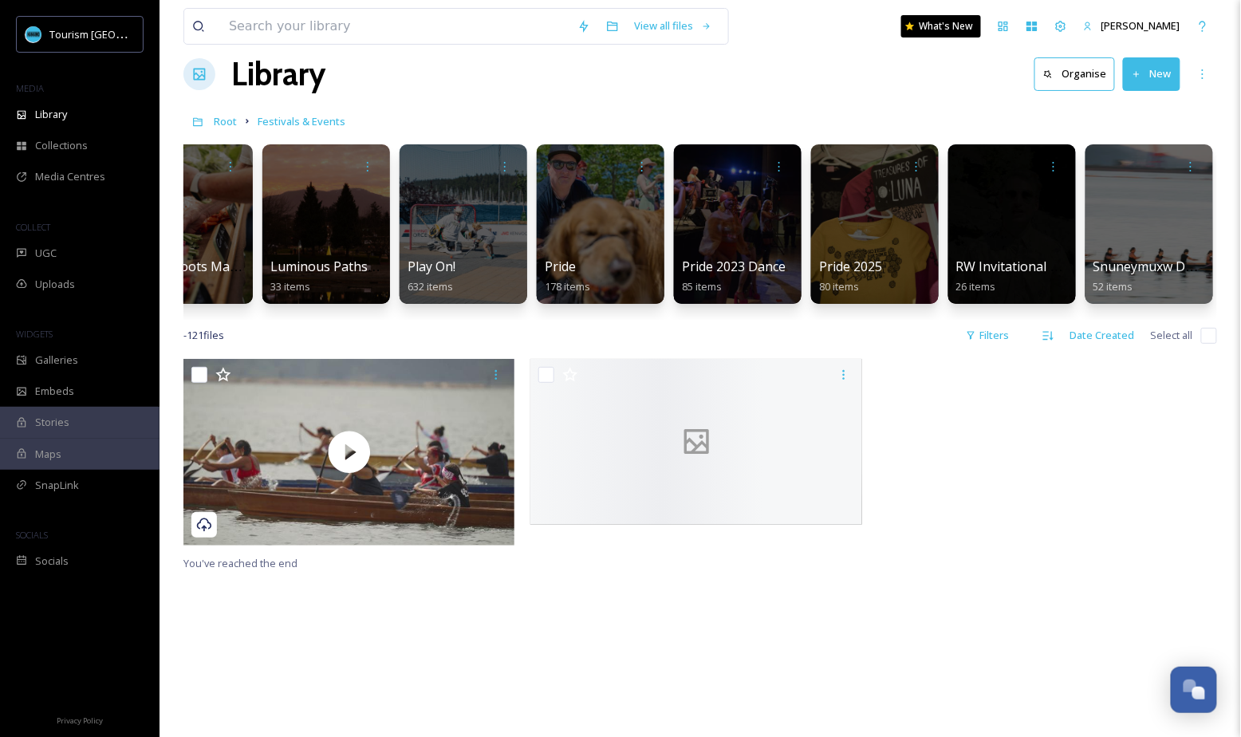
click at [305, 601] on div "You've reached the end" at bounding box center [699, 727] width 1033 height 737
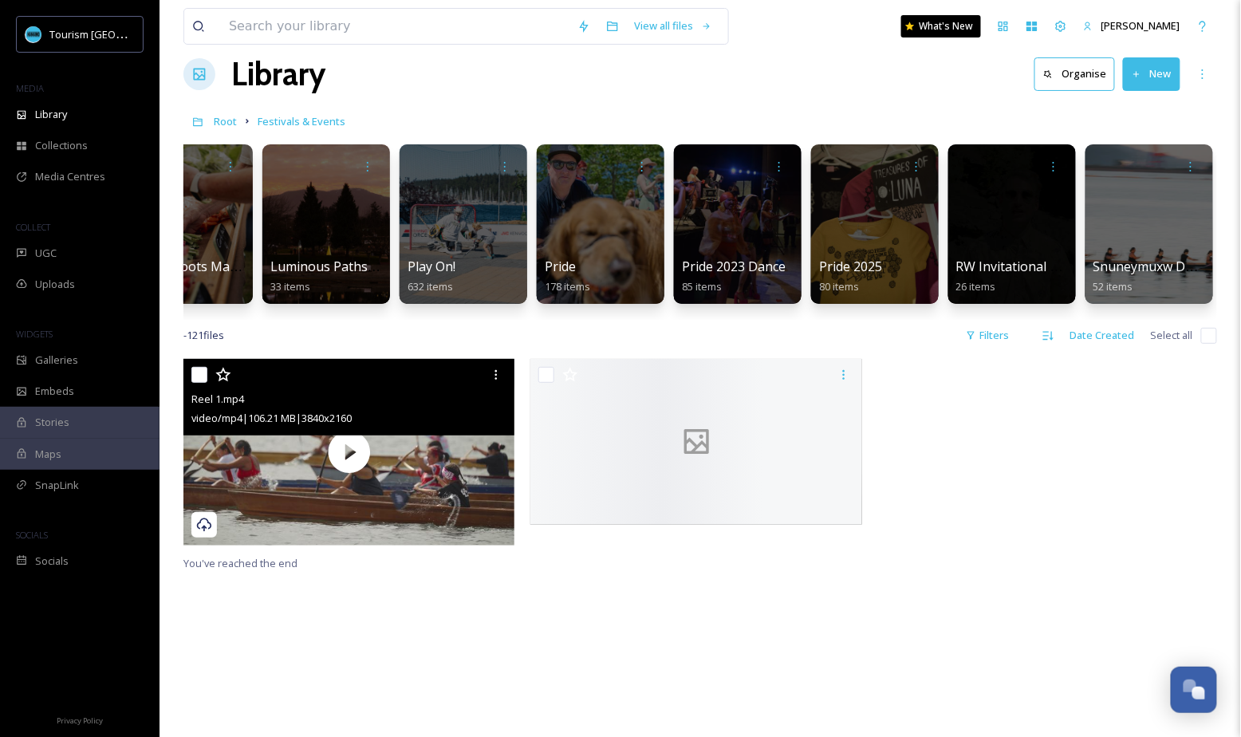
click at [195, 367] on input "checkbox" at bounding box center [199, 375] width 16 height 16
checkbox input "true"
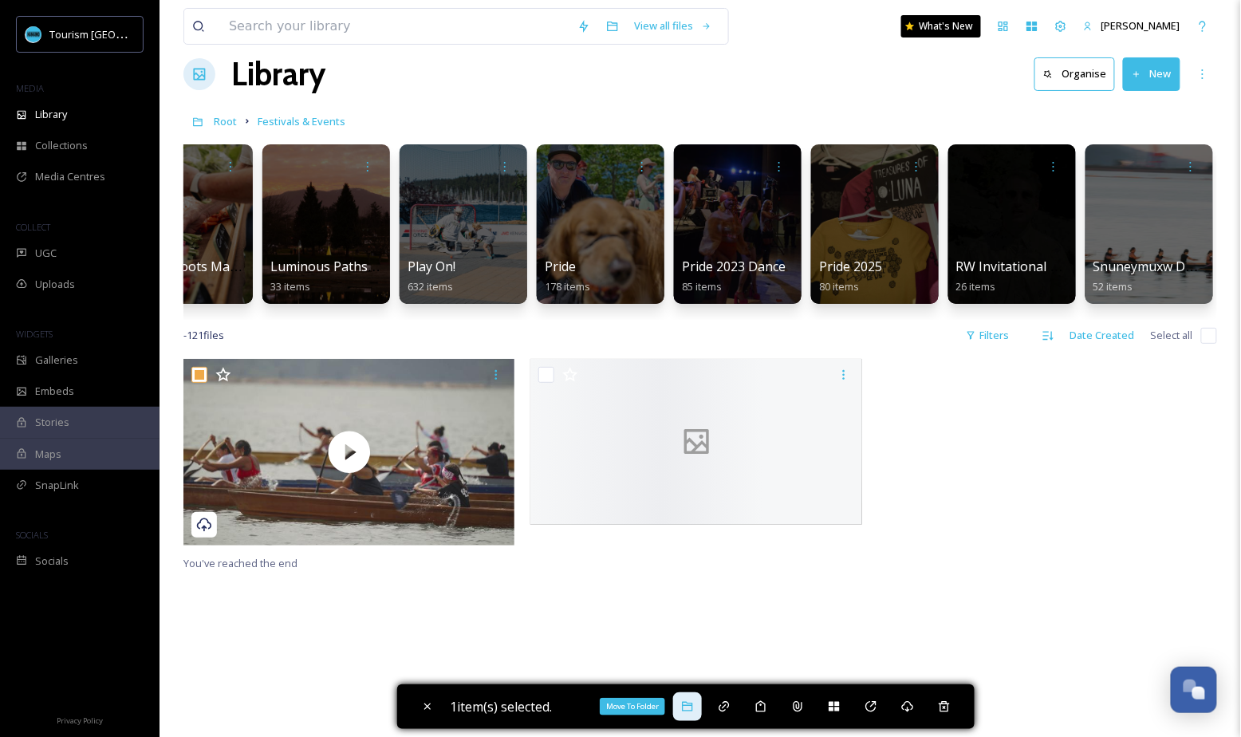
click at [699, 710] on div "Move To Folder" at bounding box center [687, 706] width 29 height 29
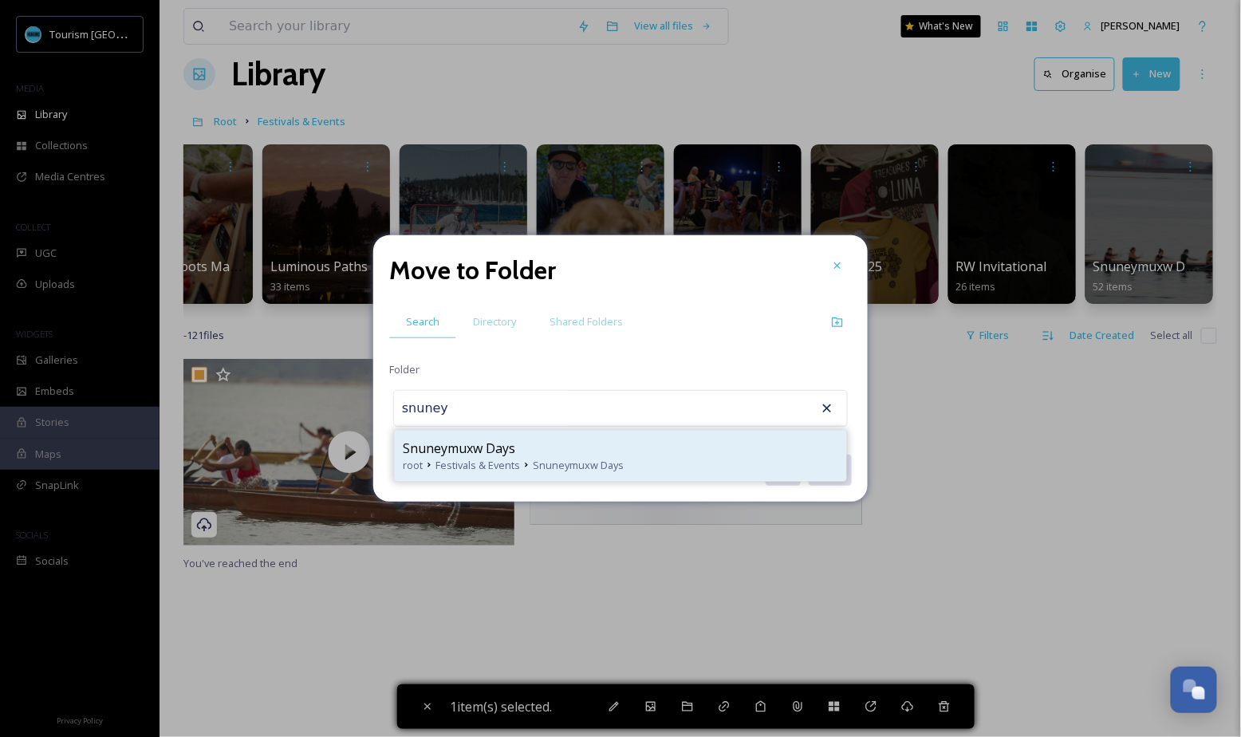
click at [585, 444] on div "Snuneymuxw Days" at bounding box center [620, 448] width 435 height 19
type input "Snuneymuxw Days"
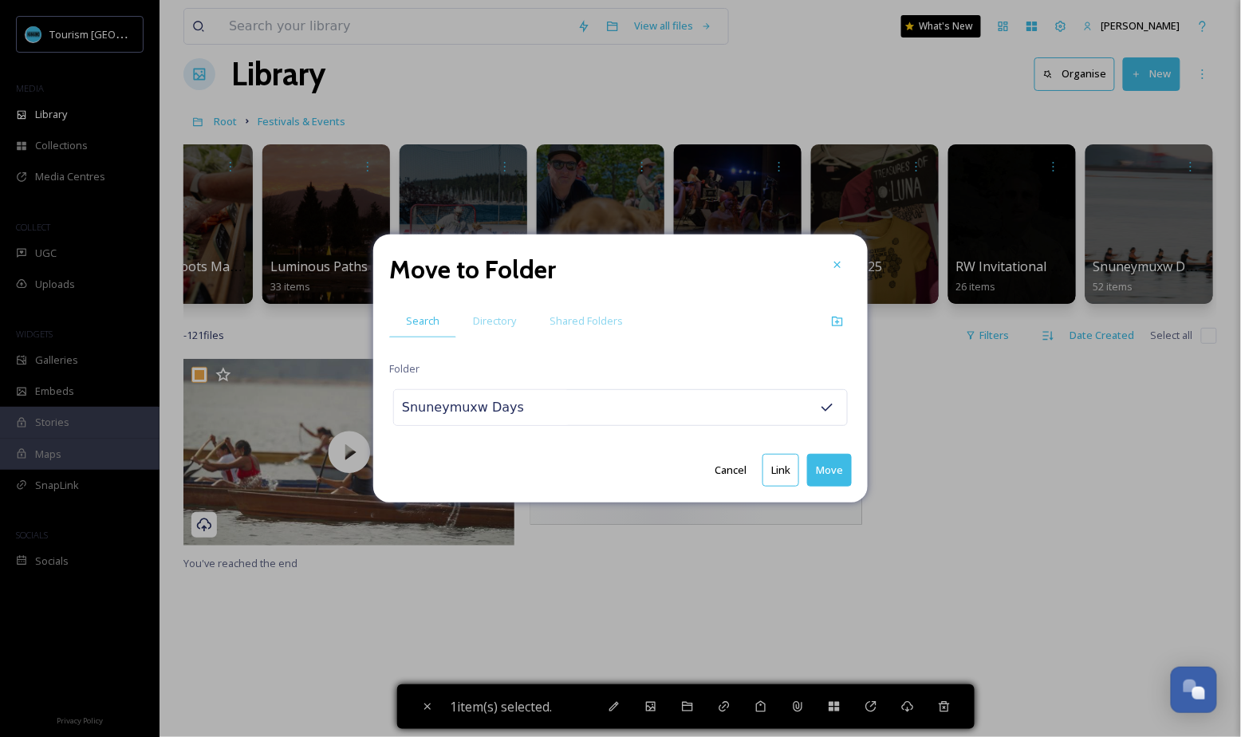
click at [828, 469] on button "Move" at bounding box center [829, 470] width 45 height 33
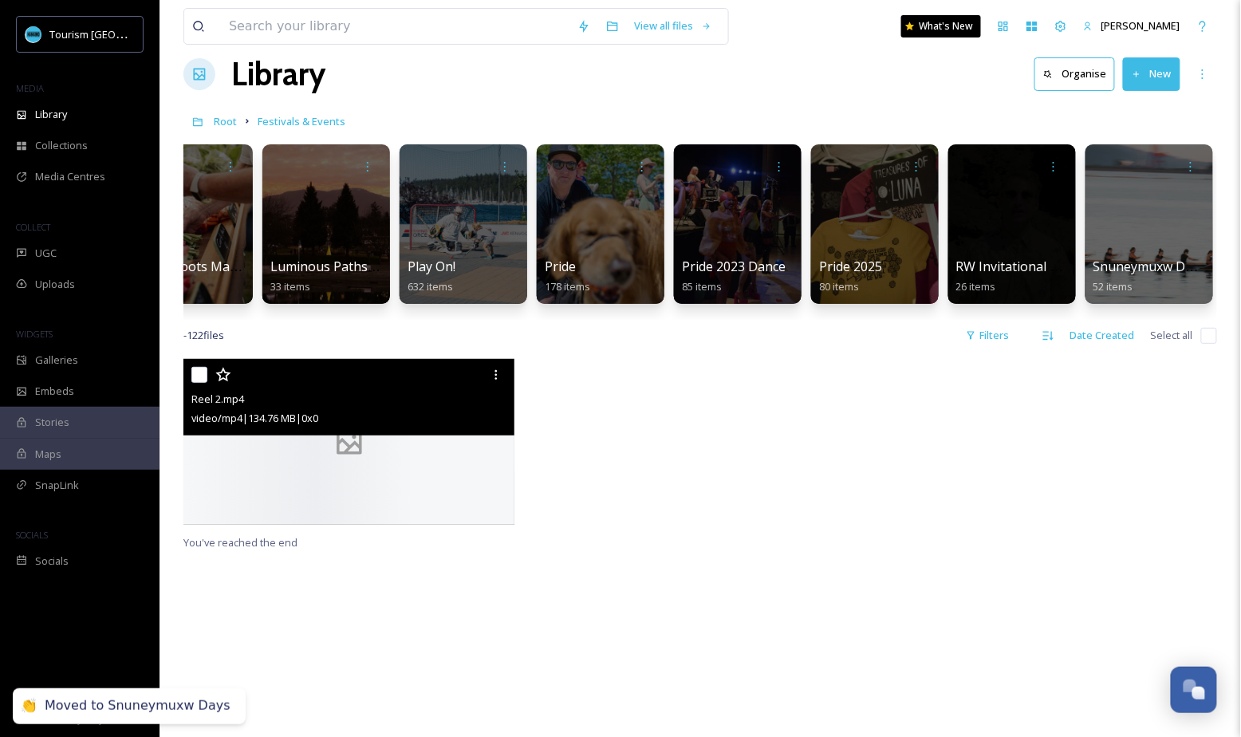
click at [197, 380] on input "checkbox" at bounding box center [199, 375] width 16 height 16
checkbox input "true"
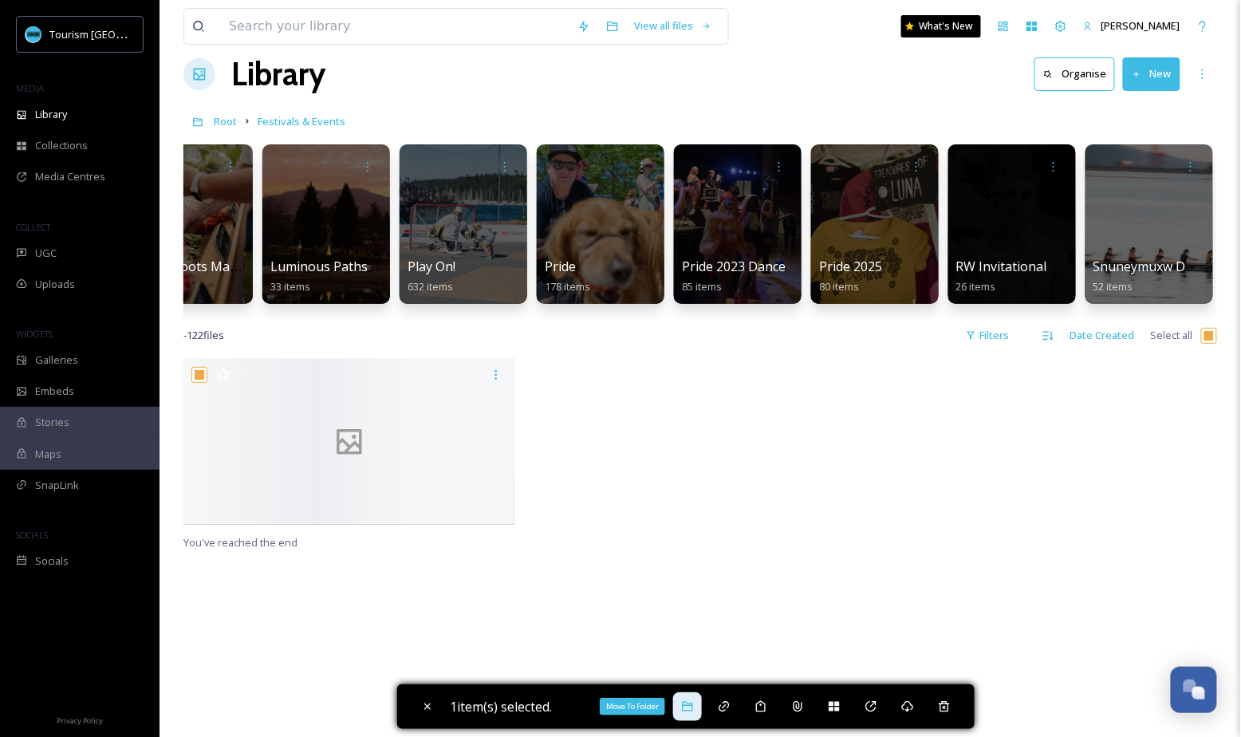
click at [694, 709] on icon at bounding box center [687, 706] width 13 height 13
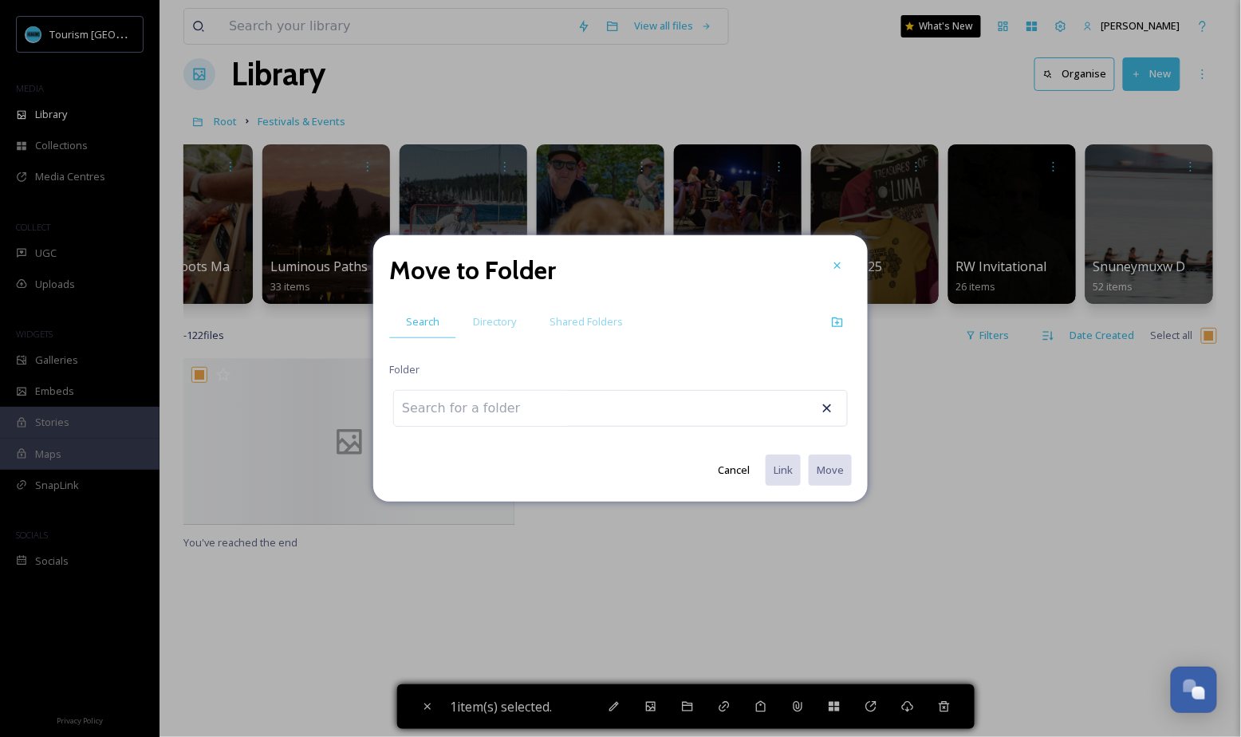
click at [600, 417] on div at bounding box center [620, 408] width 454 height 37
click at [556, 407] on div at bounding box center [620, 408] width 454 height 37
click at [461, 417] on input at bounding box center [481, 408] width 175 height 35
type input "n"
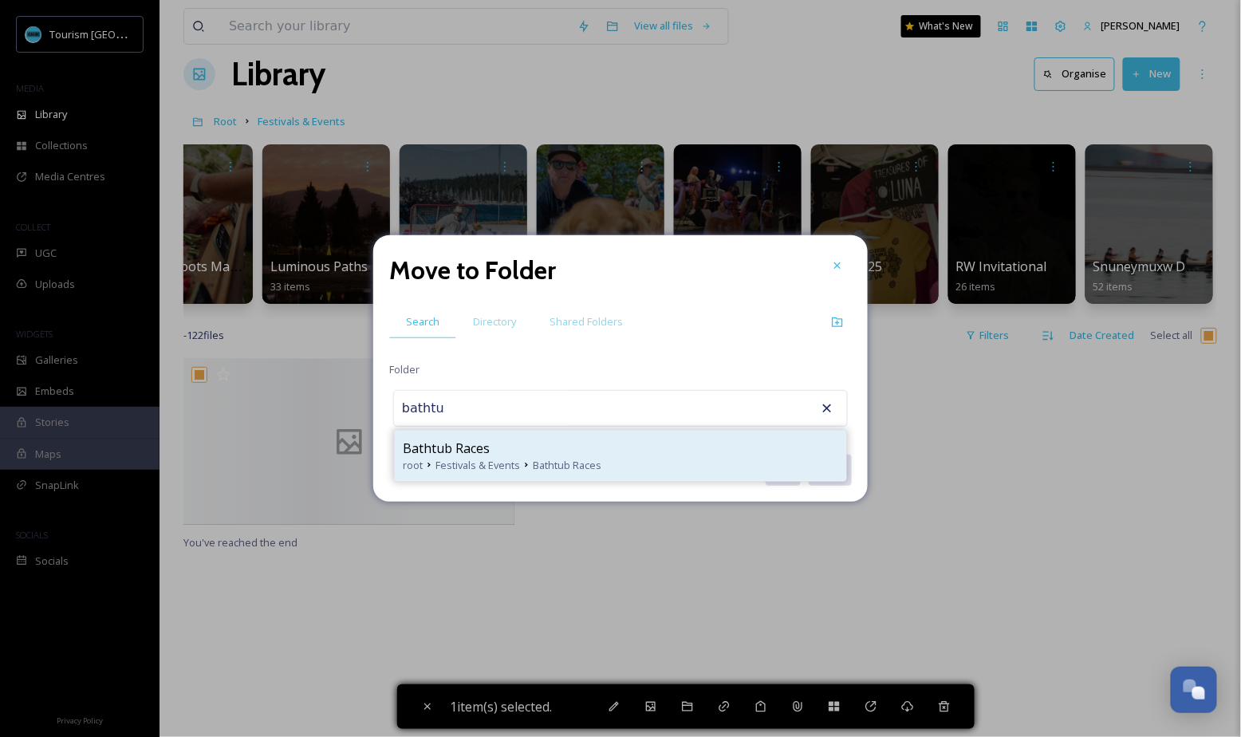
click at [466, 460] on span "Festivals & Events" at bounding box center [477, 465] width 85 height 15
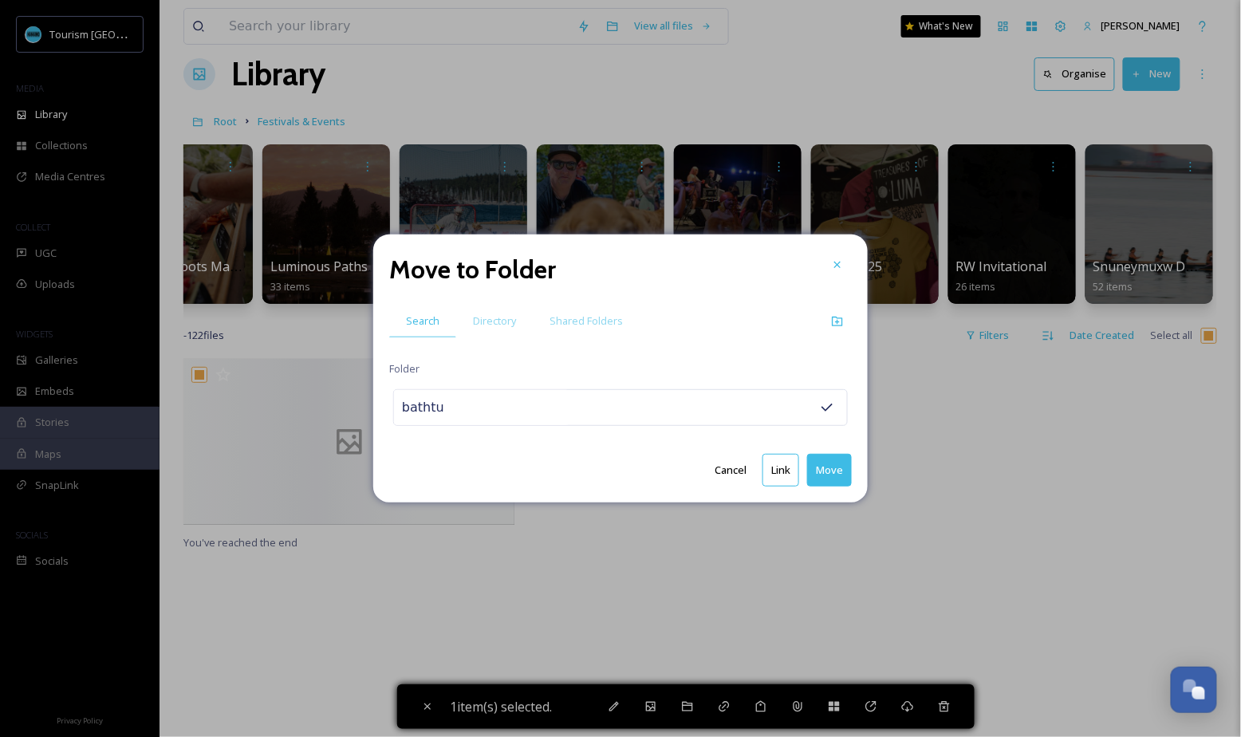
type input "Bathtub Races"
click at [834, 471] on button "Move" at bounding box center [829, 470] width 45 height 33
checkbox input "false"
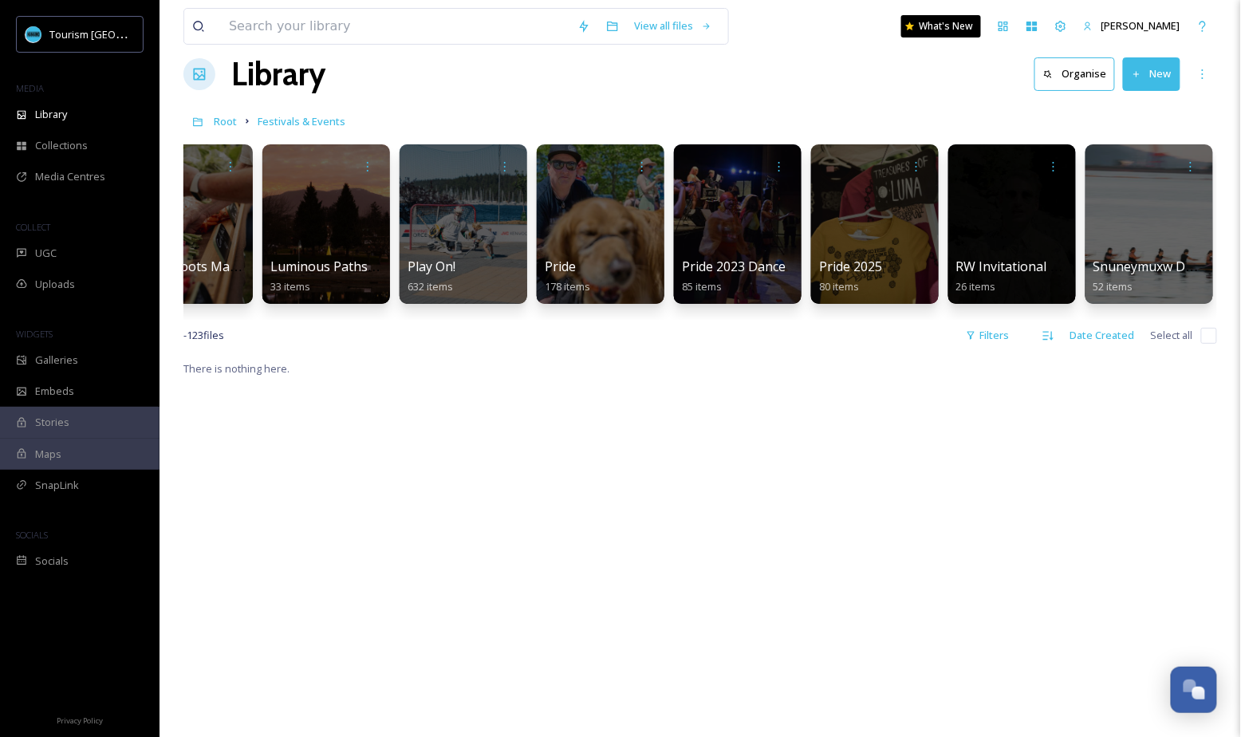
click at [1151, 77] on button "New" at bounding box center [1151, 73] width 57 height 33
click at [1148, 110] on span "File Upload" at bounding box center [1144, 111] width 53 height 15
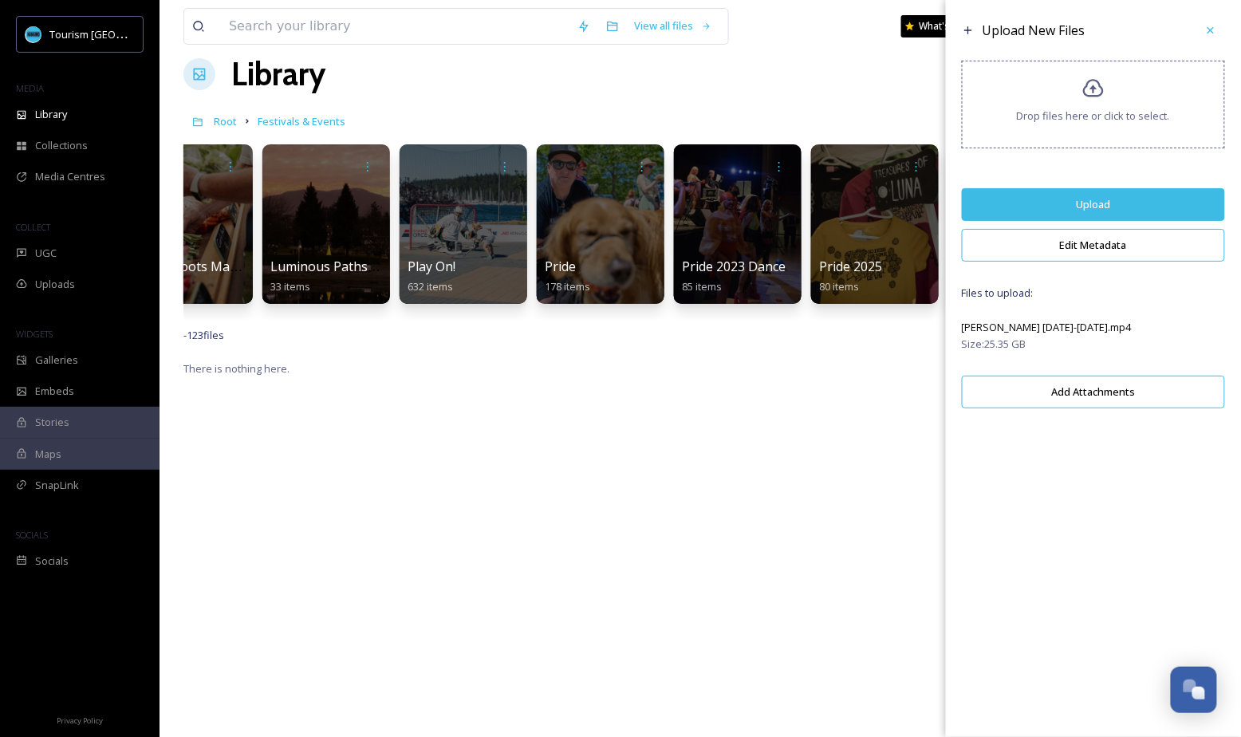
click at [1100, 242] on button "Edit Metadata" at bounding box center [1093, 245] width 263 height 33
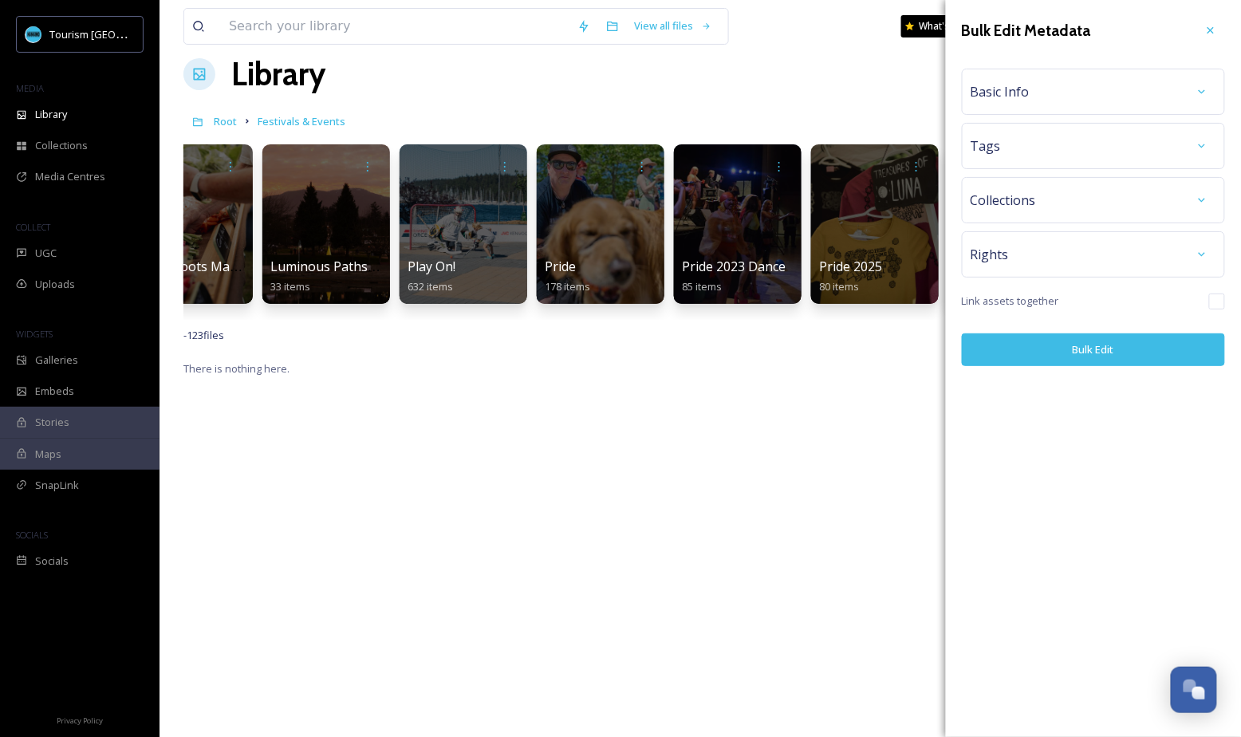
click at [1073, 96] on div "Basic Info" at bounding box center [1093, 91] width 246 height 29
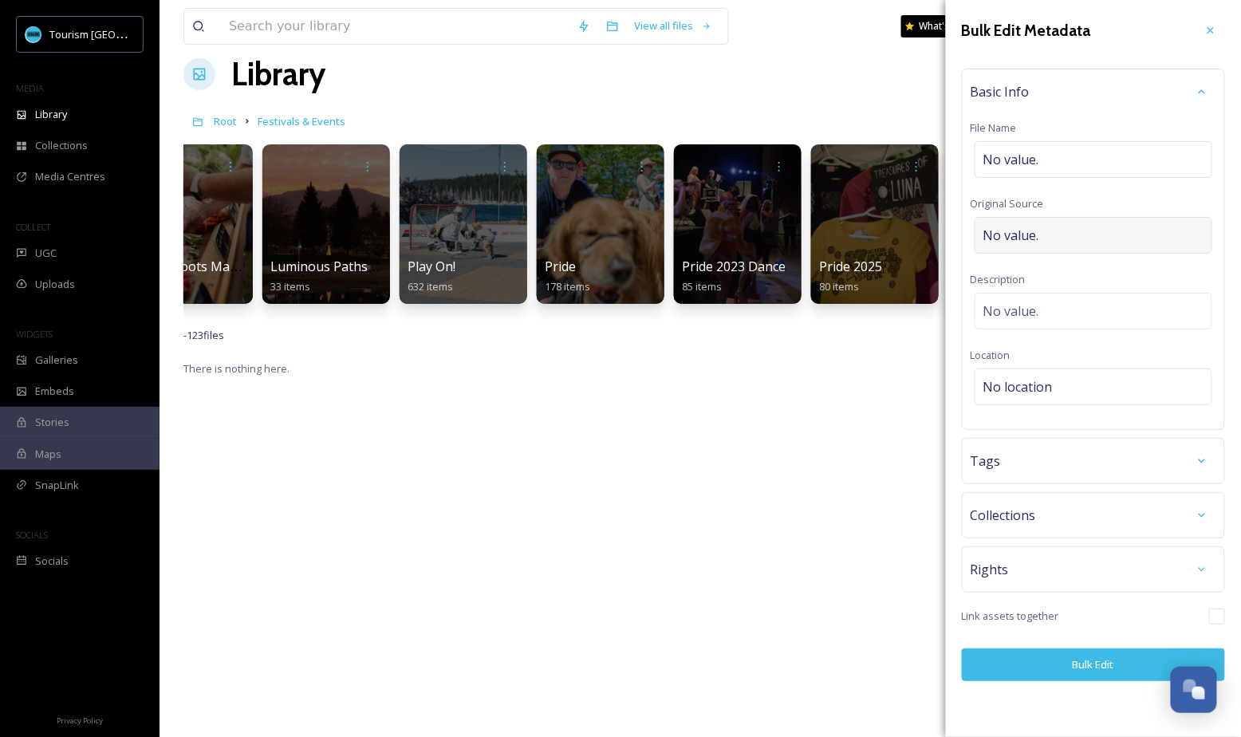
click at [1055, 241] on div "No value." at bounding box center [1093, 235] width 238 height 37
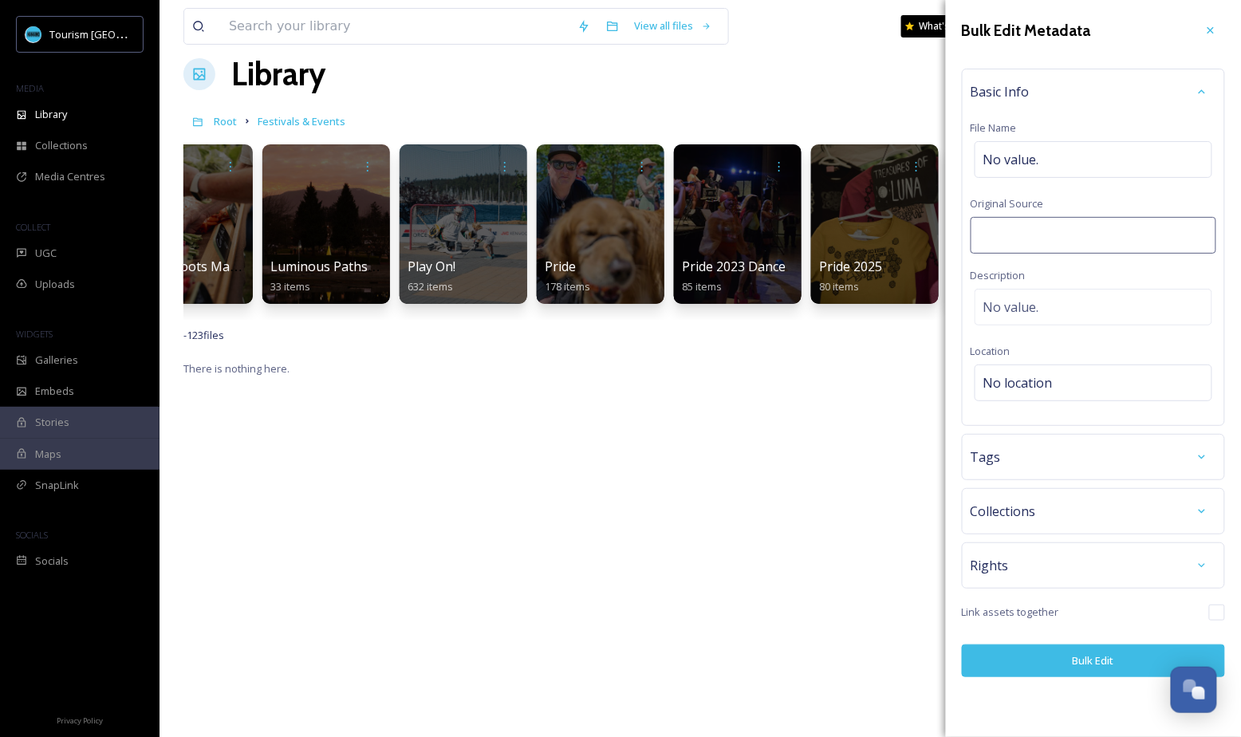
type input "[PERSON_NAME] Productions"
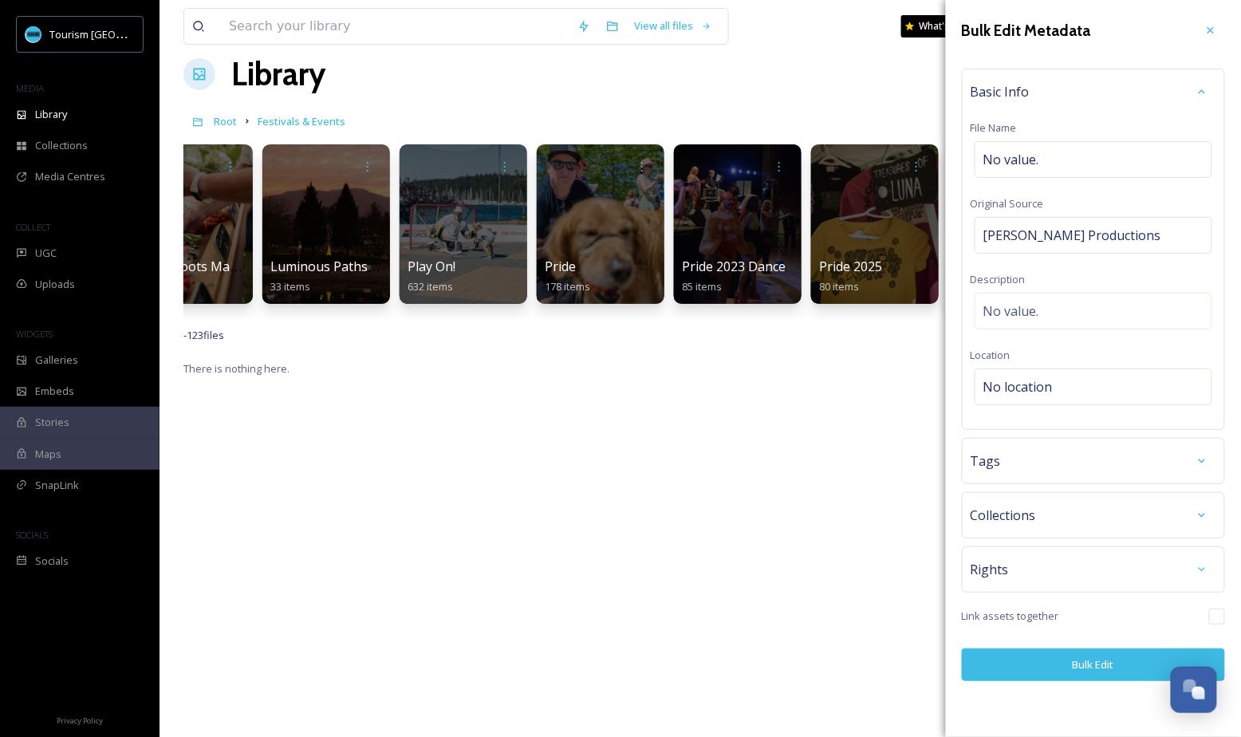
click at [1064, 661] on button "Bulk Edit" at bounding box center [1093, 664] width 263 height 33
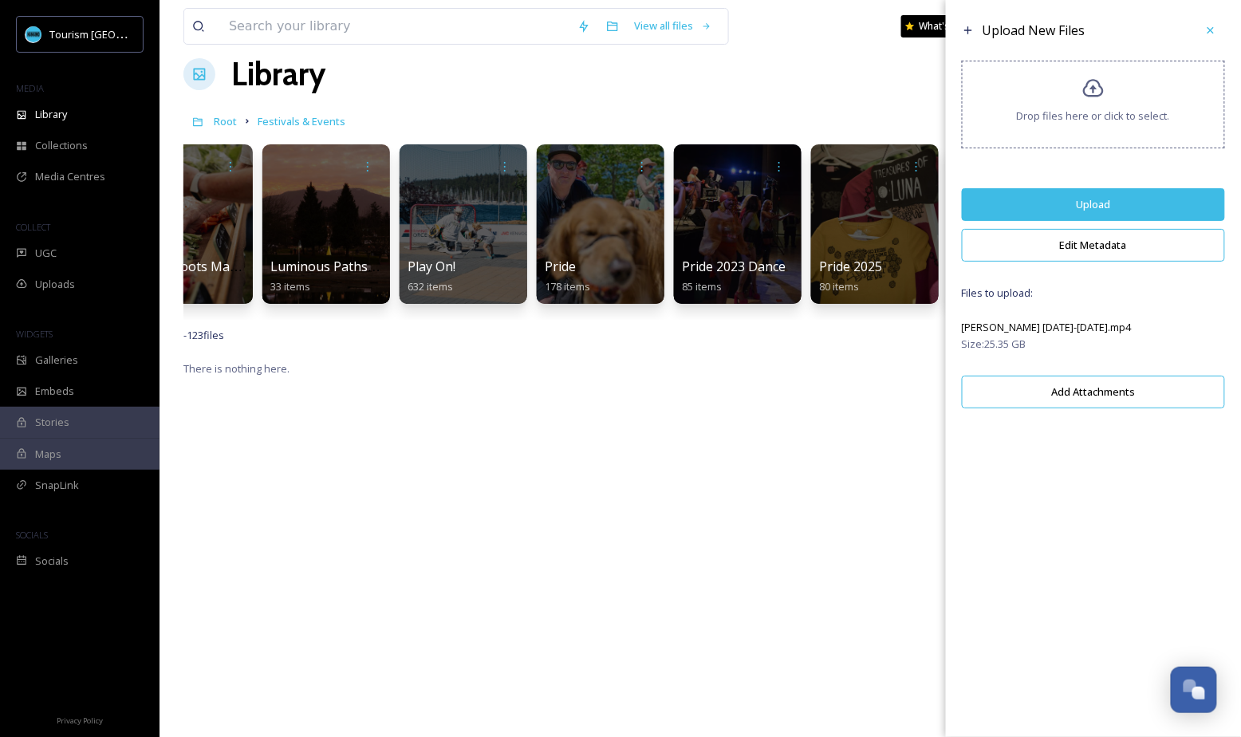
click at [1134, 207] on button "Upload" at bounding box center [1093, 204] width 263 height 33
